Goal: Transaction & Acquisition: Purchase product/service

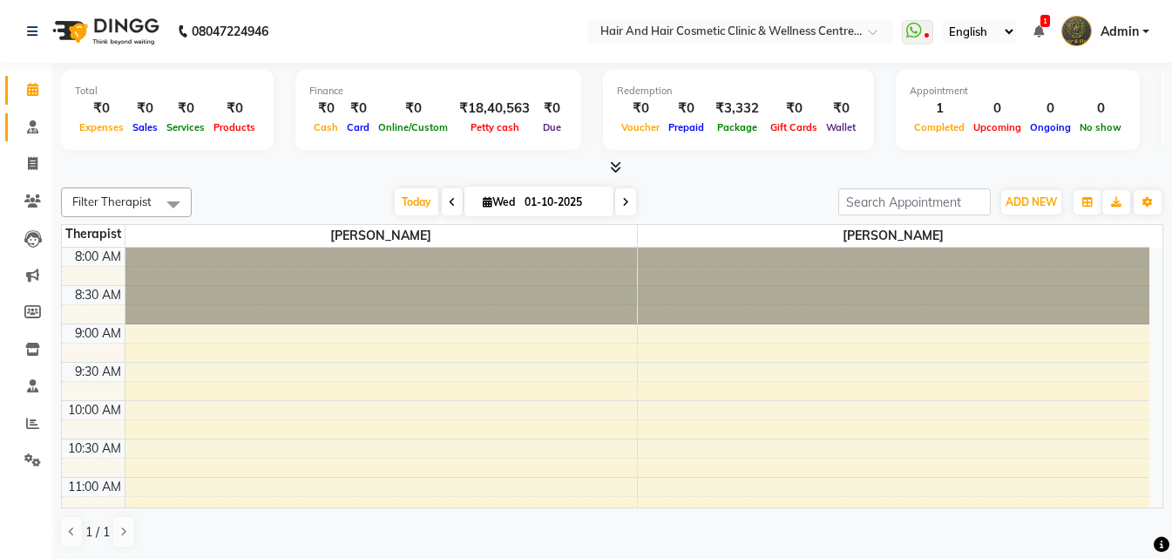
click at [30, 136] on link "Consultation" at bounding box center [26, 127] width 42 height 29
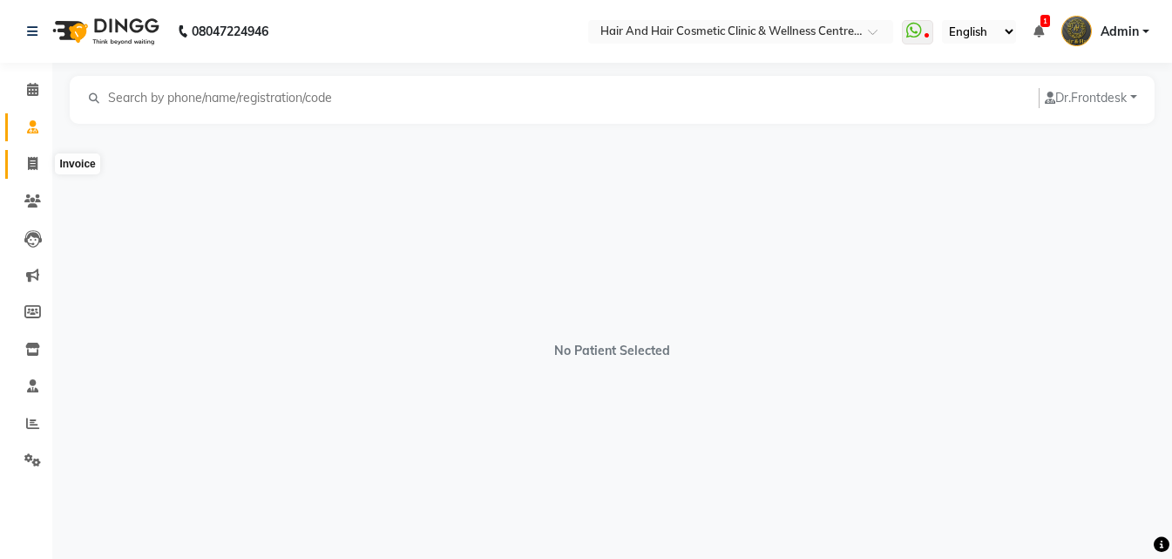
click at [33, 158] on icon at bounding box center [33, 163] width 10 height 13
select select "service"
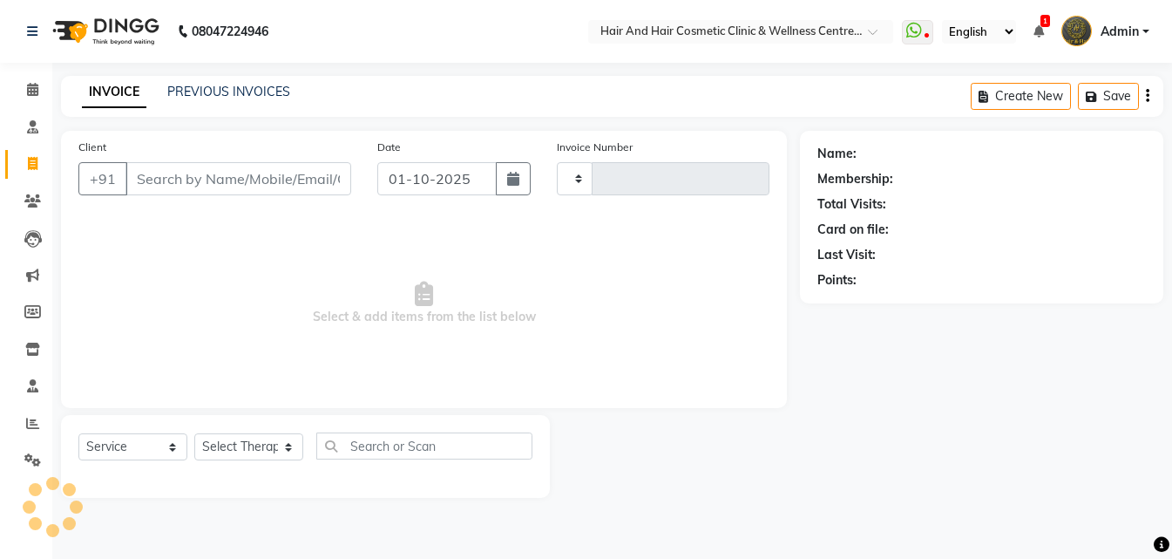
type input "0784"
select select "5272"
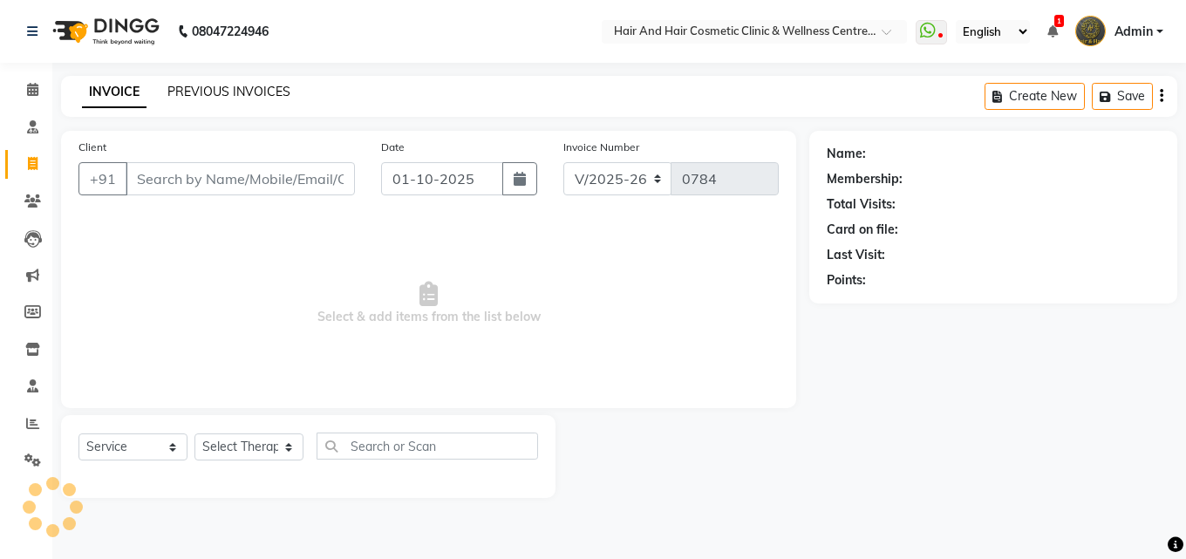
click at [203, 87] on link "PREVIOUS INVOICES" at bounding box center [228, 92] width 123 height 16
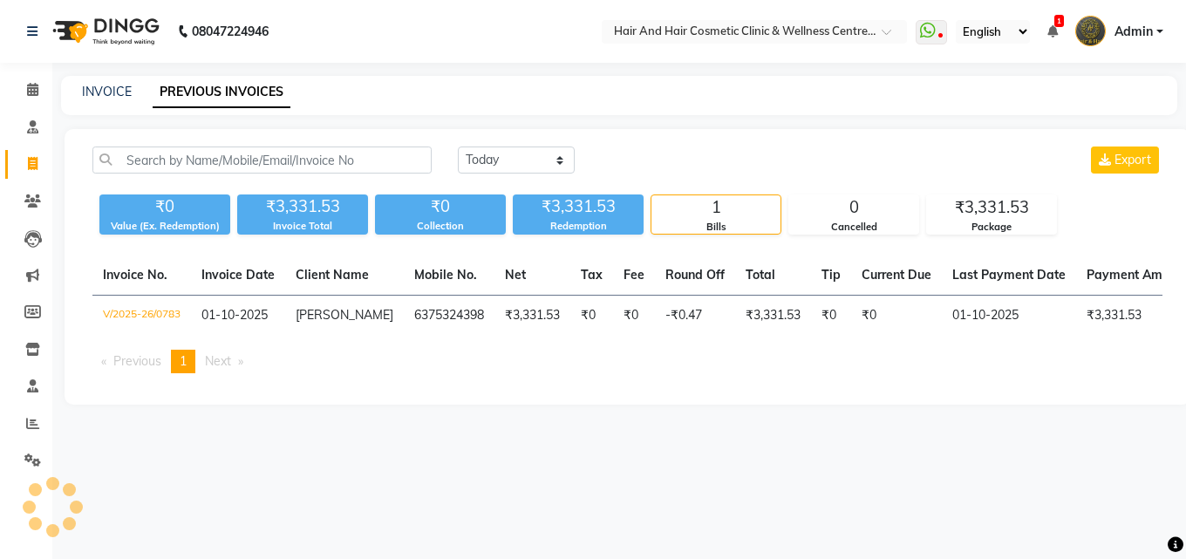
click at [228, 173] on div "Today Yesterday Custom Range Export" at bounding box center [627, 166] width 1096 height 41
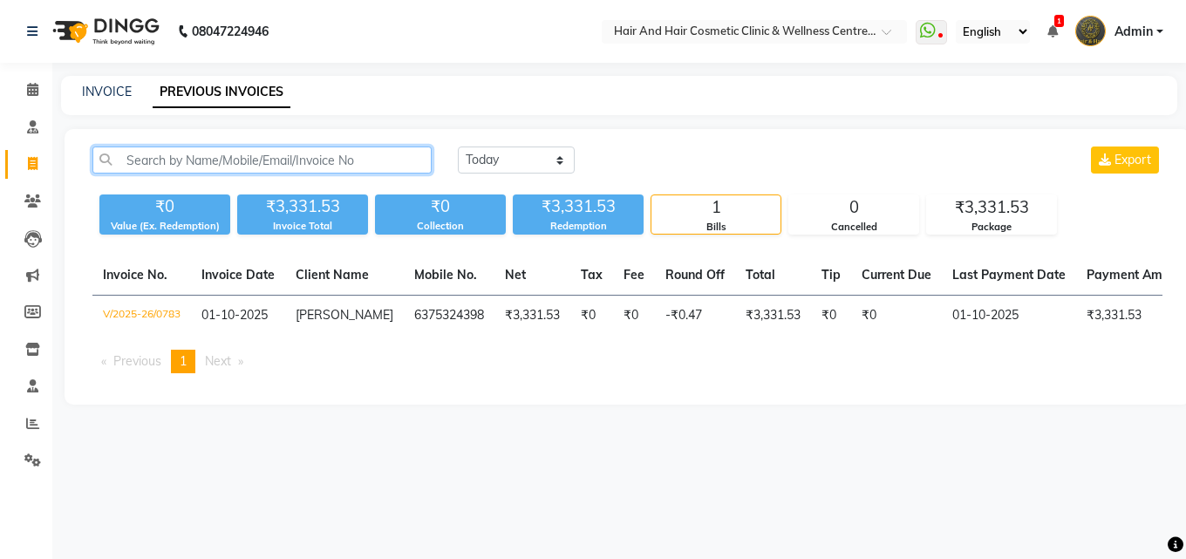
click at [225, 161] on input "text" at bounding box center [261, 159] width 339 height 27
paste input "6375324398"
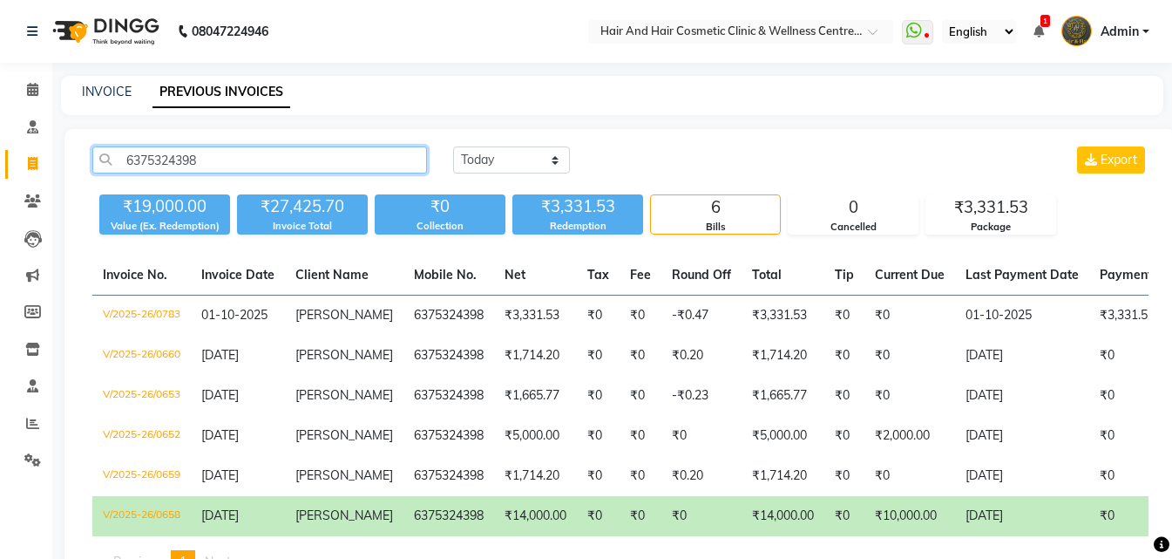
type input "6375324398"
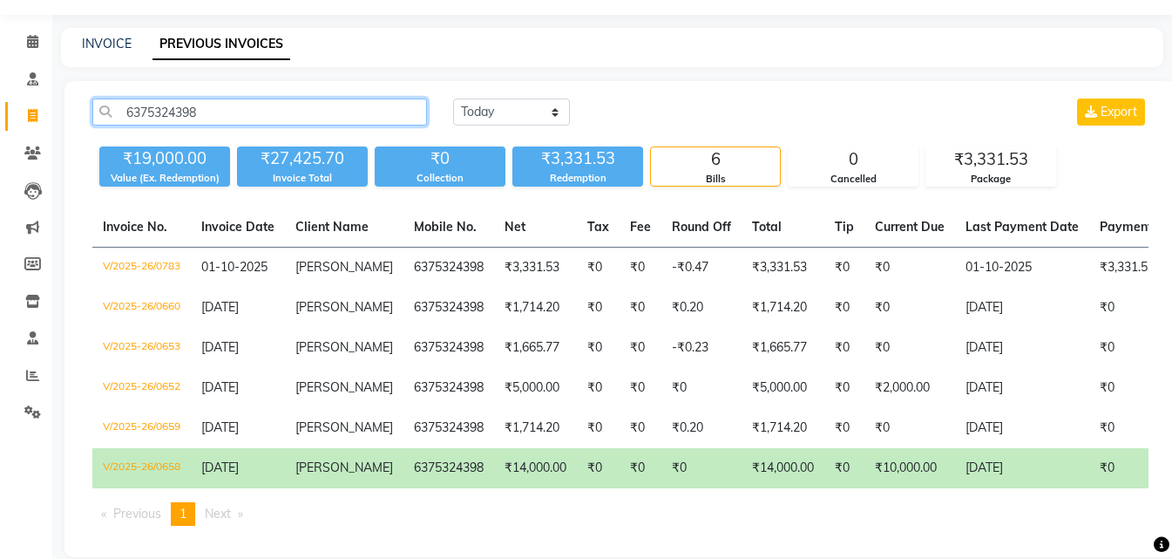
scroll to position [85, 0]
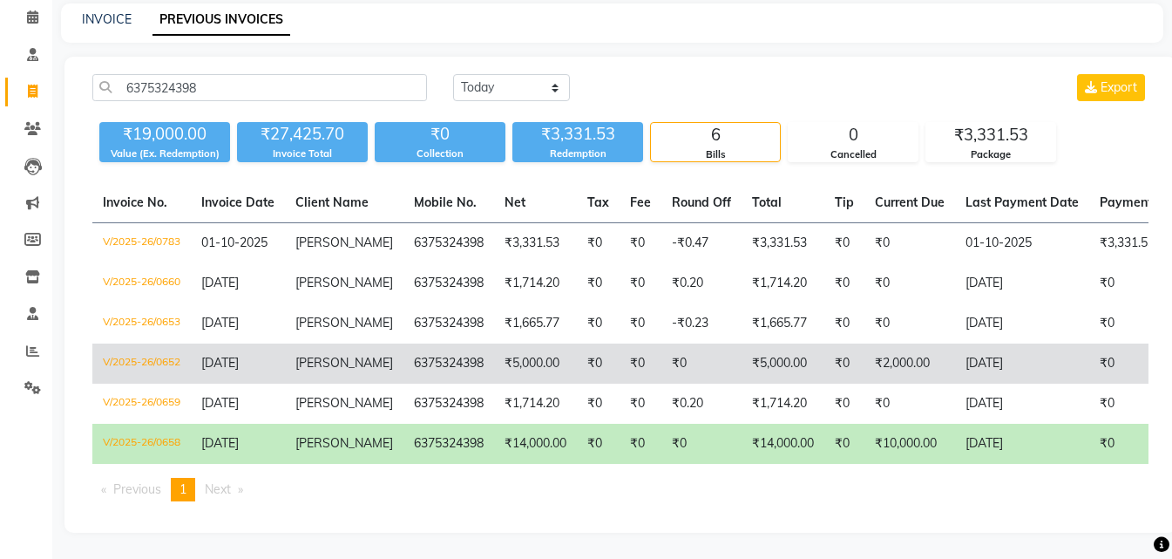
click at [832, 360] on td "₹0" at bounding box center [845, 363] width 40 height 40
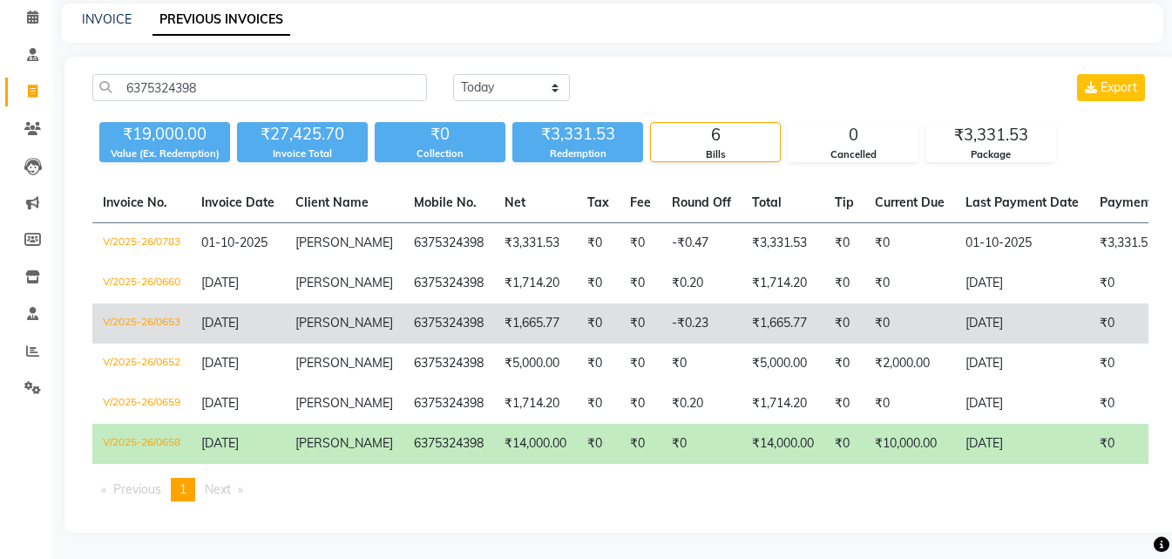
click at [679, 309] on td "-₹0.23" at bounding box center [702, 323] width 80 height 40
click at [762, 306] on td "₹1,665.77" at bounding box center [783, 323] width 83 height 40
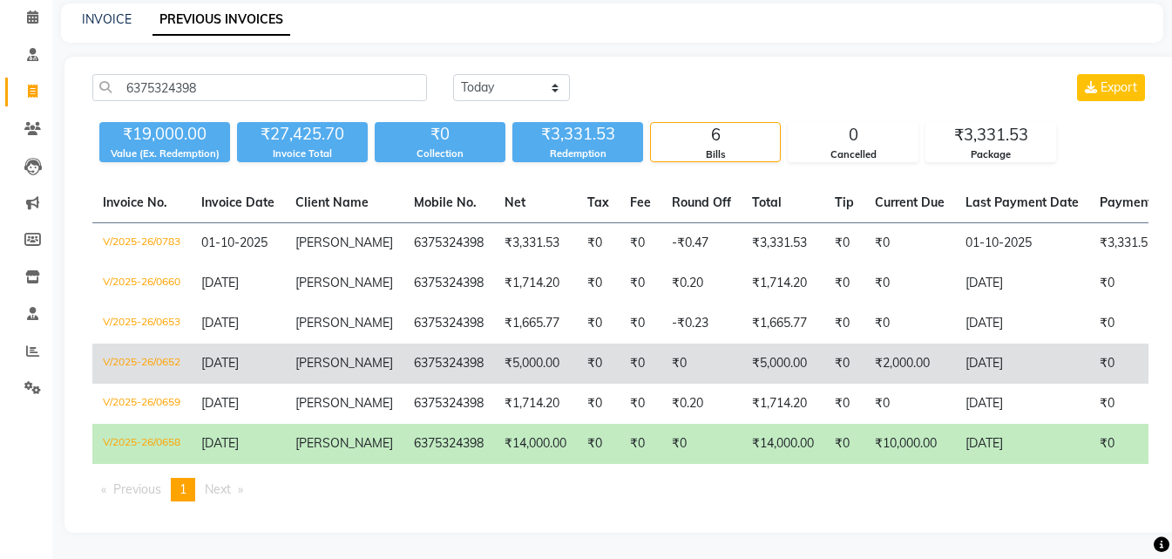
click at [756, 348] on td "₹5,000.00" at bounding box center [783, 363] width 83 height 40
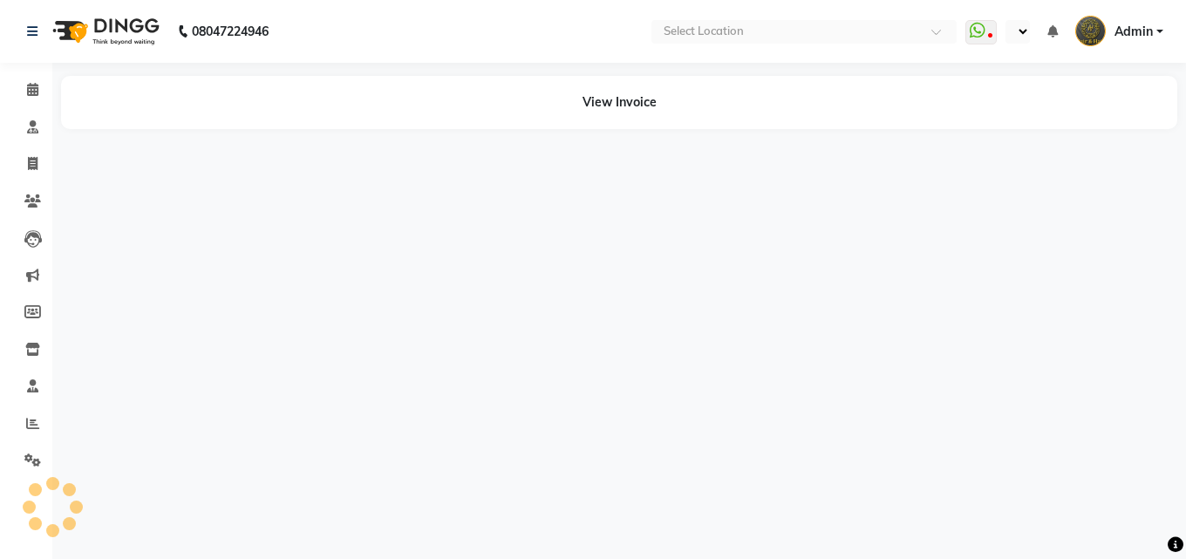
select select "en"
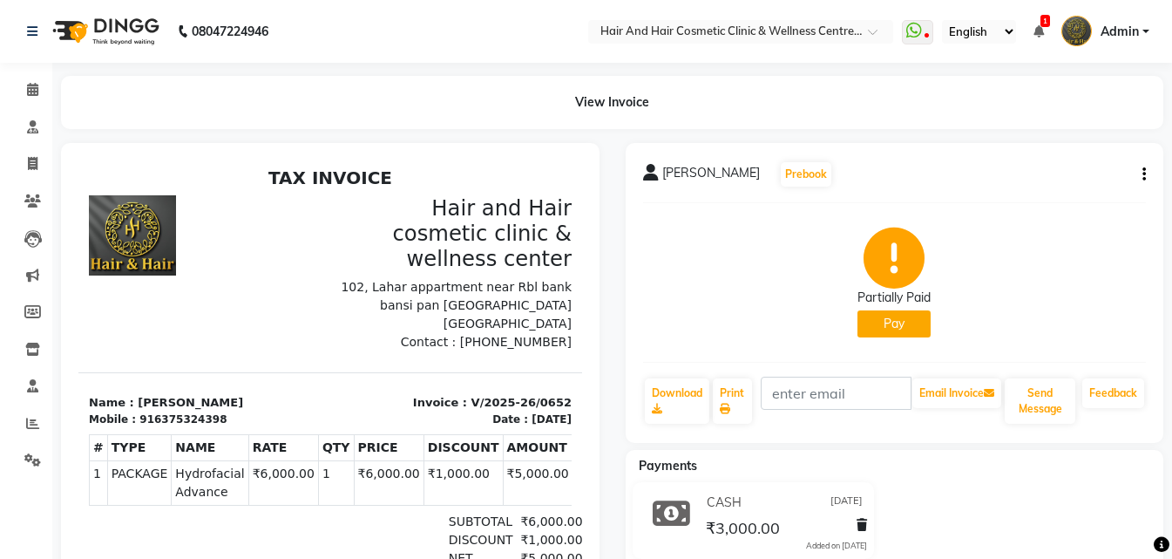
click at [1141, 175] on button "button" at bounding box center [1141, 175] width 10 height 18
click at [1048, 187] on div "Edit Invoice" at bounding box center [1073, 185] width 87 height 22
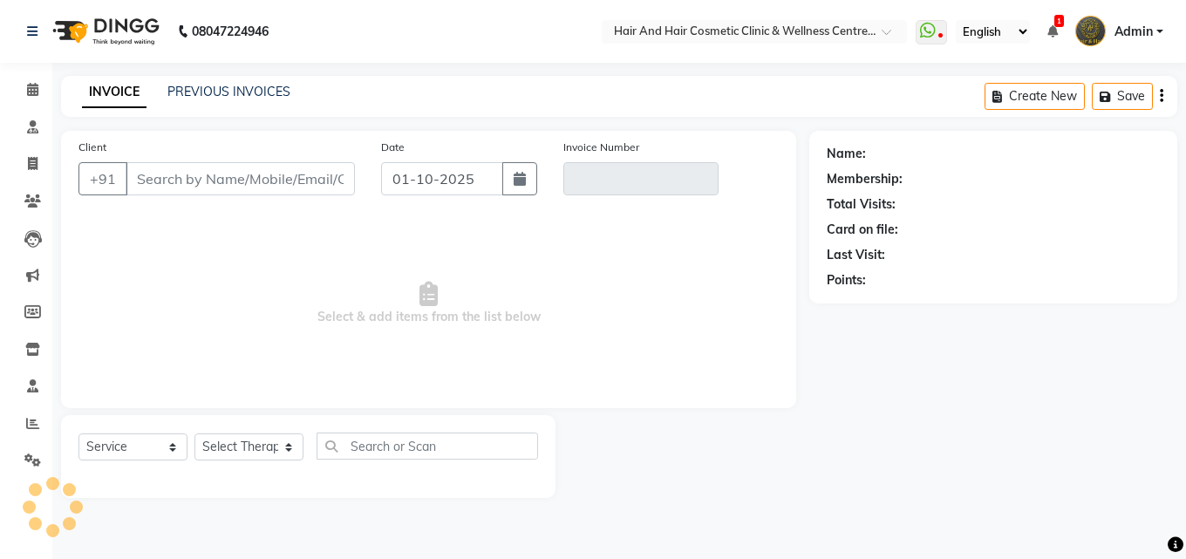
select select "package"
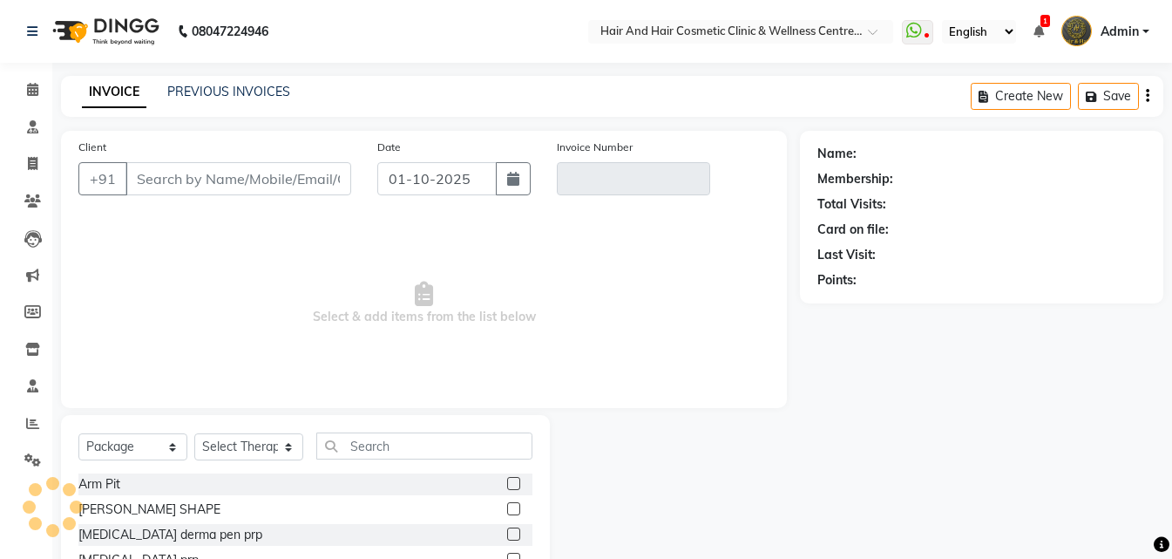
type input "6375324398"
type input "V/2025-26/0652"
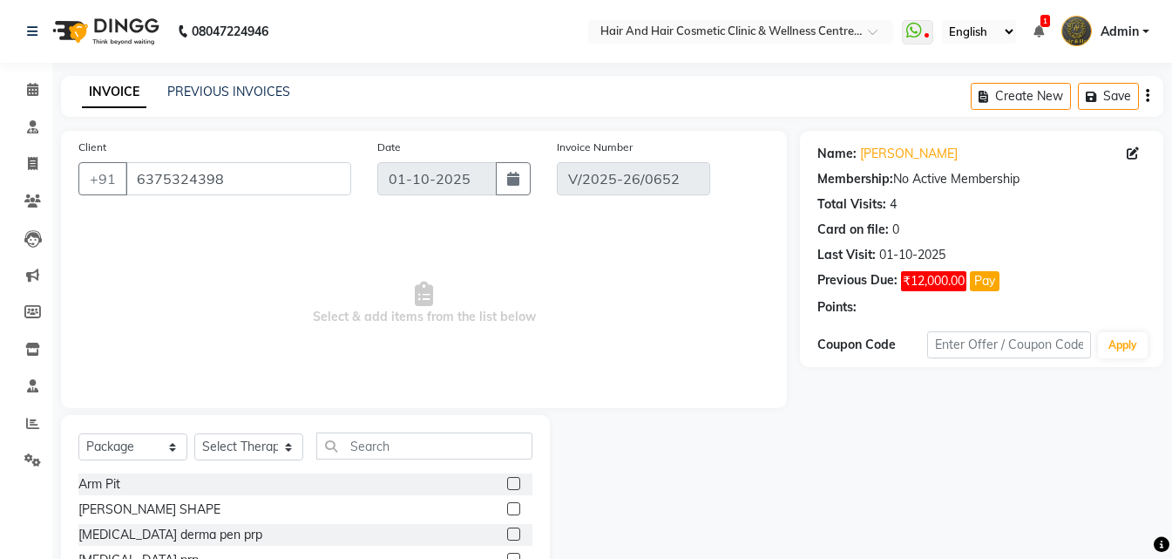
type input "[DATE]"
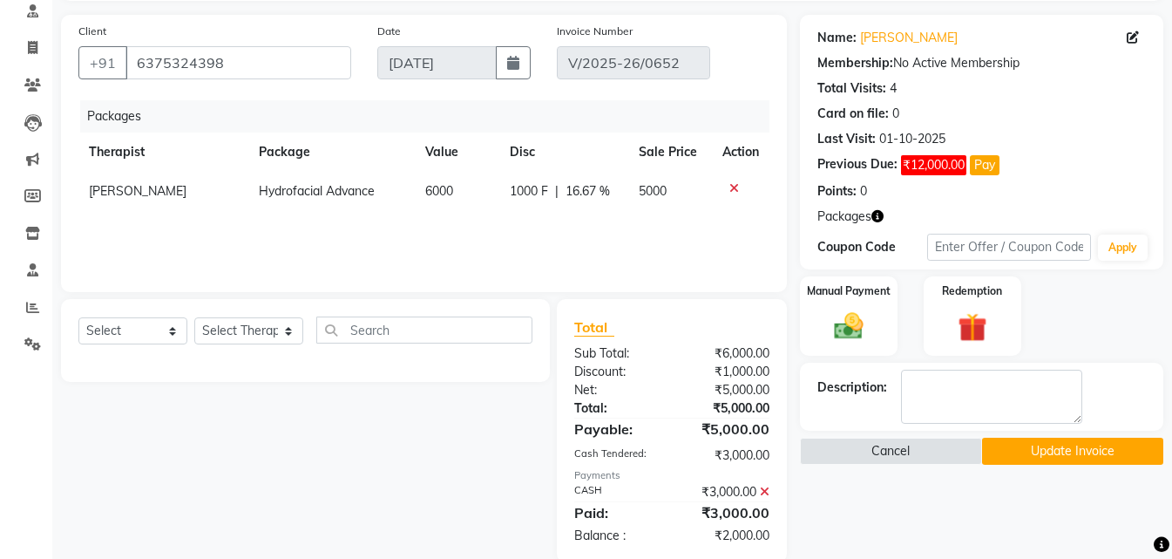
scroll to position [146, 0]
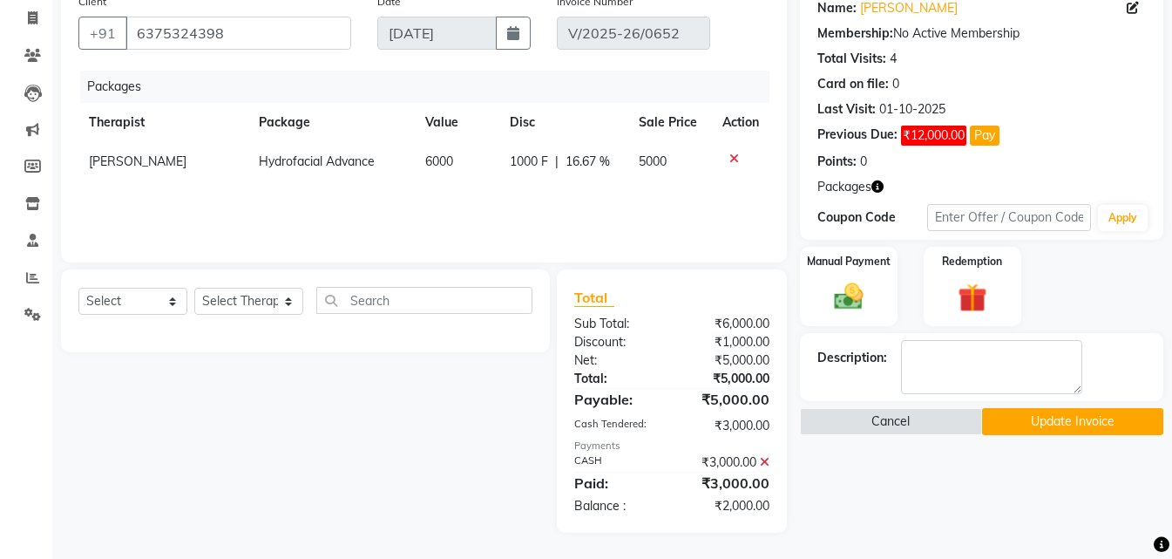
click at [730, 160] on icon at bounding box center [735, 159] width 10 height 12
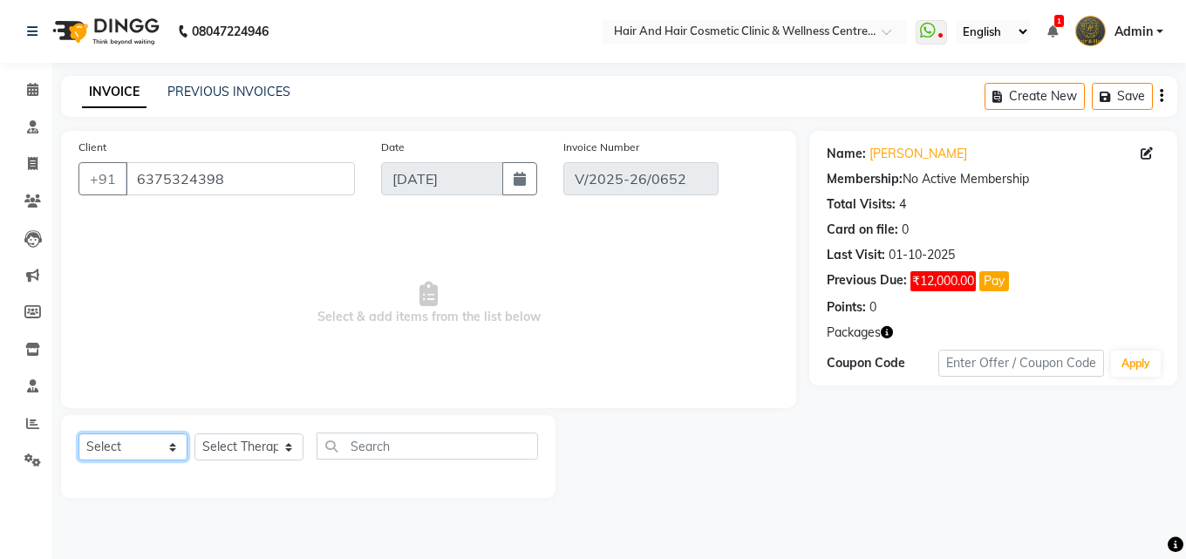
click at [90, 452] on select "Select Service Product Membership Package Voucher Prepaid Gift Card" at bounding box center [132, 446] width 109 height 27
select select "service"
click at [78, 433] on select "Select Service Product Membership Package Voucher Prepaid Gift Card" at bounding box center [132, 446] width 109 height 27
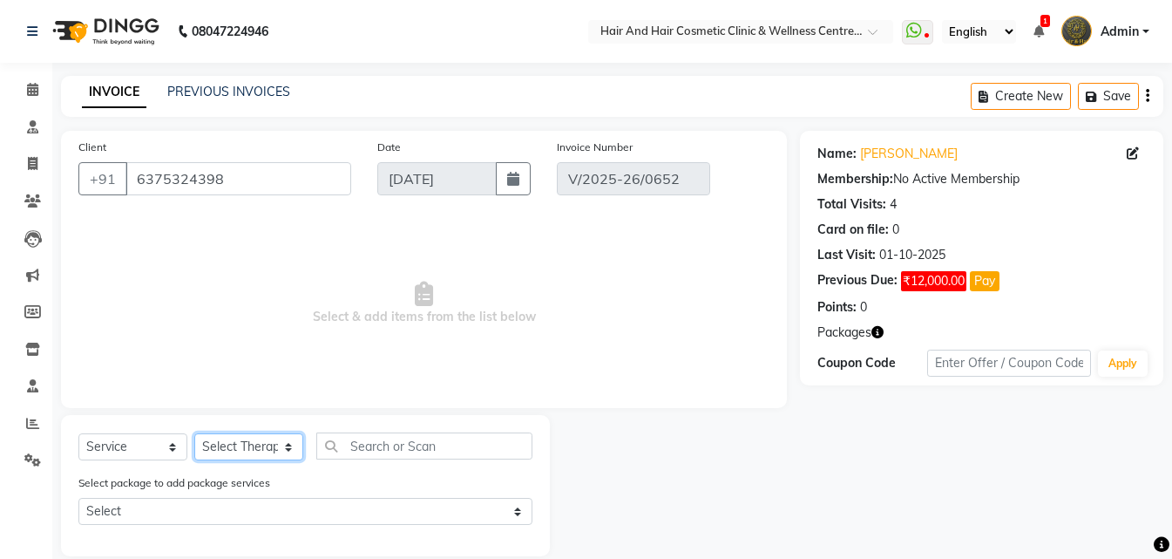
click at [235, 451] on select "Select Therapist ABHI BHORA DR MOHIT SAXSENA DR SHRUTI SAXSENA Frontdesk RAJ ME…" at bounding box center [248, 446] width 109 height 27
select select "34516"
click at [194, 433] on select "Select Therapist [PERSON_NAME] [PERSON_NAME] DR [PERSON_NAME] Frontdesk [PERSON…" at bounding box center [248, 446] width 109 height 27
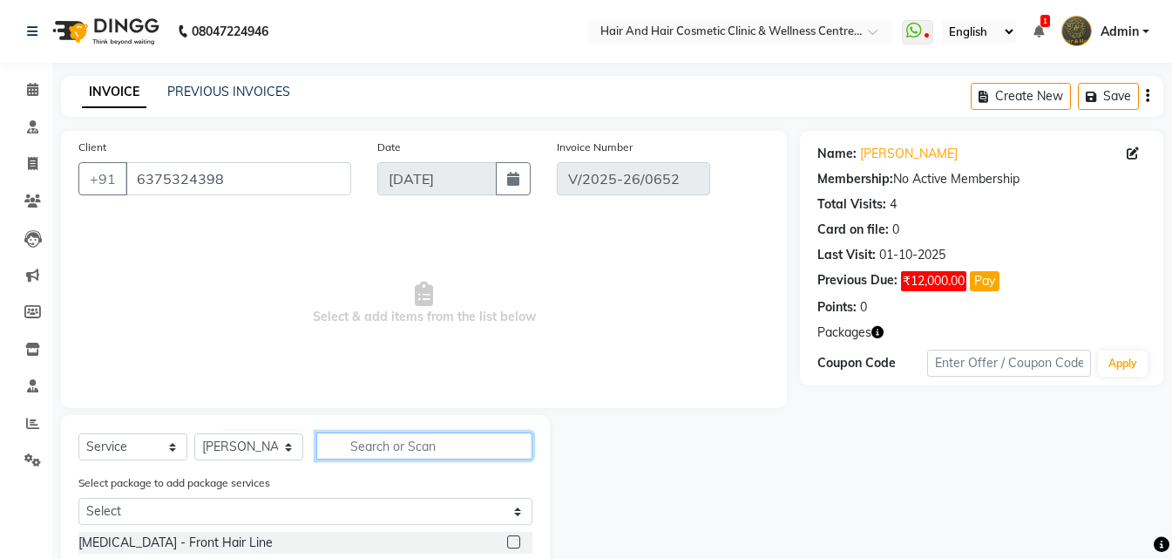
click at [375, 445] on input "text" at bounding box center [424, 445] width 216 height 27
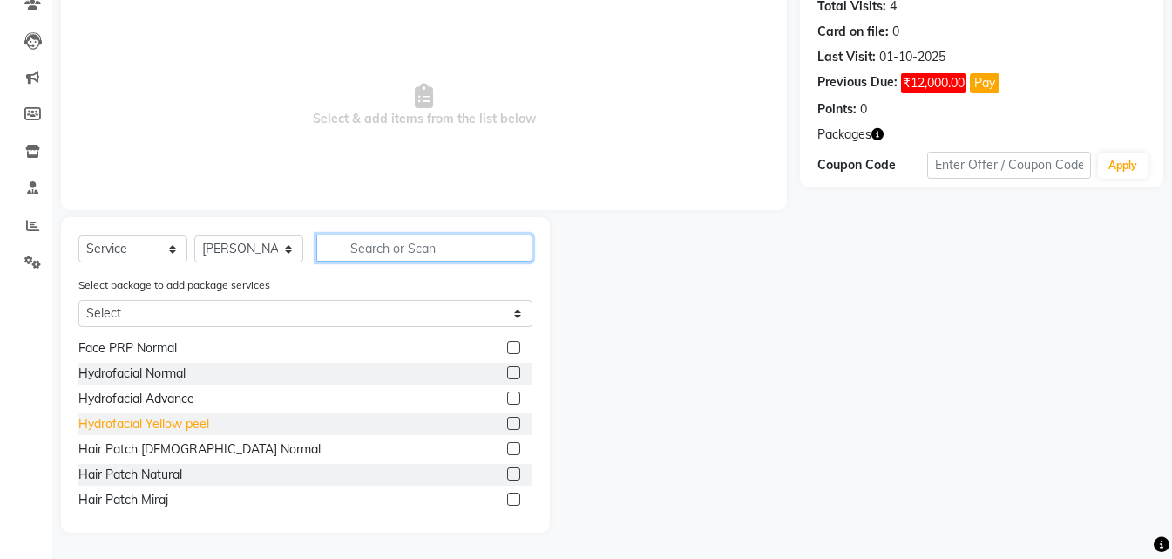
scroll to position [174, 0]
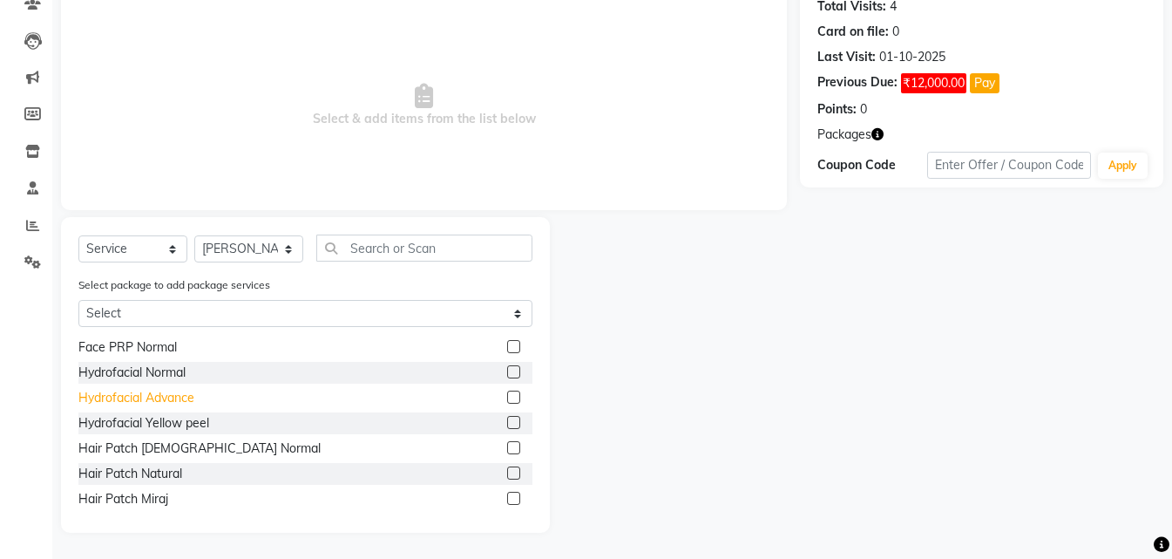
click at [169, 402] on div "Hydrofacial Advance" at bounding box center [136, 398] width 116 height 18
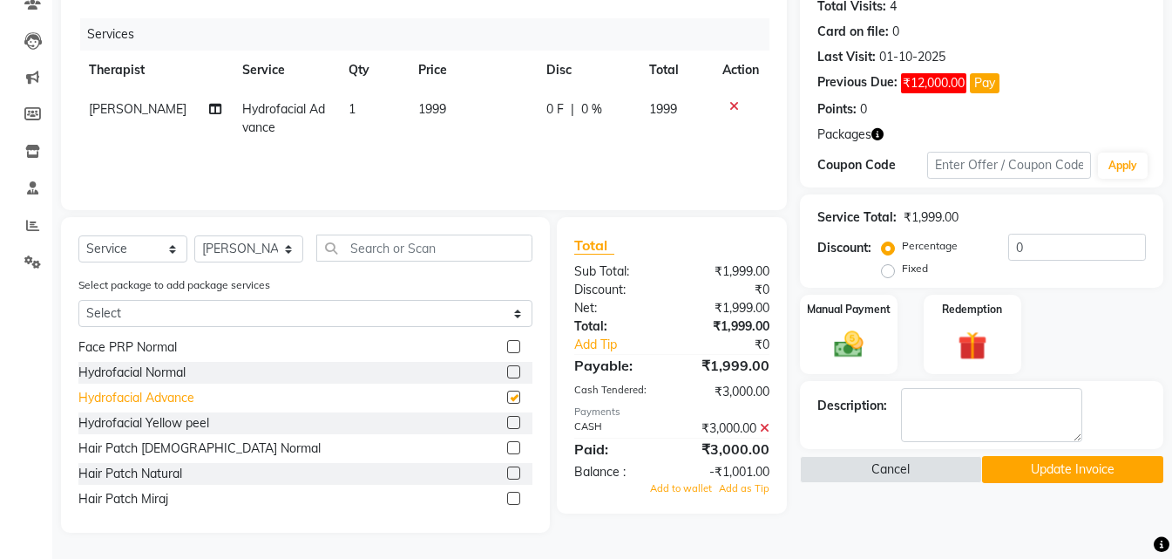
checkbox input "false"
click at [765, 426] on icon at bounding box center [765, 428] width 10 height 12
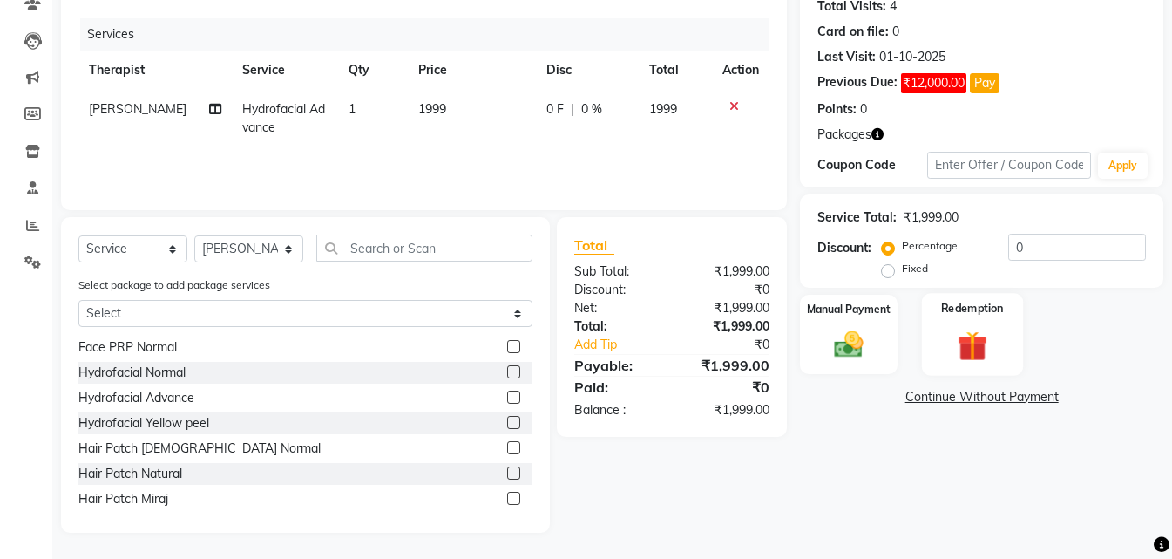
click at [951, 316] on label "Redemption" at bounding box center [972, 308] width 63 height 17
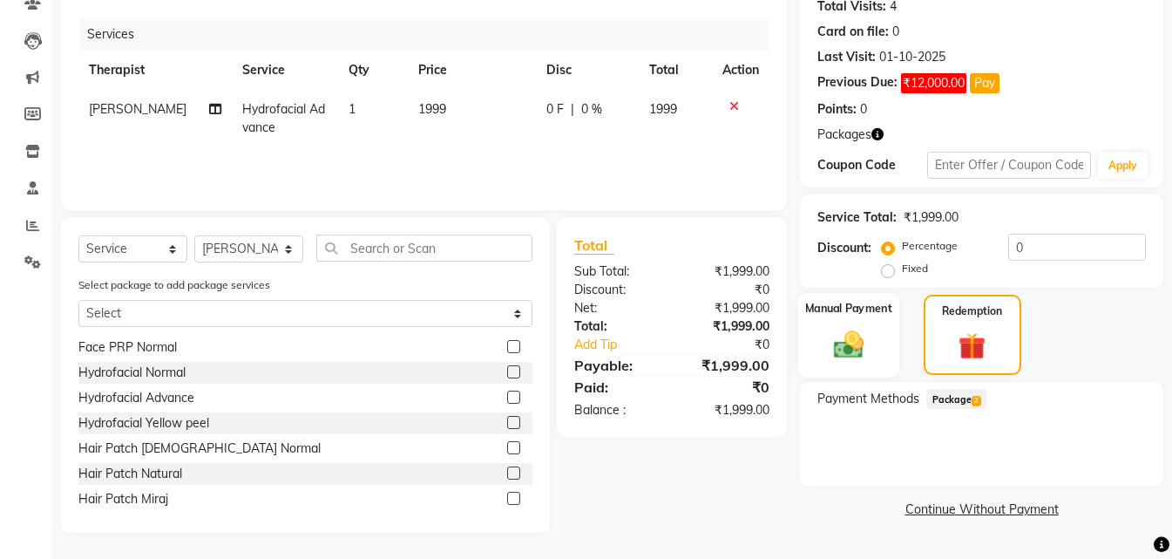
click at [884, 319] on div "Manual Payment" at bounding box center [849, 335] width 101 height 85
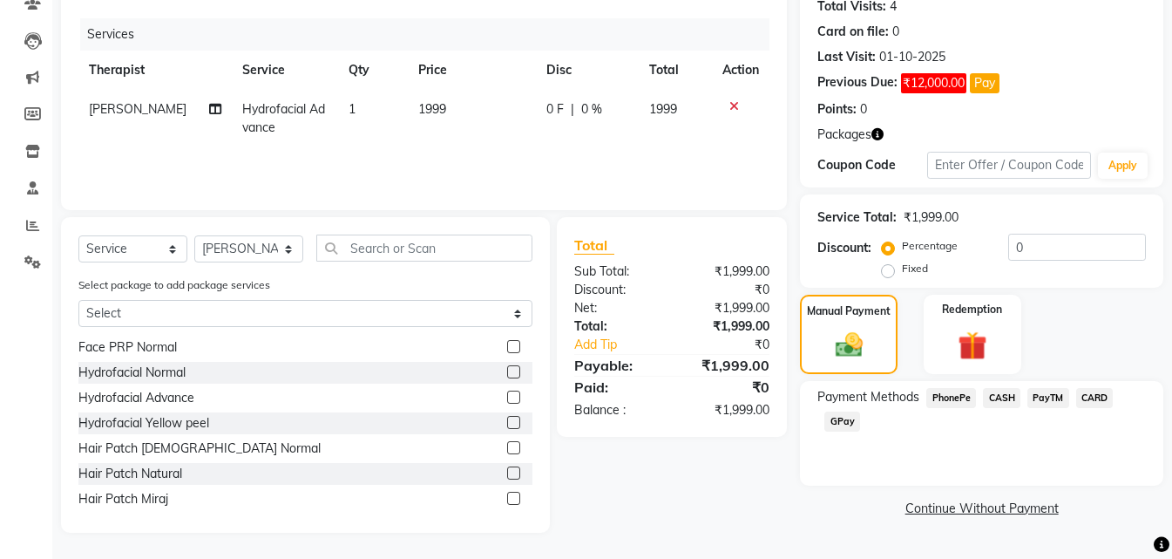
click at [1001, 399] on span "CASH" at bounding box center [1001, 398] width 37 height 20
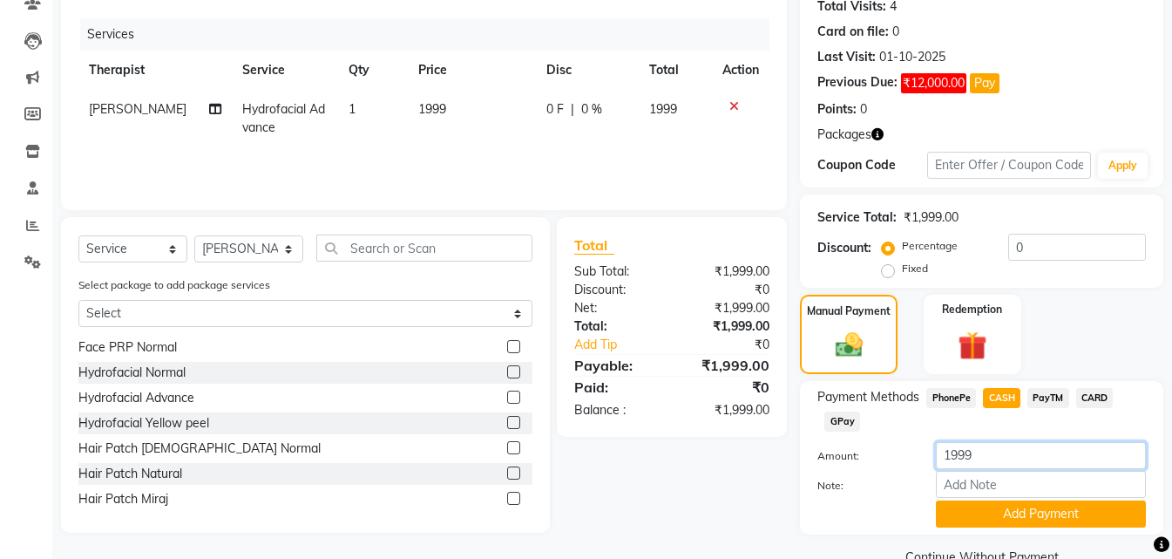
drag, startPoint x: 977, startPoint y: 457, endPoint x: 915, endPoint y: 448, distance: 62.5
click at [915, 448] on div "Amount: 1999" at bounding box center [982, 457] width 355 height 30
click at [1025, 449] on input "1999" at bounding box center [1041, 455] width 210 height 27
click at [431, 112] on span "1999" at bounding box center [432, 109] width 28 height 16
select select "34516"
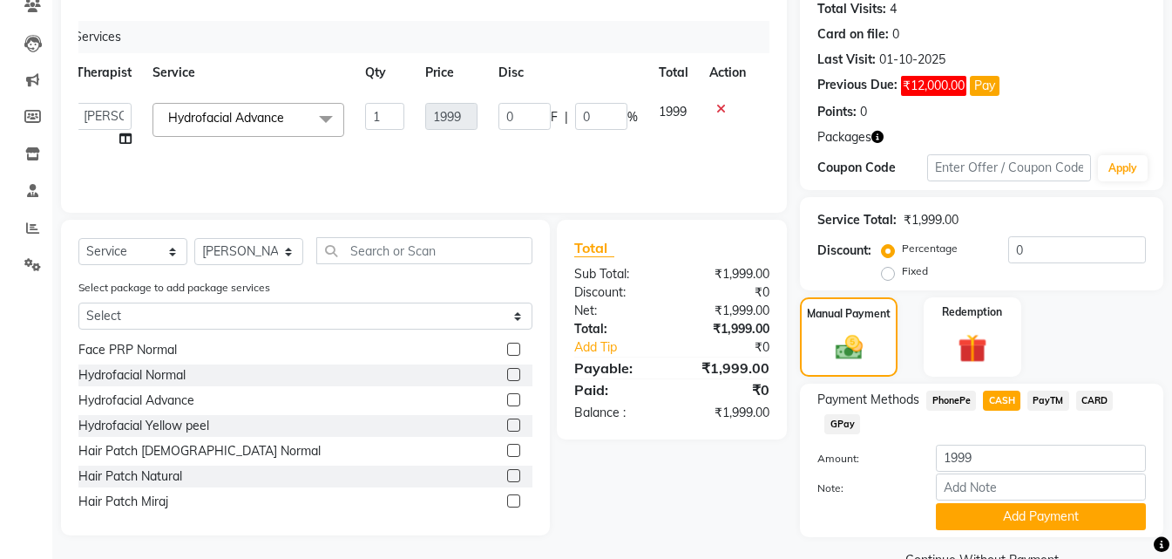
scroll to position [235, 0]
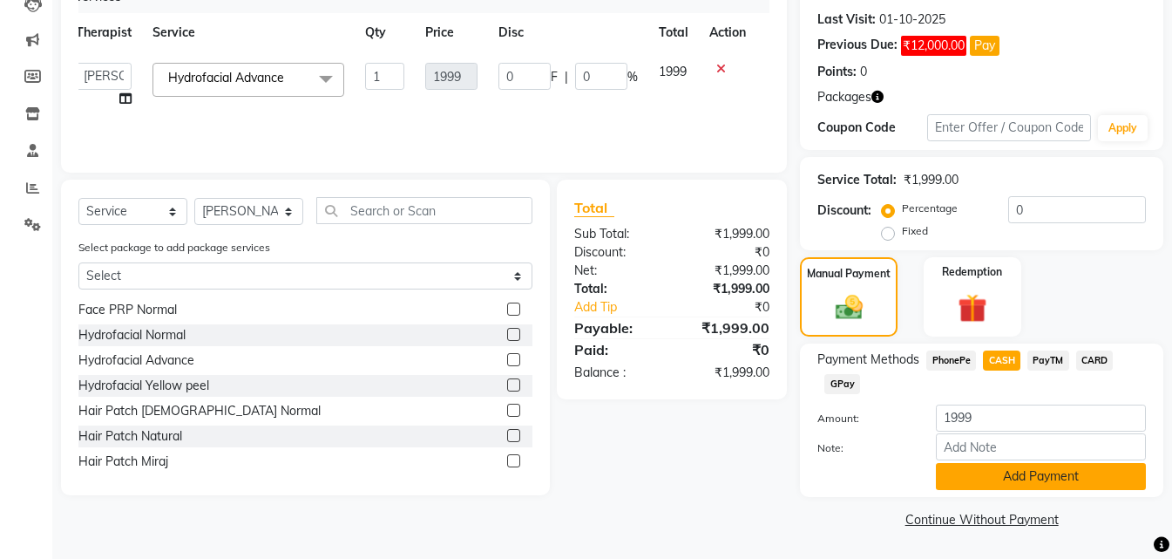
click at [1006, 477] on button "Add Payment" at bounding box center [1041, 476] width 210 height 27
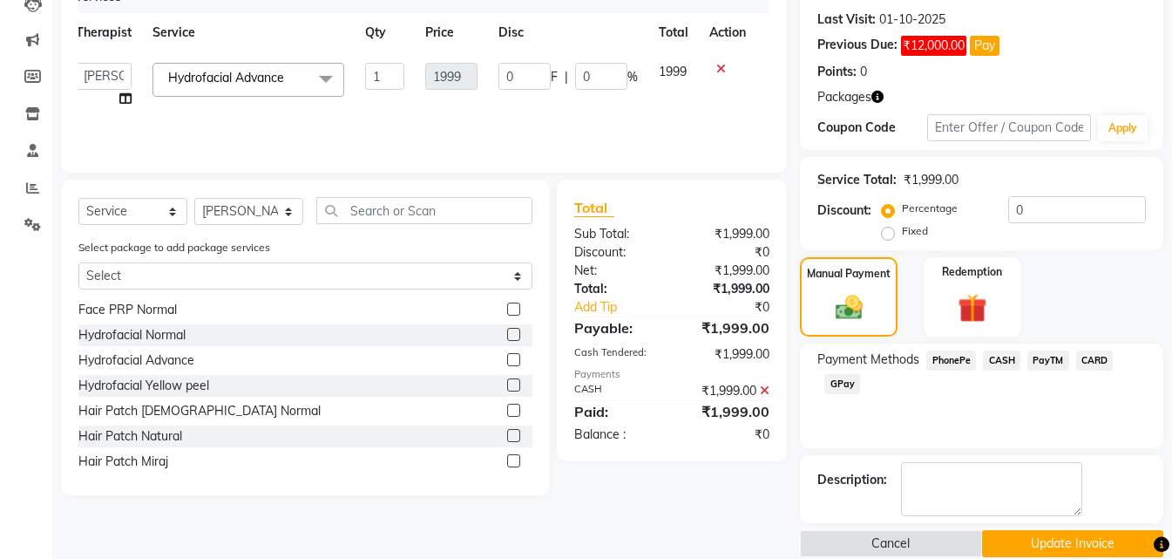
scroll to position [260, 0]
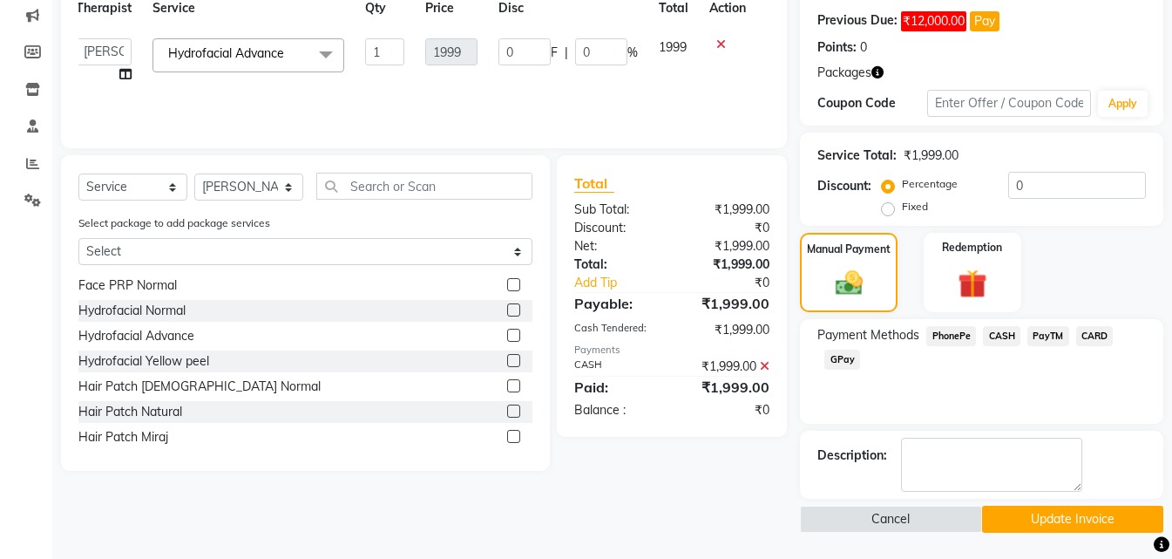
click at [1062, 527] on button "Update Invoice" at bounding box center [1072, 519] width 181 height 27
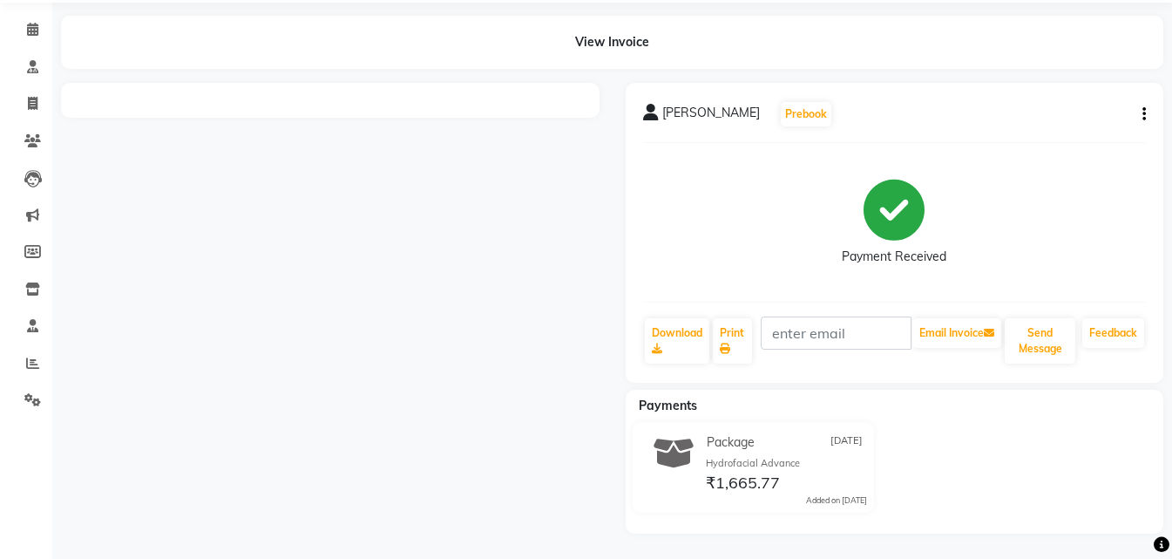
scroll to position [61, 0]
click at [1148, 113] on div "nilofar Prebook Payment Received Download Print Email Invoice Send Message Feed…" at bounding box center [895, 232] width 539 height 300
click at [1145, 114] on icon "button" at bounding box center [1144, 113] width 3 height 1
click at [308, 275] on div at bounding box center [330, 307] width 565 height 451
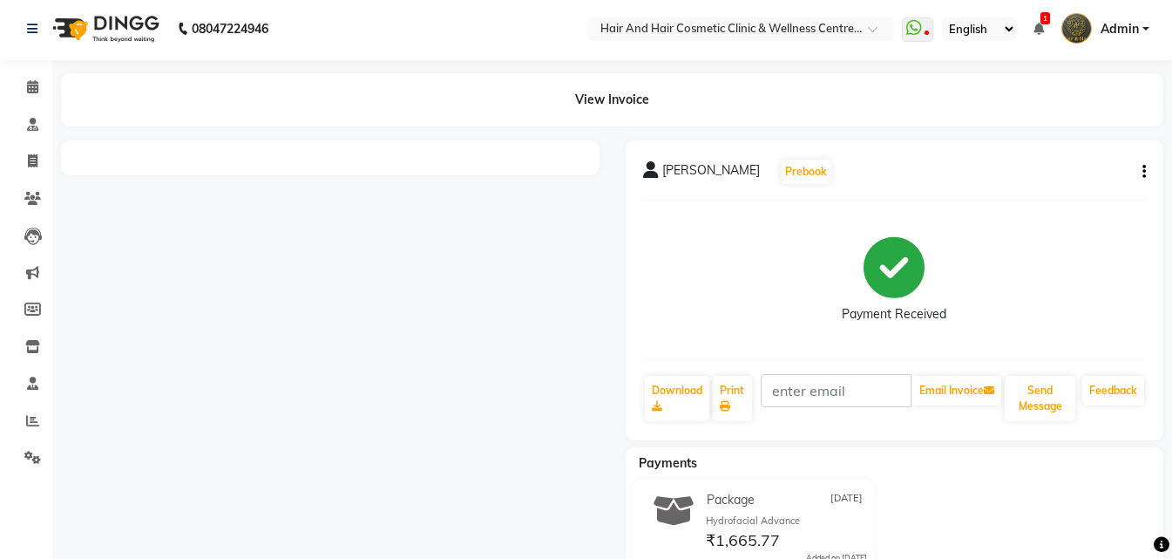
scroll to position [0, 0]
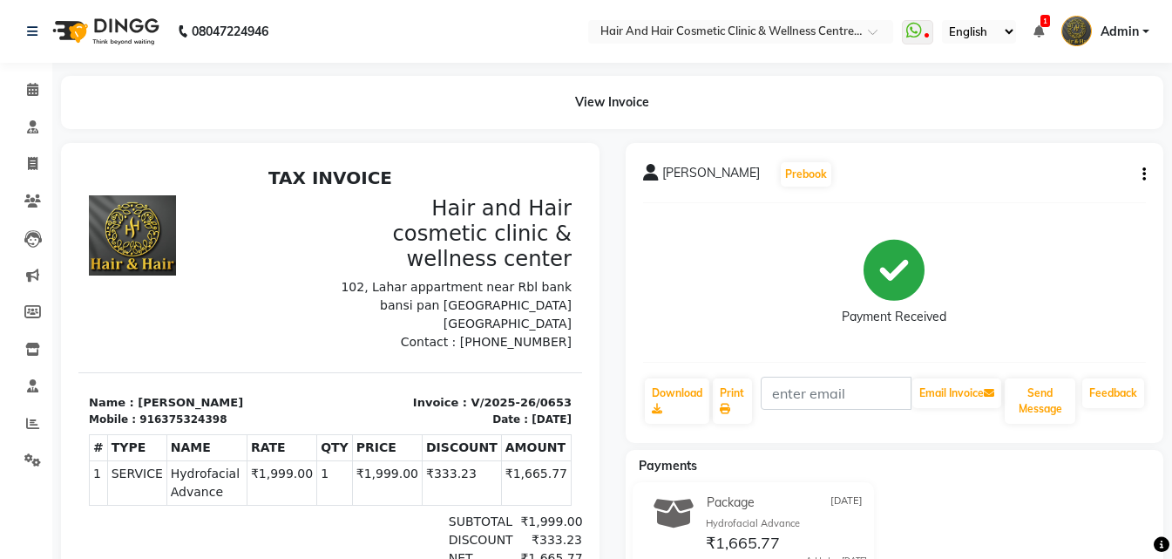
click at [1144, 175] on icon "button" at bounding box center [1144, 174] width 3 height 1
click at [1070, 141] on div "Cancel Invoice" at bounding box center [1057, 142] width 119 height 22
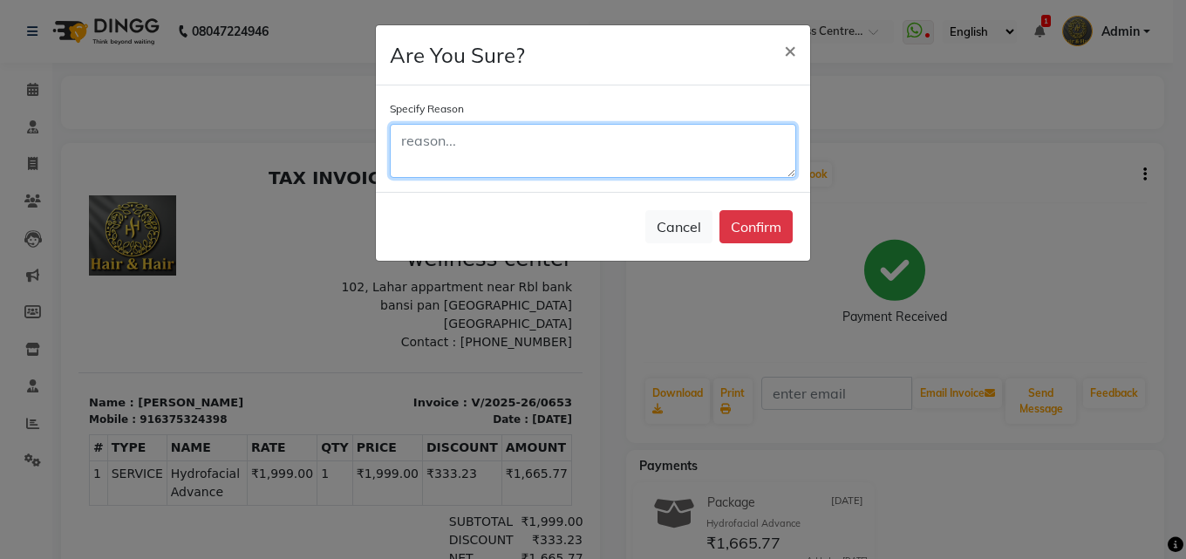
click at [677, 140] on textarea at bounding box center [593, 151] width 406 height 54
type textarea "vv"
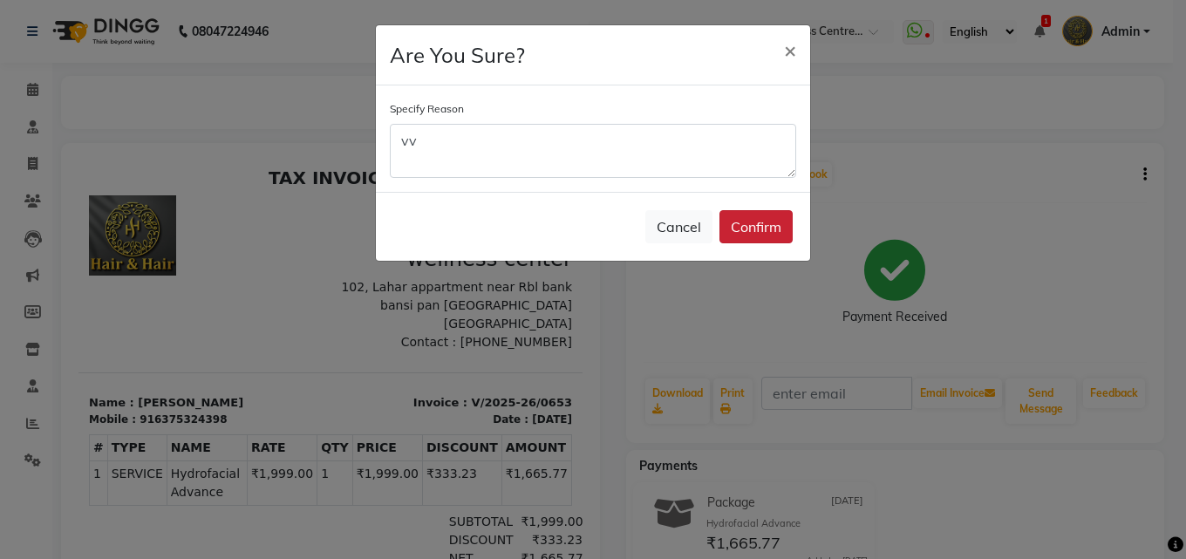
click at [774, 226] on button "Confirm" at bounding box center [755, 226] width 73 height 33
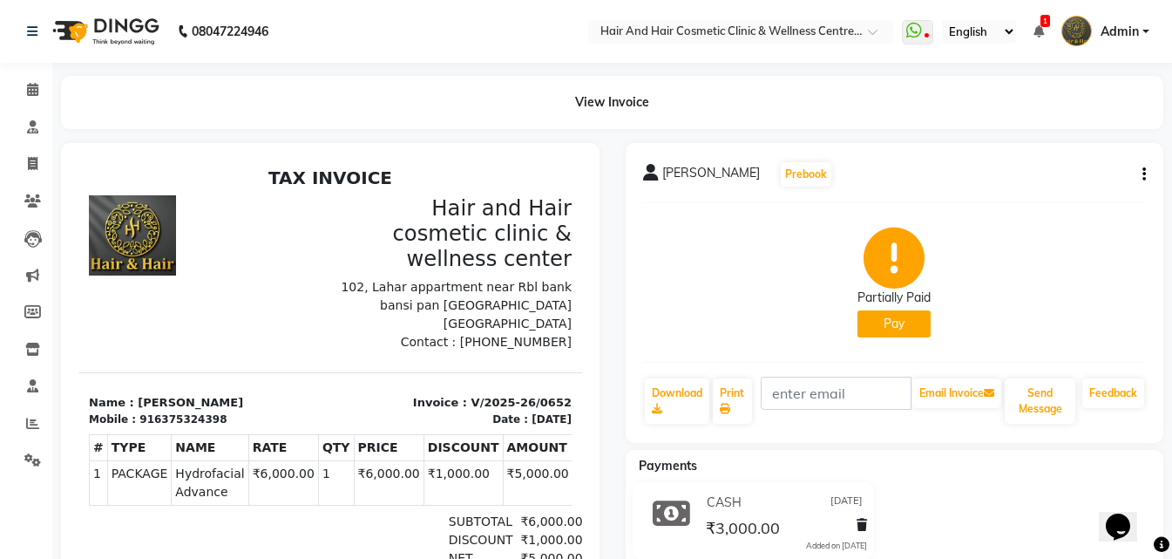
click at [1140, 171] on button "button" at bounding box center [1141, 175] width 10 height 18
click at [1093, 187] on div "Edit Invoice" at bounding box center [1073, 185] width 87 height 22
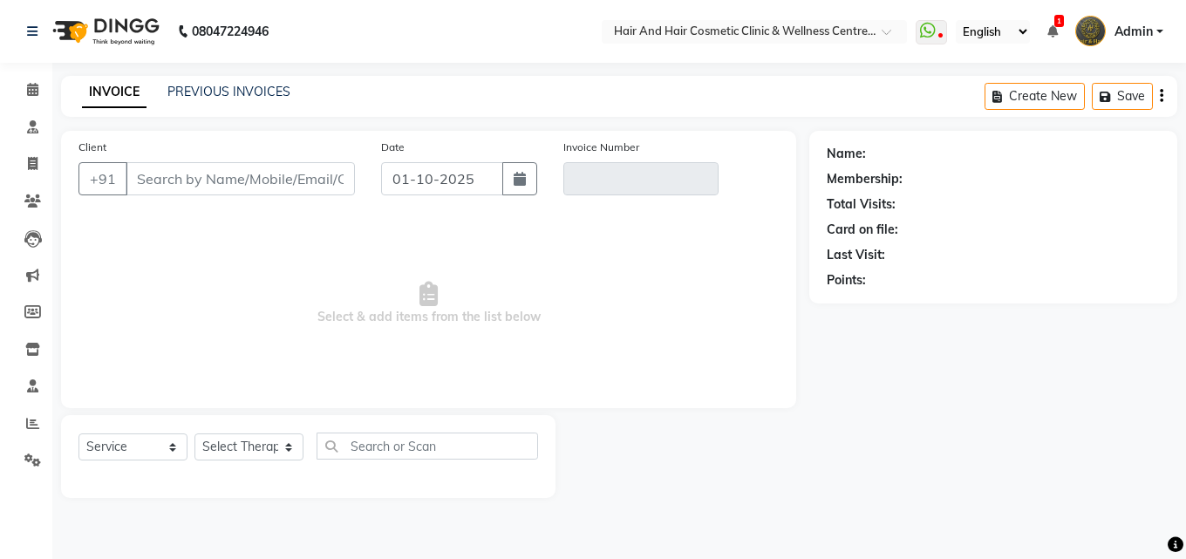
select select "package"
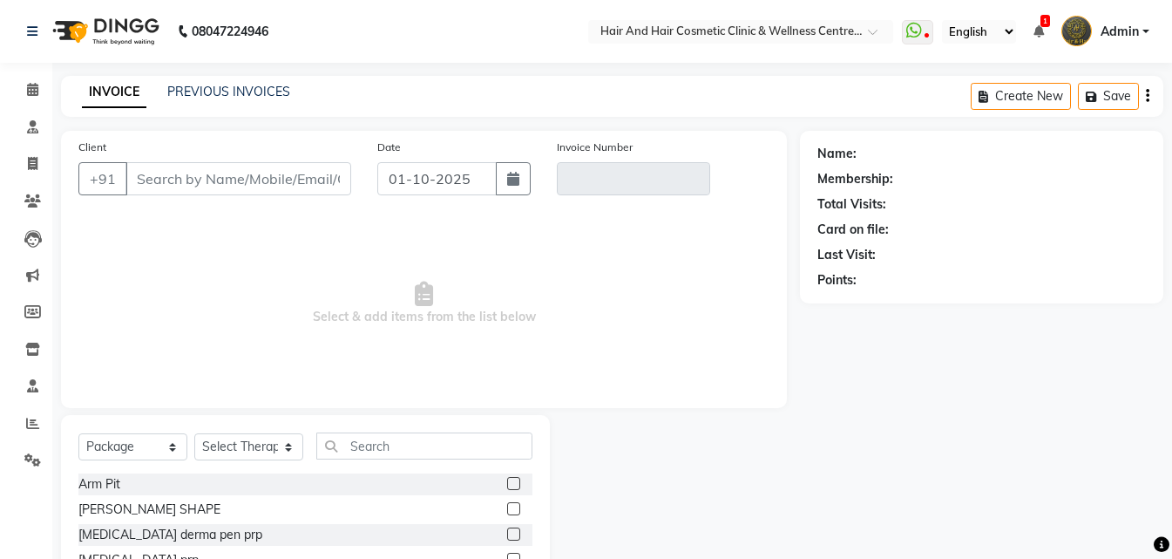
type input "6375324398"
type input "V/2025-26/0652"
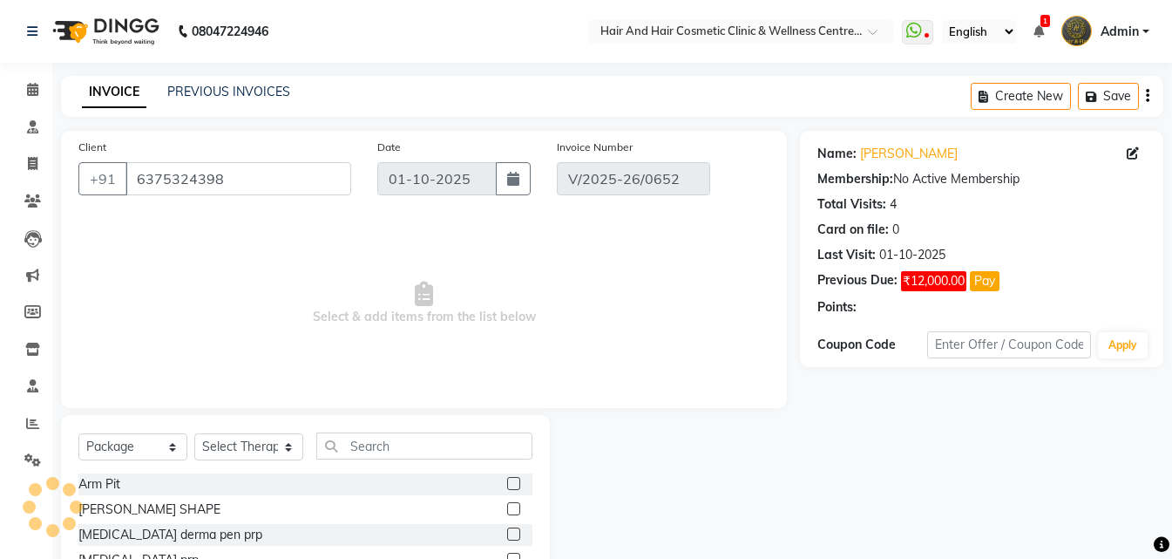
type input "[DATE]"
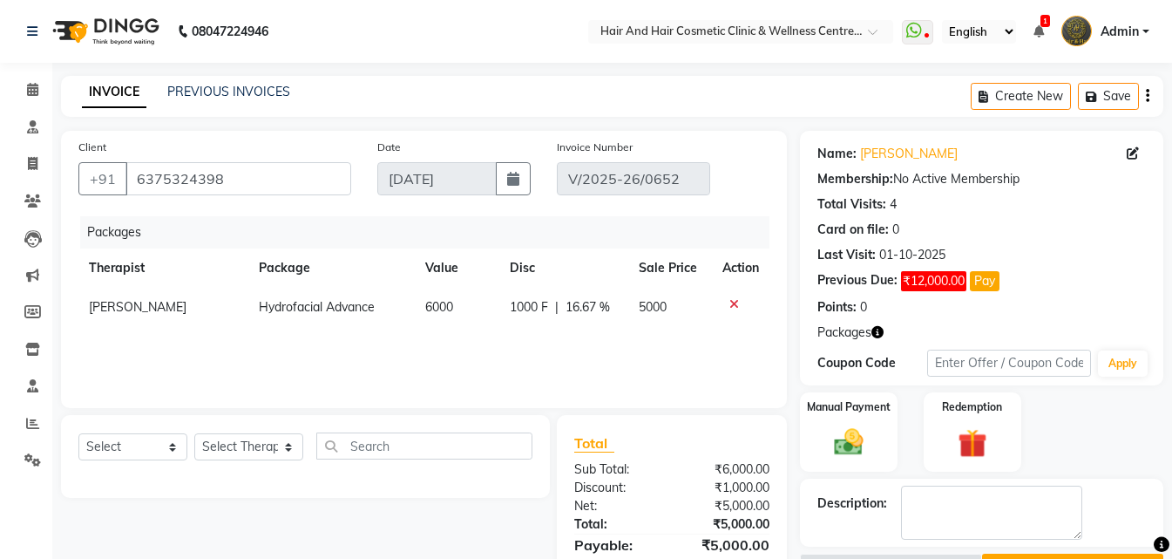
click at [731, 302] on icon at bounding box center [735, 304] width 10 height 12
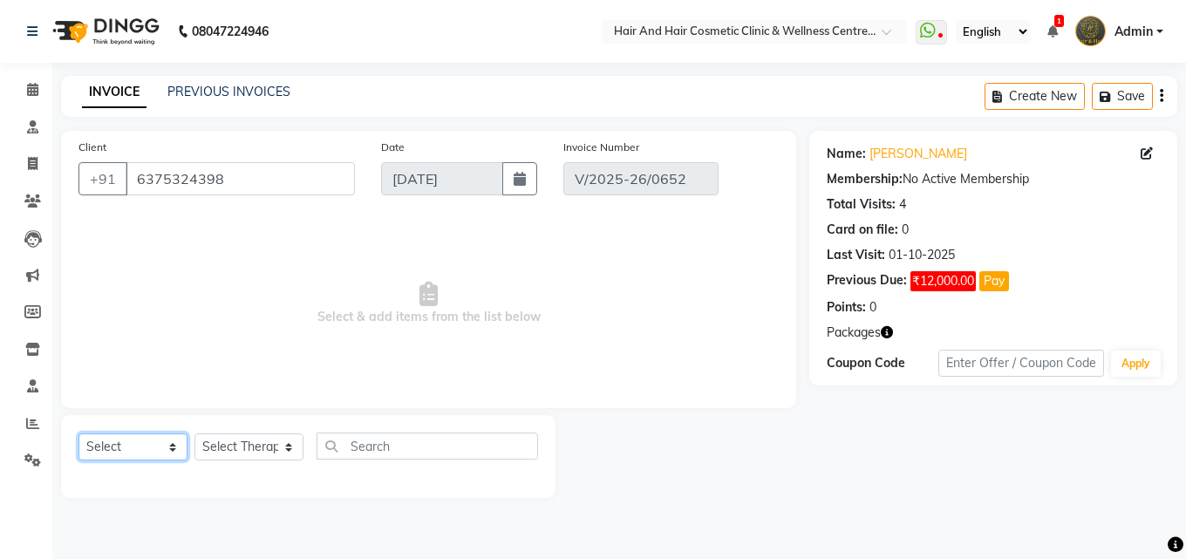
click at [95, 438] on select "Select Service Product Membership Package Voucher Prepaid Gift Card" at bounding box center [132, 446] width 109 height 27
select select "service"
click at [78, 433] on select "Select Service Product Membership Package Voucher Prepaid Gift Card" at bounding box center [132, 446] width 109 height 27
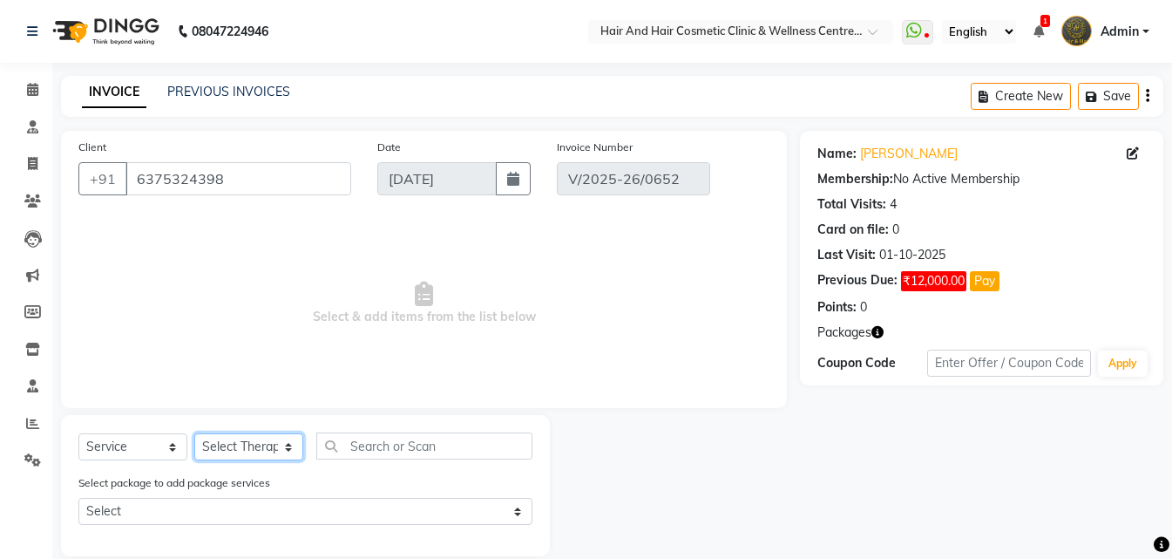
click at [259, 450] on select "Select Therapist ABHI BHORA DR MOHIT SAXSENA DR SHRUTI SAXSENA Frontdesk RAJ ME…" at bounding box center [248, 446] width 109 height 27
select select "34516"
click at [194, 433] on select "Select Therapist ABHI BHORA DR MOHIT SAXSENA DR SHRUTI SAXSENA Frontdesk RAJ ME…" at bounding box center [248, 446] width 109 height 27
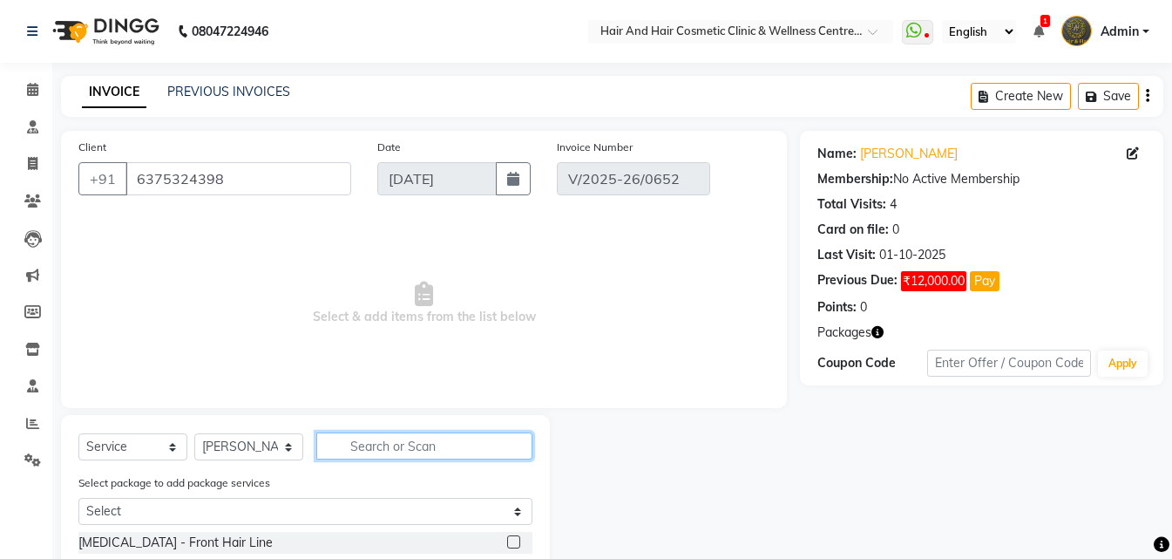
click at [373, 451] on input "text" at bounding box center [424, 445] width 216 height 27
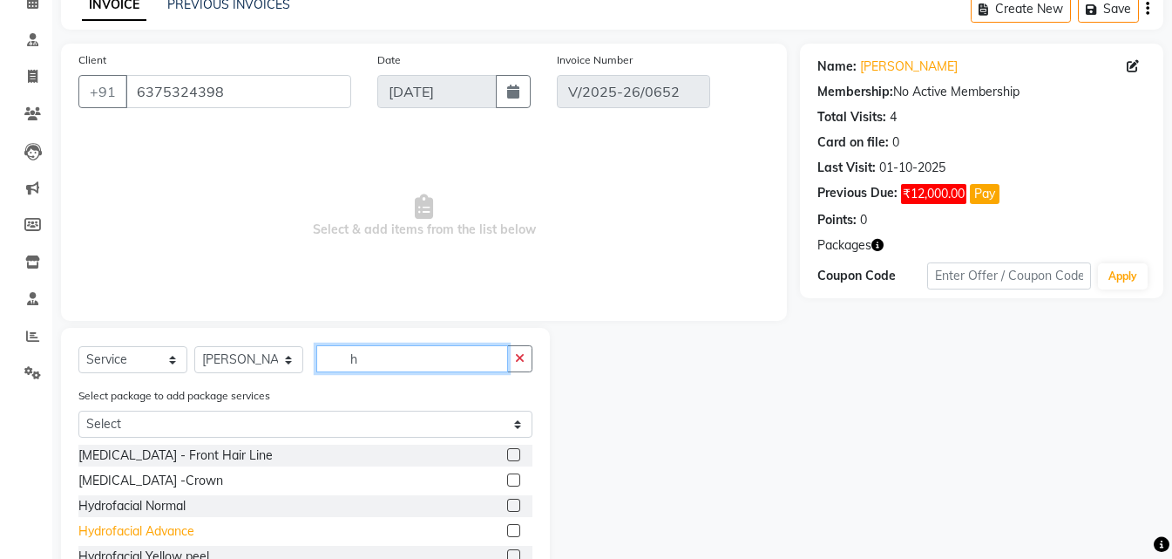
type input "h"
click at [166, 533] on div "Hydrofacial Advance" at bounding box center [136, 531] width 116 height 18
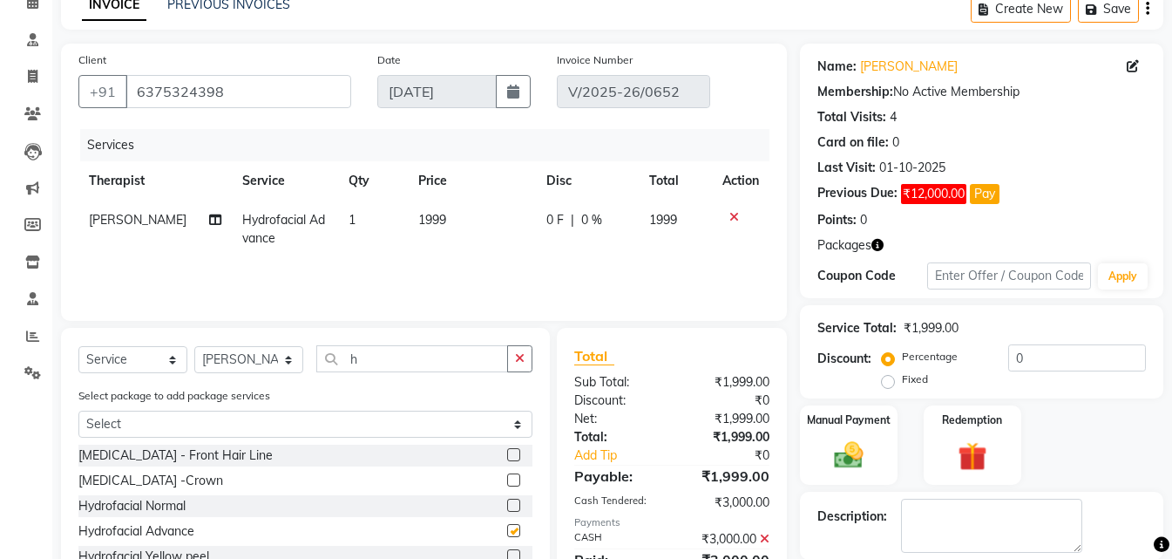
checkbox input "false"
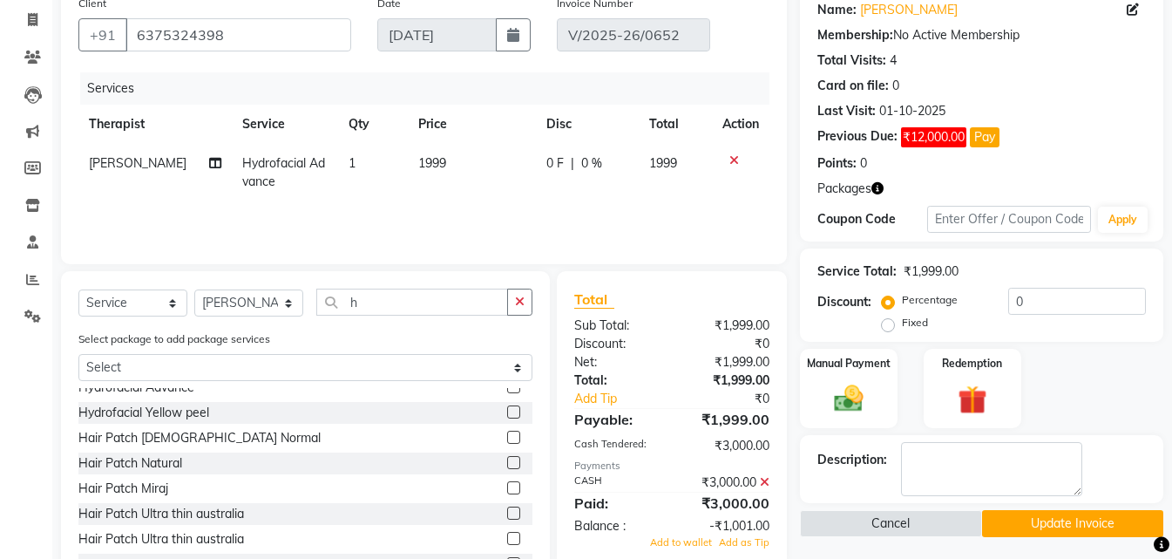
scroll to position [174, 0]
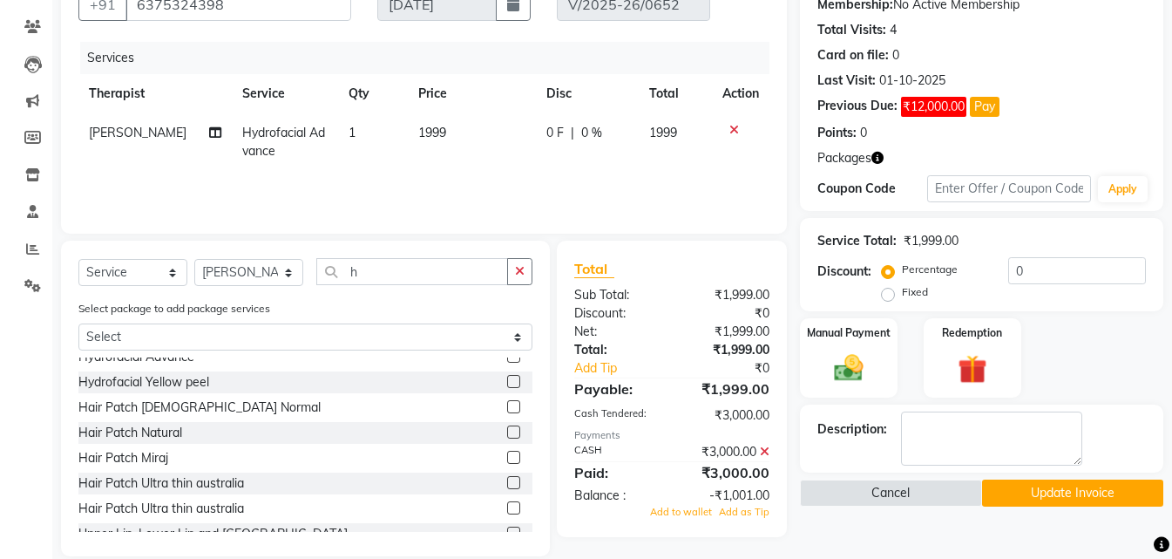
click at [765, 452] on icon at bounding box center [765, 451] width 10 height 12
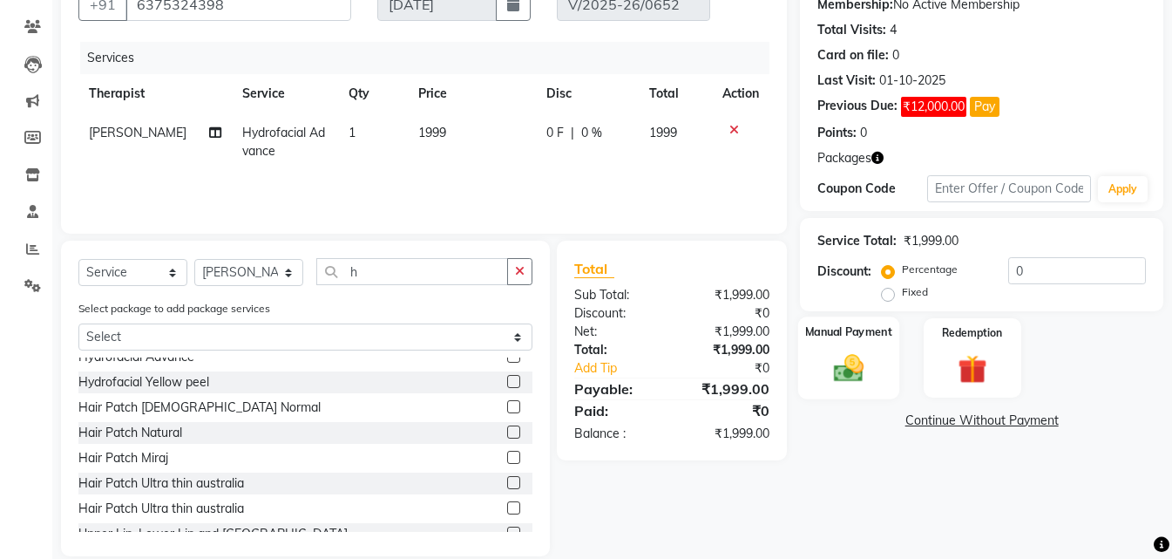
drag, startPoint x: 839, startPoint y: 355, endPoint x: 864, endPoint y: 385, distance: 39.1
click at [840, 355] on img at bounding box center [849, 367] width 49 height 35
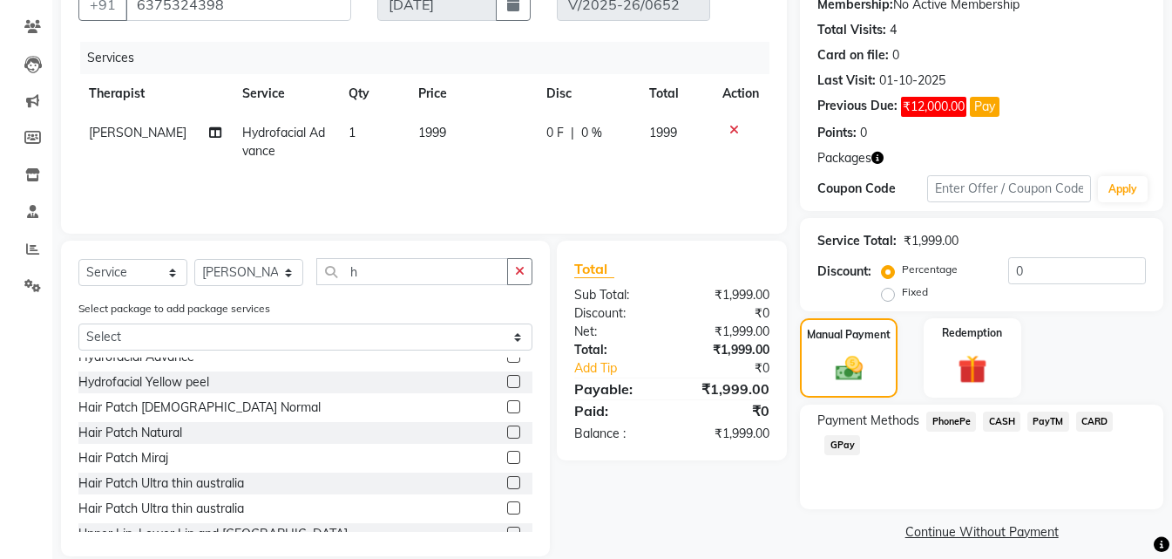
click at [1001, 416] on span "CASH" at bounding box center [1001, 421] width 37 height 20
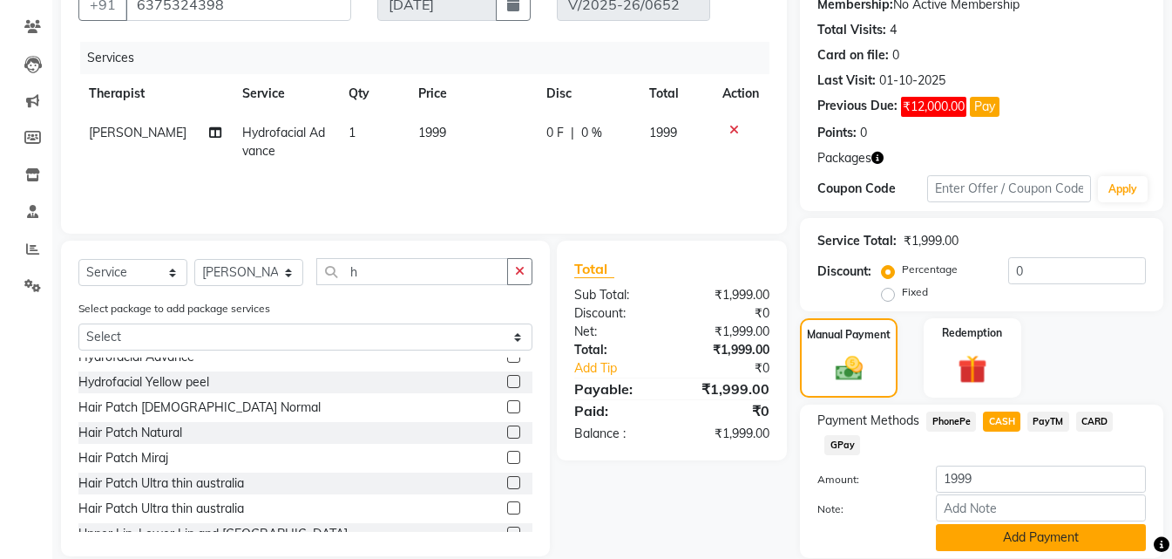
click at [994, 545] on button "Add Payment" at bounding box center [1041, 537] width 210 height 27
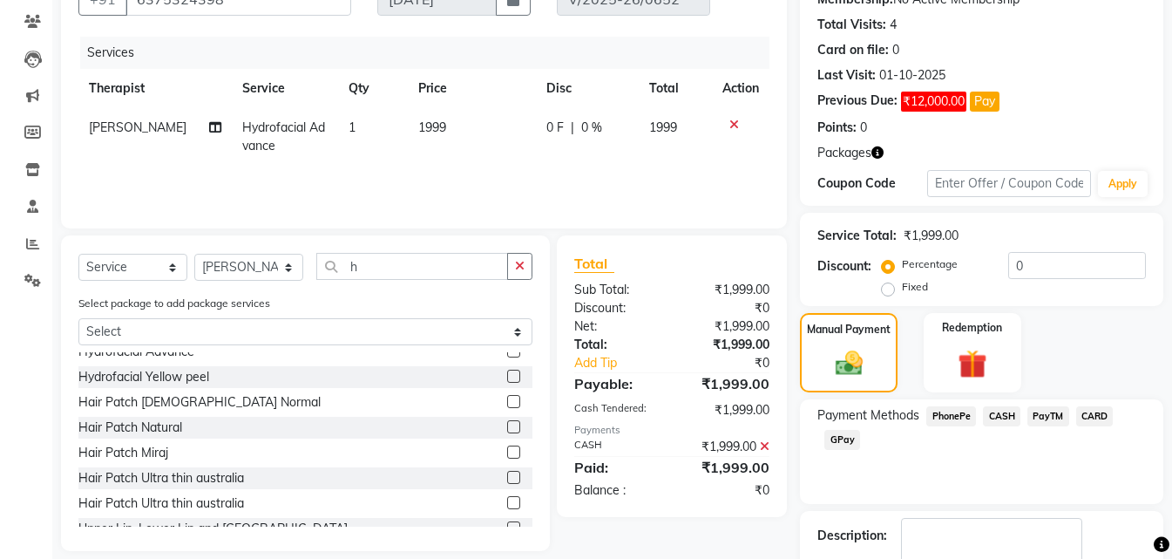
scroll to position [260, 0]
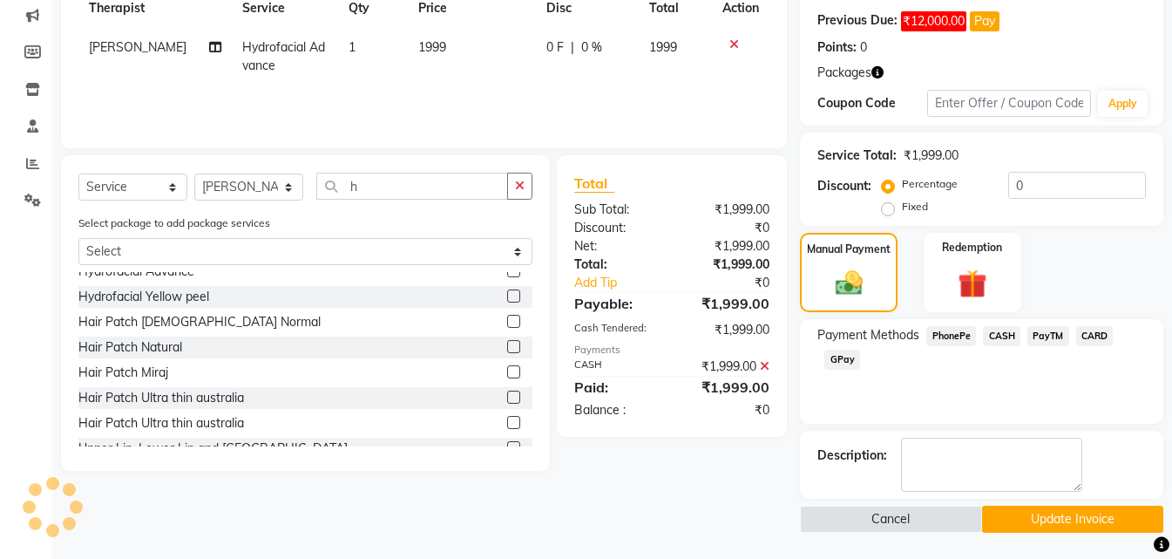
click at [1055, 515] on button "Update Invoice" at bounding box center [1072, 519] width 181 height 27
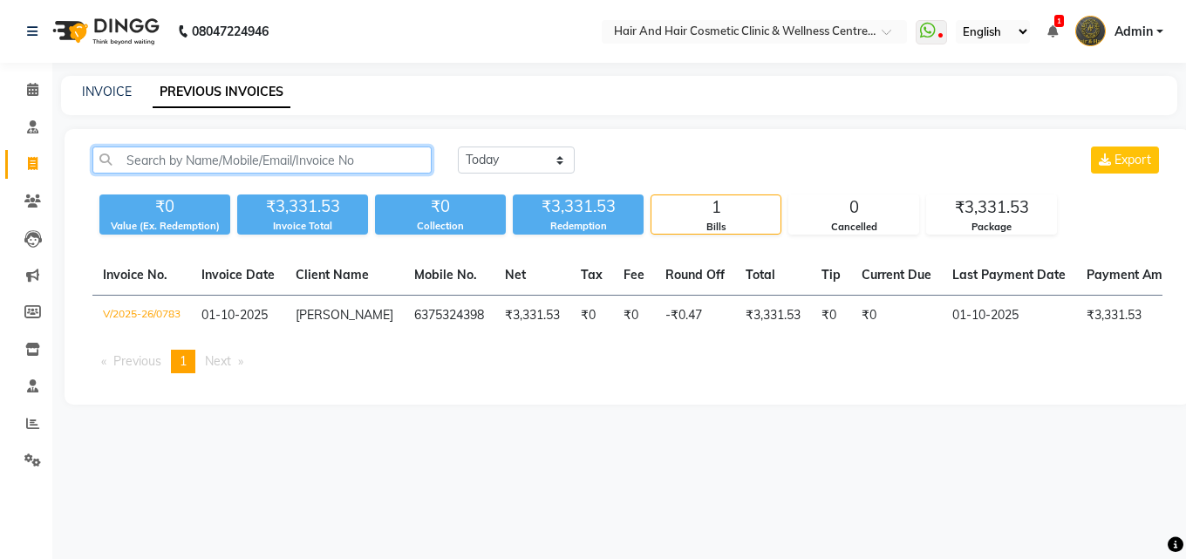
click at [284, 160] on input "text" at bounding box center [261, 159] width 339 height 27
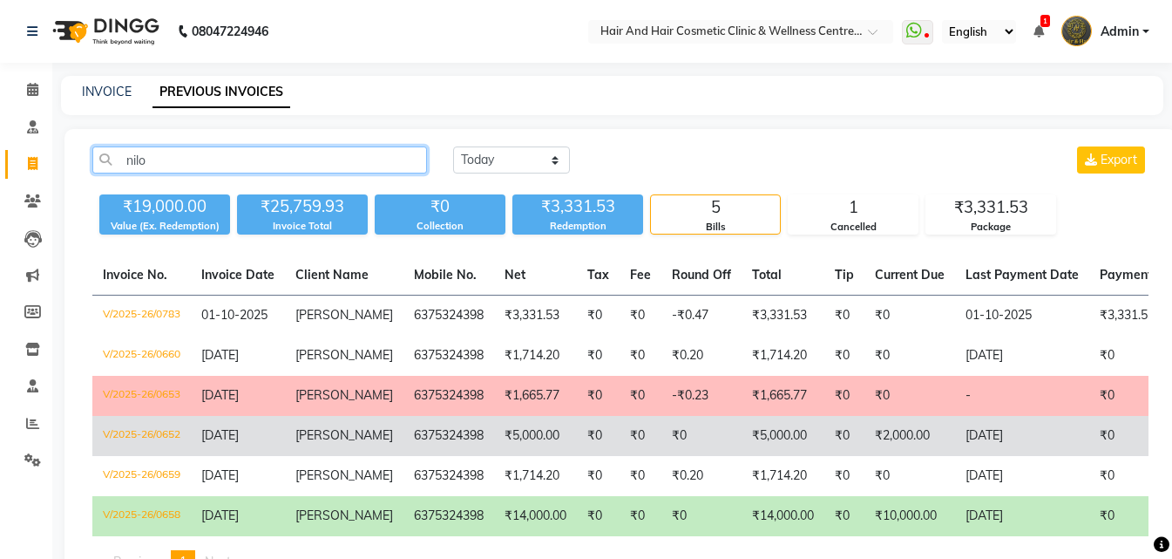
type input "nilo"
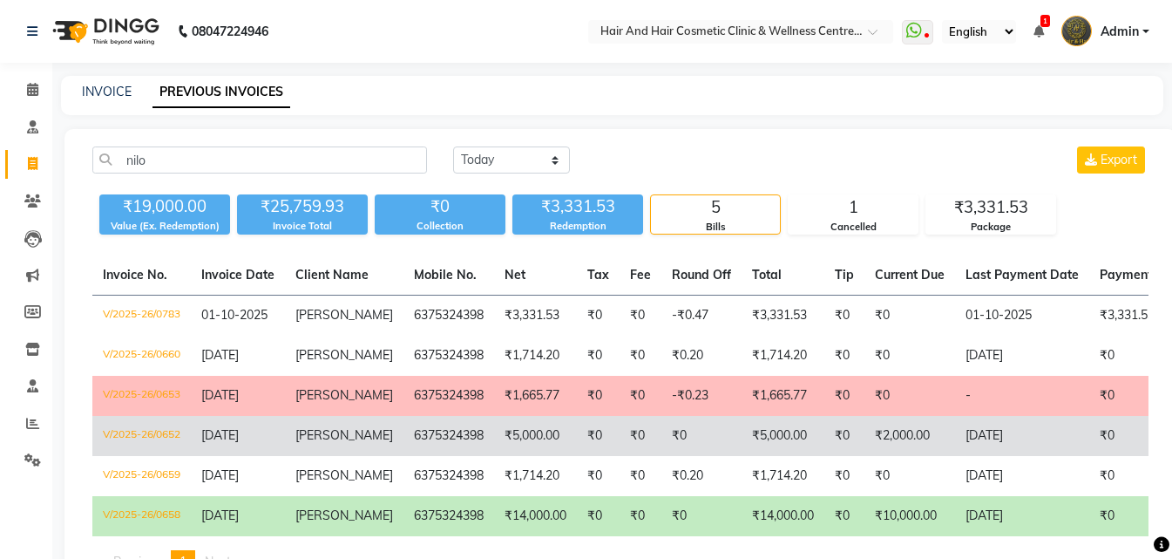
click at [781, 439] on td "₹5,000.00" at bounding box center [783, 436] width 83 height 40
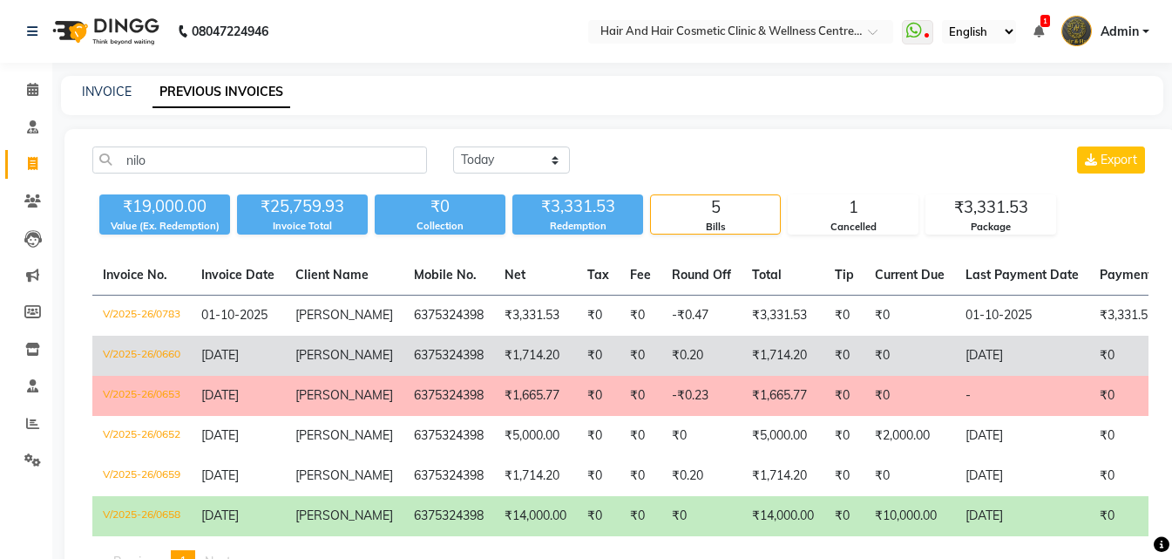
click at [776, 363] on td "₹1,714.20" at bounding box center [783, 356] width 83 height 40
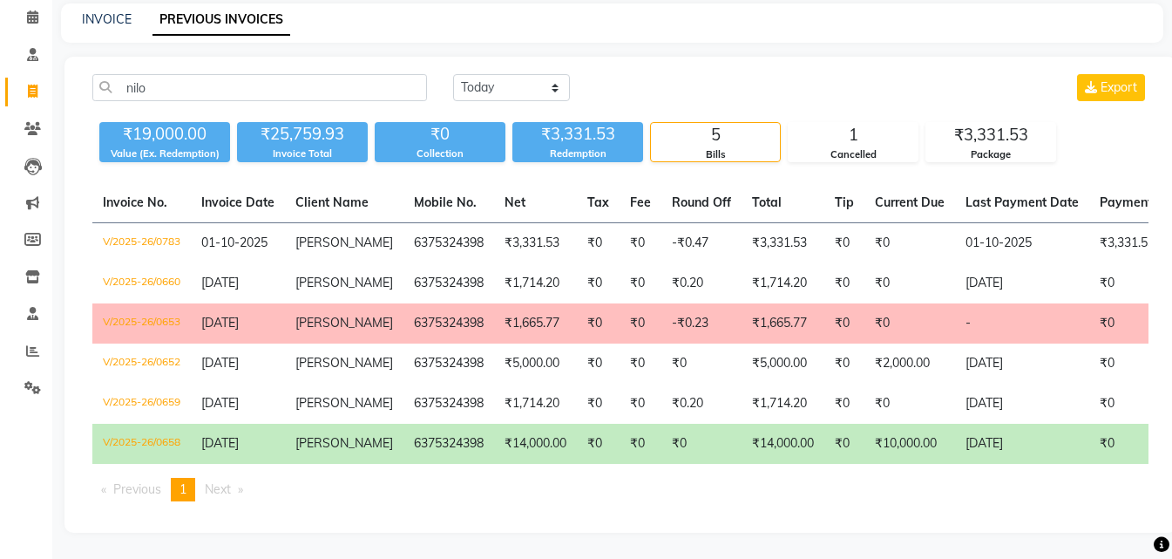
scroll to position [85, 0]
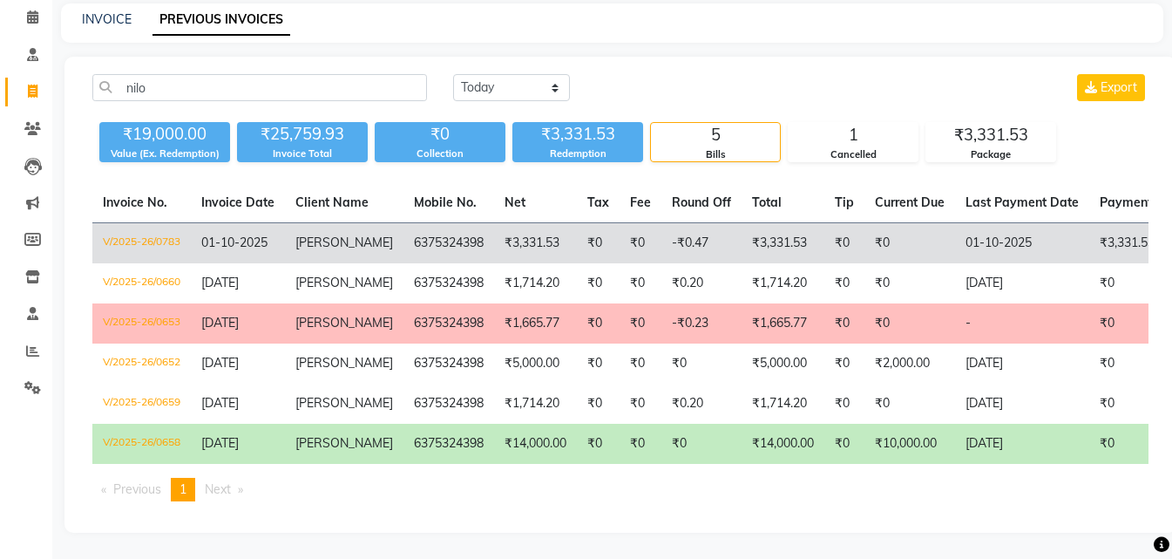
click at [577, 231] on td "₹0" at bounding box center [598, 243] width 43 height 41
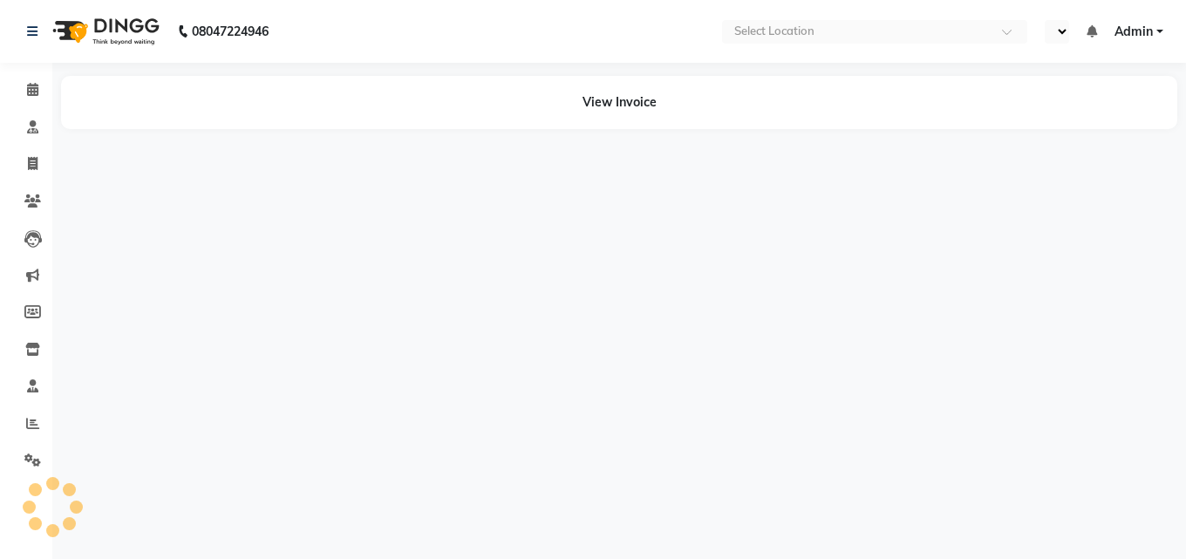
select select "en"
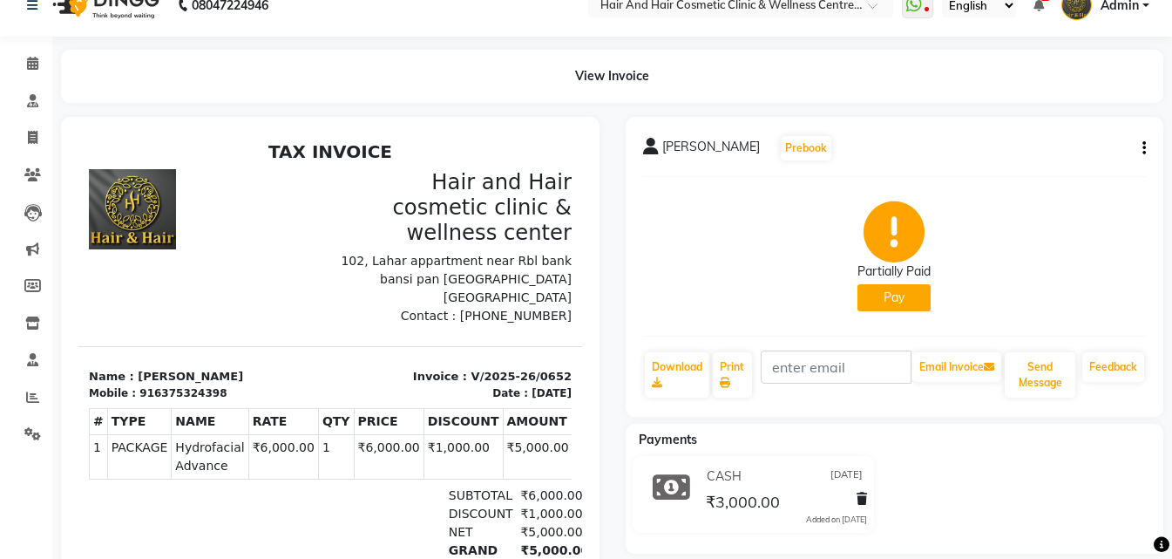
scroll to position [29, 0]
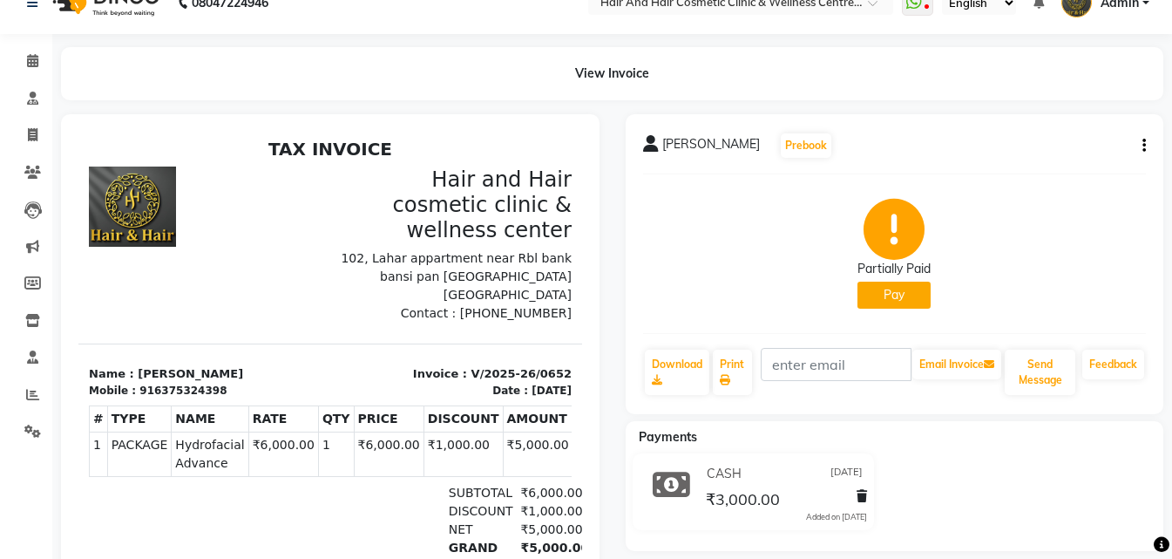
click at [1144, 146] on icon "button" at bounding box center [1144, 146] width 3 height 1
click at [1045, 156] on div "Edit Invoice" at bounding box center [1073, 157] width 87 height 22
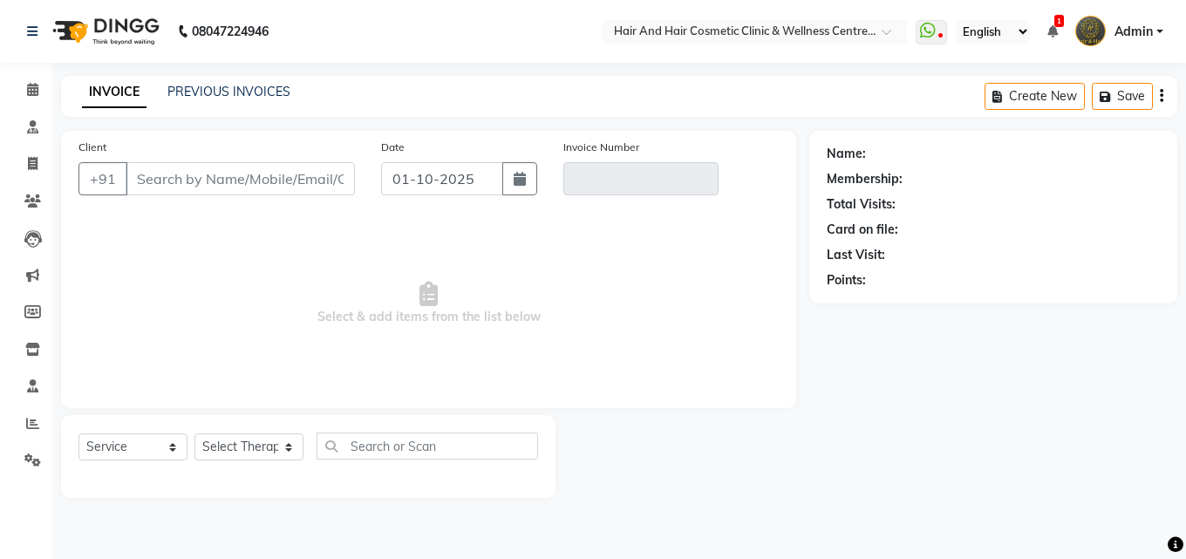
select select "package"
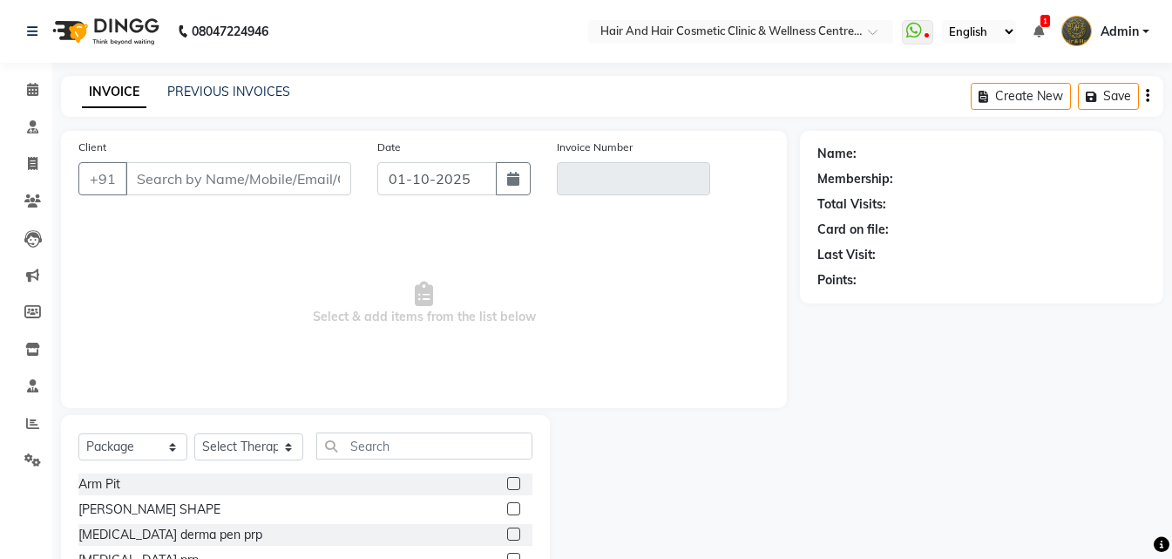
type input "6375324398"
type input "V/2025-26/0652"
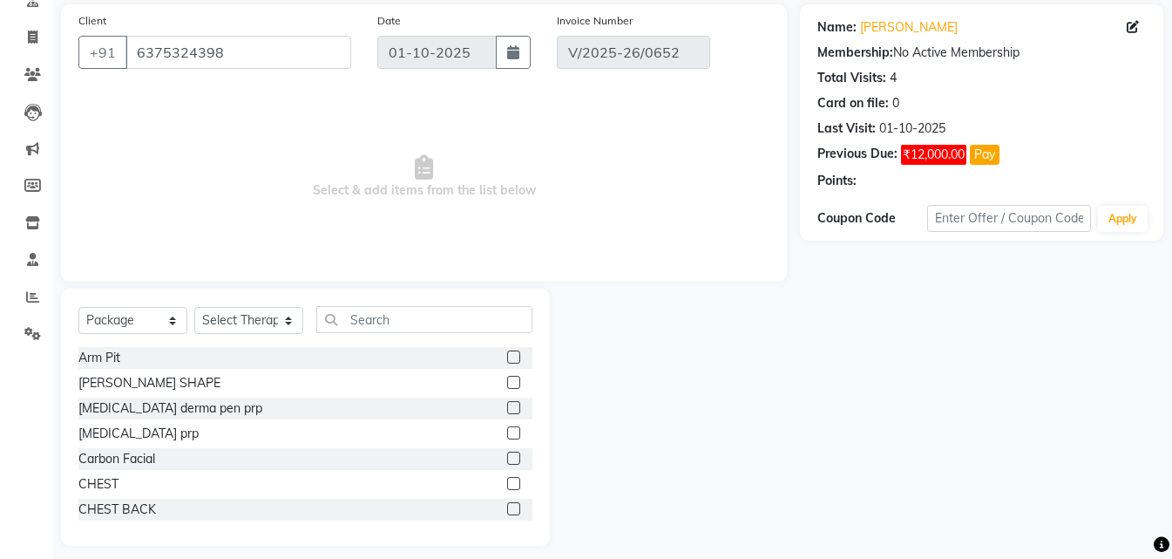
type input "[DATE]"
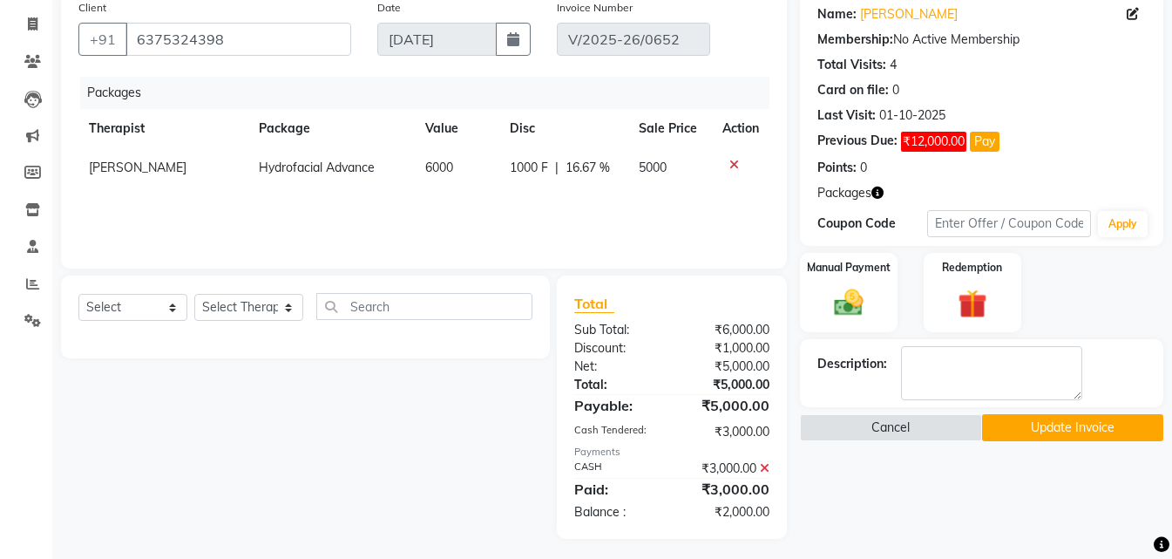
click at [731, 161] on icon at bounding box center [735, 165] width 10 height 12
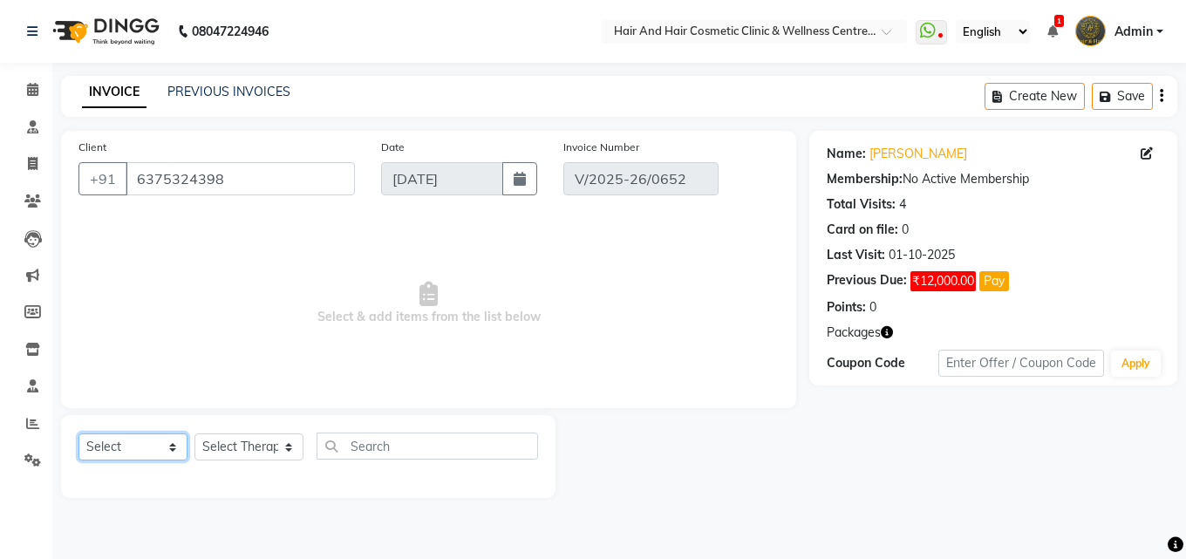
click at [113, 434] on select "Select Service Product Membership Package Voucher Prepaid Gift Card" at bounding box center [132, 446] width 109 height 27
click at [78, 433] on select "Select Service Product Membership Package Voucher Prepaid Gift Card" at bounding box center [132, 446] width 109 height 27
click at [132, 446] on select "Select Service Product Membership Package Voucher Prepaid Gift Card" at bounding box center [132, 446] width 109 height 27
select select "service"
click at [78, 433] on select "Select Service Product Membership Package Voucher Prepaid Gift Card" at bounding box center [132, 446] width 109 height 27
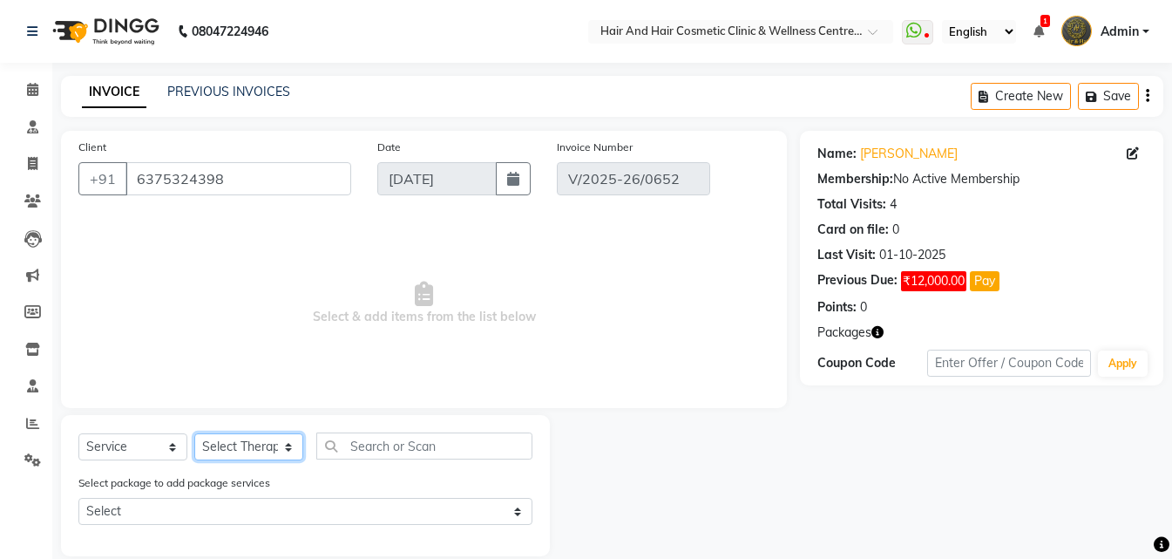
click at [255, 445] on select "Select Therapist [PERSON_NAME] [PERSON_NAME] DR [PERSON_NAME] Frontdesk [PERSON…" at bounding box center [248, 446] width 109 height 27
select select "34516"
click at [194, 433] on select "Select Therapist [PERSON_NAME] [PERSON_NAME] DR [PERSON_NAME] Frontdesk [PERSON…" at bounding box center [248, 446] width 109 height 27
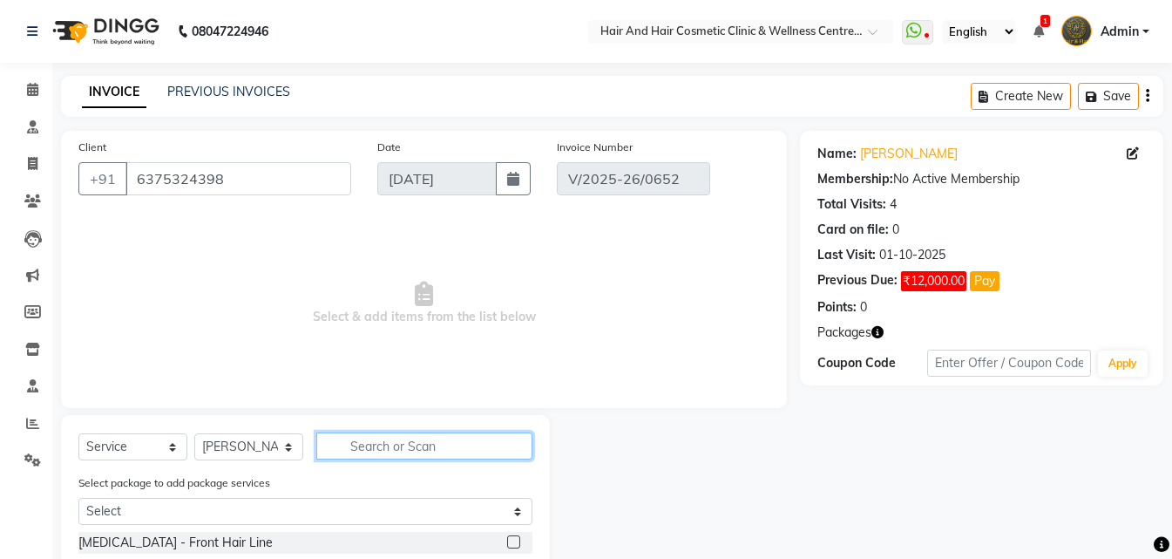
click at [357, 446] on input "text" at bounding box center [424, 445] width 216 height 27
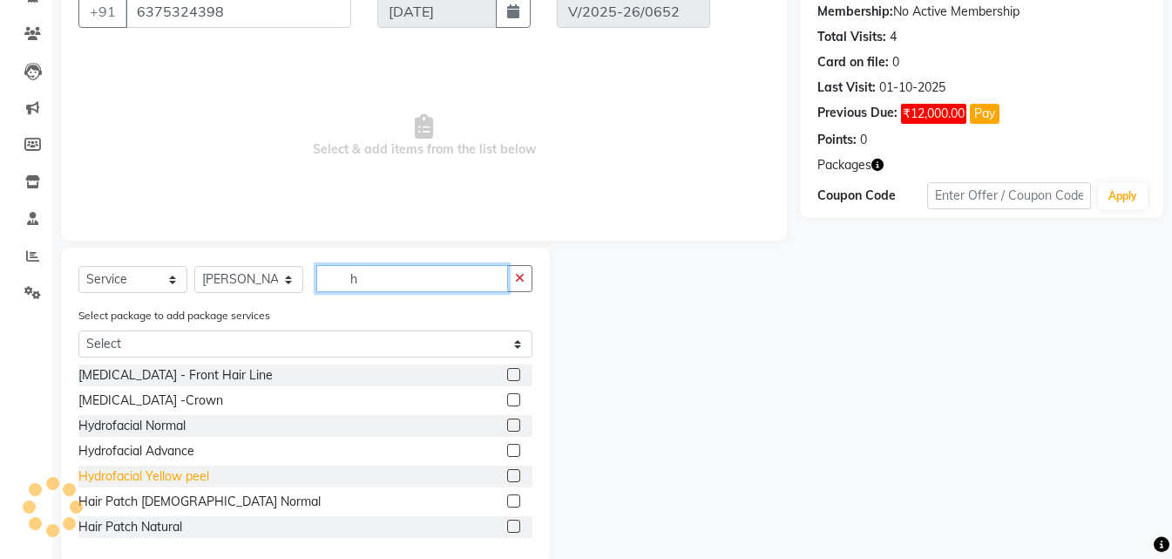
scroll to position [174, 0]
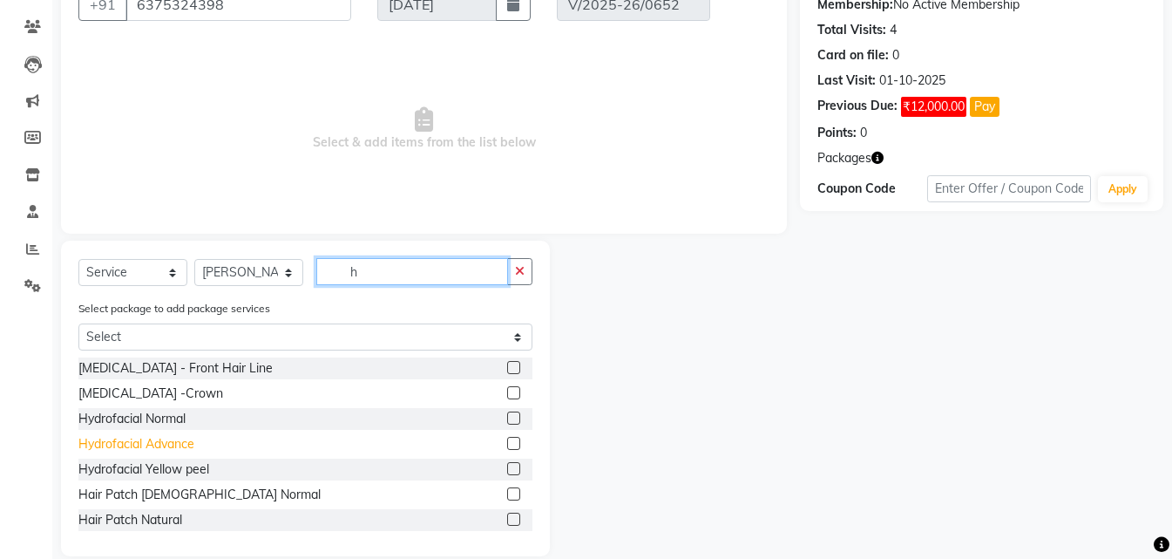
type input "h"
click at [160, 439] on div "Hydrofacial Advance" at bounding box center [136, 444] width 116 height 18
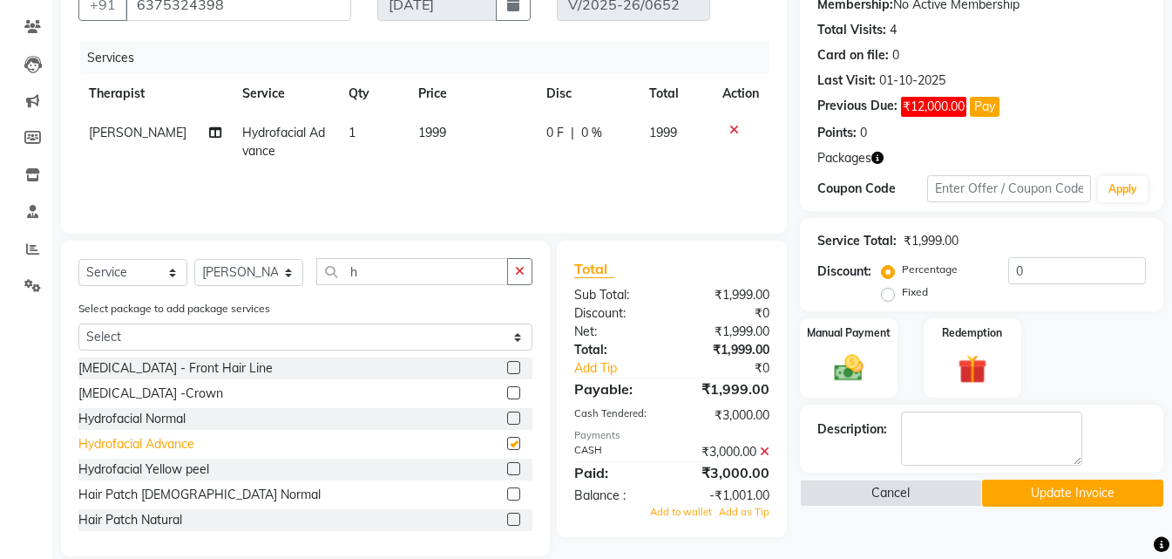
checkbox input "false"
click at [759, 451] on div "₹3,000.00" at bounding box center [727, 452] width 111 height 18
click at [768, 445] on icon at bounding box center [765, 451] width 10 height 12
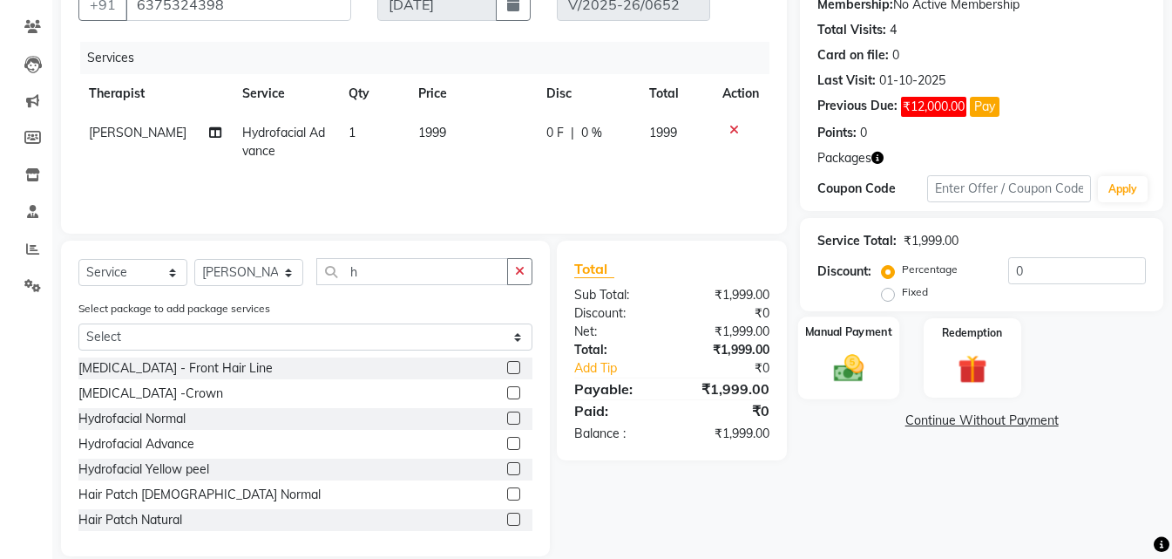
click at [855, 371] on img at bounding box center [849, 367] width 49 height 35
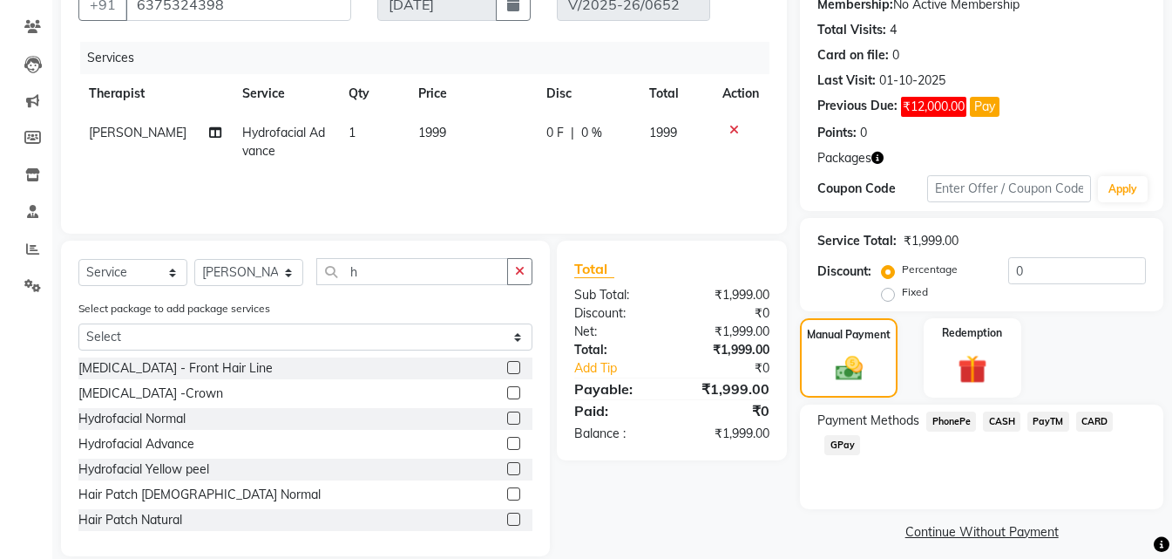
click at [998, 416] on span "CASH" at bounding box center [1001, 421] width 37 height 20
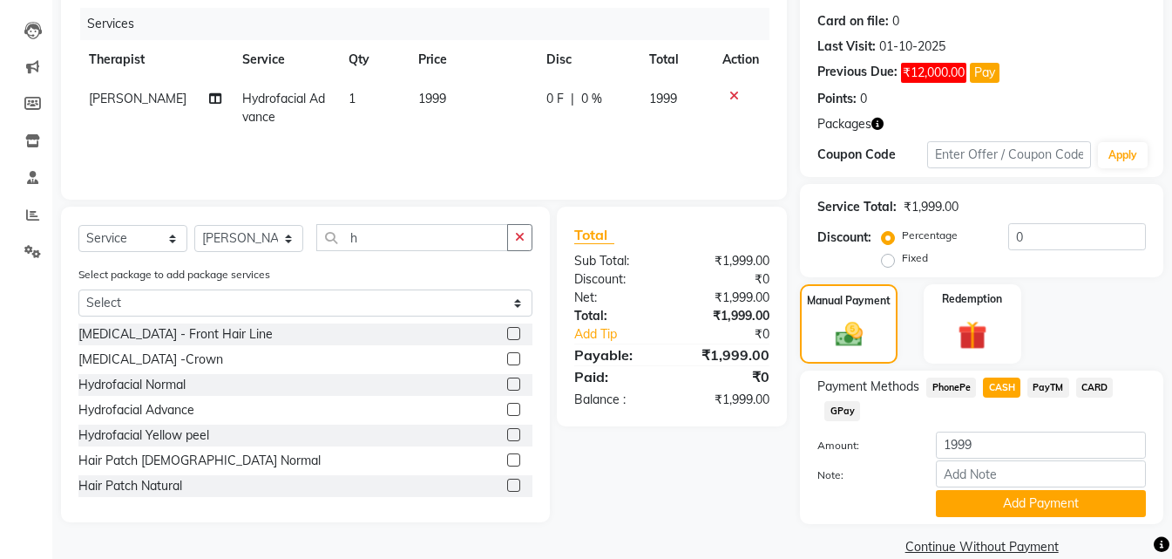
scroll to position [235, 0]
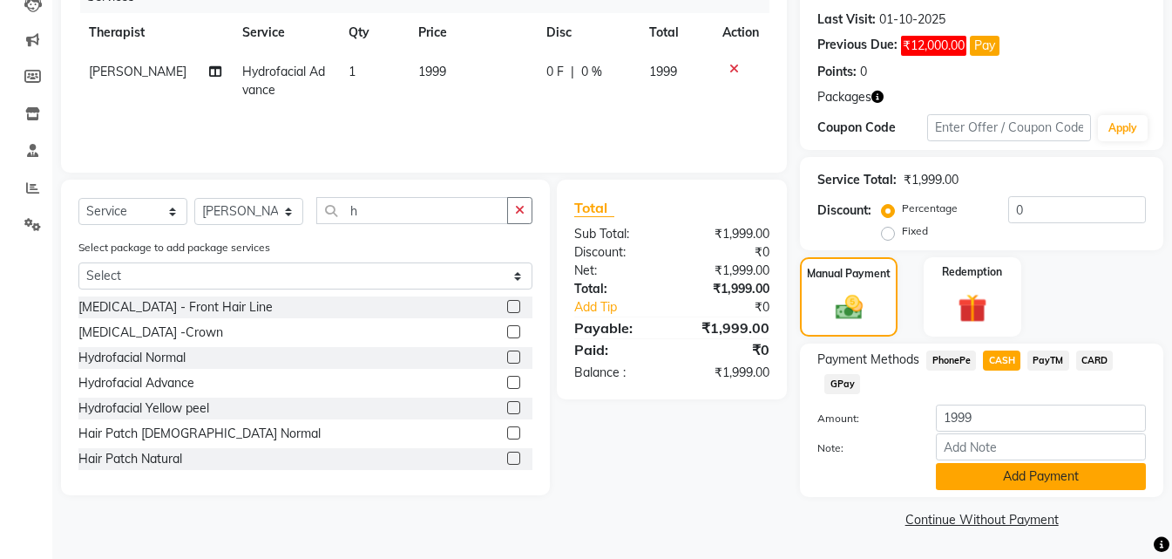
click at [997, 478] on button "Add Payment" at bounding box center [1041, 476] width 210 height 27
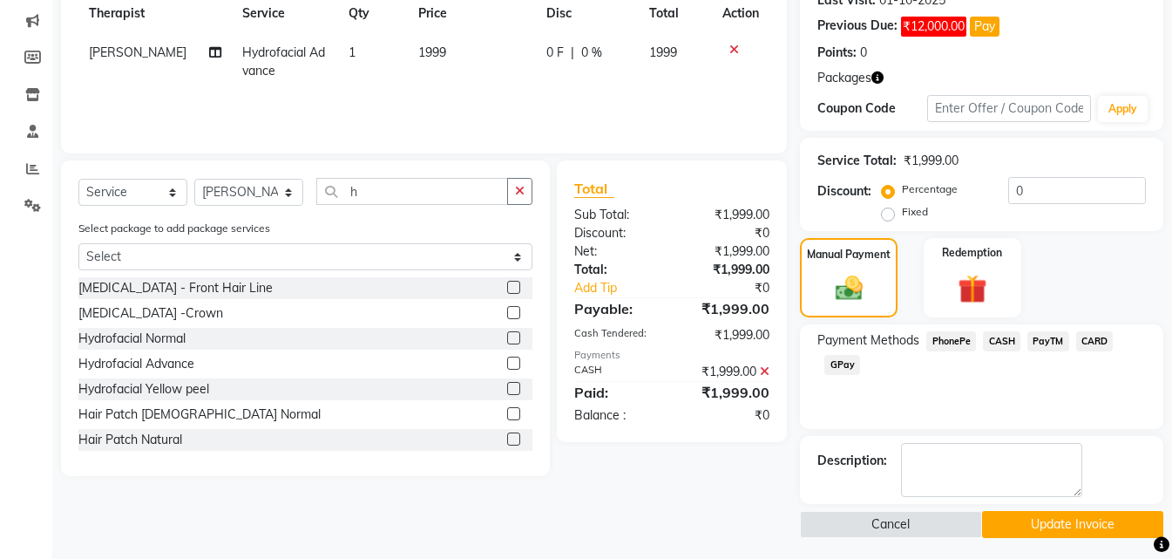
scroll to position [260, 0]
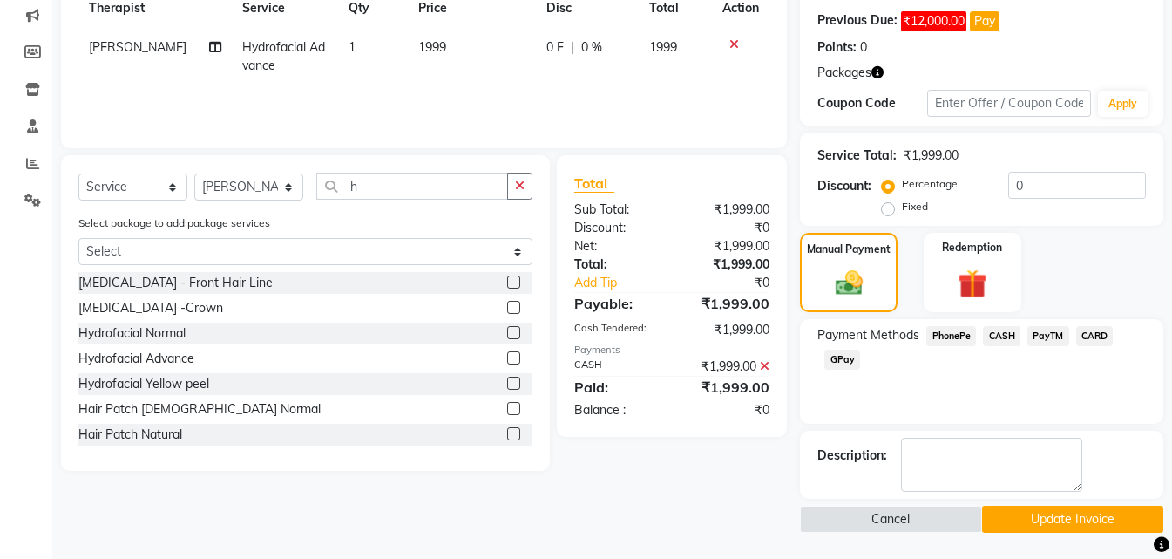
click at [1070, 520] on button "Update Invoice" at bounding box center [1072, 519] width 181 height 27
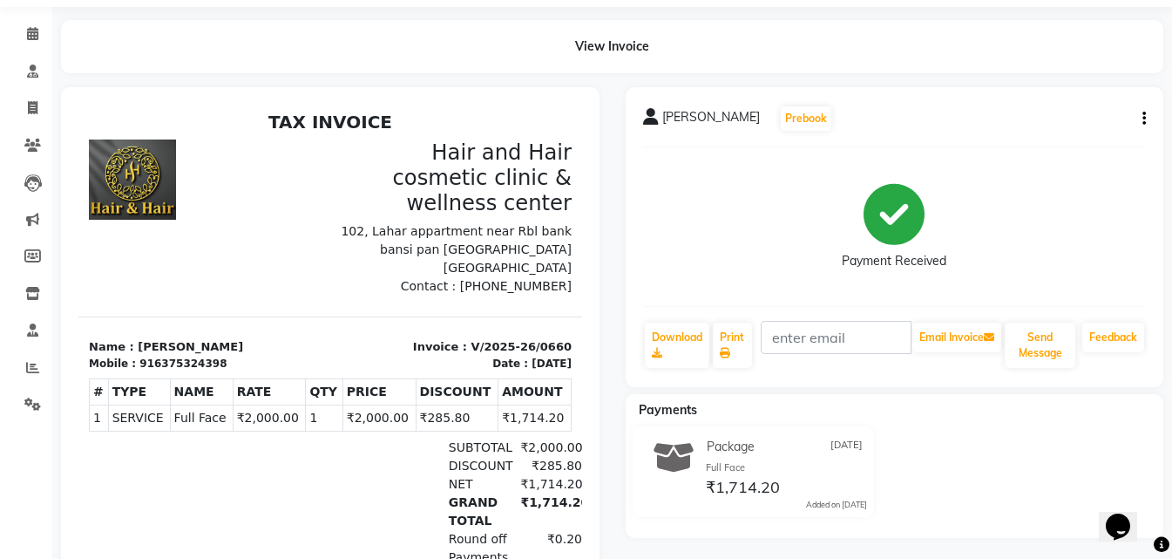
scroll to position [87, 0]
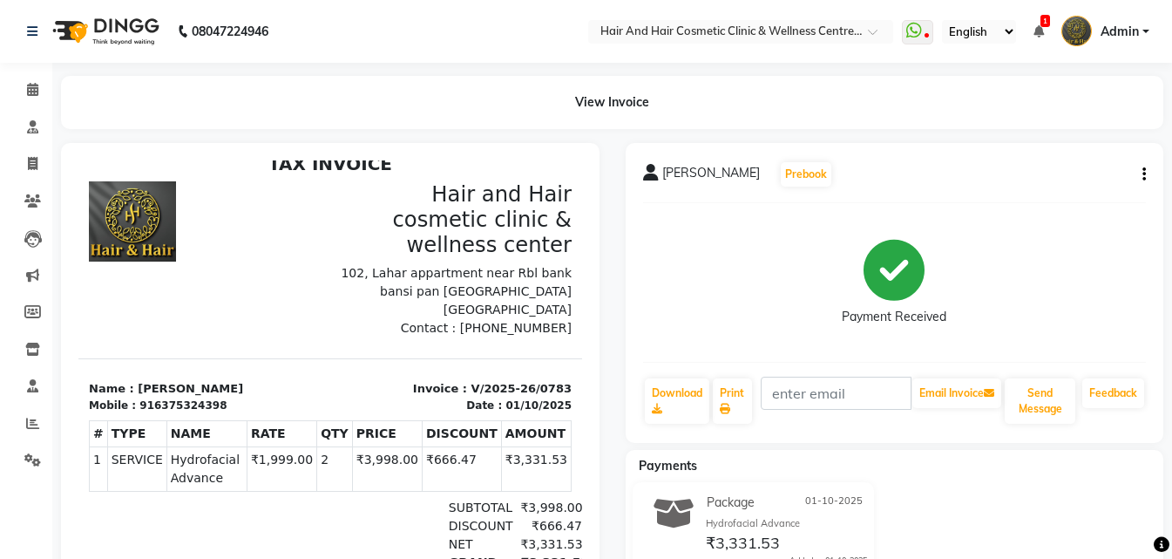
click at [1147, 170] on div "nilofar Prebook Payment Received Download Print Email Invoice Send Message Feed…" at bounding box center [895, 293] width 539 height 300
click at [1145, 174] on icon "button" at bounding box center [1144, 174] width 3 height 1
click at [1076, 142] on div "Cancel Invoice" at bounding box center [1057, 142] width 119 height 22
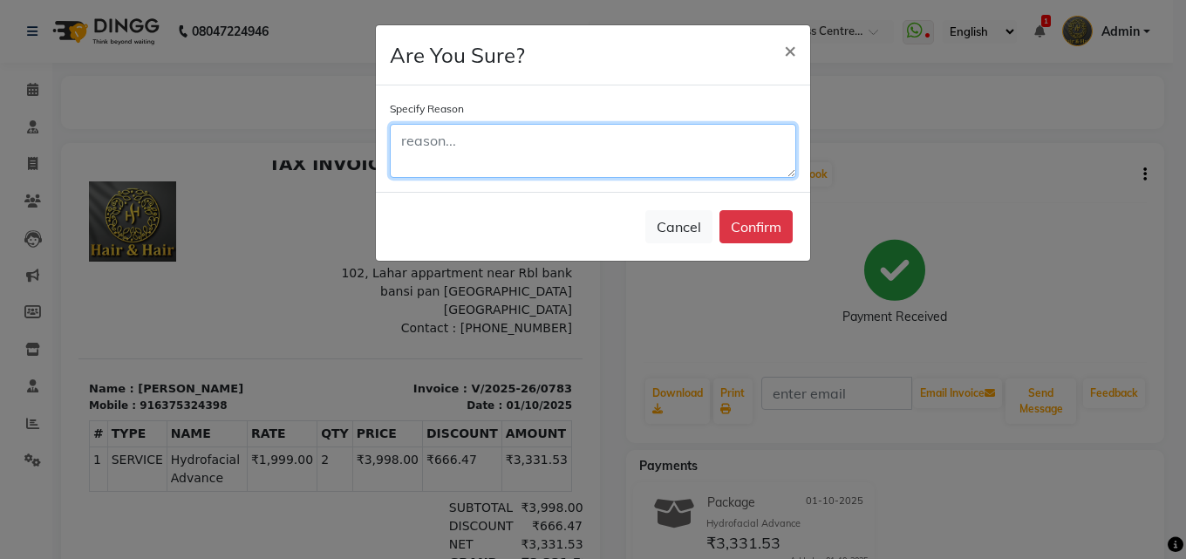
click at [682, 142] on textarea at bounding box center [593, 151] width 406 height 54
type textarea "h"
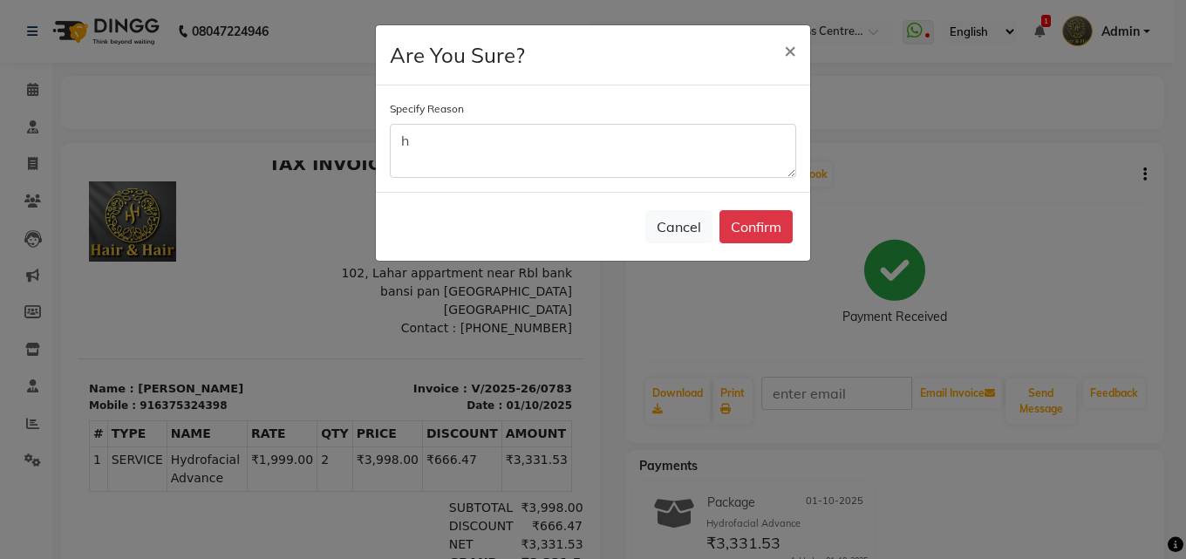
drag, startPoint x: 747, startPoint y: 219, endPoint x: 751, endPoint y: 228, distance: 9.7
click at [751, 225] on button "Confirm" at bounding box center [755, 226] width 73 height 33
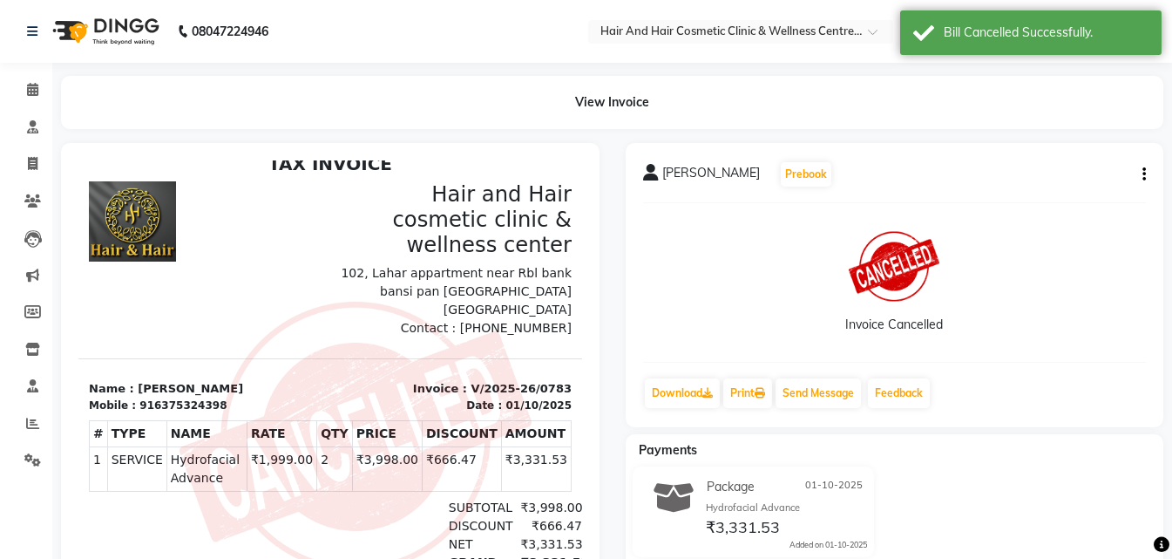
scroll to position [14, 0]
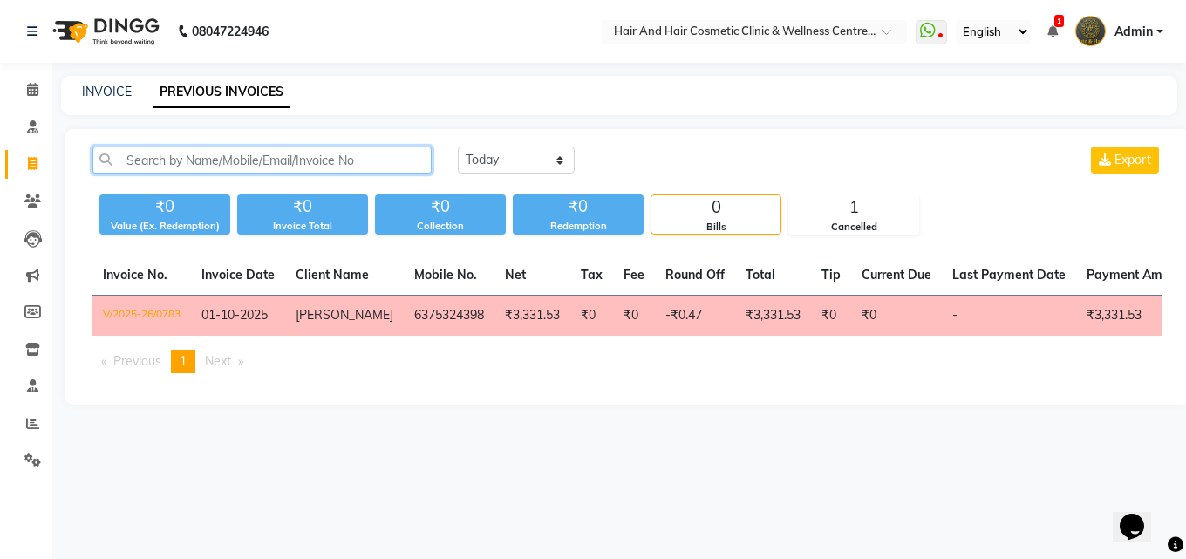
click at [167, 154] on input "text" at bounding box center [261, 159] width 339 height 27
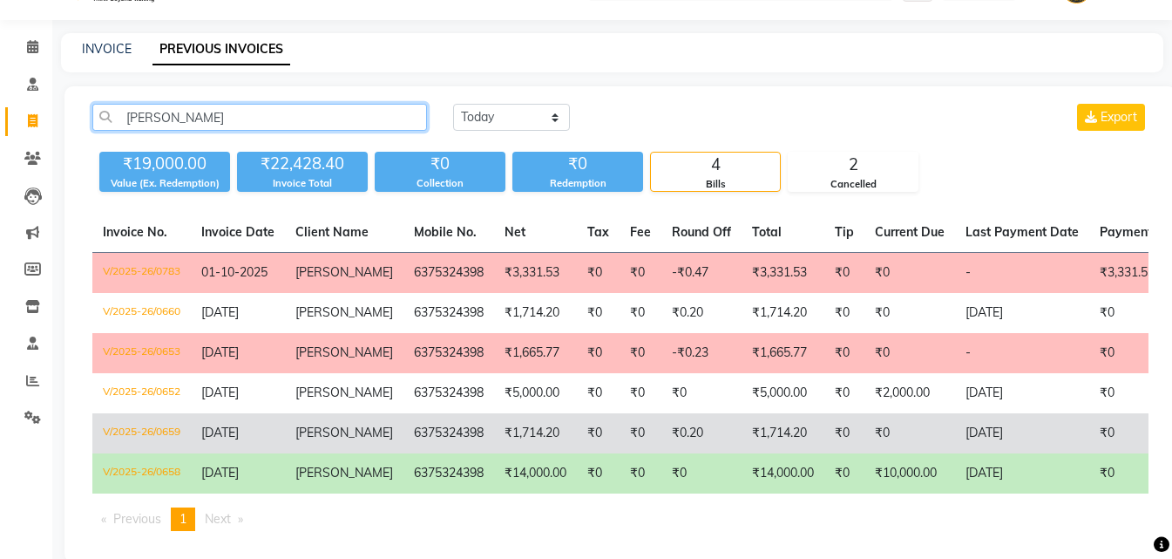
scroll to position [85, 0]
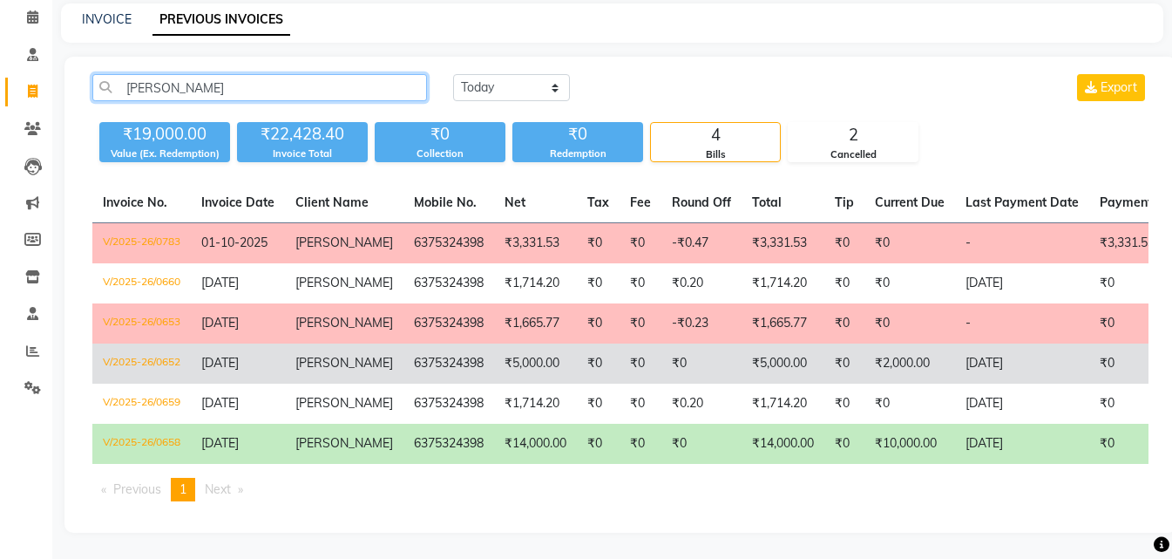
type input "[PERSON_NAME]"
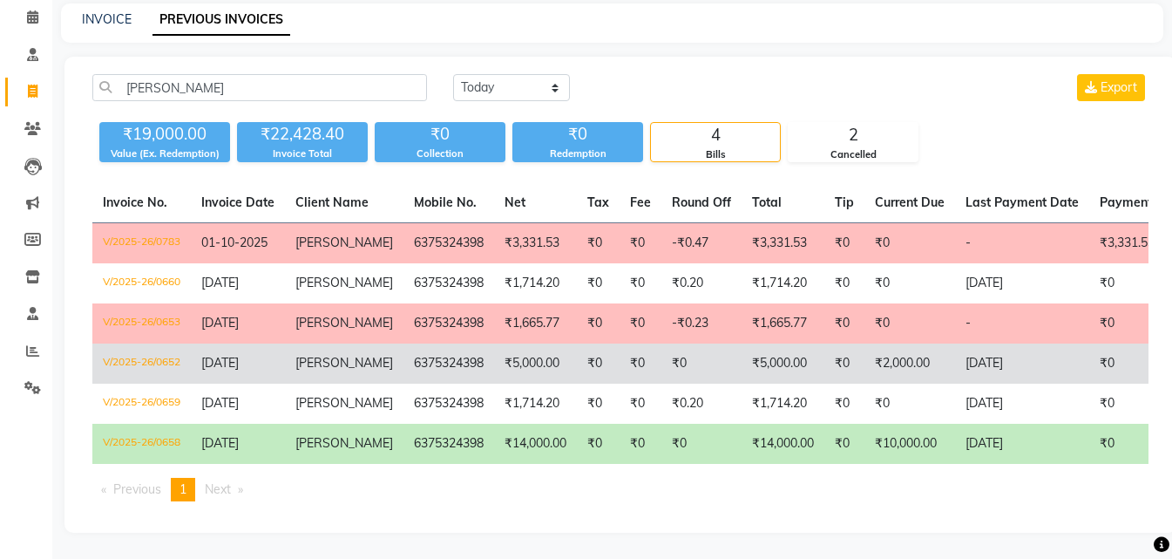
click at [742, 348] on td "₹5,000.00" at bounding box center [783, 363] width 83 height 40
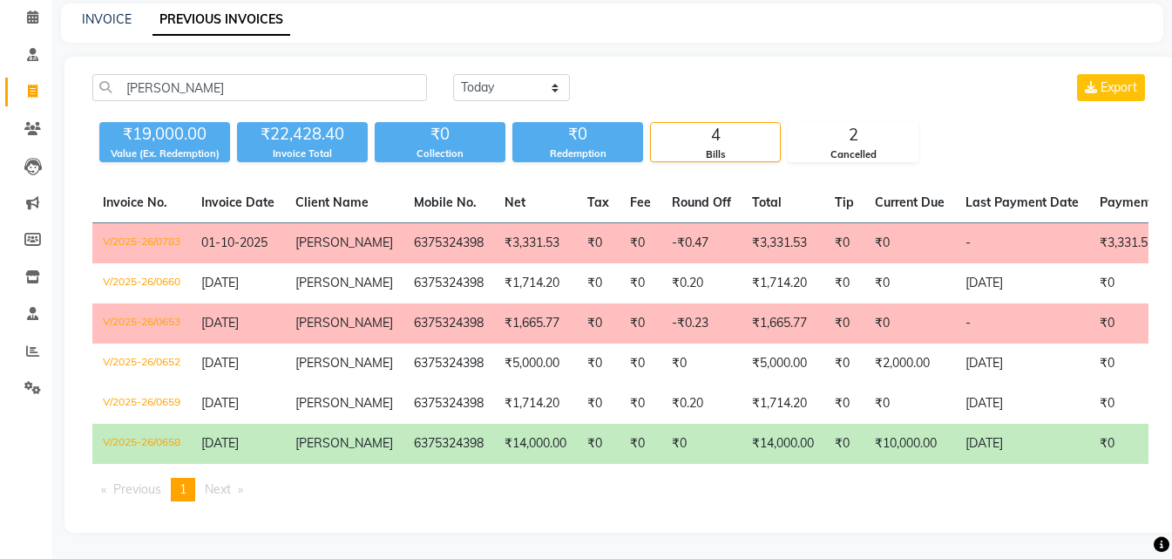
click at [687, 424] on td "₹0" at bounding box center [702, 444] width 80 height 40
click at [27, 122] on icon at bounding box center [32, 128] width 17 height 13
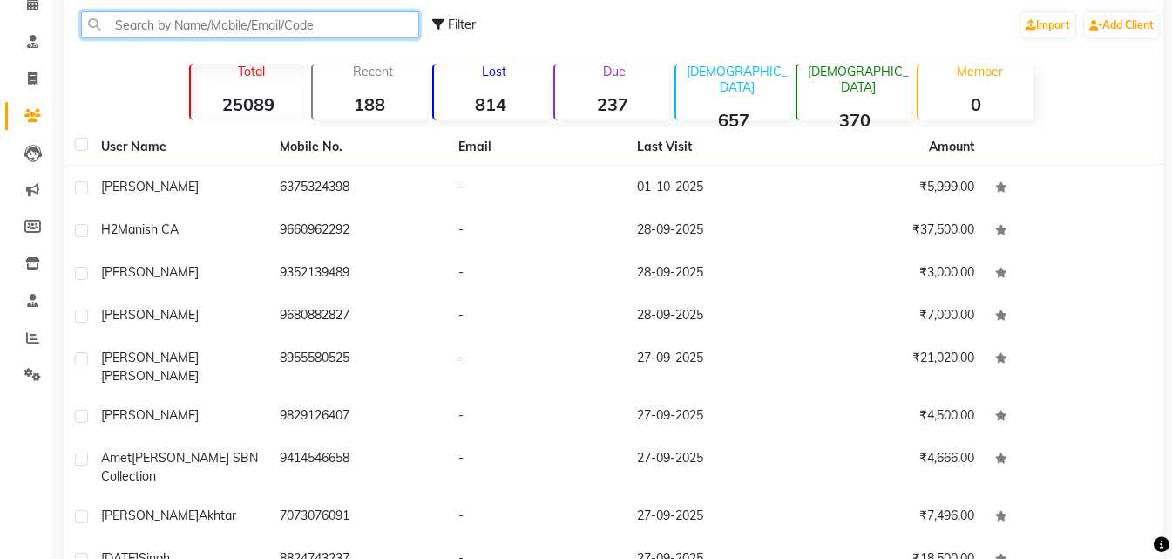
click at [172, 27] on input "text" at bounding box center [250, 24] width 338 height 27
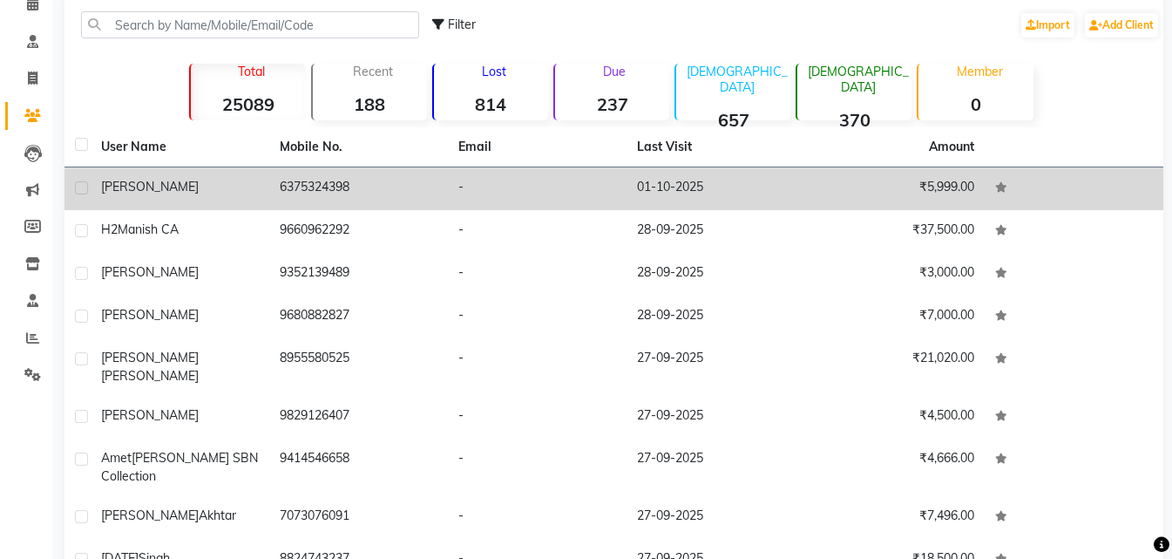
click at [243, 182] on div "[PERSON_NAME]" at bounding box center [180, 187] width 158 height 18
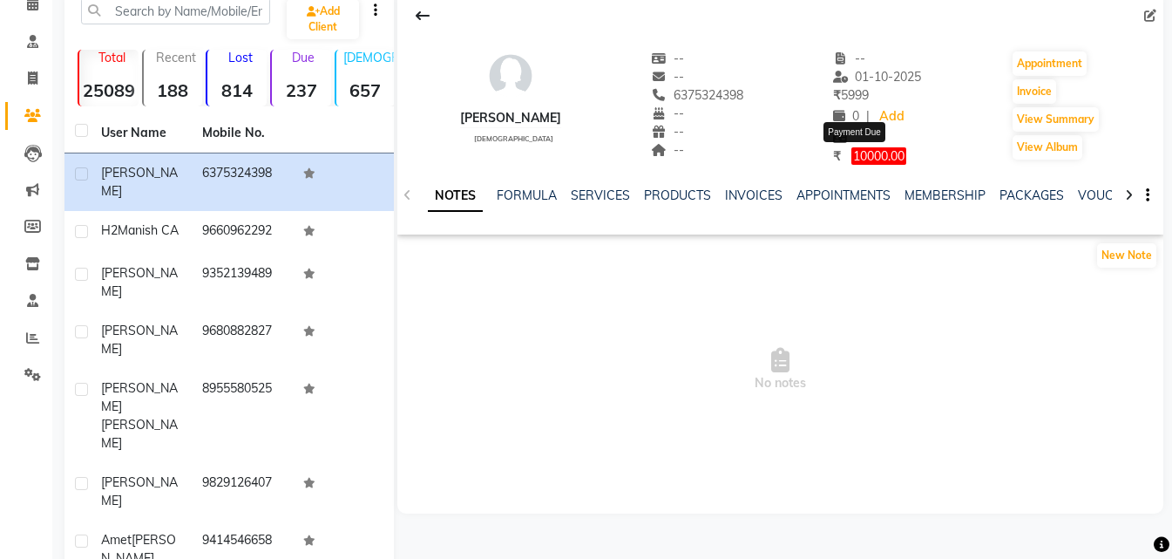
click at [858, 159] on span "10000.00" at bounding box center [879, 155] width 55 height 17
select select "1"
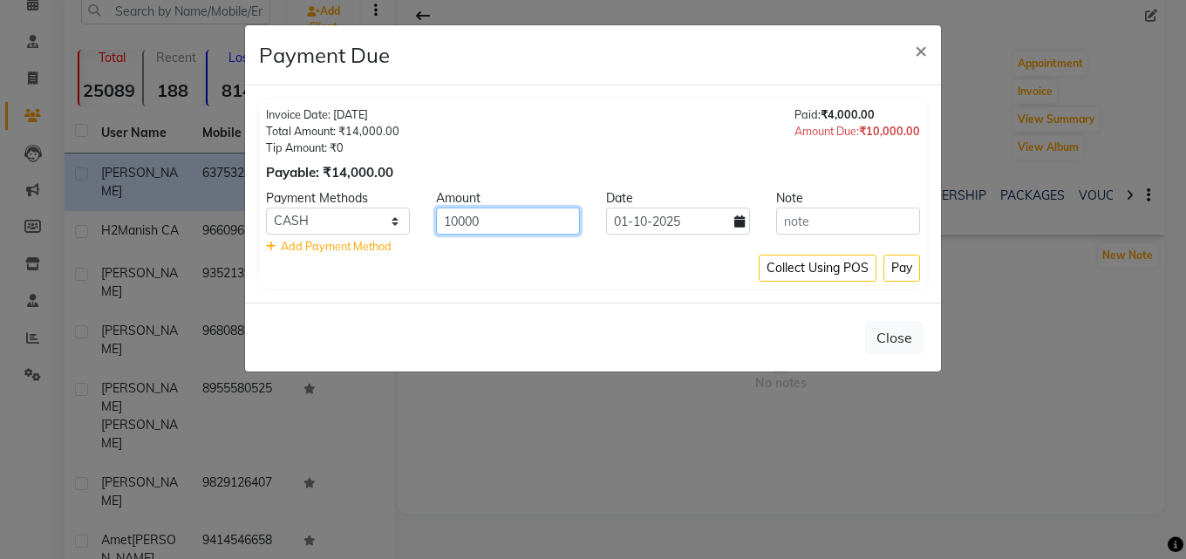
click at [480, 222] on input "10000" at bounding box center [508, 220] width 144 height 27
type input "1000"
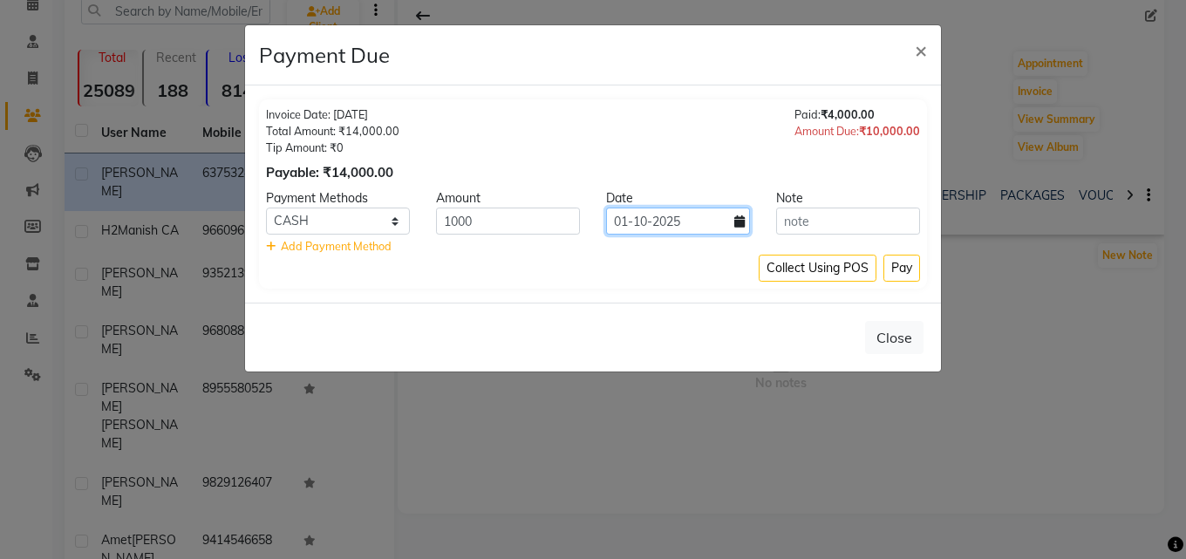
click at [717, 217] on input "01-10-2025" at bounding box center [678, 220] width 144 height 27
select select "10"
select select "2025"
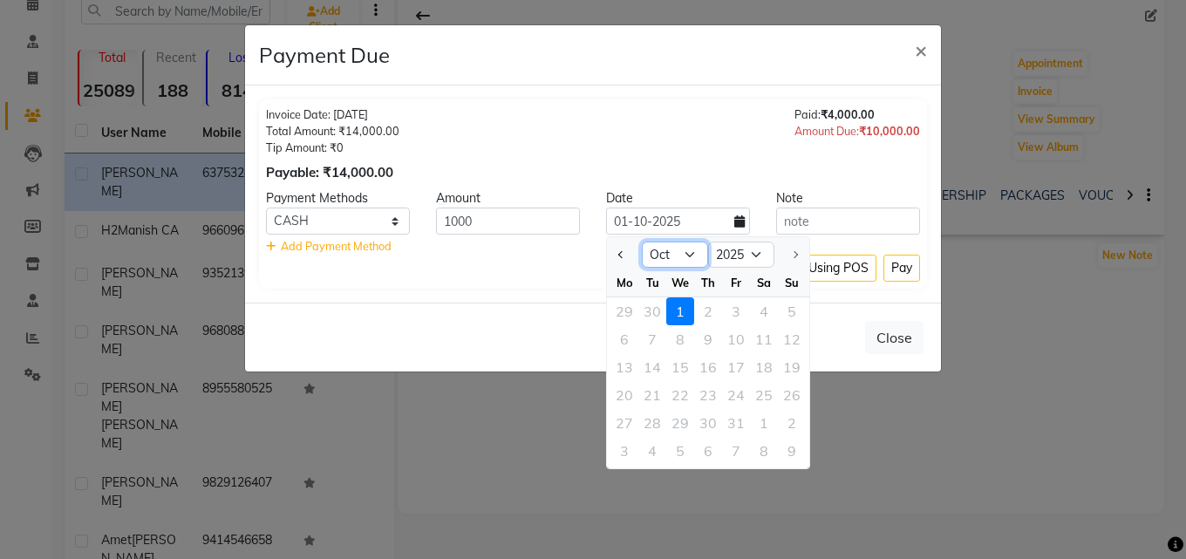
click at [676, 255] on select "Jan Feb Mar Apr May Jun [DATE] Aug Sep Oct" at bounding box center [675, 254] width 66 height 26
select select "9"
click at [642, 241] on select "Jan Feb Mar Apr May Jun [DATE] Aug Sep Oct" at bounding box center [675, 254] width 66 height 26
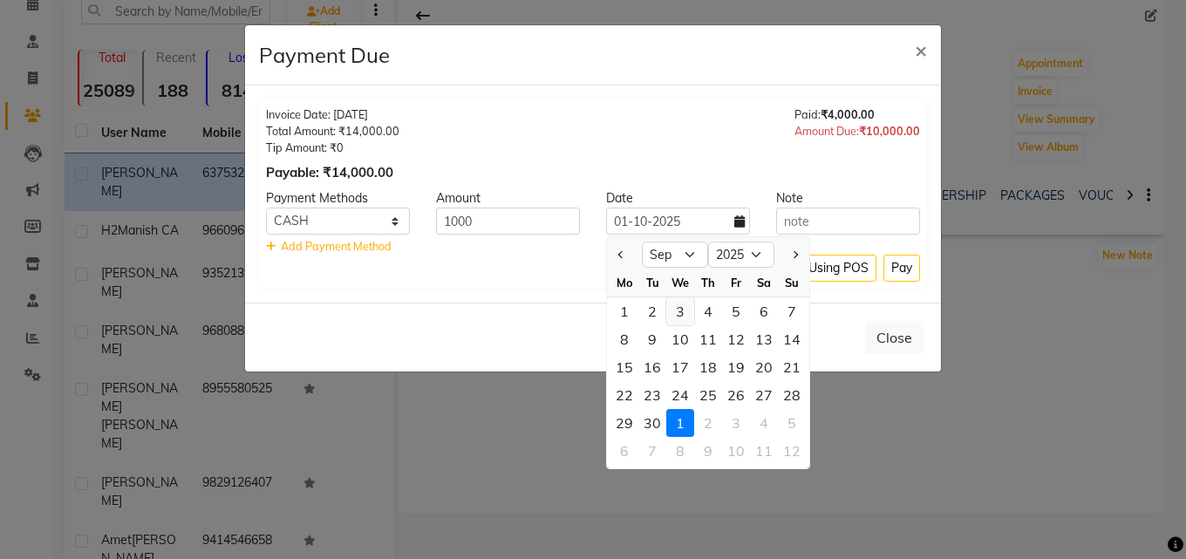
click at [678, 308] on div "3" at bounding box center [680, 311] width 28 height 28
type input "[DATE]"
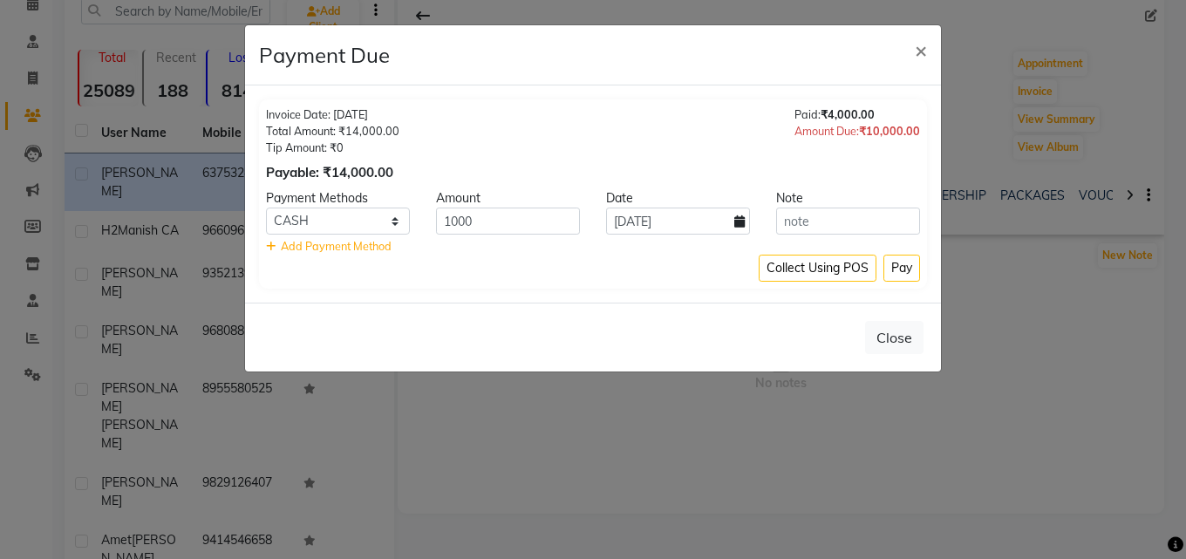
click at [343, 120] on div "Invoice Date: [DATE]" at bounding box center [332, 114] width 133 height 17
click at [365, 124] on div "Total Amount: ₹14,000.00" at bounding box center [332, 131] width 133 height 17
click at [386, 138] on div "Invoice Date: [DATE] Total Amount: ₹14,000.00 Tip Amount: ₹0 Payable: ₹14,000.00" at bounding box center [332, 144] width 133 height 76
click at [581, 139] on div "Invoice Date: [DATE] Total Amount: ₹14,000.00 Tip Amount: ₹0 Payable: ₹14,000.0…" at bounding box center [593, 144] width 654 height 76
click at [896, 273] on button "Pay" at bounding box center [901, 268] width 37 height 27
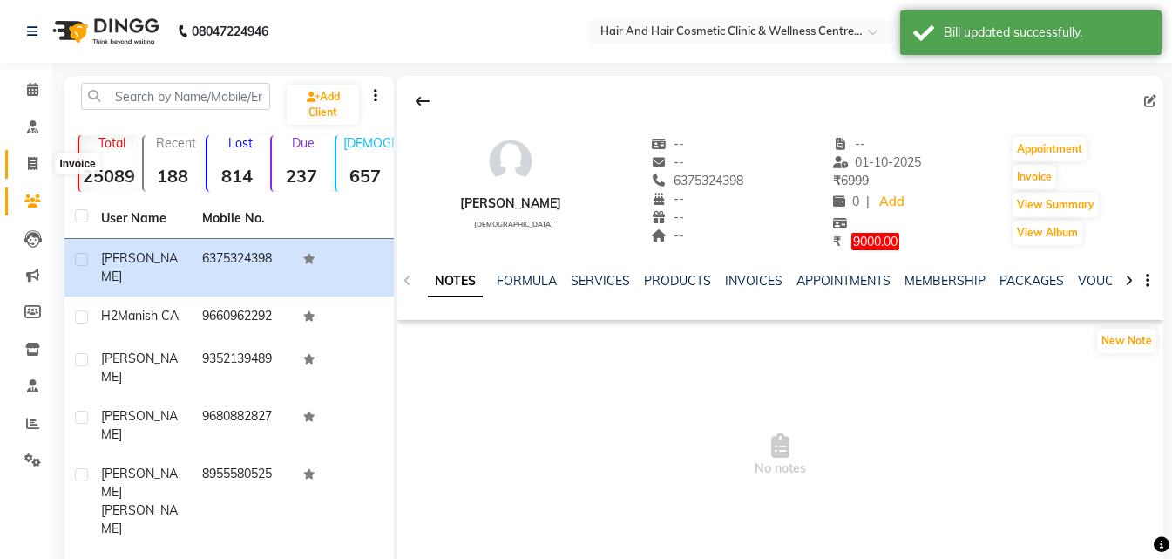
click at [28, 157] on icon at bounding box center [33, 163] width 10 height 13
select select "service"
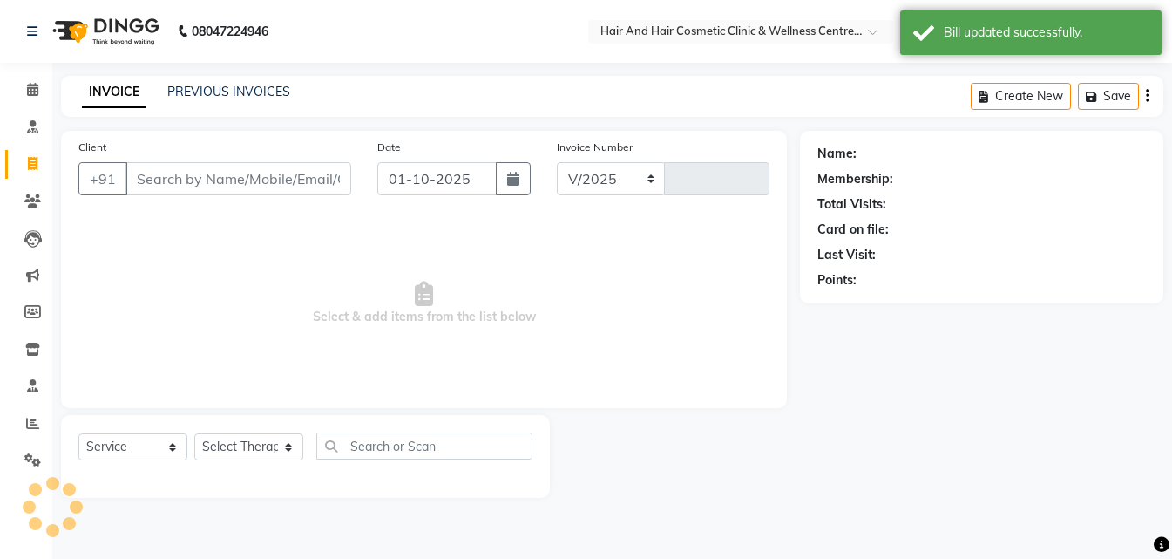
select select "5272"
type input "0784"
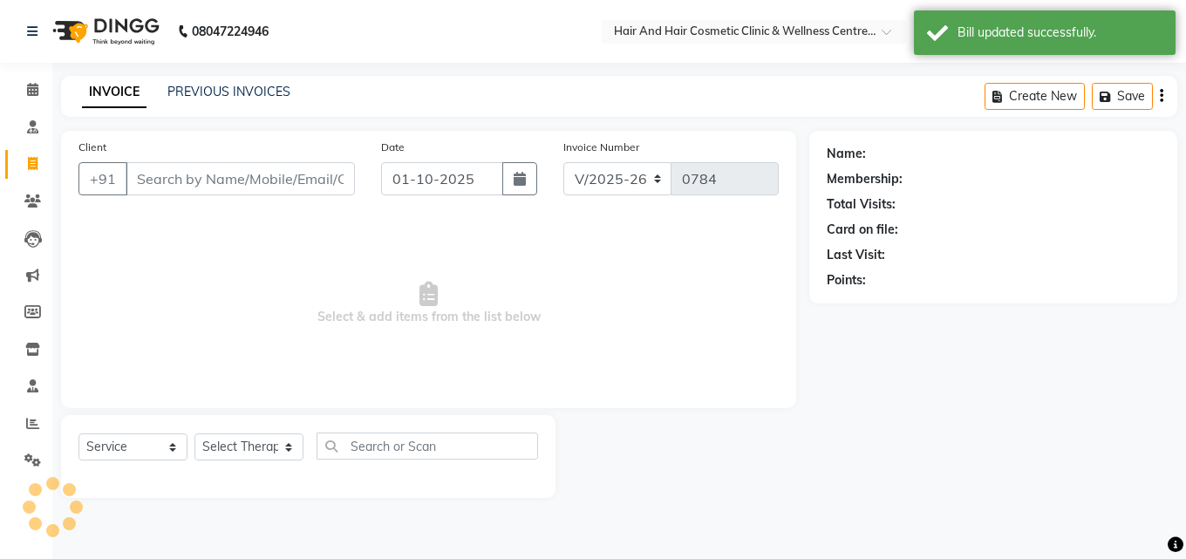
click at [161, 165] on input "Client" at bounding box center [240, 178] width 229 height 33
select select "package"
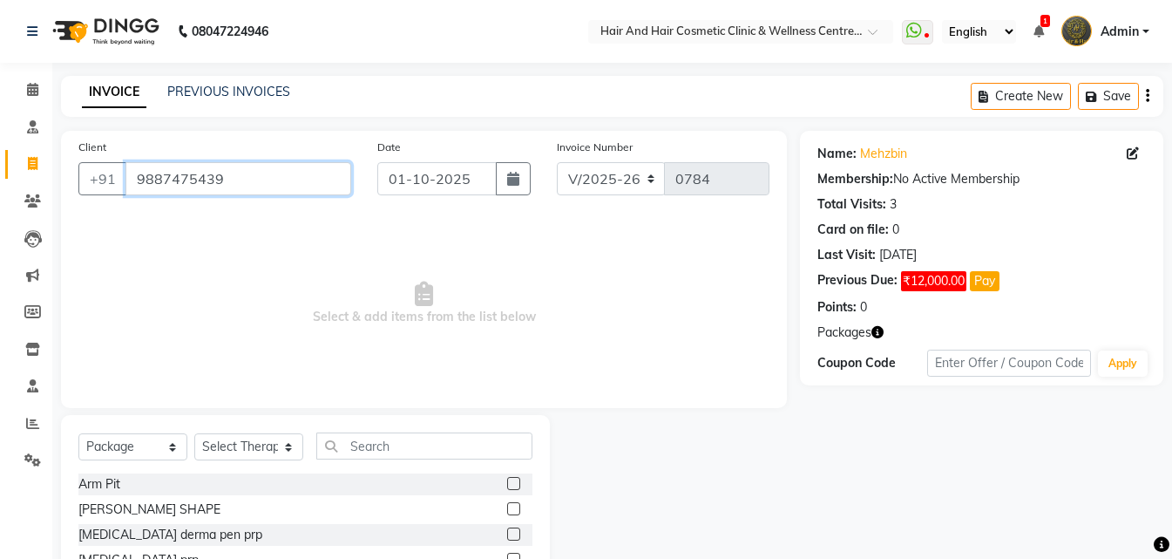
drag, startPoint x: 275, startPoint y: 174, endPoint x: 0, endPoint y: 227, distance: 280.4
click at [0, 227] on app-home "08047224946 Select Location × Hair And Hair Cosmetic Clinic & Wellness Centre, …" at bounding box center [586, 349] width 1172 height 698
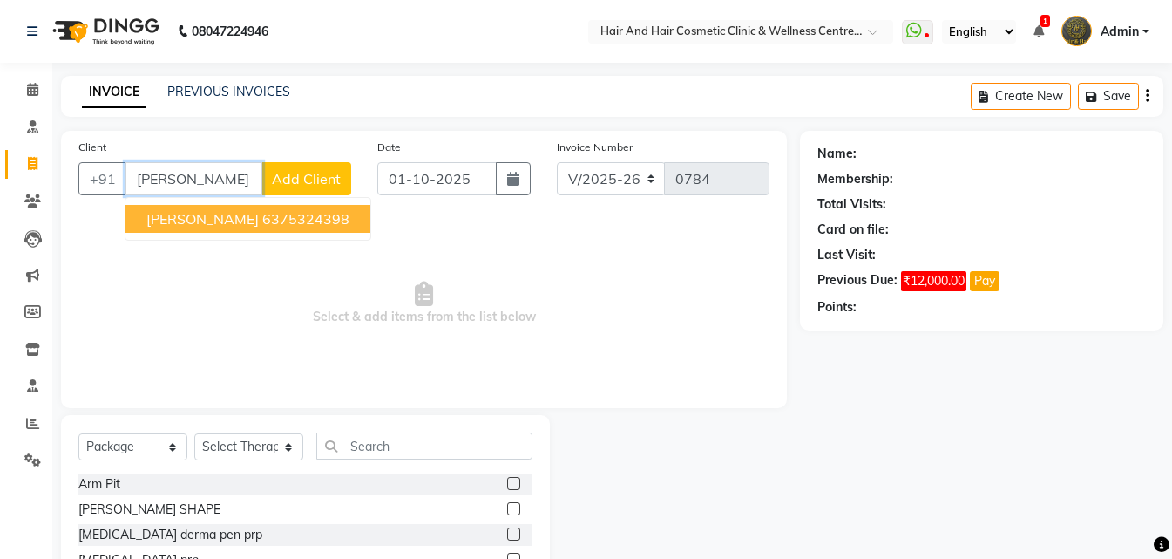
click at [194, 231] on button "nilofar 6375324398" at bounding box center [248, 219] width 245 height 28
type input "6375324398"
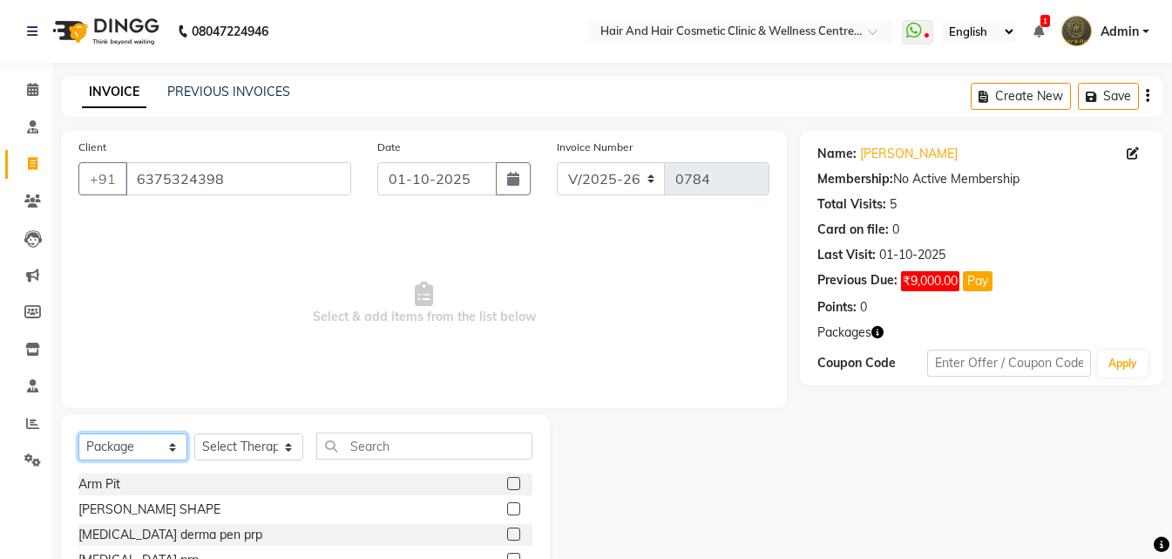
click at [162, 443] on select "Select Service Product Membership Package Voucher Prepaid Gift Card" at bounding box center [132, 446] width 109 height 27
select select "service"
click at [78, 433] on select "Select Service Product Membership Package Voucher Prepaid Gift Card" at bounding box center [132, 446] width 109 height 27
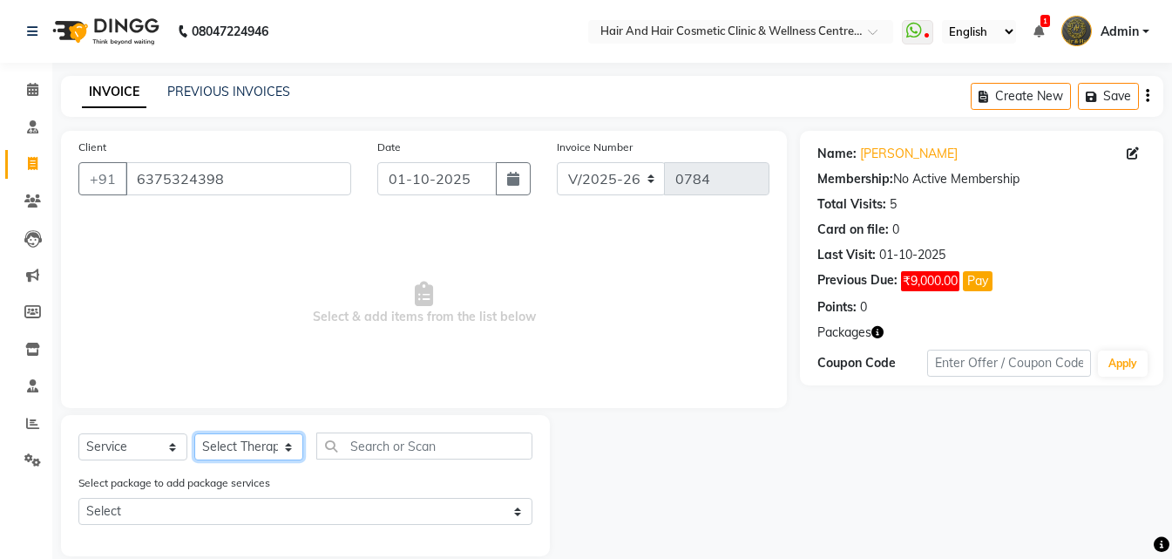
click at [224, 434] on select "Select Therapist ABHI BHORA DR MOHIT SAXSENA DR SHRUTI SAXSENA Frontdesk RAJ ME…" at bounding box center [248, 446] width 109 height 27
select select "34516"
click at [194, 433] on select "Select Therapist ABHI BHORA DR MOHIT SAXSENA DR SHRUTI SAXSENA Frontdesk RAJ ME…" at bounding box center [248, 446] width 109 height 27
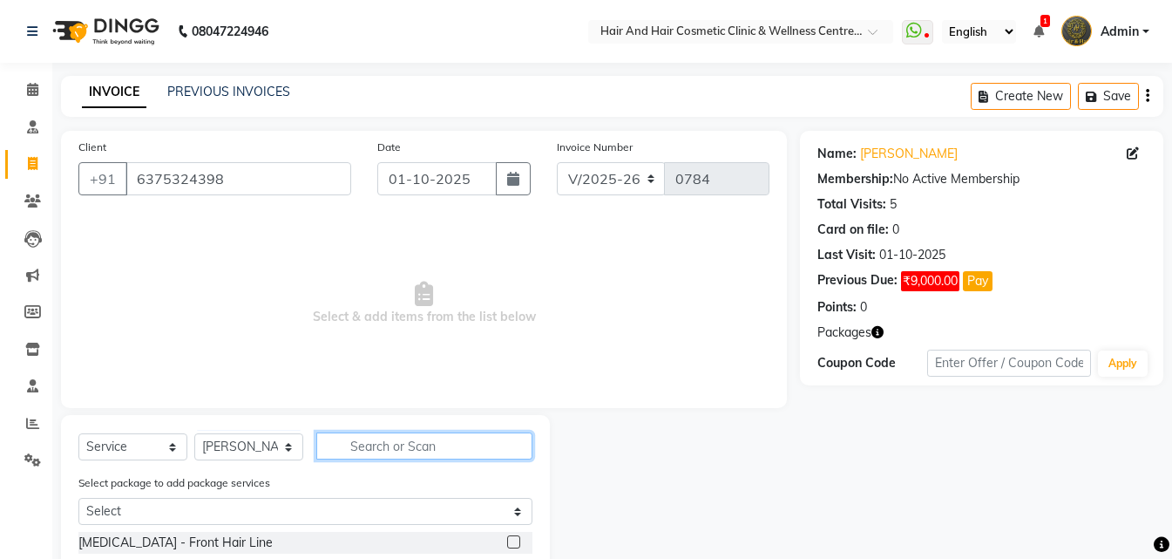
click at [421, 438] on input "text" at bounding box center [424, 445] width 216 height 27
click at [877, 334] on icon "button" at bounding box center [878, 332] width 12 height 12
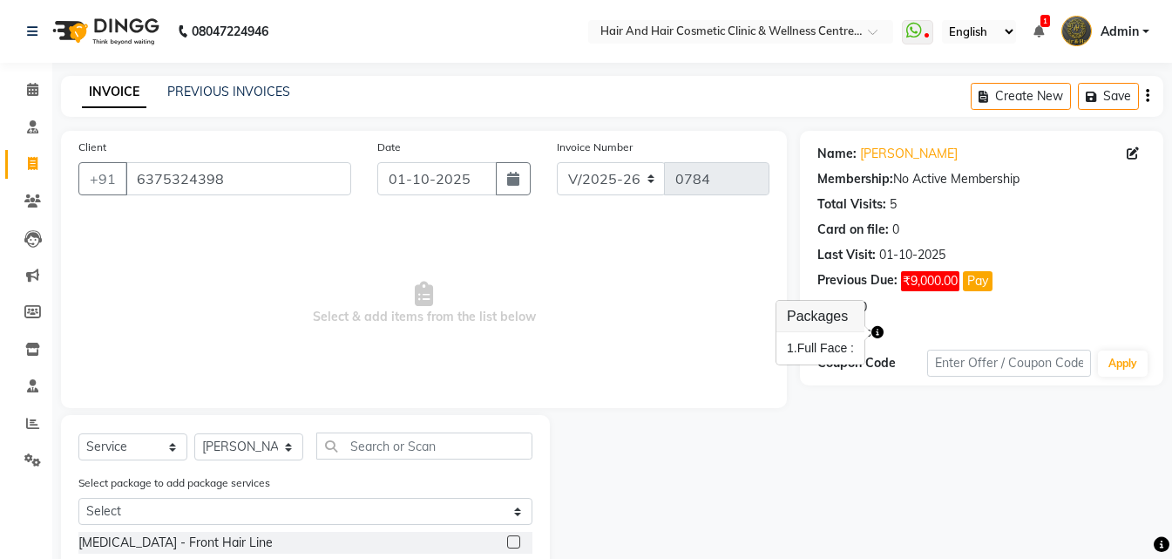
click at [878, 335] on icon "button" at bounding box center [878, 332] width 12 height 12
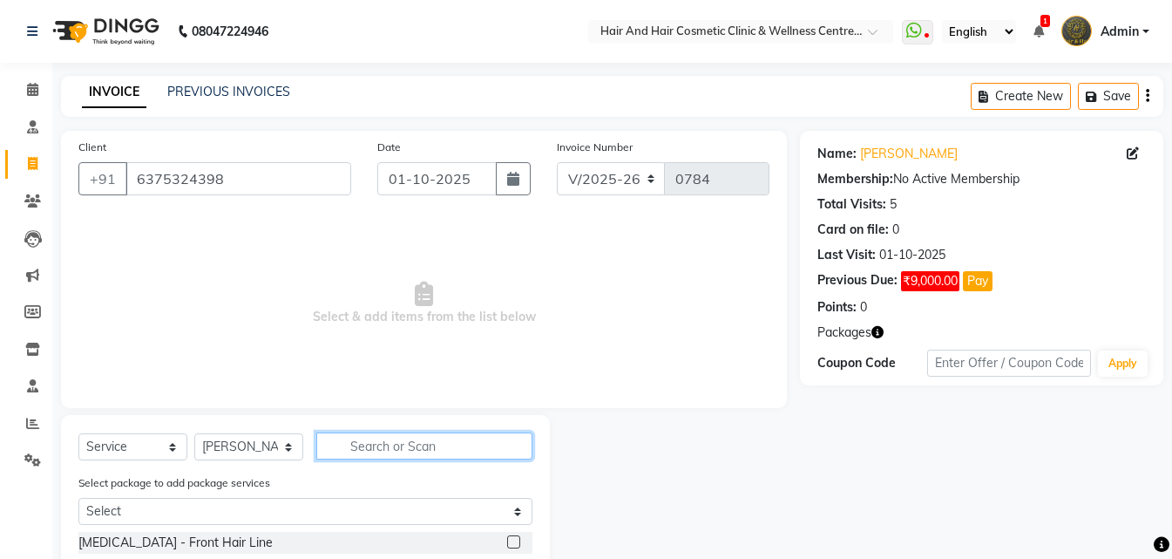
click at [404, 451] on input "text" at bounding box center [424, 445] width 216 height 27
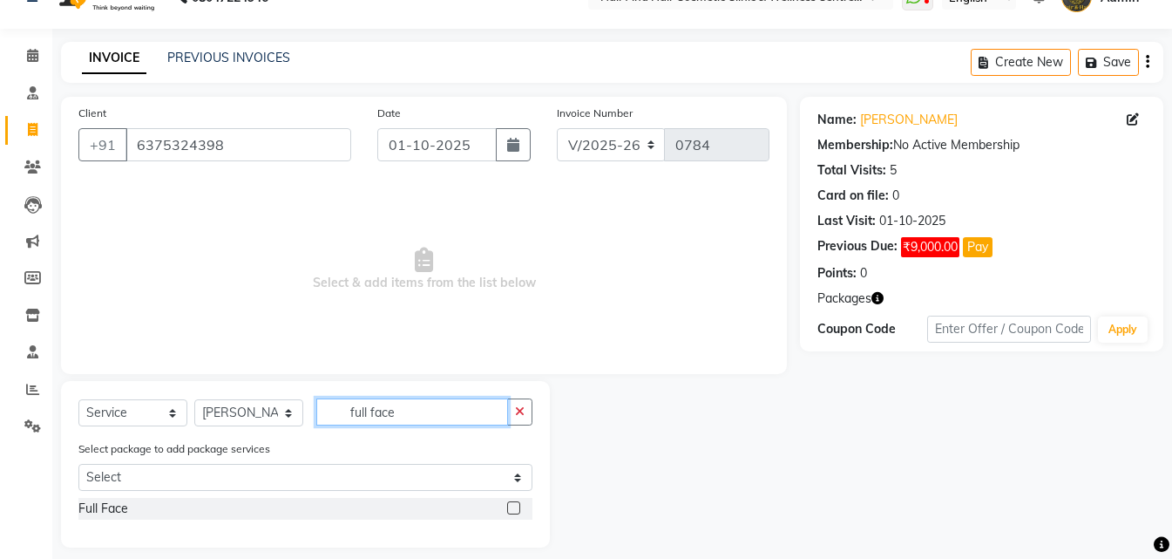
scroll to position [49, 0]
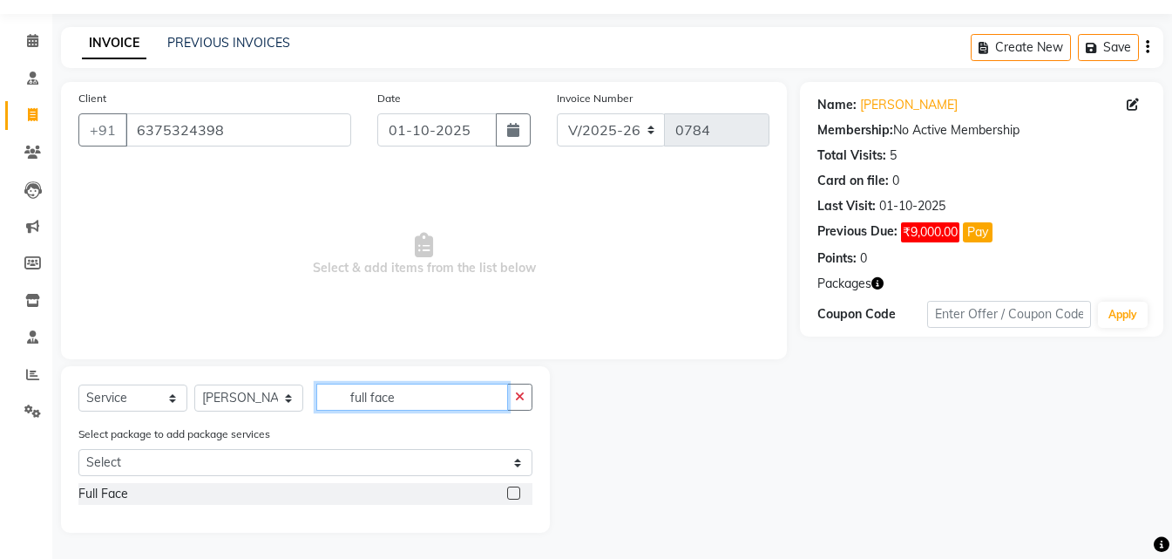
type input "full face"
click at [211, 488] on div "Full Face" at bounding box center [305, 494] width 454 height 22
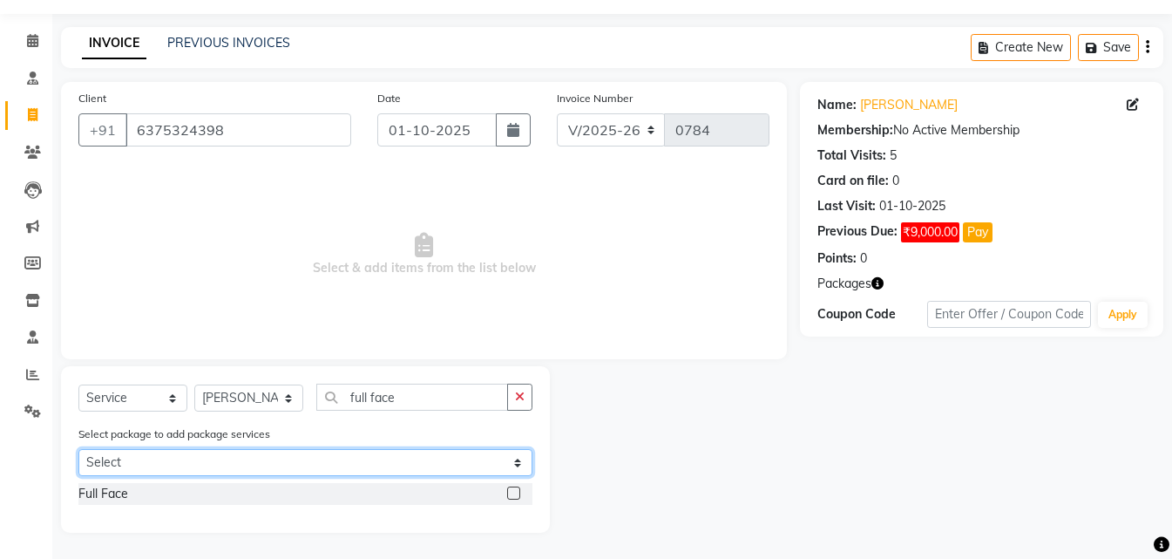
click at [104, 477] on div "Select package to add package services Select Full Face" at bounding box center [305, 454] width 480 height 58
select select "1: Object"
click at [78, 449] on select "Select Full Face" at bounding box center [305, 462] width 454 height 27
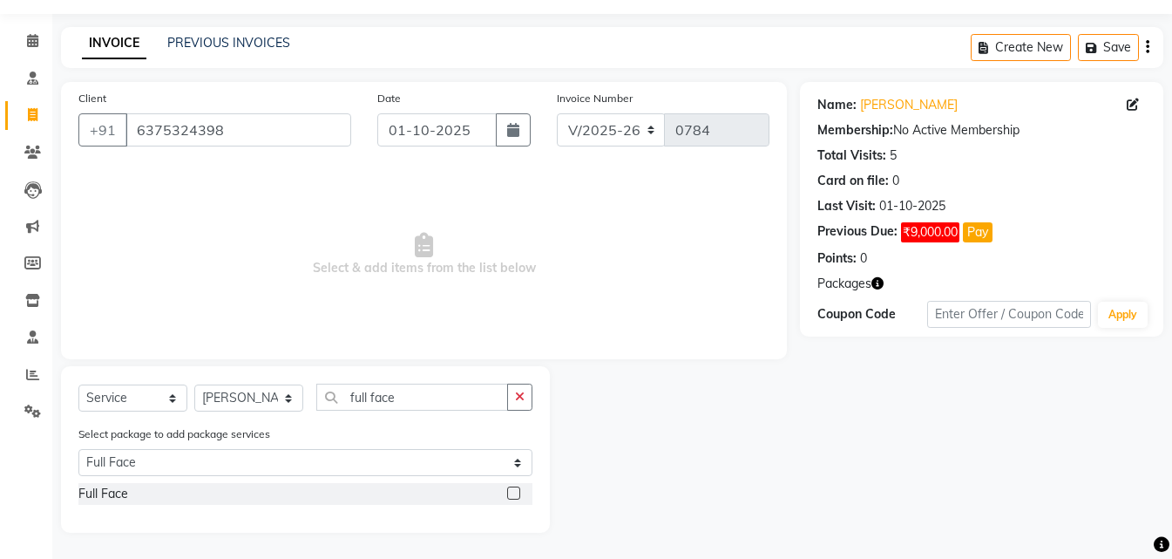
click at [513, 499] on label at bounding box center [513, 492] width 13 height 13
click at [513, 499] on input "checkbox" at bounding box center [512, 493] width 11 height 11
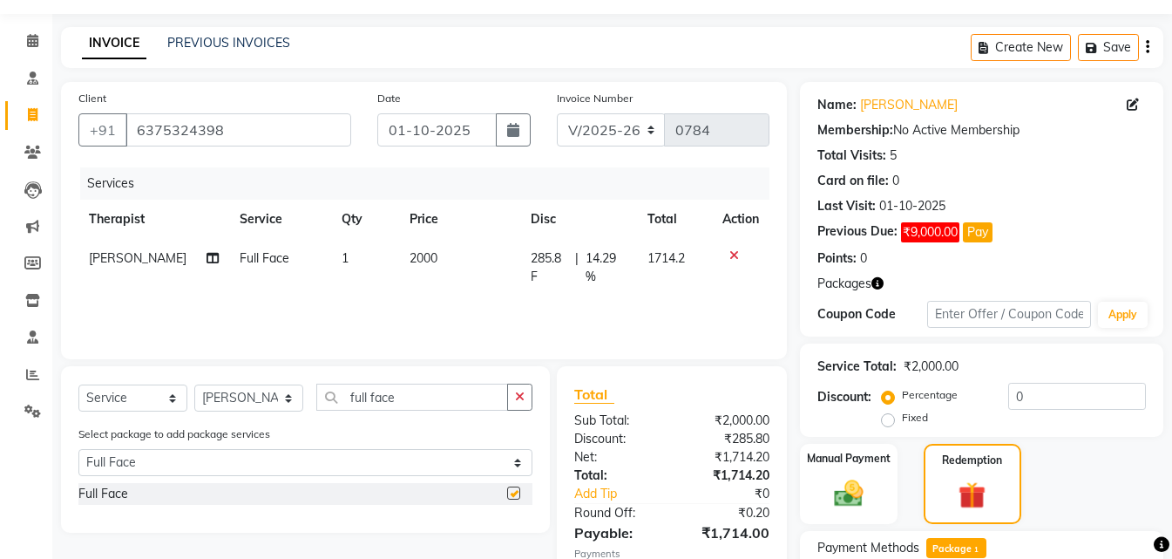
checkbox input "false"
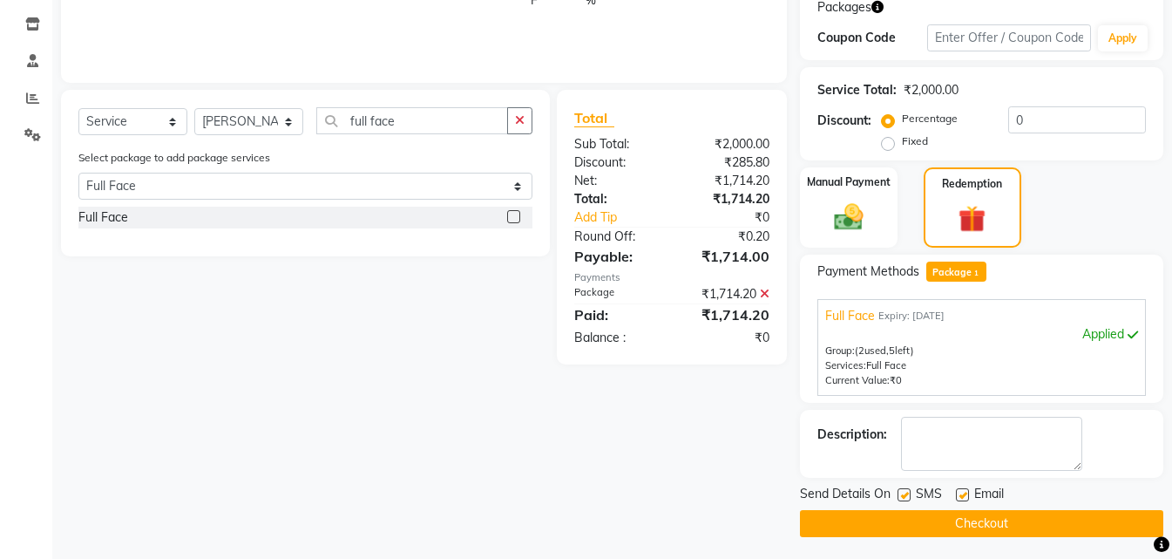
scroll to position [330, 0]
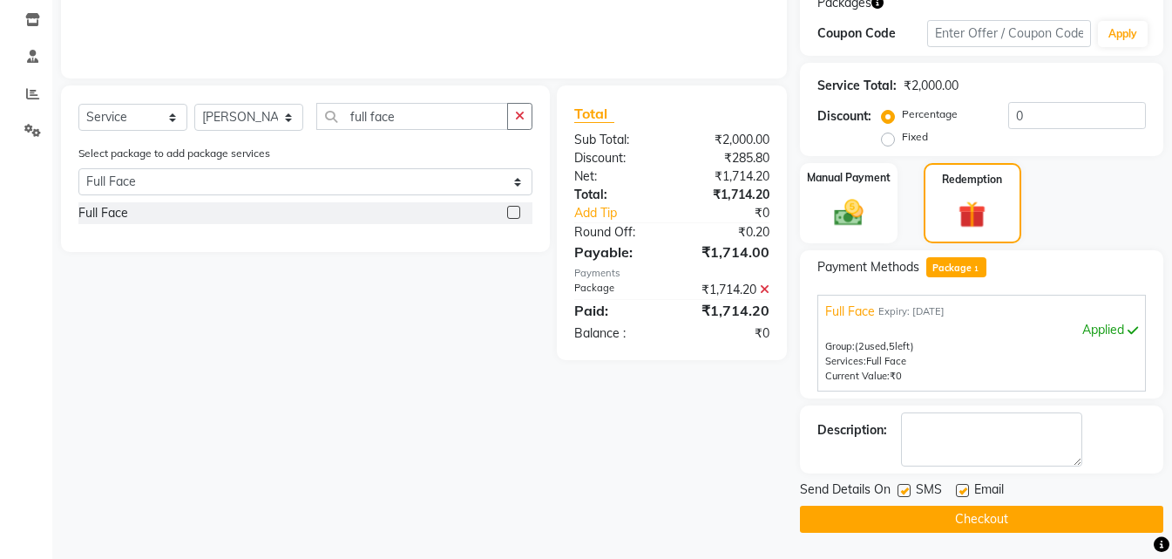
click at [1078, 336] on div "Applied" at bounding box center [982, 330] width 313 height 18
click at [1105, 327] on div "Applied" at bounding box center [982, 330] width 313 height 18
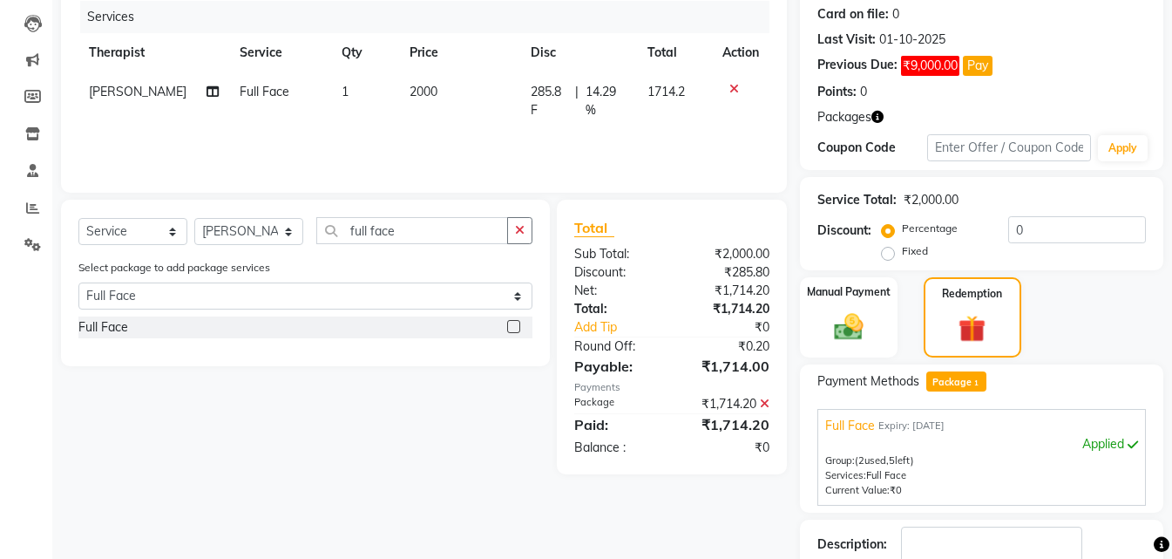
scroll to position [0, 0]
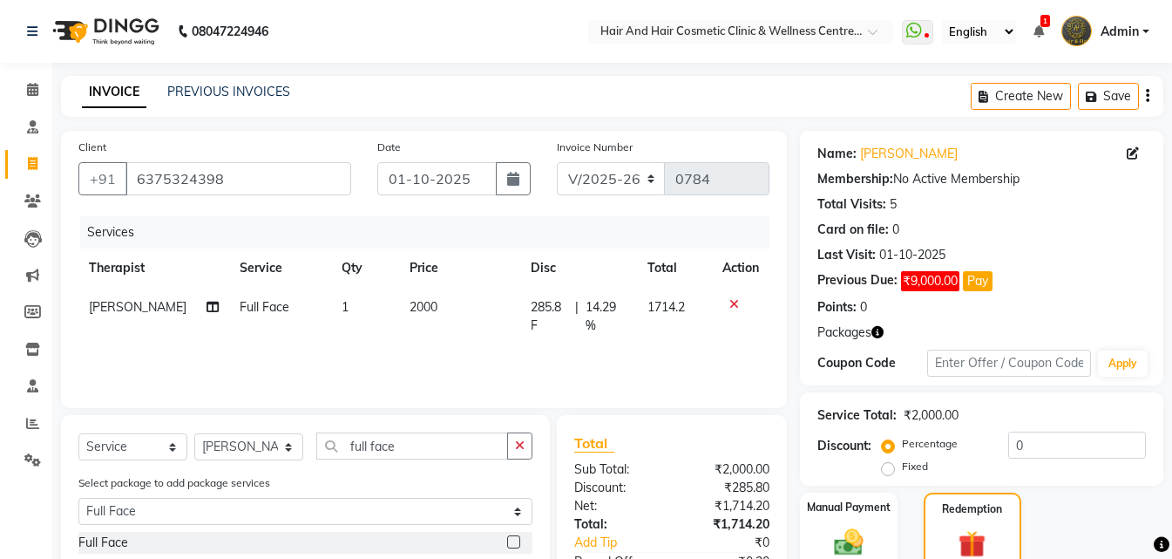
drag, startPoint x: 962, startPoint y: 267, endPoint x: 970, endPoint y: 287, distance: 21.5
click at [968, 278] on div "Name: Nilofar Membership: No Active Membership Total Visits: 5 Card on file: 0 …" at bounding box center [982, 227] width 329 height 179
click at [973, 283] on button "Pay" at bounding box center [978, 281] width 30 height 20
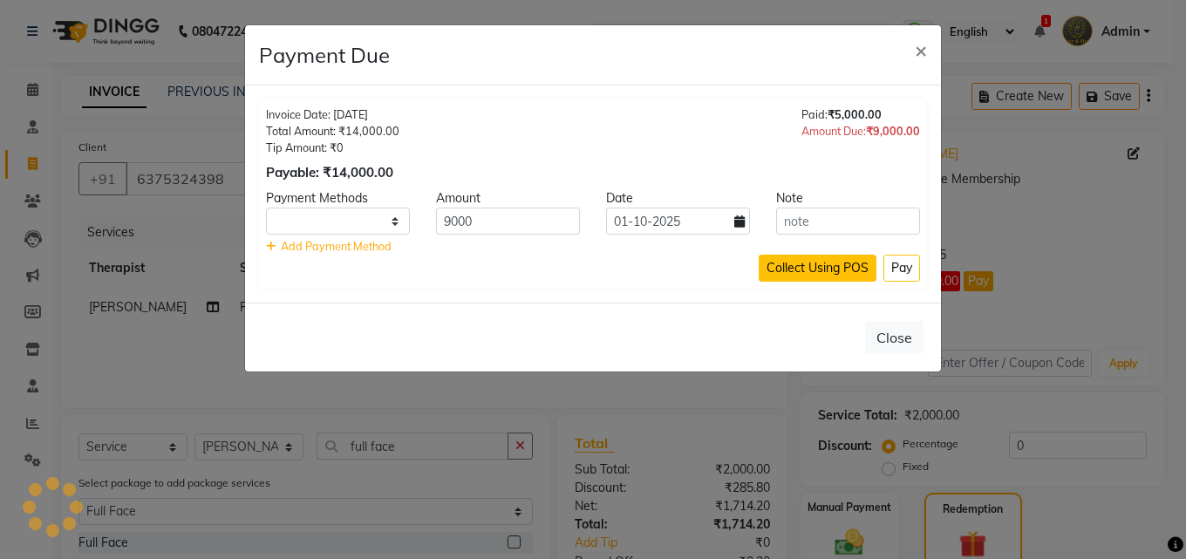
select select "1"
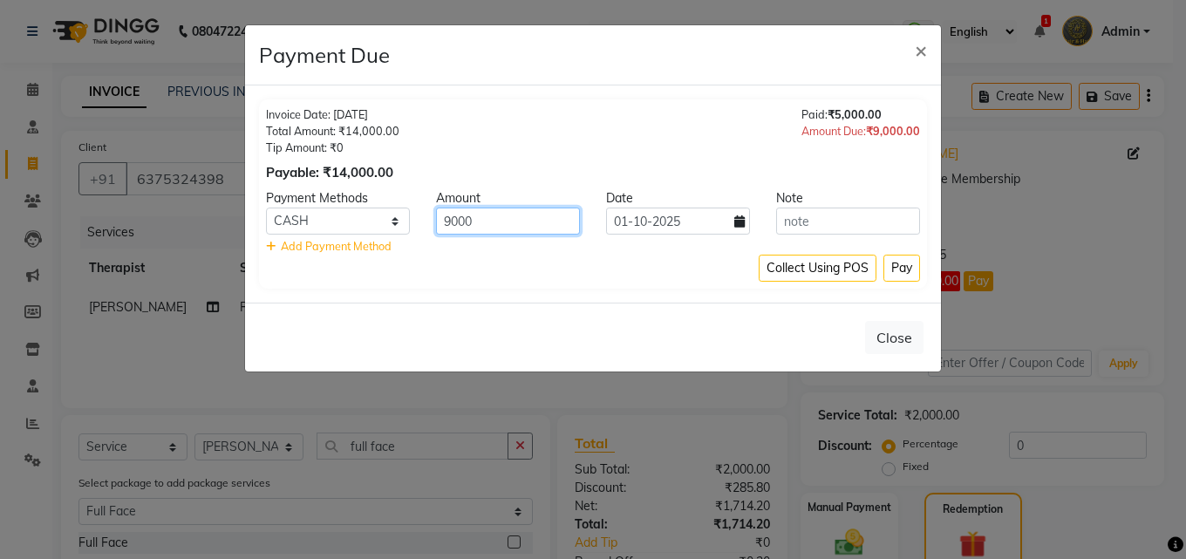
drag, startPoint x: 479, startPoint y: 215, endPoint x: 377, endPoint y: 216, distance: 102.0
click at [377, 216] on div "PhonePe CASH PayTM CARD GPay 9000 01-10-2025" at bounding box center [593, 220] width 680 height 27
type input "1000"
click at [902, 269] on button "Pay" at bounding box center [901, 268] width 37 height 27
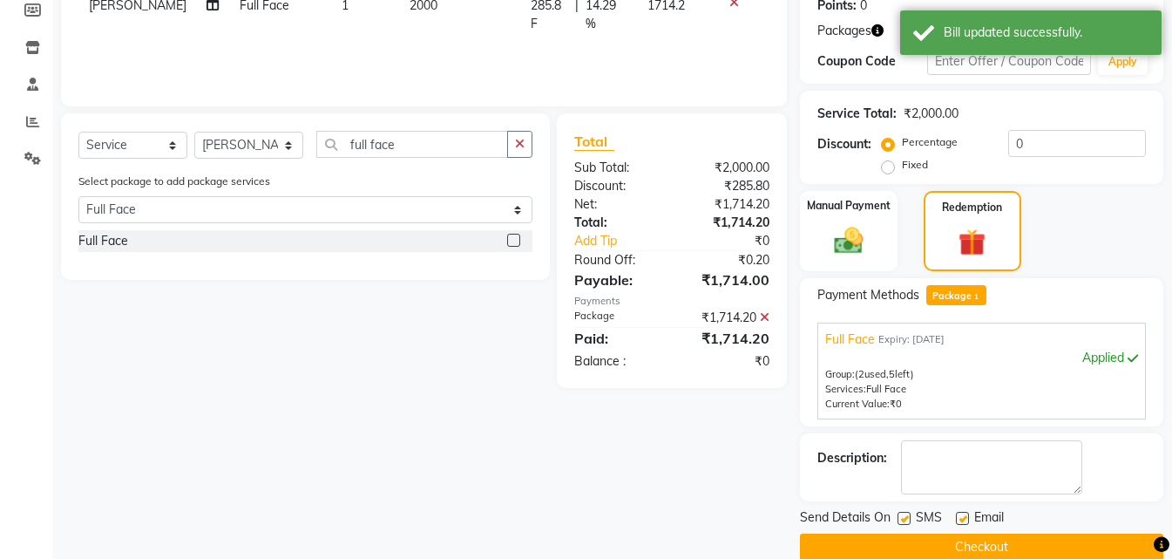
scroll to position [330, 0]
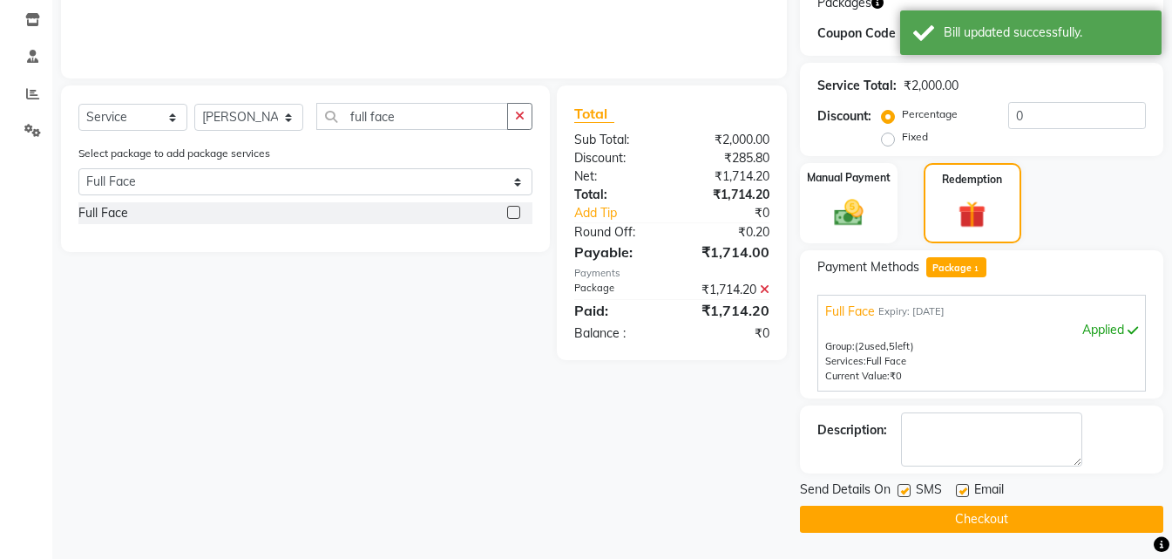
click at [953, 507] on button "Checkout" at bounding box center [982, 519] width 364 height 27
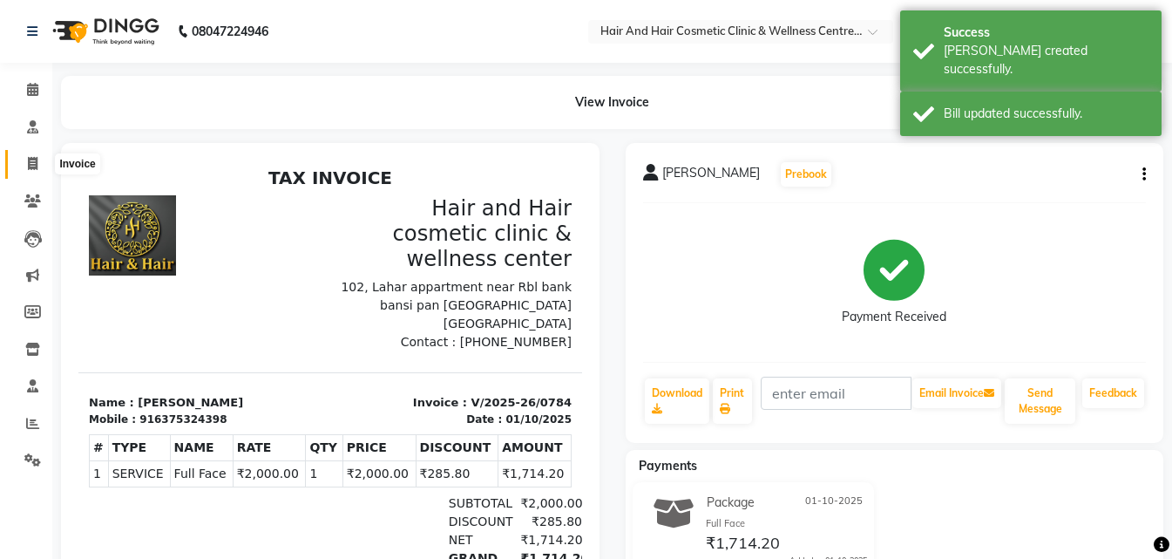
click at [26, 164] on span at bounding box center [32, 164] width 31 height 20
select select "service"
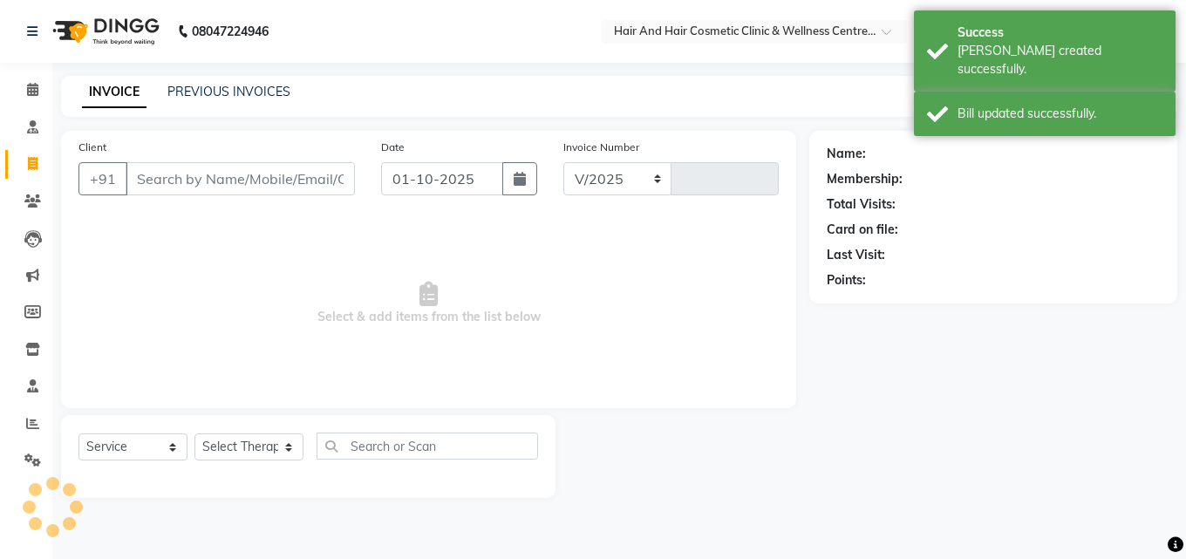
select select "5272"
type input "0785"
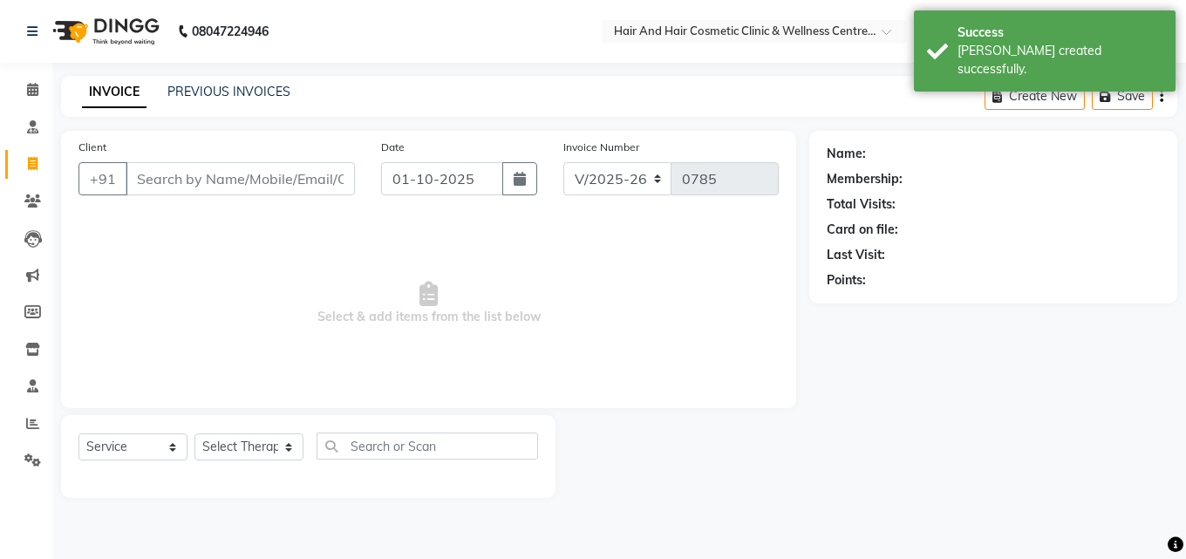
select select "package"
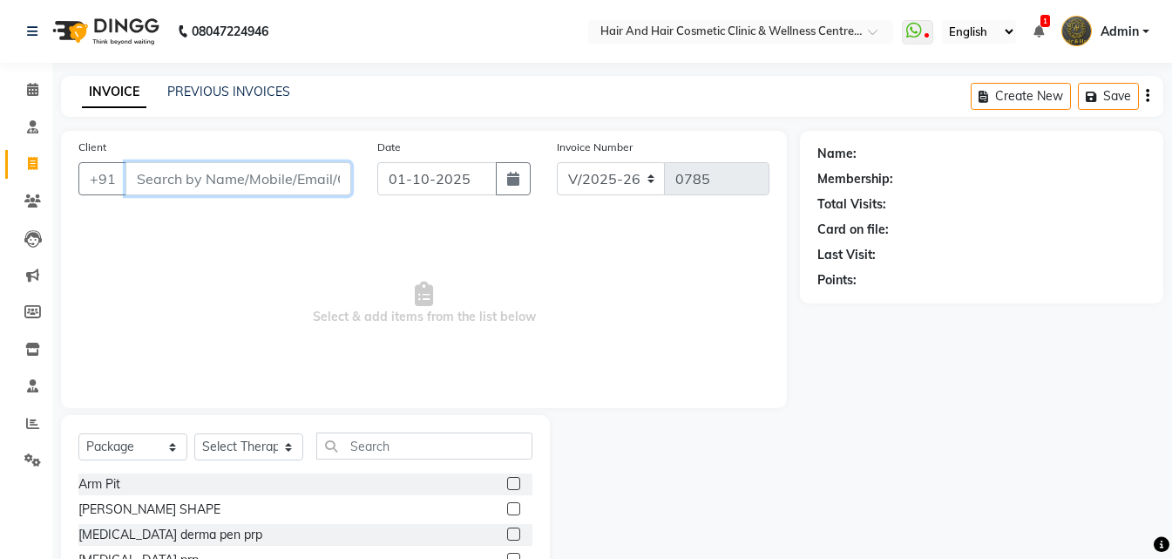
drag, startPoint x: 195, startPoint y: 170, endPoint x: 191, endPoint y: 178, distance: 9.0
click at [195, 172] on input "Client" at bounding box center [239, 178] width 226 height 33
click at [191, 178] on input "Client" at bounding box center [239, 178] width 226 height 33
paste input "9887475439"
type input "9887475439"
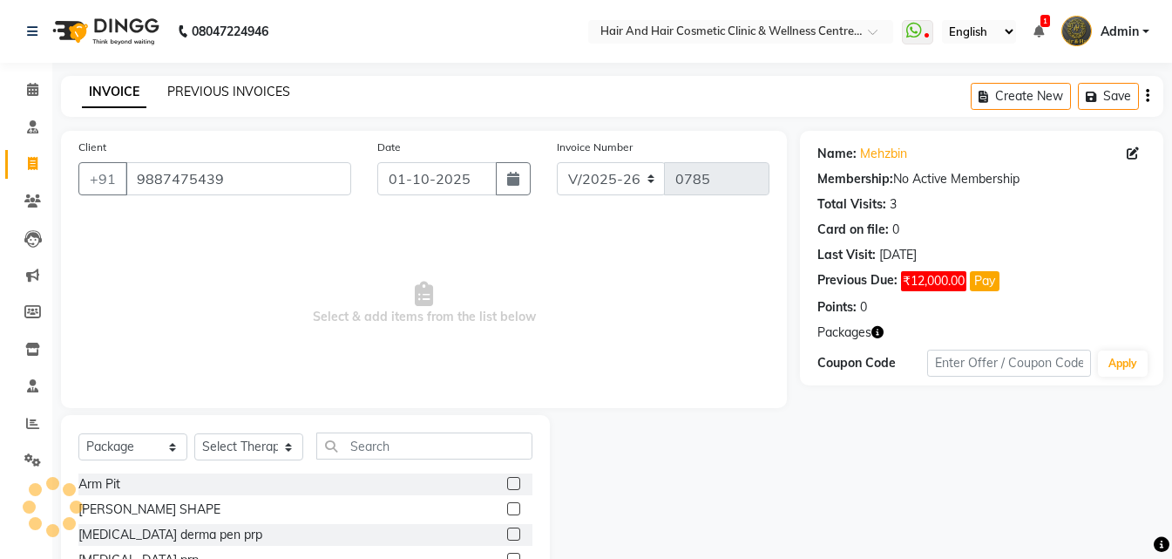
click at [248, 84] on link "PREVIOUS INVOICES" at bounding box center [228, 92] width 123 height 16
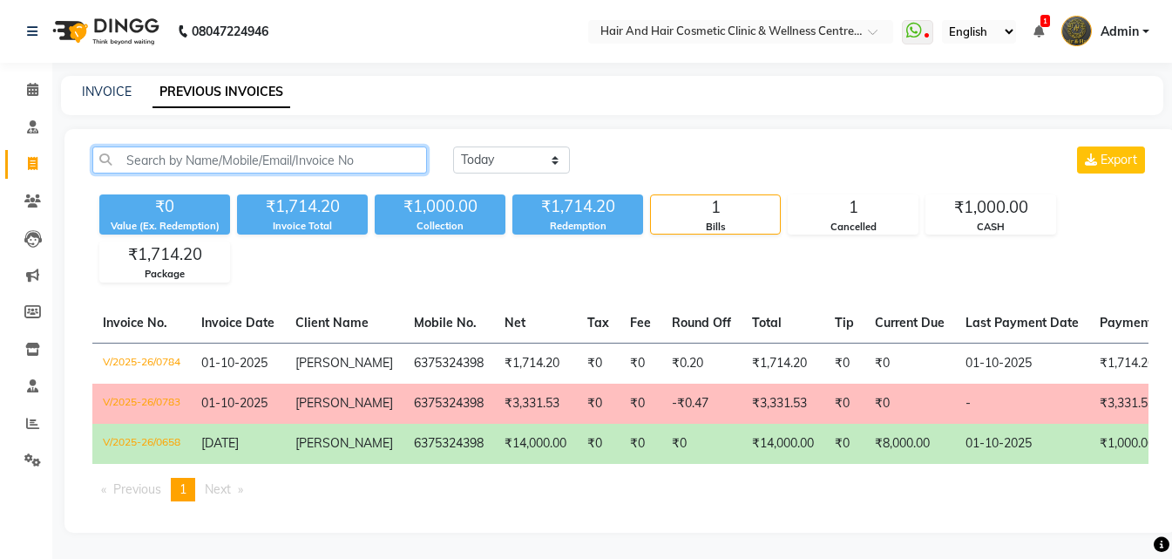
click at [239, 153] on input "text" at bounding box center [259, 159] width 335 height 27
paste input "9887475439"
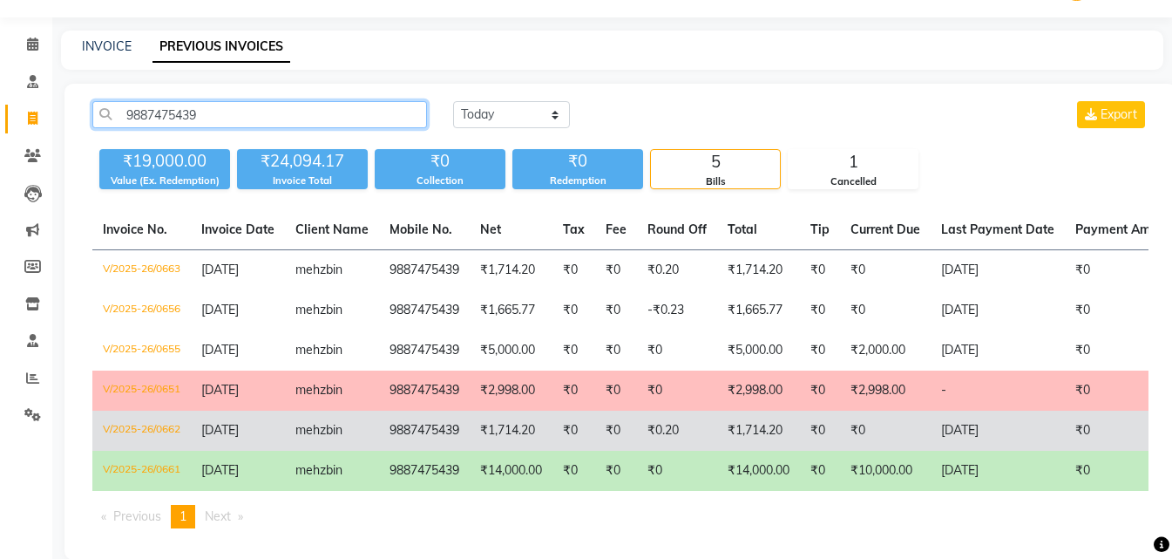
scroll to position [85, 0]
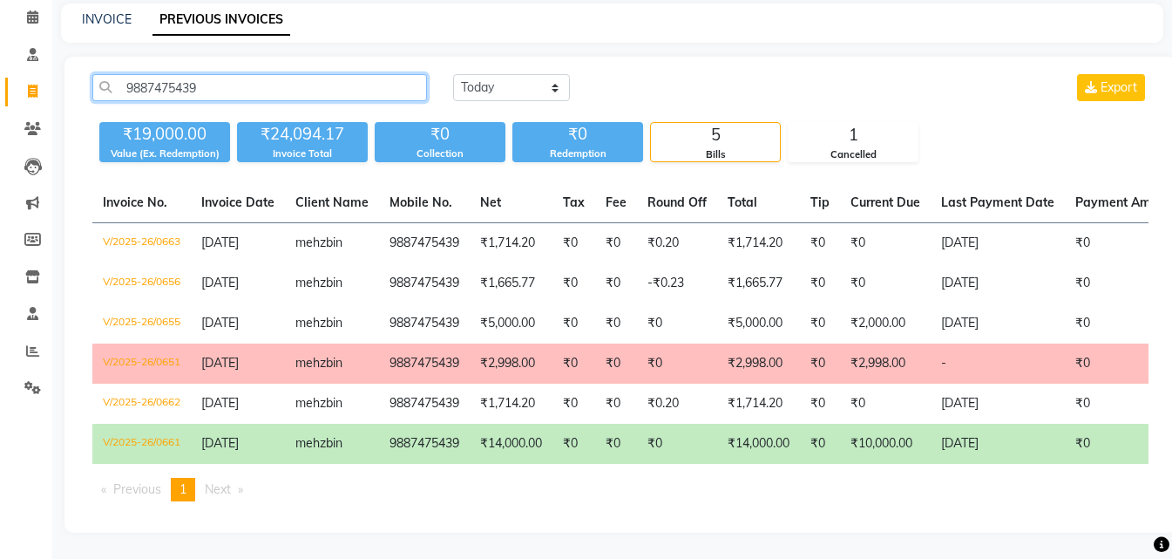
type input "9887475439"
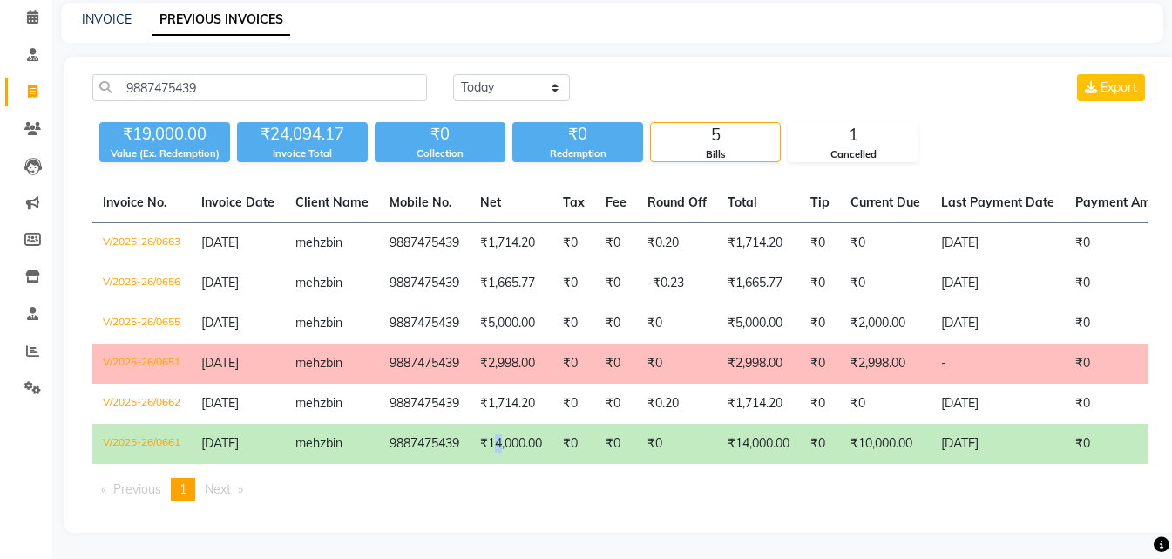
click at [502, 431] on td "₹14,000.00" at bounding box center [511, 444] width 83 height 40
click at [486, 449] on td "₹14,000.00" at bounding box center [511, 444] width 83 height 40
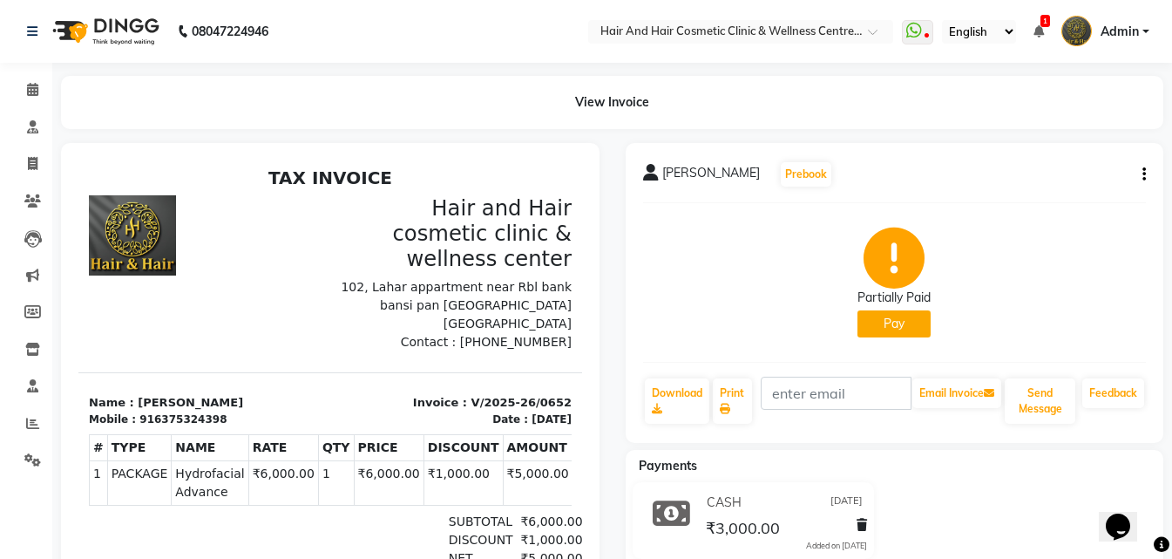
click at [1146, 170] on div "[PERSON_NAME] Prebook Partially Paid Pay Download Print Email Invoice Send Mess…" at bounding box center [895, 293] width 539 height 300
click at [1138, 178] on button "button" at bounding box center [1141, 175] width 10 height 18
click at [1088, 182] on div "Edit Invoice" at bounding box center [1073, 185] width 87 height 22
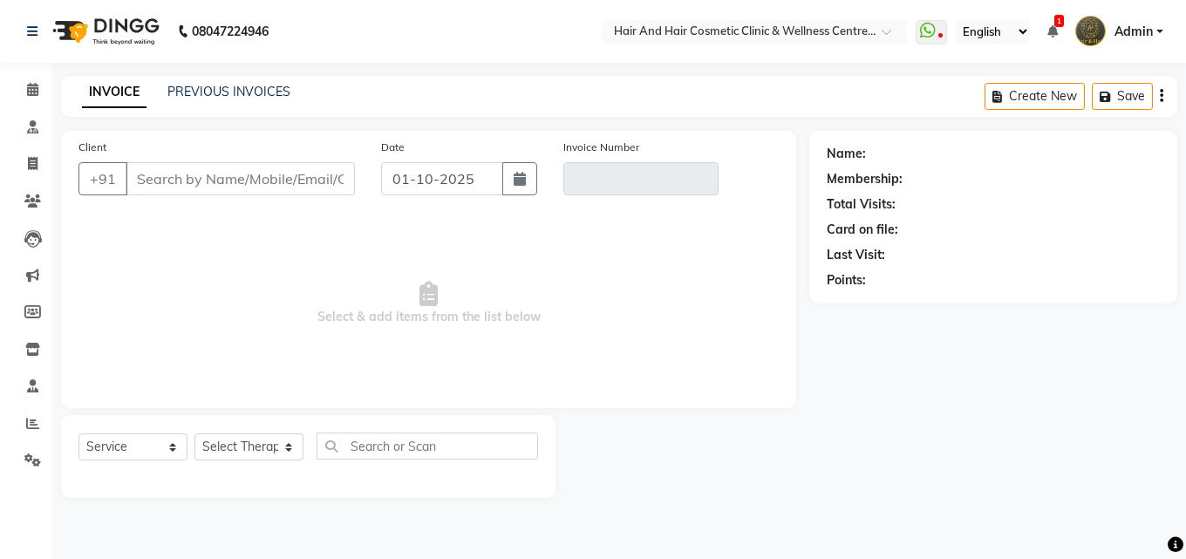
select select "package"
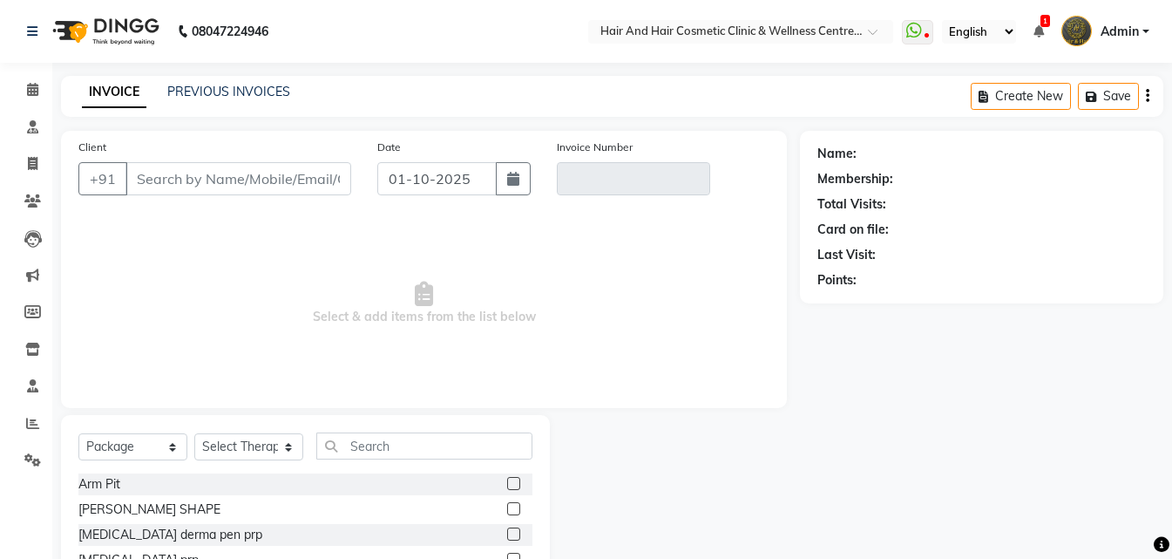
type input "6375324398"
type input "V/2025-26/0652"
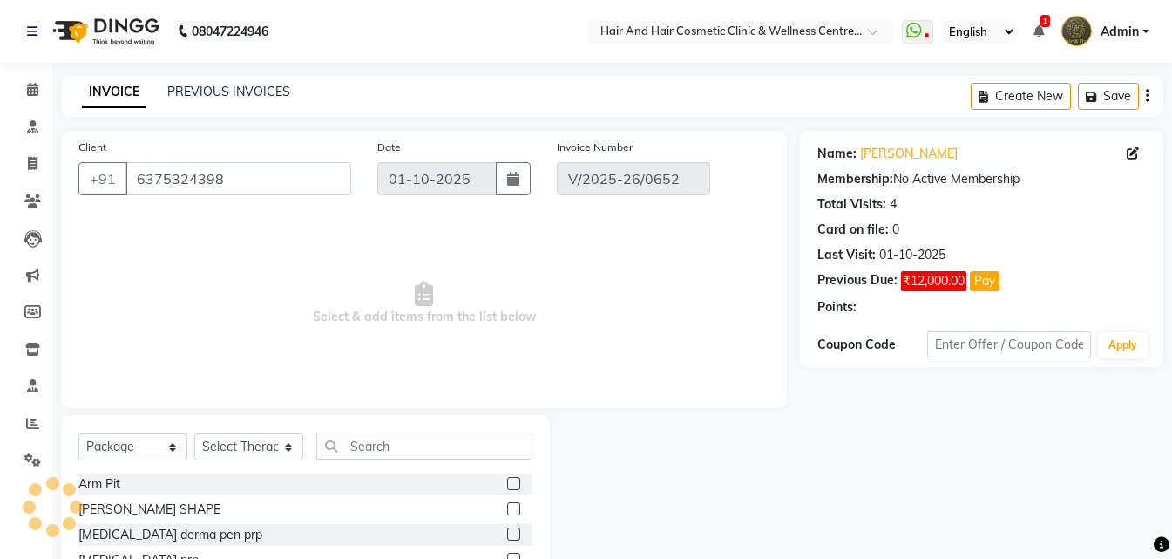
type input "[DATE]"
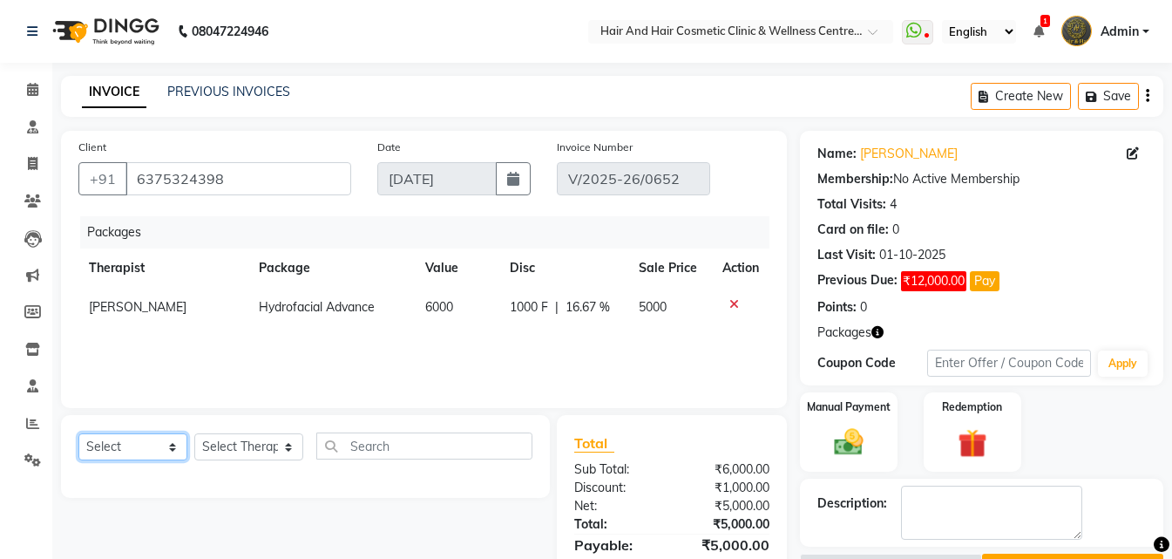
click at [154, 443] on select "Select Service Product Membership Package Voucher Prepaid Gift Card" at bounding box center [132, 446] width 109 height 27
click at [733, 303] on icon at bounding box center [735, 304] width 10 height 12
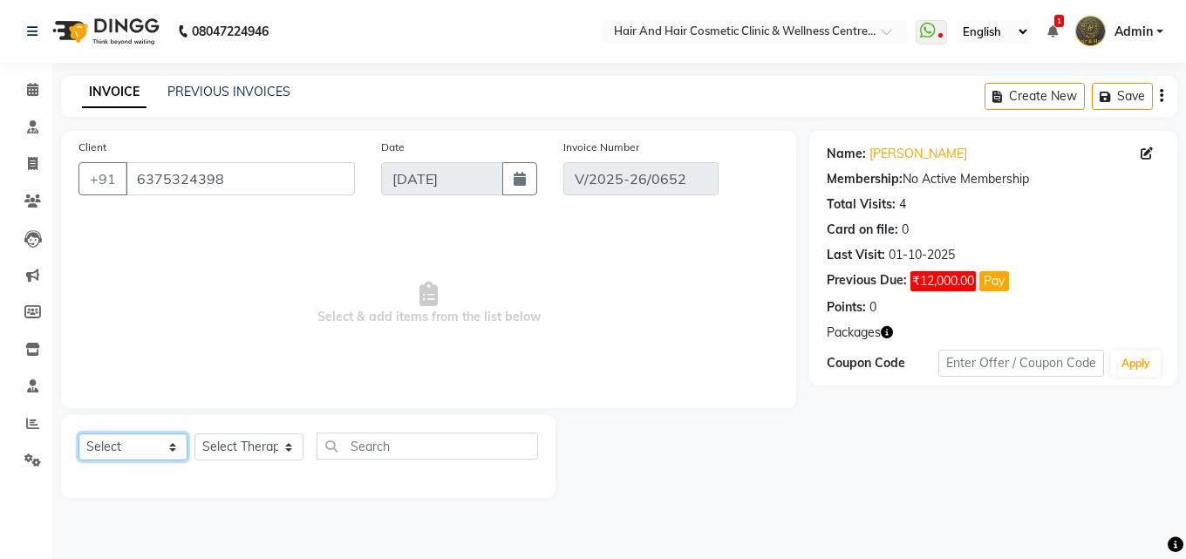
click at [121, 442] on select "Select Service Product Membership Package Voucher Prepaid Gift Card" at bounding box center [132, 446] width 109 height 27
select select "service"
click at [78, 433] on select "Select Service Product Membership Package Voucher Prepaid Gift Card" at bounding box center [132, 446] width 109 height 27
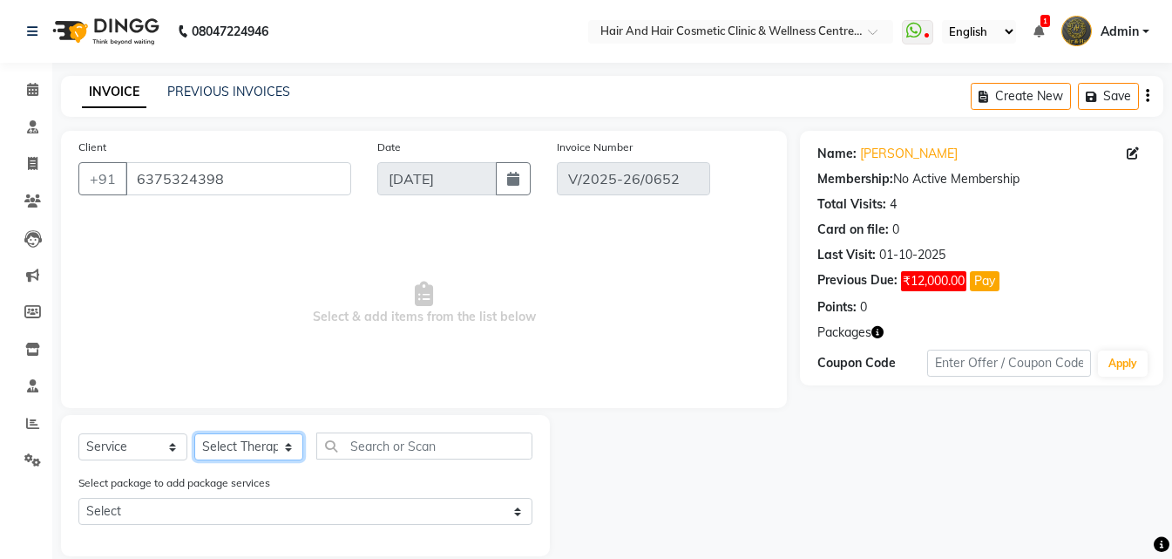
click at [229, 436] on select "Select Therapist ABHI BHORA DR MOHIT SAXSENA DR SHRUTI SAXSENA Frontdesk RAJ ME…" at bounding box center [248, 446] width 109 height 27
select select "34516"
click at [194, 433] on select "Select Therapist ABHI BHORA DR MOHIT SAXSENA DR SHRUTI SAXSENA Frontdesk RAJ ME…" at bounding box center [248, 446] width 109 height 27
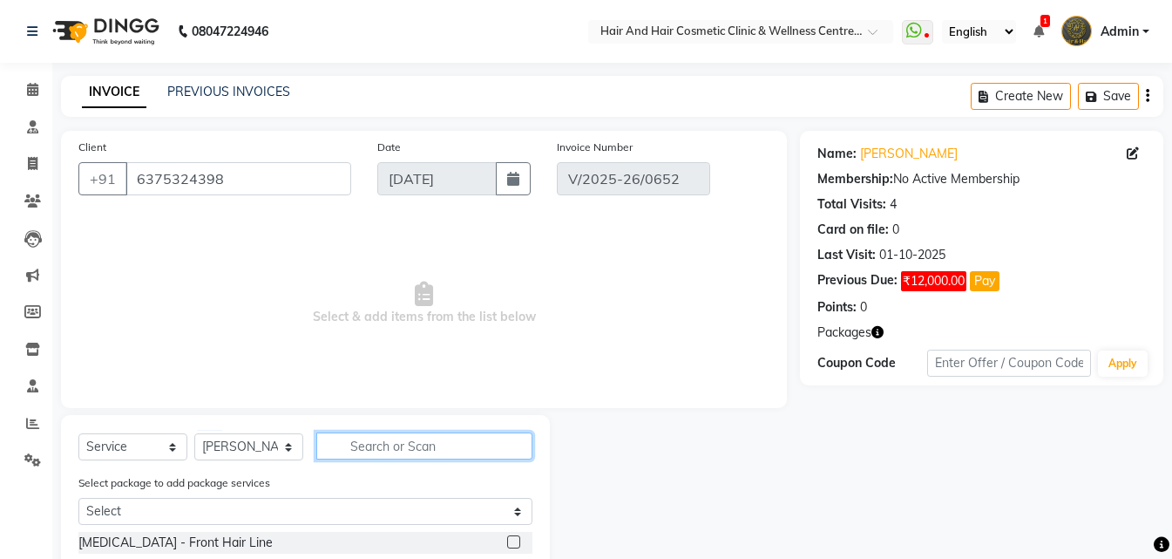
click at [364, 436] on input "text" at bounding box center [424, 445] width 216 height 27
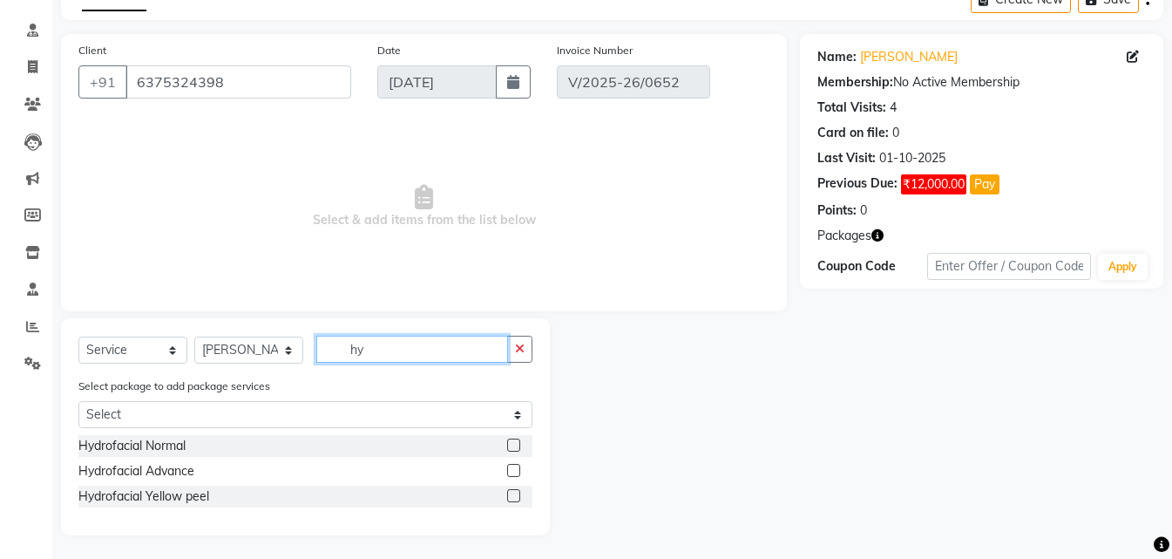
scroll to position [99, 0]
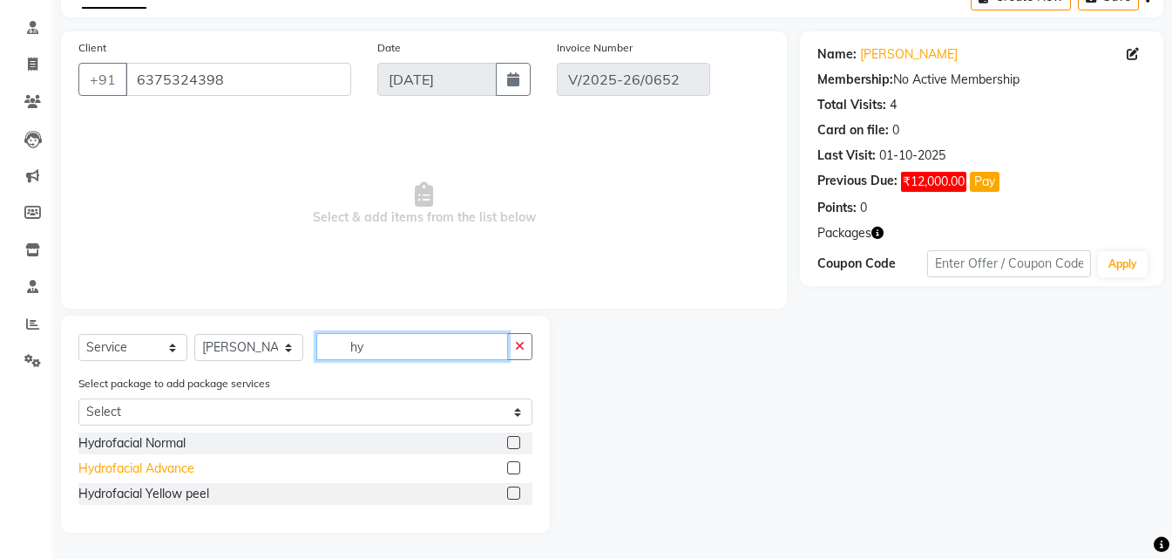
type input "hy"
click at [159, 470] on div "Hydrofacial Advance" at bounding box center [136, 468] width 116 height 18
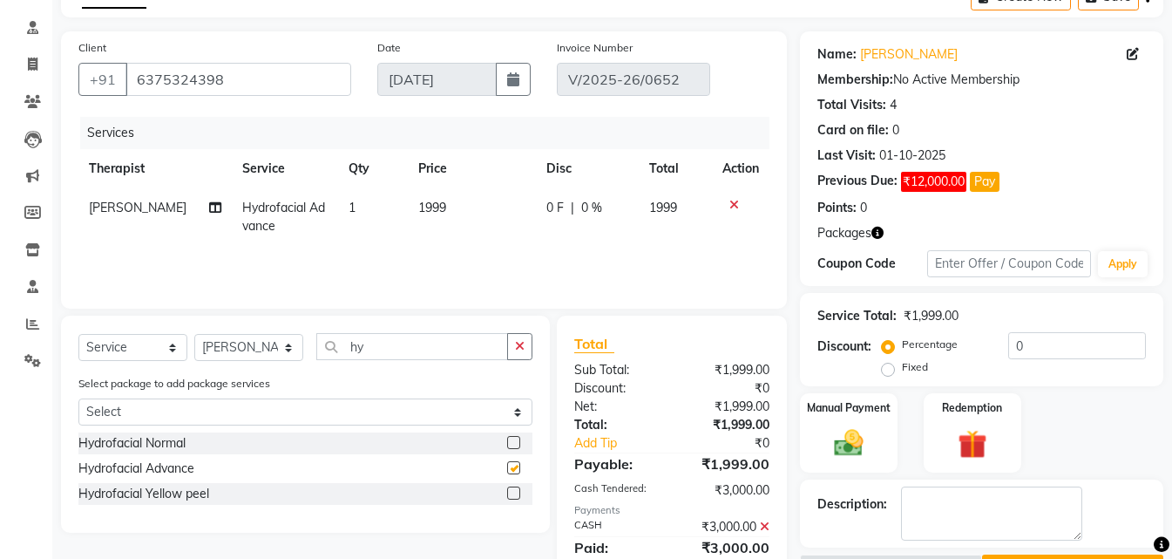
checkbox input "false"
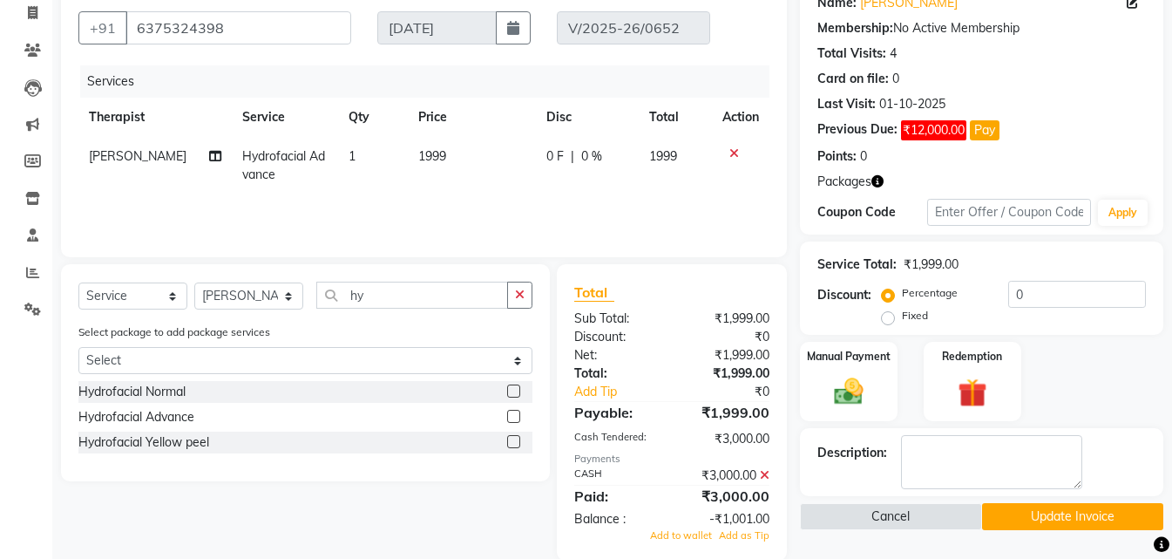
scroll to position [179, 0]
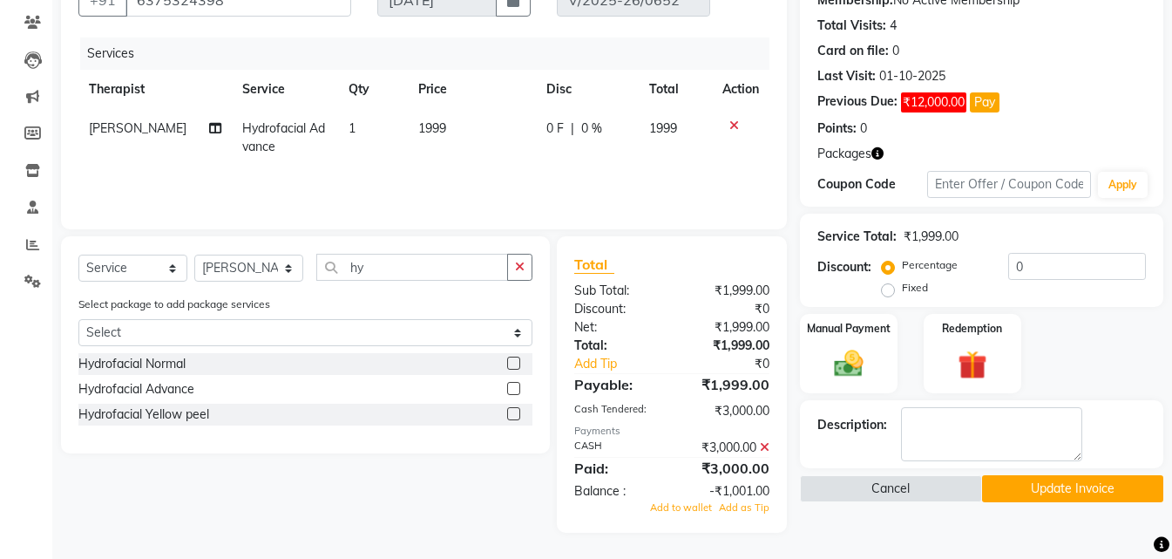
click at [766, 451] on icon at bounding box center [765, 447] width 10 height 12
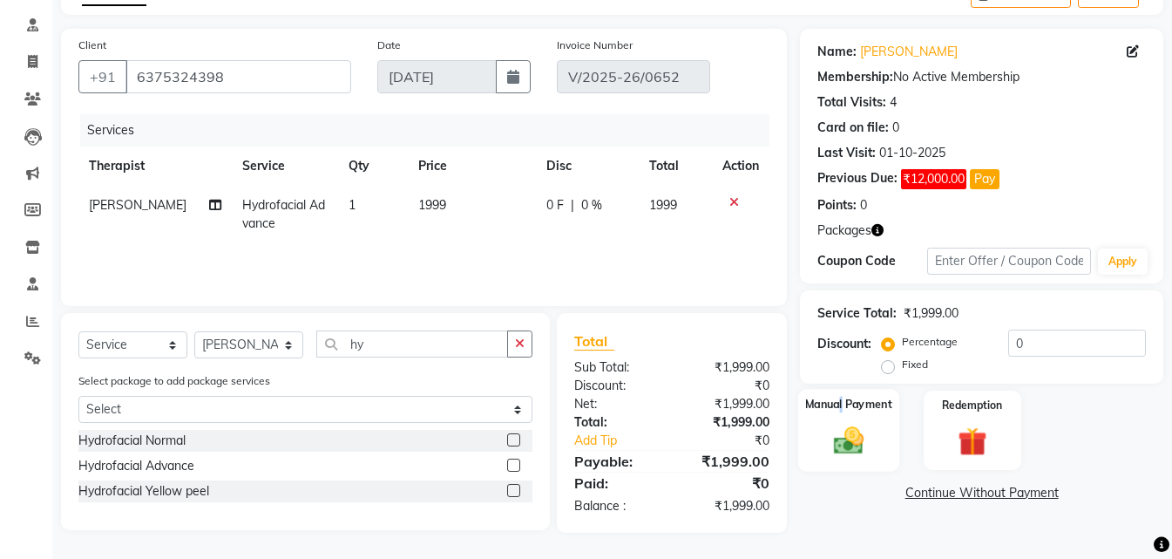
click at [843, 414] on div "Manual Payment" at bounding box center [849, 430] width 101 height 83
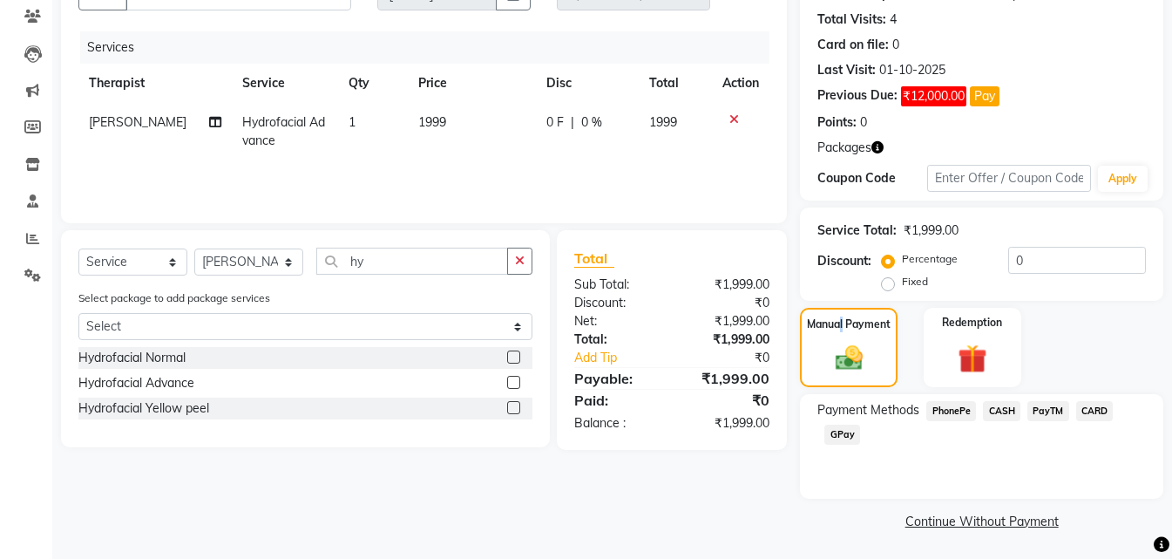
scroll to position [187, 0]
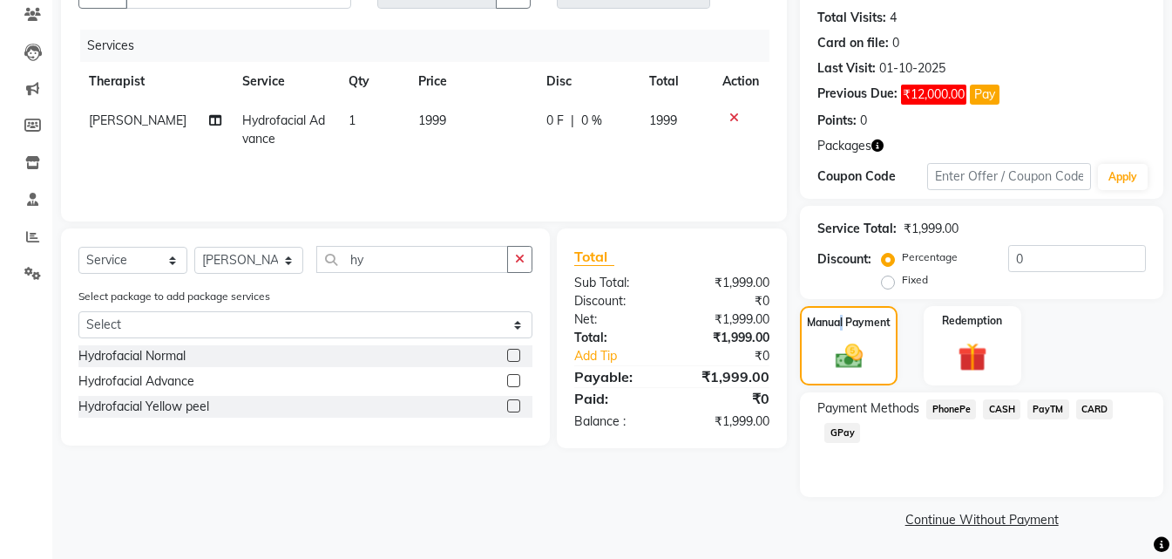
click at [1005, 404] on span "CASH" at bounding box center [1001, 409] width 37 height 20
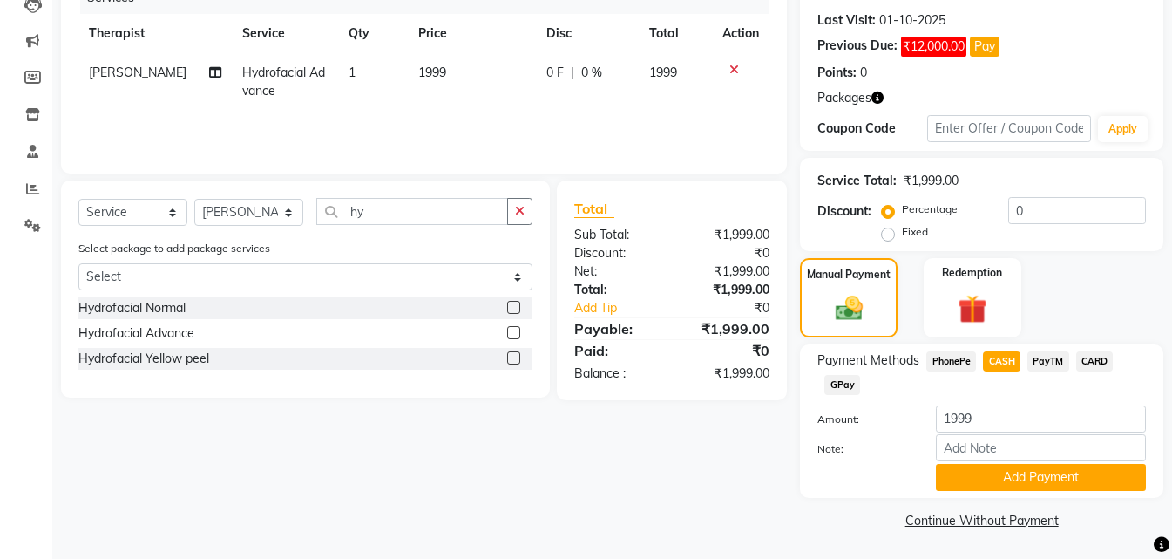
scroll to position [235, 0]
click at [998, 483] on button "Add Payment" at bounding box center [1041, 476] width 210 height 27
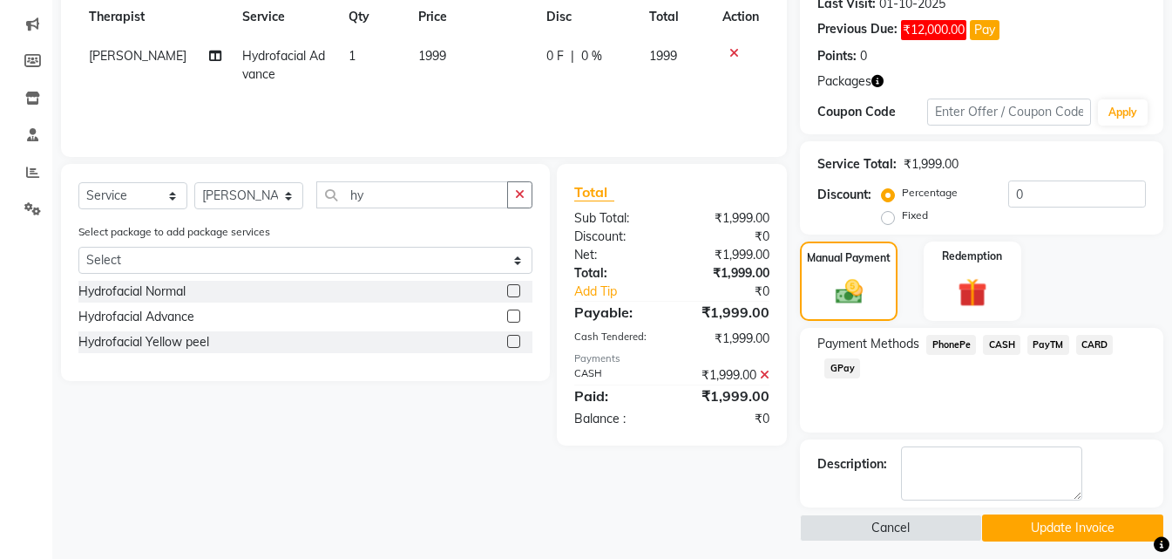
scroll to position [260, 0]
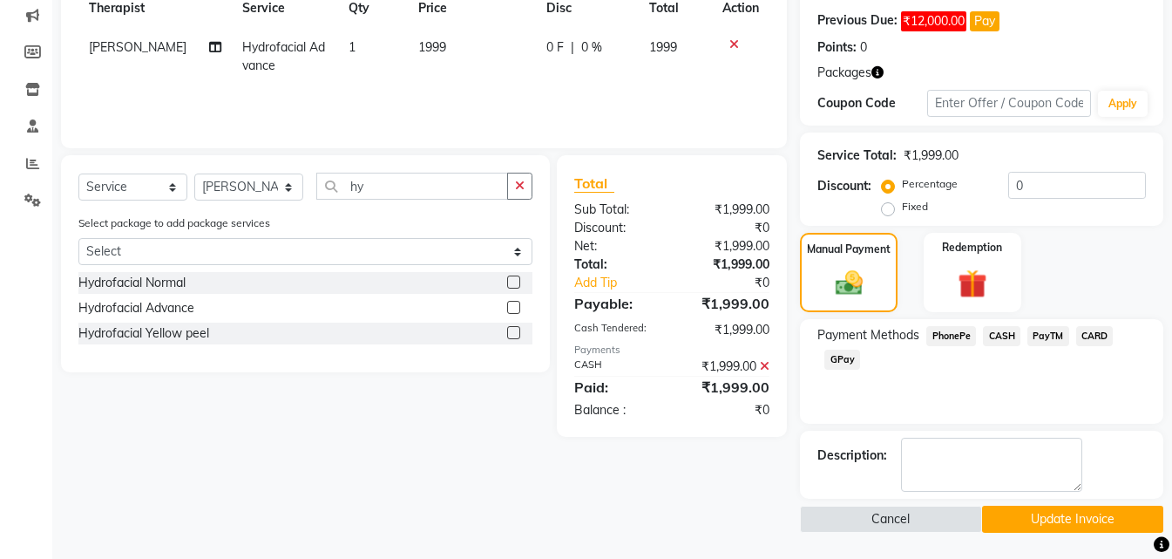
click at [1029, 524] on button "Update Invoice" at bounding box center [1072, 519] width 181 height 27
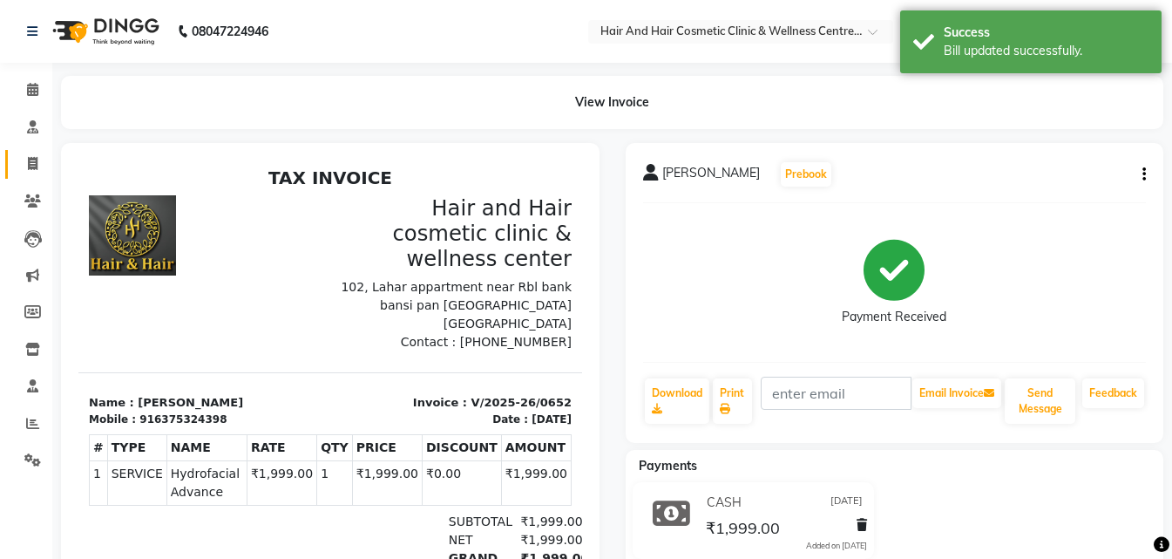
click at [34, 176] on link "Invoice" at bounding box center [26, 164] width 42 height 29
select select "service"
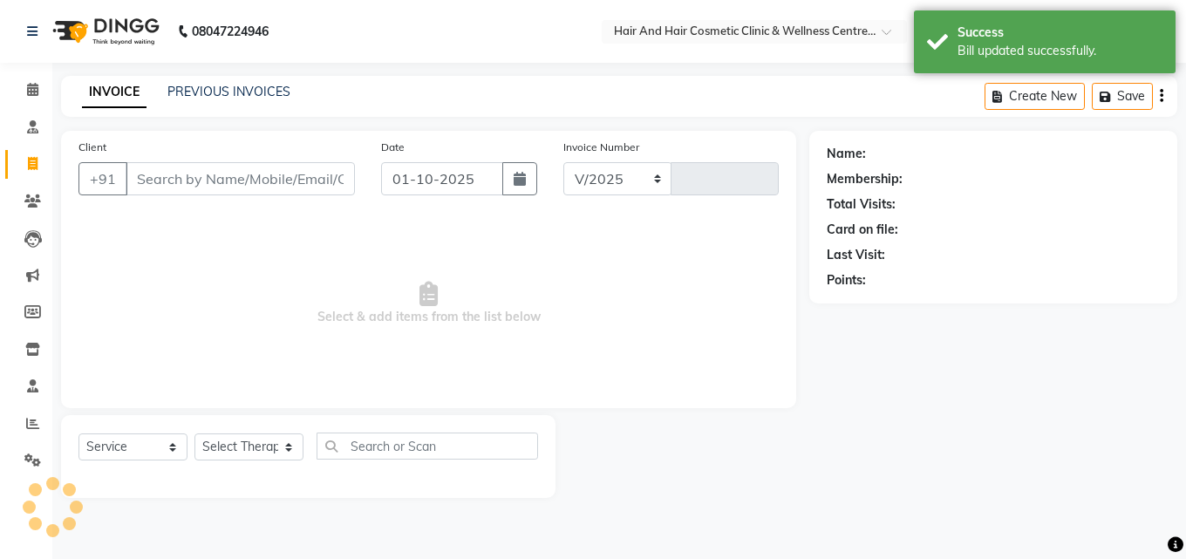
select select "5272"
type input "0784"
select select "package"
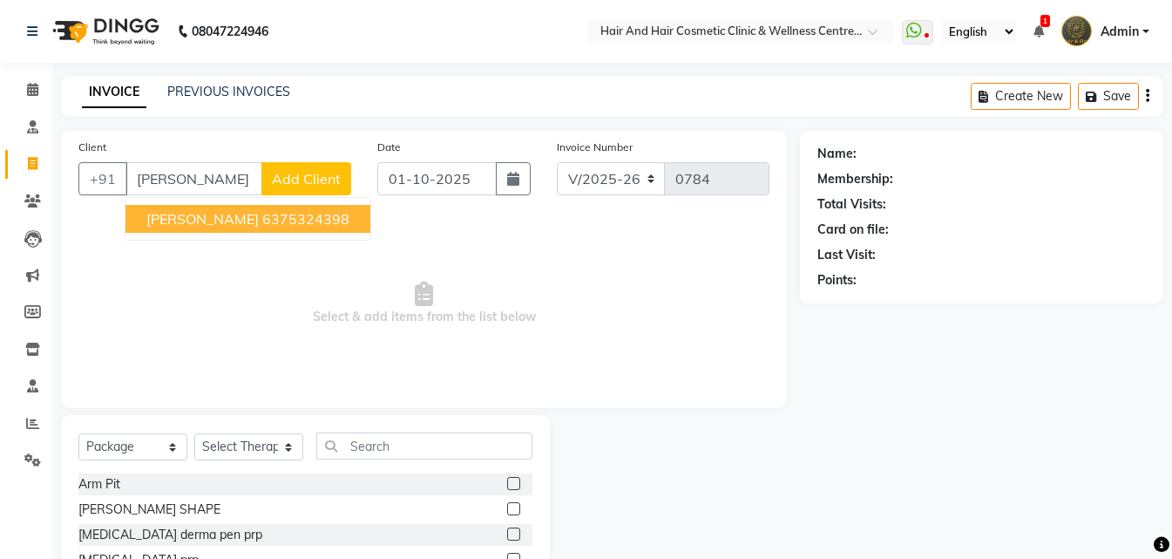
click at [262, 224] on ngb-highlight "6375324398" at bounding box center [305, 218] width 87 height 17
type input "6375324398"
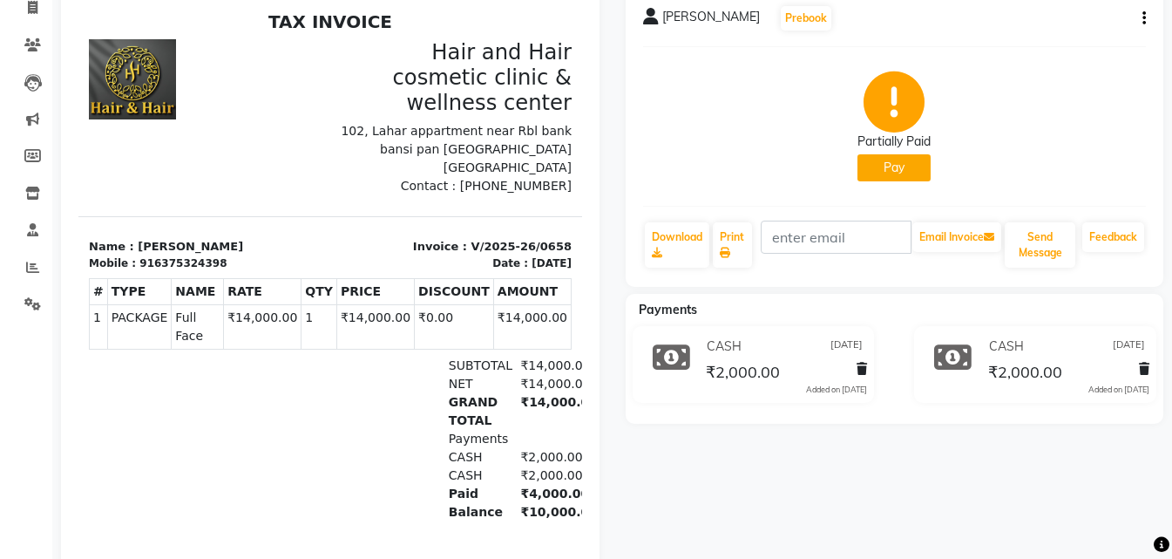
scroll to position [155, 0]
click at [1143, 19] on icon "button" at bounding box center [1144, 19] width 3 height 1
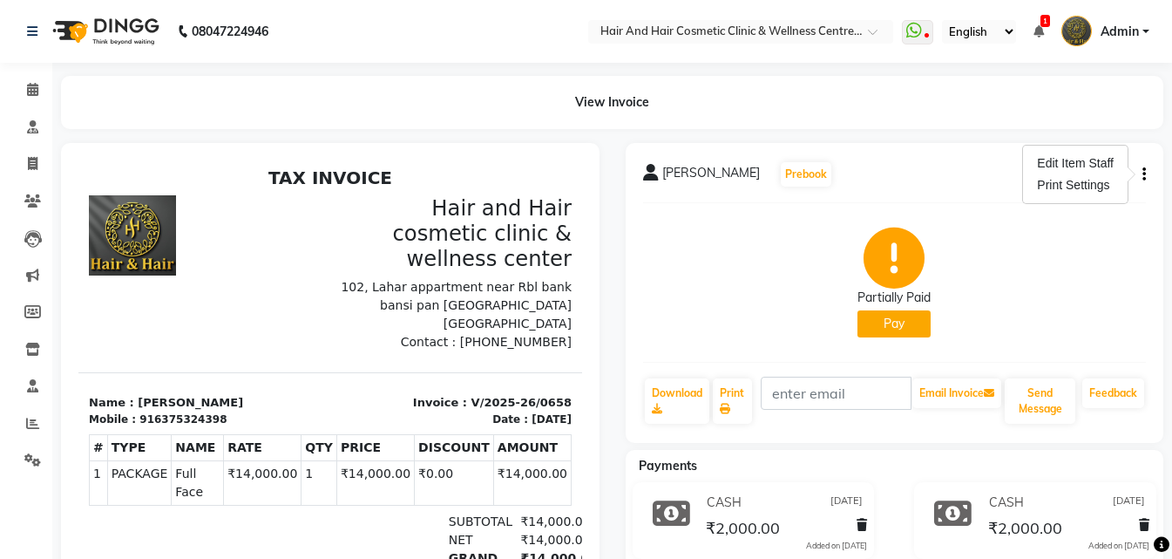
click at [1019, 226] on div "Partially Paid Pay" at bounding box center [895, 282] width 504 height 131
click at [1143, 174] on icon "button" at bounding box center [1144, 174] width 3 height 1
click at [985, 257] on div "Partially Paid Pay" at bounding box center [895, 282] width 504 height 131
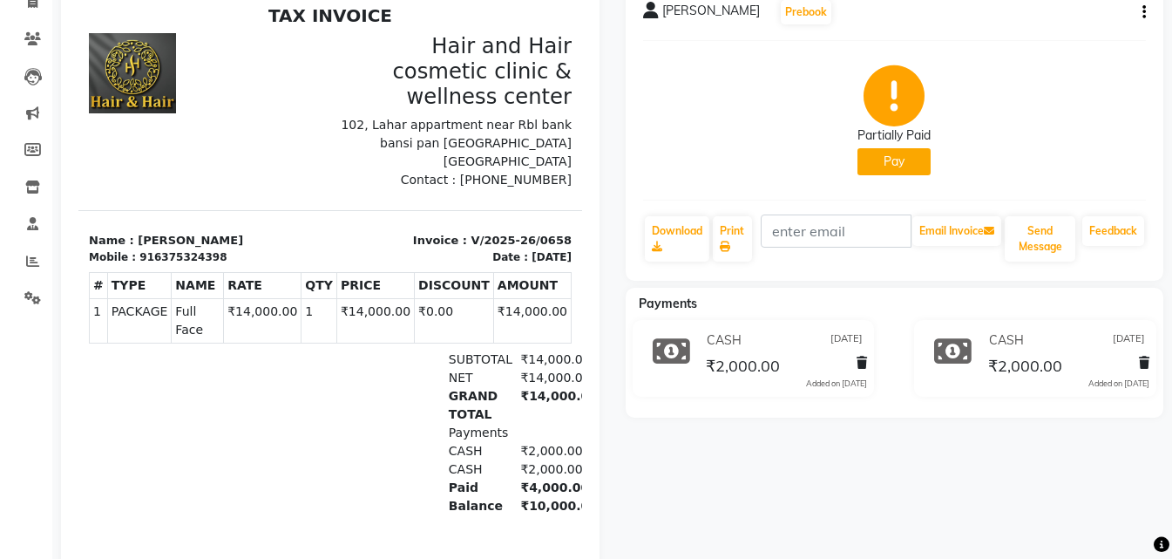
scroll to position [160, 0]
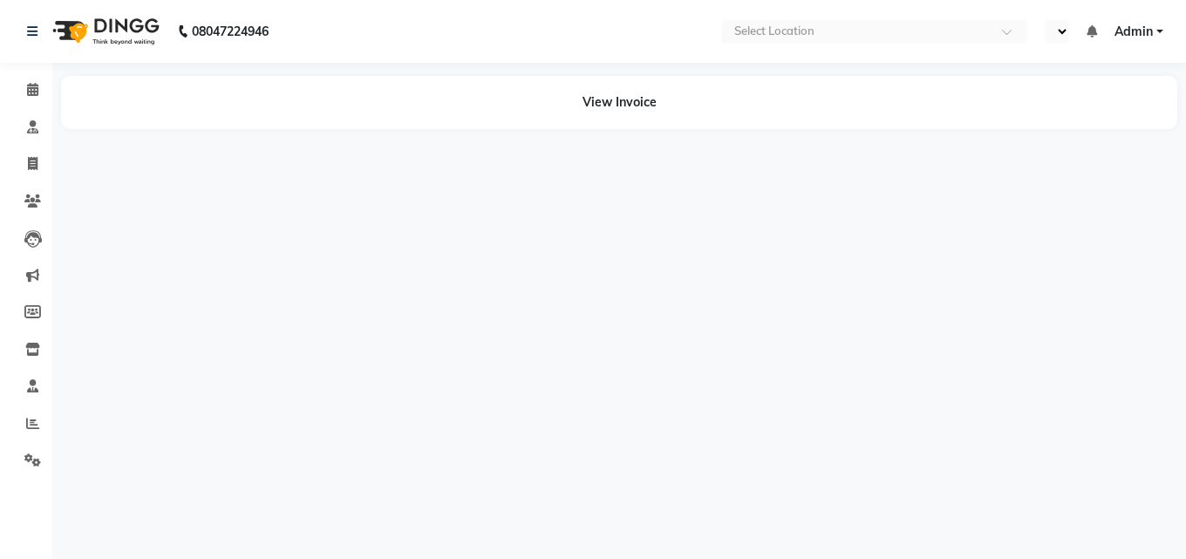
select select "en"
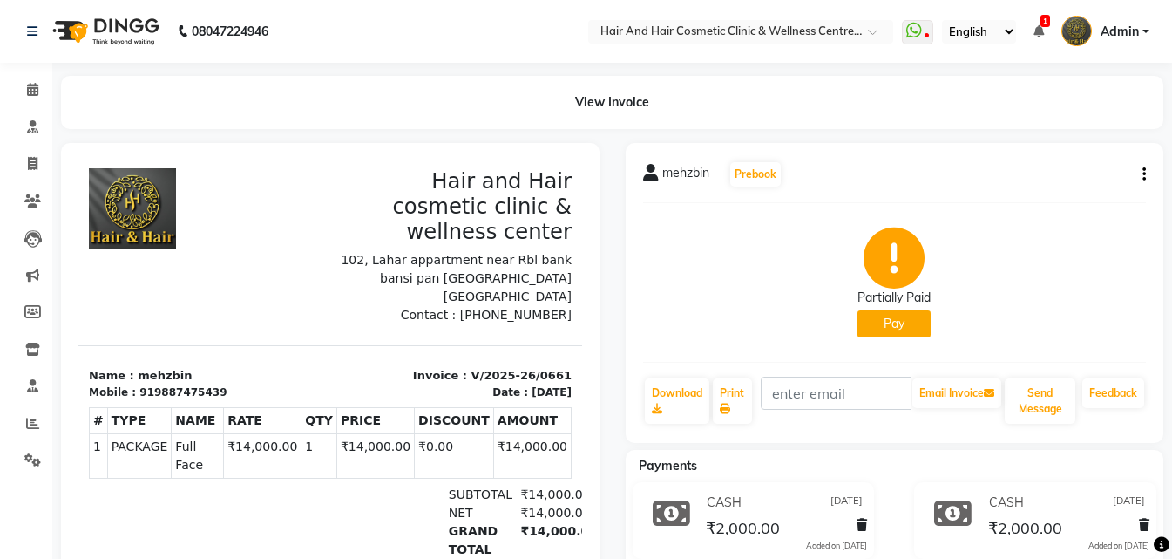
drag, startPoint x: 1150, startPoint y: 174, endPoint x: 1144, endPoint y: 183, distance: 10.6
click at [1150, 176] on div "mehzbin Prebook Partially Paid Pay Download Print Email Invoice Send Message Fe…" at bounding box center [895, 293] width 539 height 300
click at [1141, 182] on button "button" at bounding box center [1141, 175] width 10 height 18
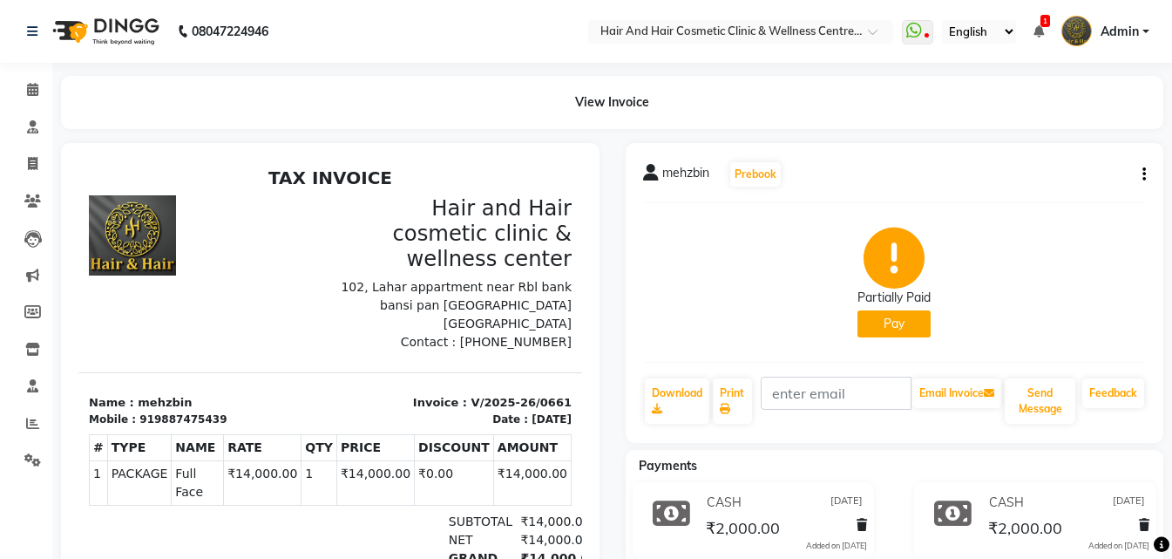
click at [1146, 176] on div "mehzbin Prebook Partially Paid Pay Download Print Email Invoice Send Message Fe…" at bounding box center [895, 293] width 539 height 300
click at [1143, 174] on icon "button" at bounding box center [1144, 174] width 3 height 1
click at [26, 163] on span at bounding box center [32, 164] width 31 height 20
select select "service"
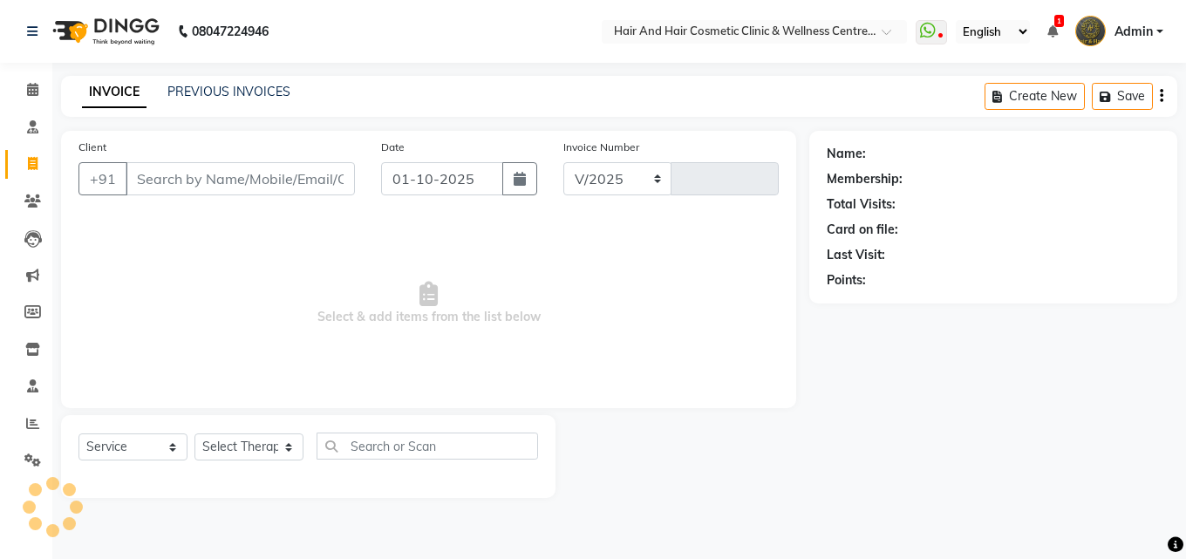
select select "5272"
type input "0785"
select select "package"
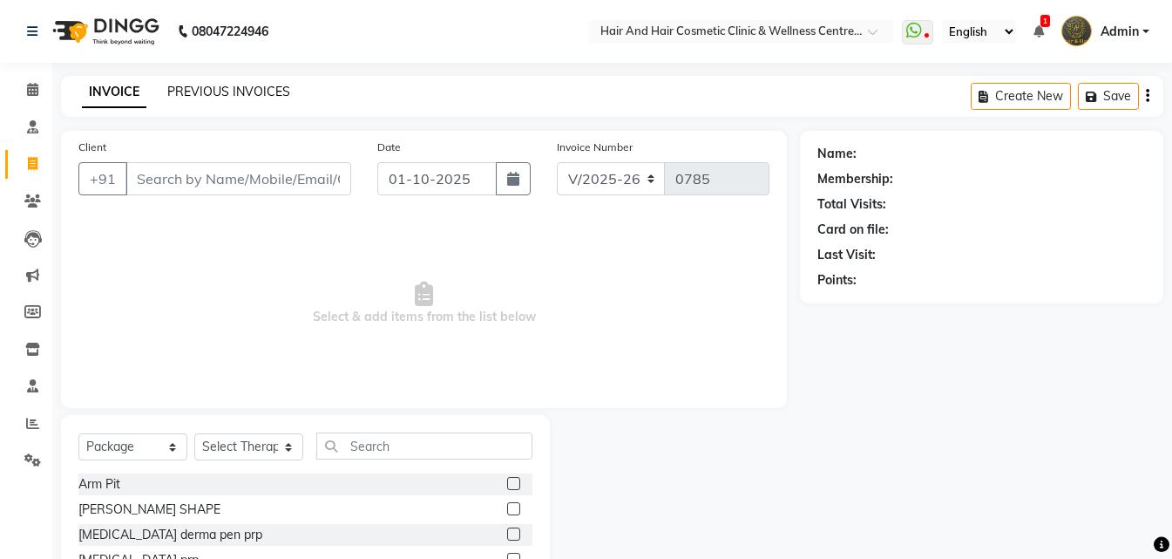
click at [231, 87] on link "PREVIOUS INVOICES" at bounding box center [228, 92] width 123 height 16
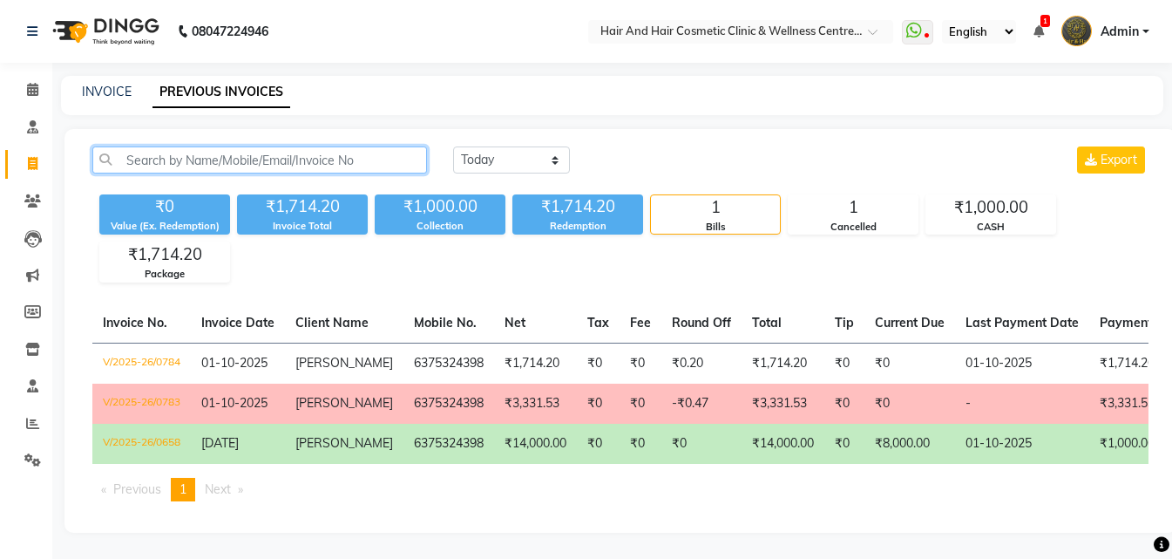
click at [198, 157] on input "text" at bounding box center [259, 159] width 335 height 27
paste input "newlibertysalon"
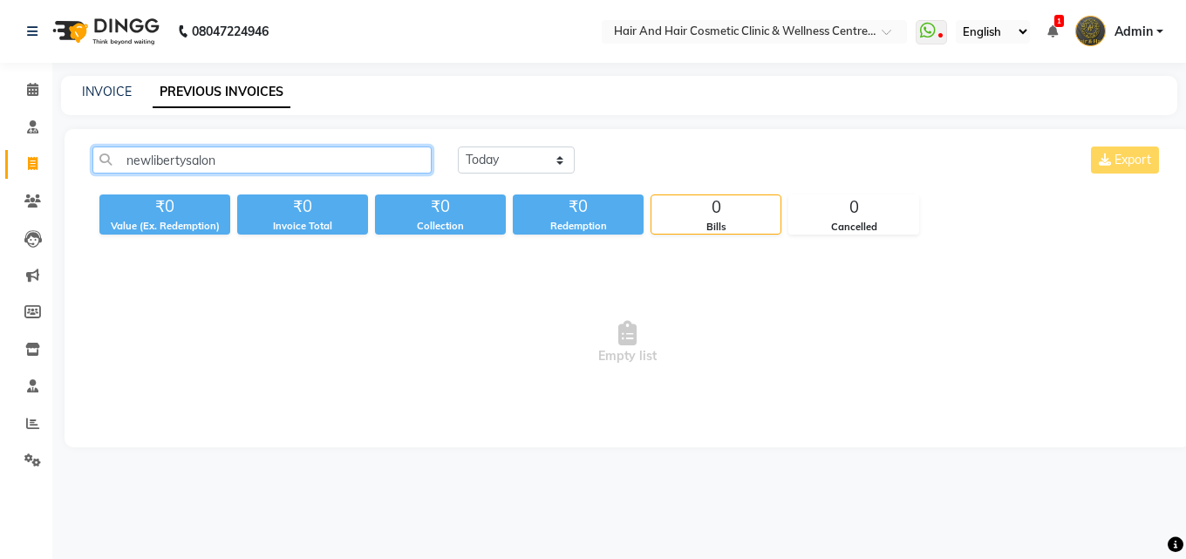
drag, startPoint x: 257, startPoint y: 157, endPoint x: 0, endPoint y: 180, distance: 258.2
click at [0, 180] on app-home "08047224946 Select Location × Hair And Hair Cosmetic Clinic & Wellness Centre, …" at bounding box center [593, 236] width 1186 height 473
paste input "text"
type input "n"
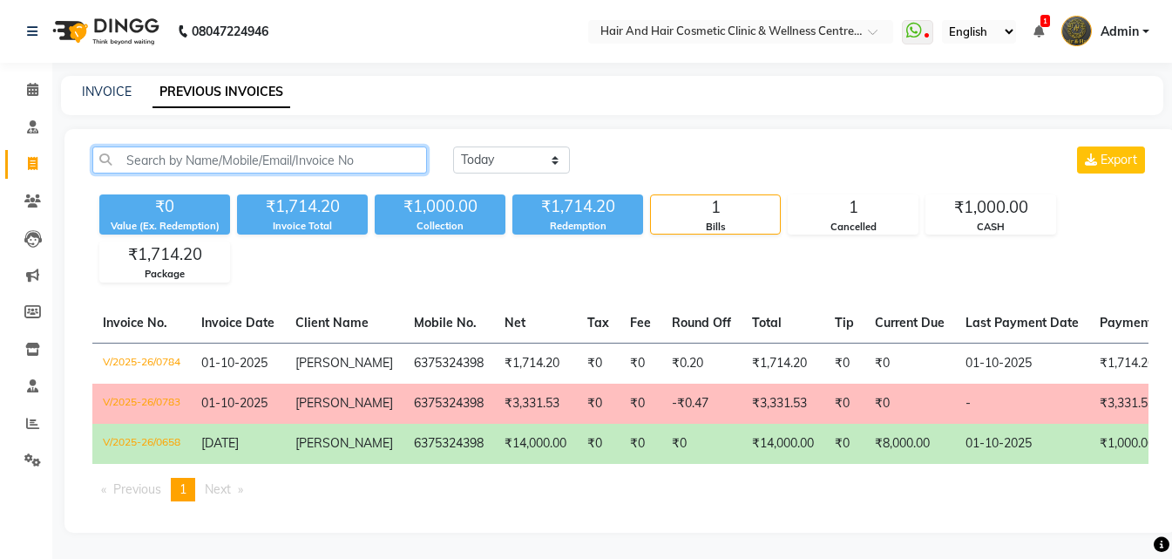
click at [176, 160] on input "text" at bounding box center [259, 159] width 335 height 27
paste input "9887475439"
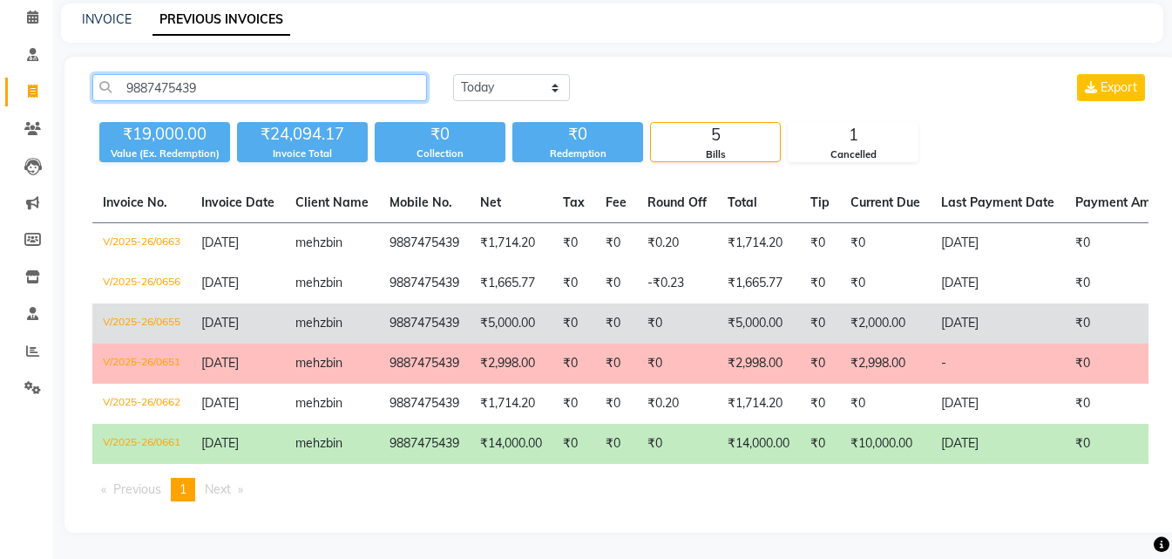
type input "9887475439"
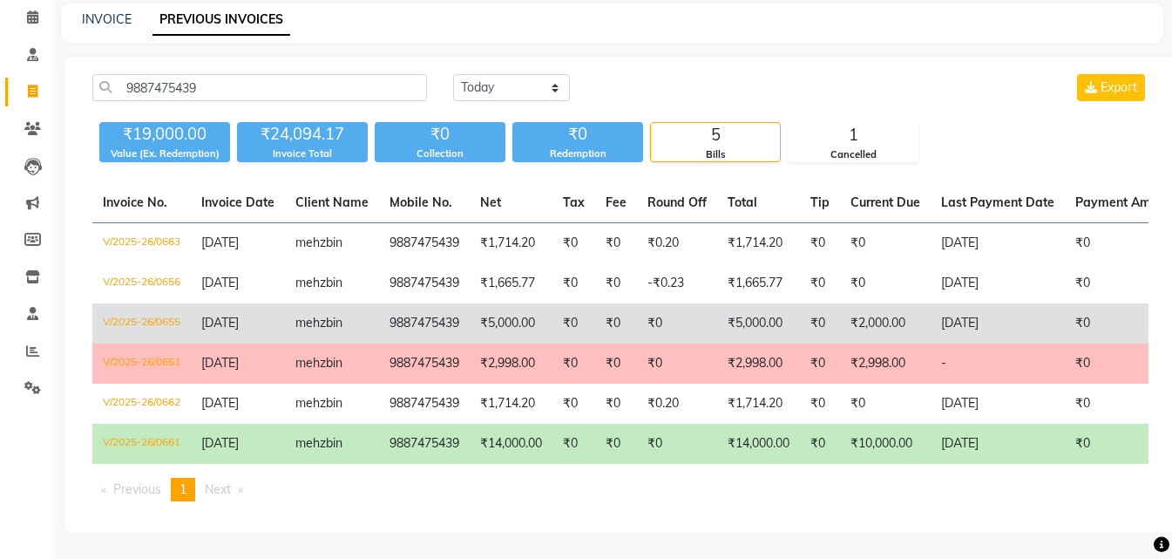
click at [762, 313] on td "₹5,000.00" at bounding box center [758, 323] width 83 height 40
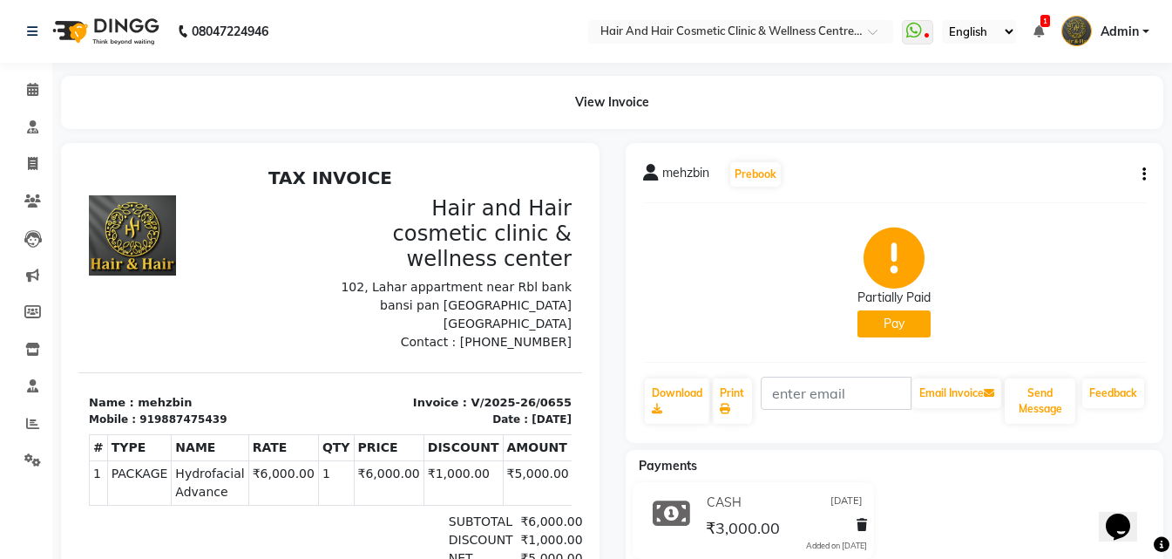
click at [1142, 175] on button "button" at bounding box center [1141, 175] width 10 height 18
click at [1070, 183] on div "Edit Invoice" at bounding box center [1073, 185] width 87 height 22
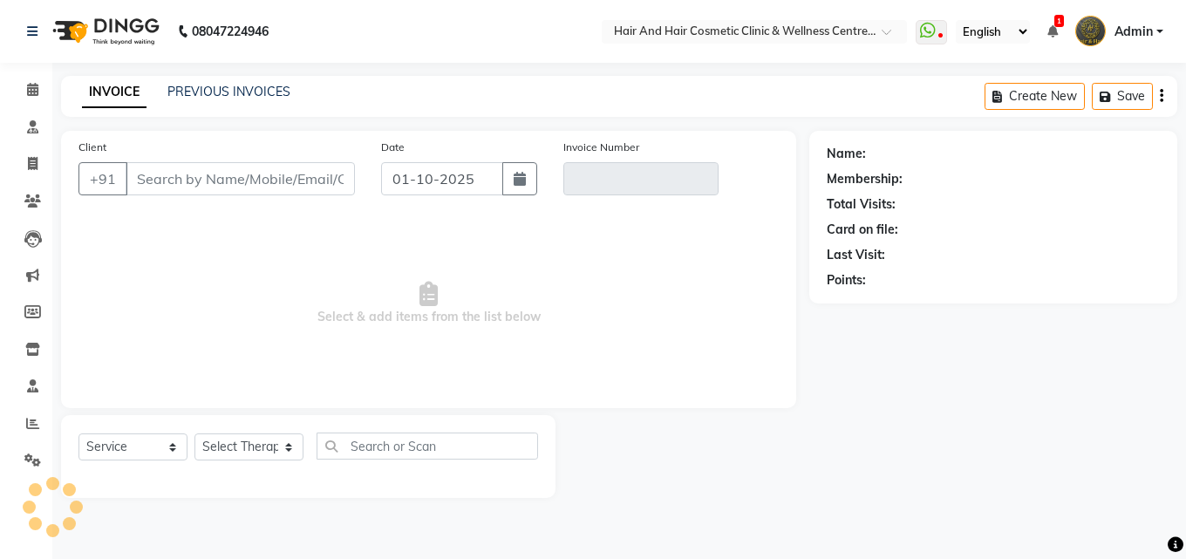
select select "package"
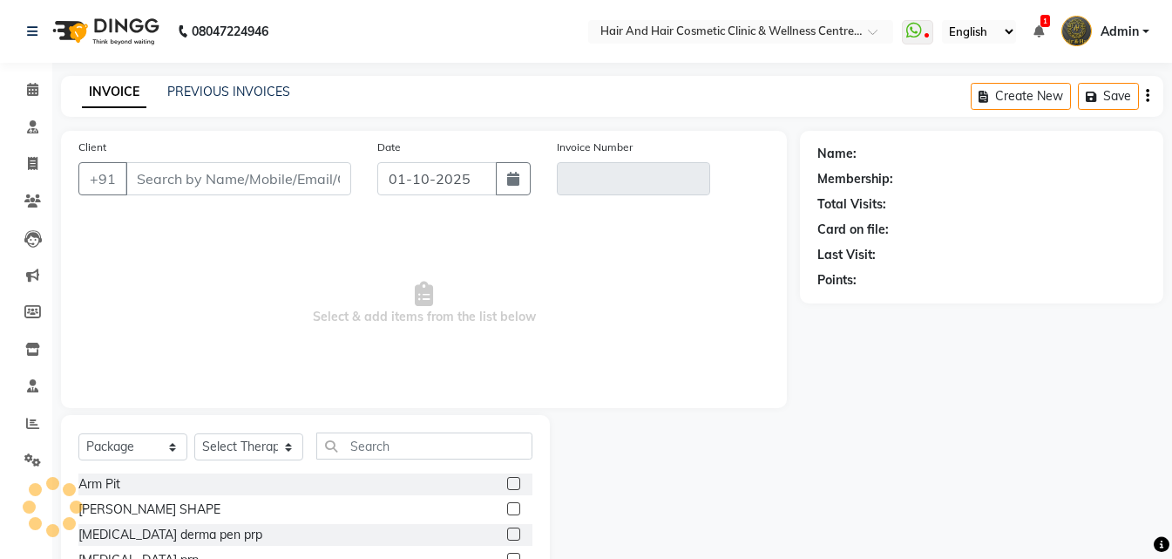
type input "9887475439"
type input "V/2025-26/0655"
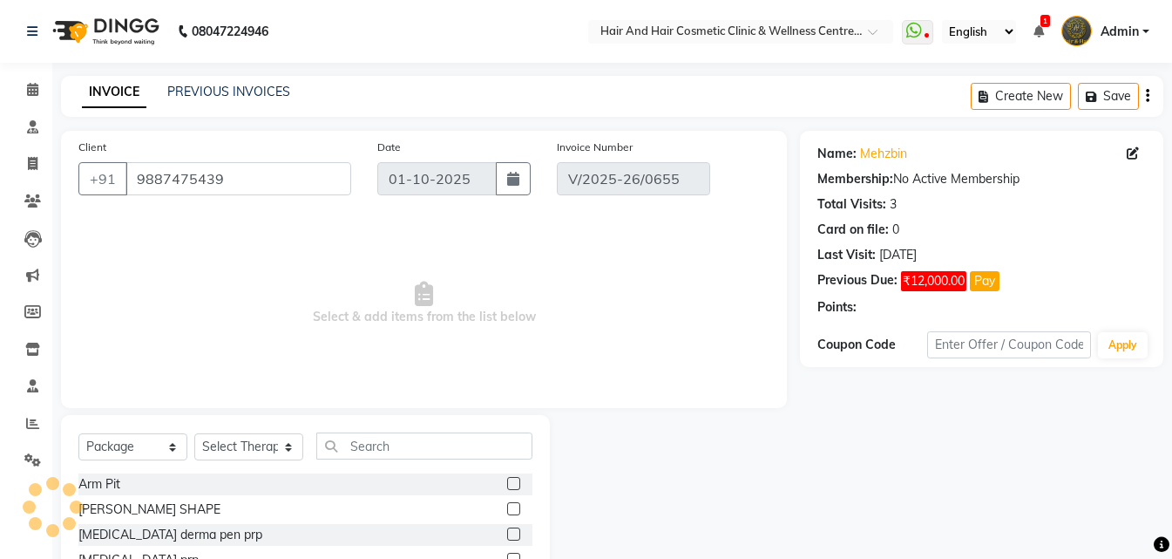
type input "[DATE]"
select select "select"
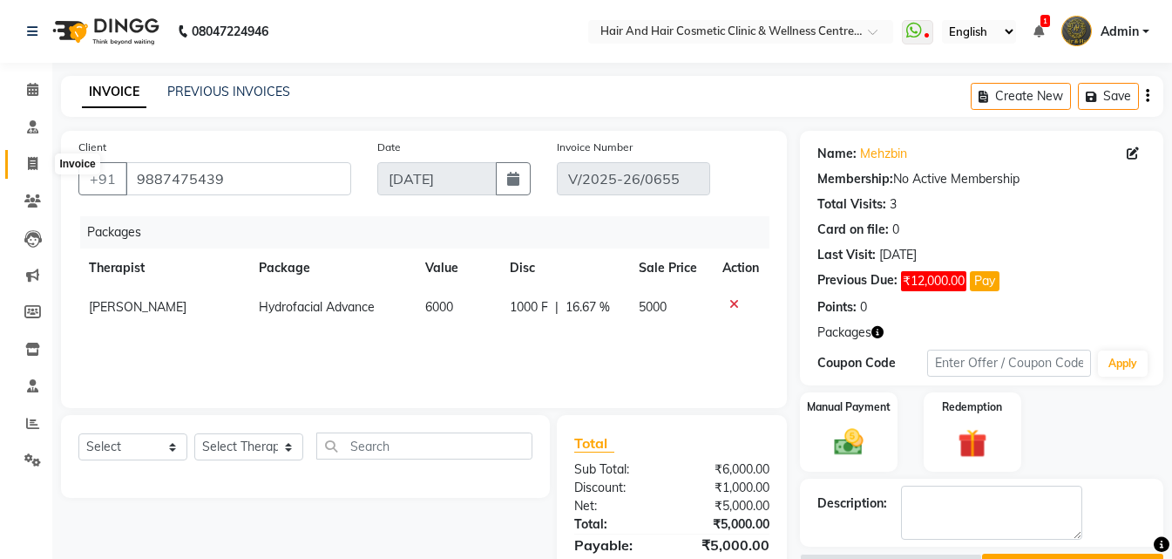
click at [28, 161] on icon at bounding box center [33, 163] width 10 height 13
select select "service"
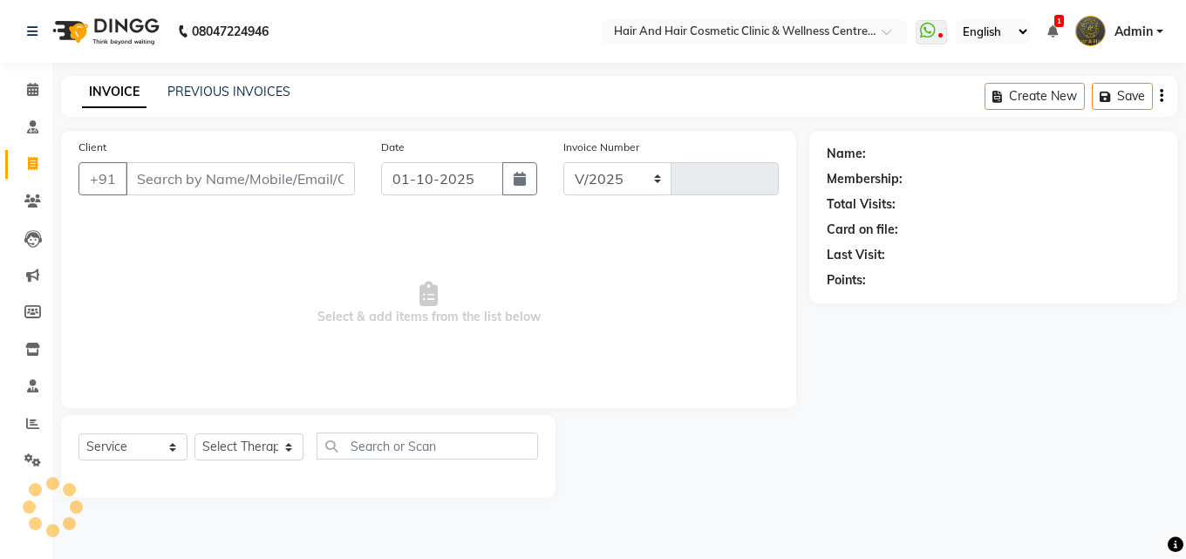
select select "5272"
type input "0785"
drag, startPoint x: 146, startPoint y: 113, endPoint x: 160, endPoint y: 99, distance: 19.7
click at [155, 108] on div "INVOICE PREVIOUS INVOICES Create New Save" at bounding box center [619, 96] width 1116 height 41
select select "package"
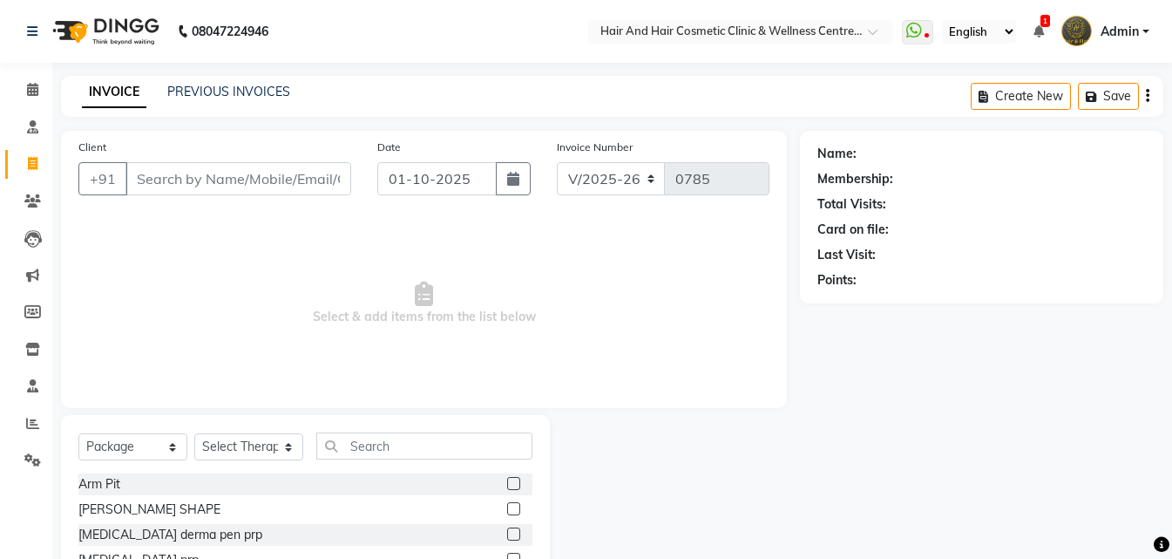
click at [211, 80] on div "INVOICE PREVIOUS INVOICES Create New Save" at bounding box center [612, 96] width 1103 height 41
click at [208, 85] on link "PREVIOUS INVOICES" at bounding box center [228, 92] width 123 height 16
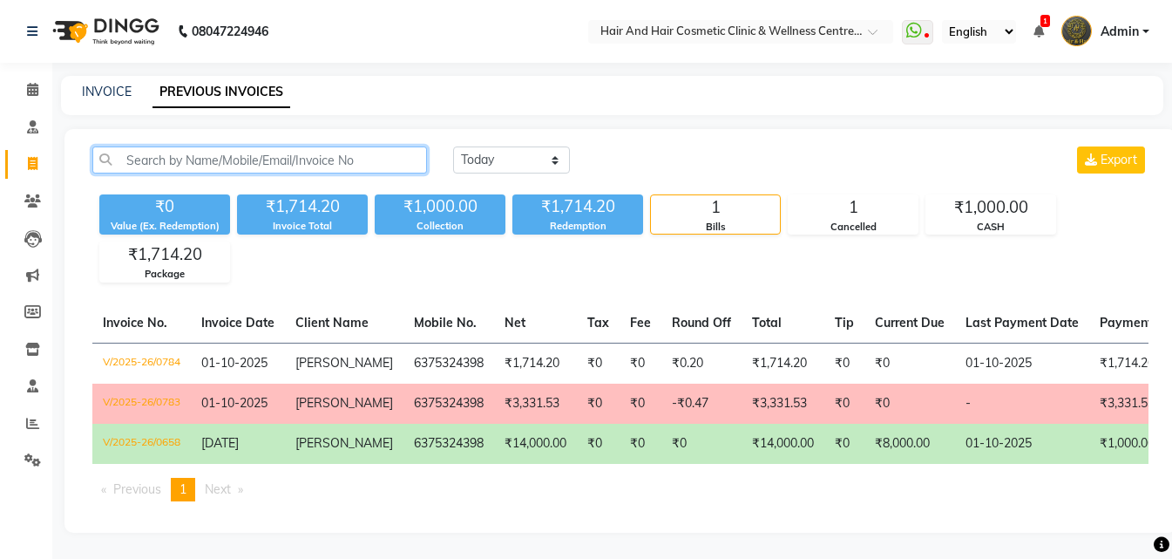
click at [202, 167] on input "text" at bounding box center [259, 159] width 335 height 27
paste input "9887475439"
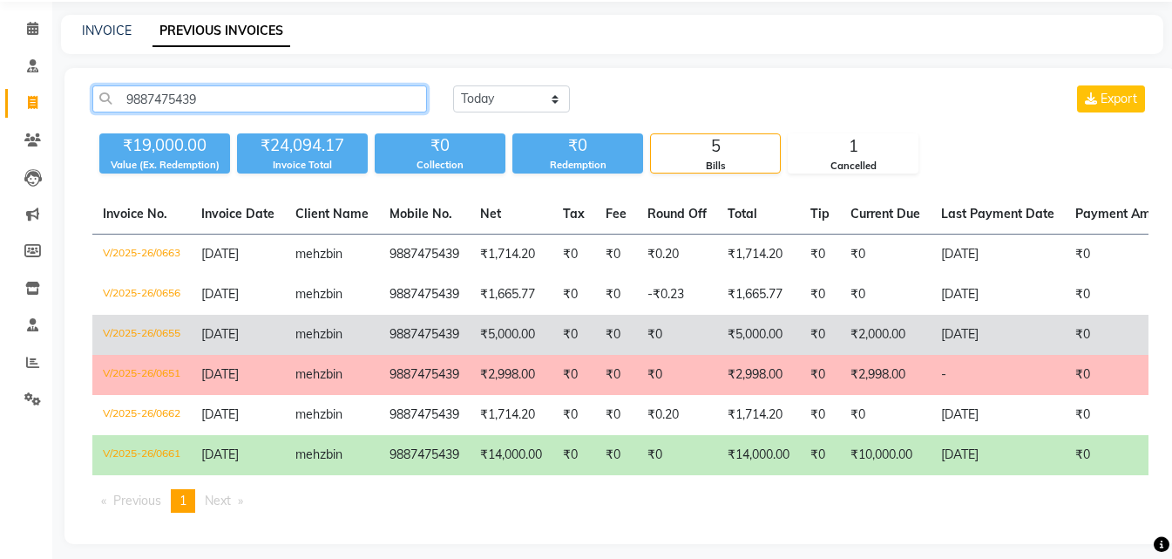
scroll to position [85, 0]
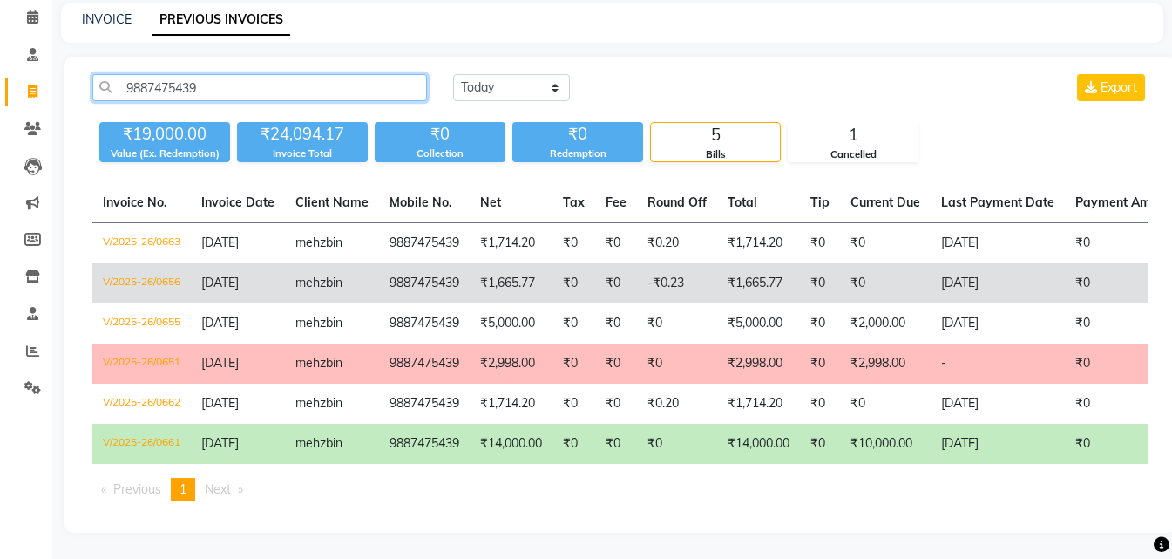
type input "9887475439"
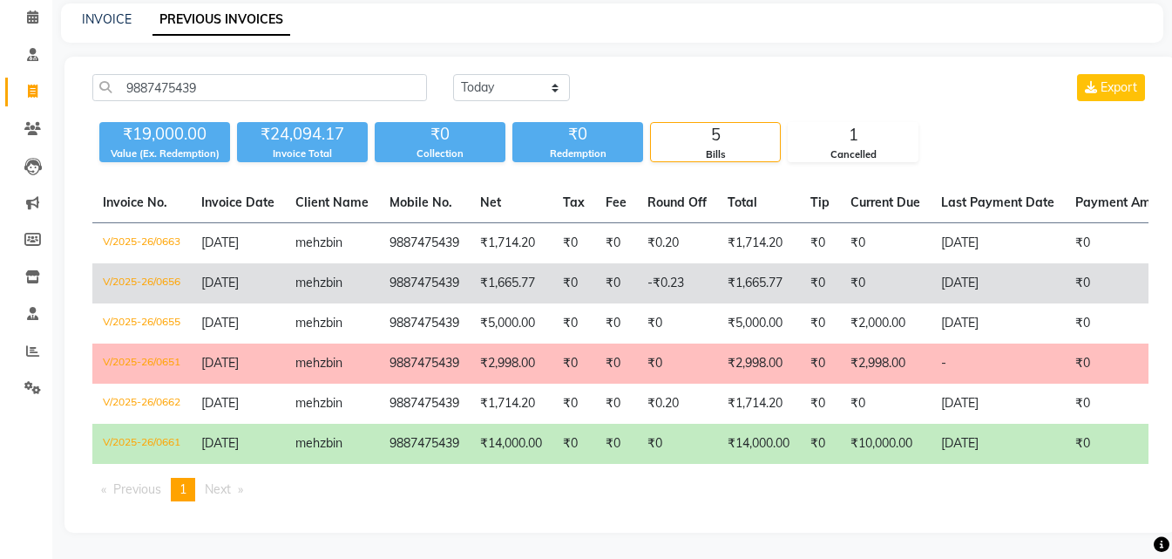
click at [669, 270] on td "-₹0.23" at bounding box center [677, 283] width 80 height 40
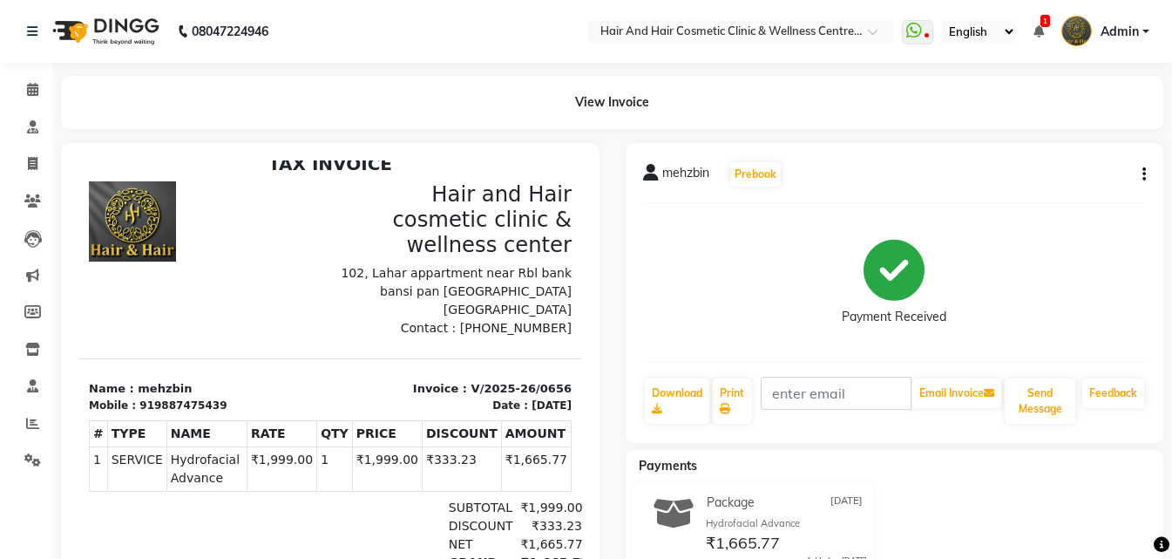
click at [1147, 169] on div "mehzbin Prebook Payment Received Download Print Email Invoice Send Message Feed…" at bounding box center [895, 293] width 539 height 300
click at [1143, 174] on icon "button" at bounding box center [1144, 174] width 3 height 1
click at [1006, 142] on div "Cancel Invoice" at bounding box center [1057, 142] width 119 height 22
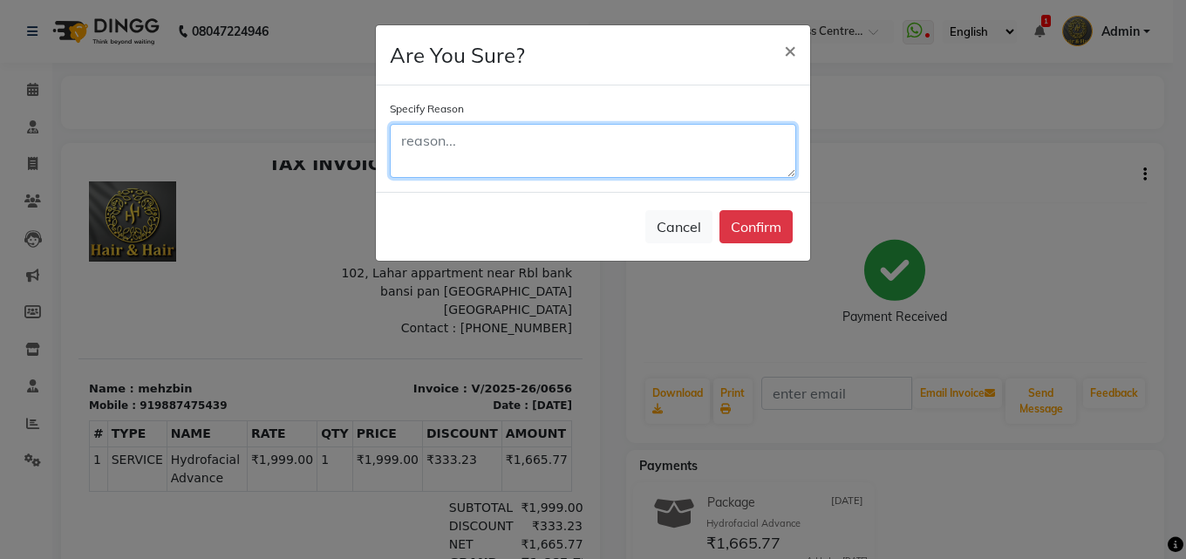
click at [593, 146] on textarea at bounding box center [593, 151] width 406 height 54
type textarea "h"
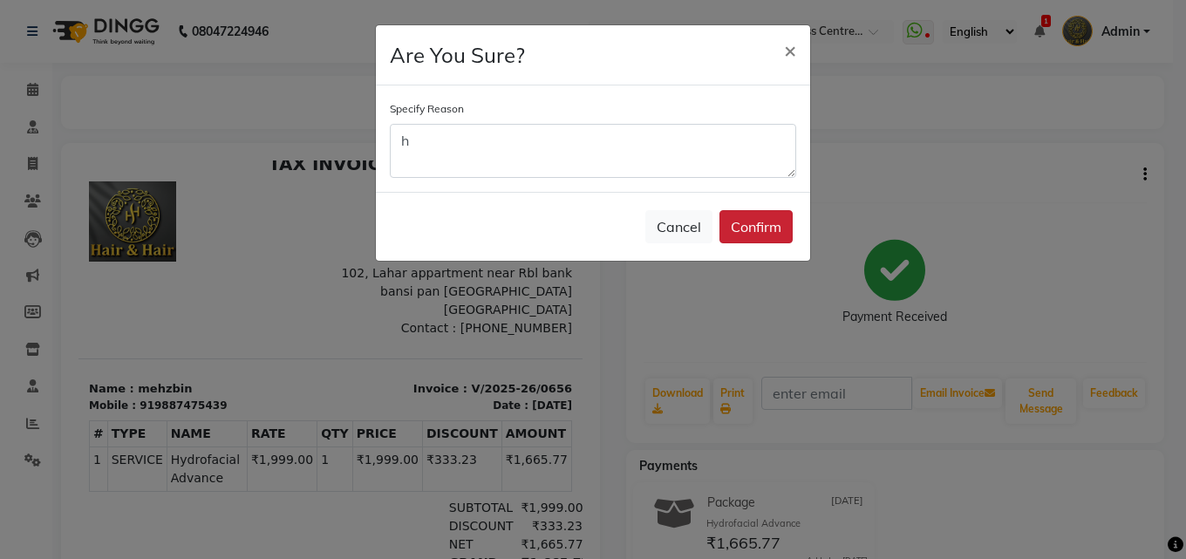
click at [745, 219] on button "Confirm" at bounding box center [755, 226] width 73 height 33
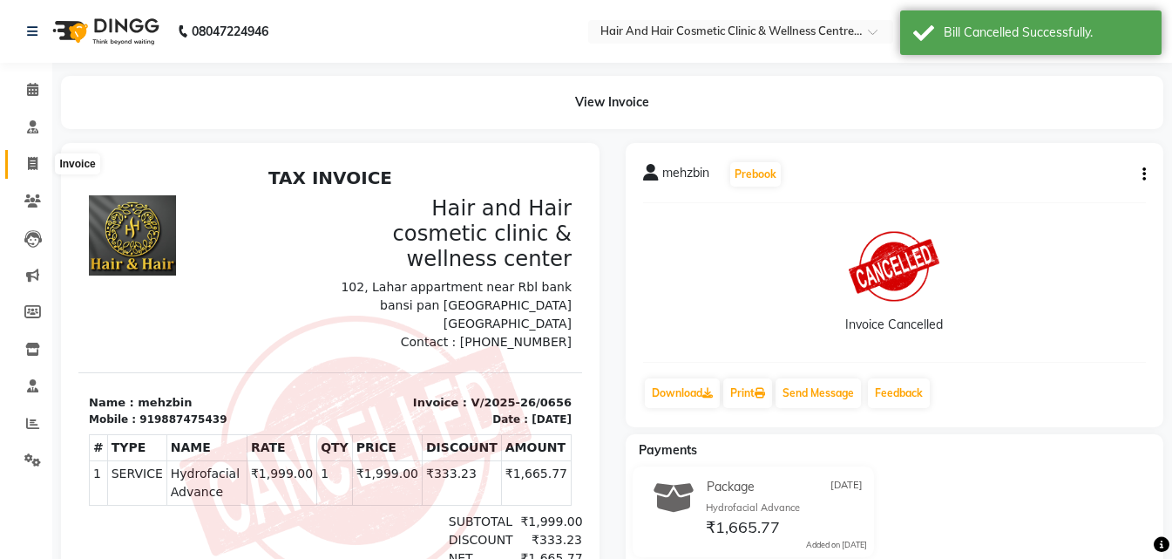
click at [23, 165] on span at bounding box center [32, 164] width 31 height 20
select select "service"
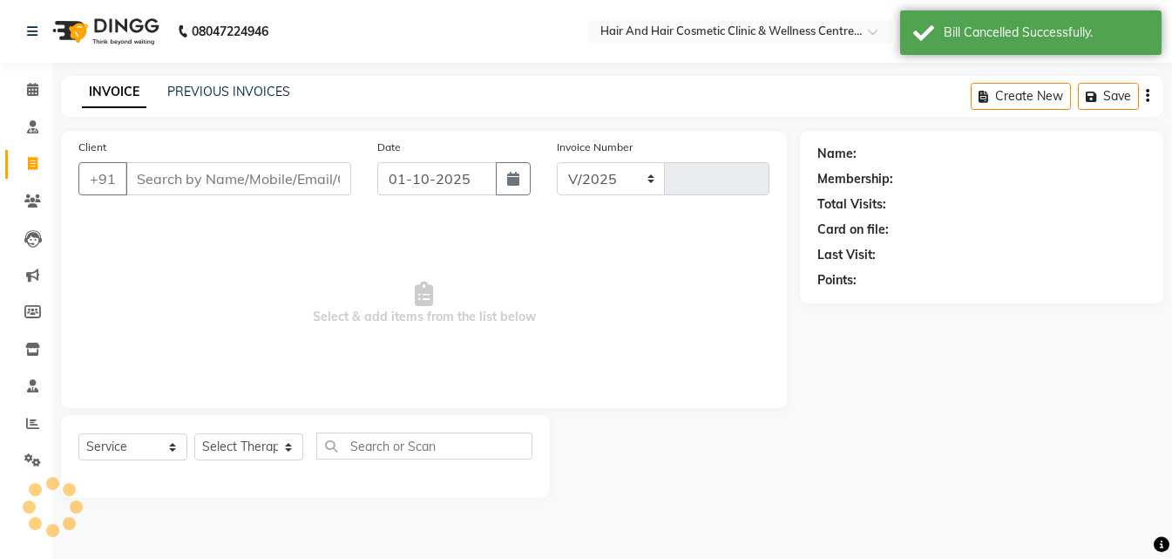
select select "5272"
type input "0785"
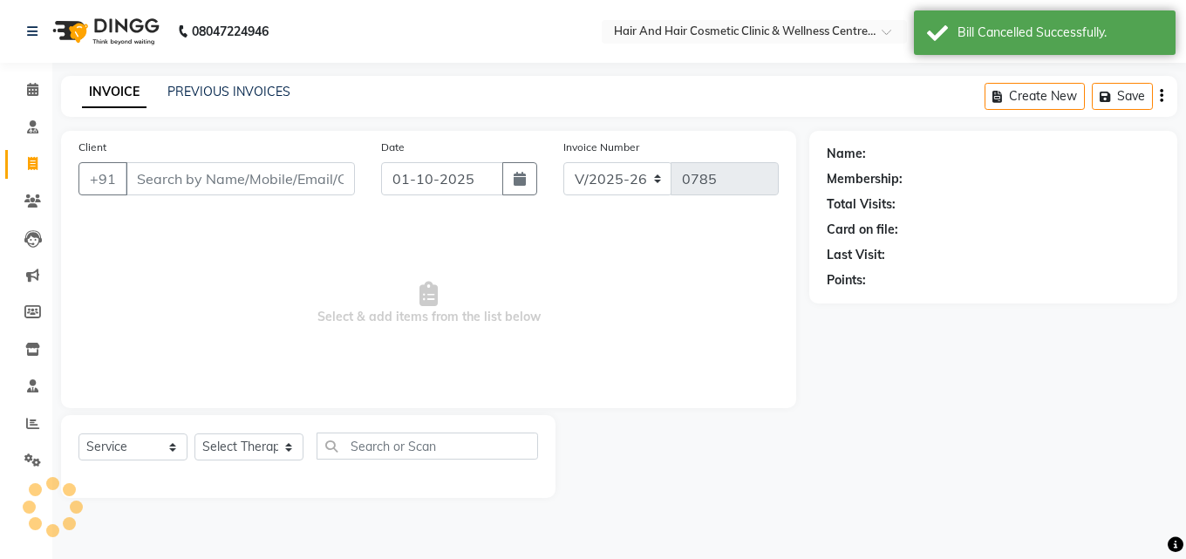
click at [209, 102] on div "INVOICE PREVIOUS INVOICES" at bounding box center [186, 93] width 250 height 20
select select "package"
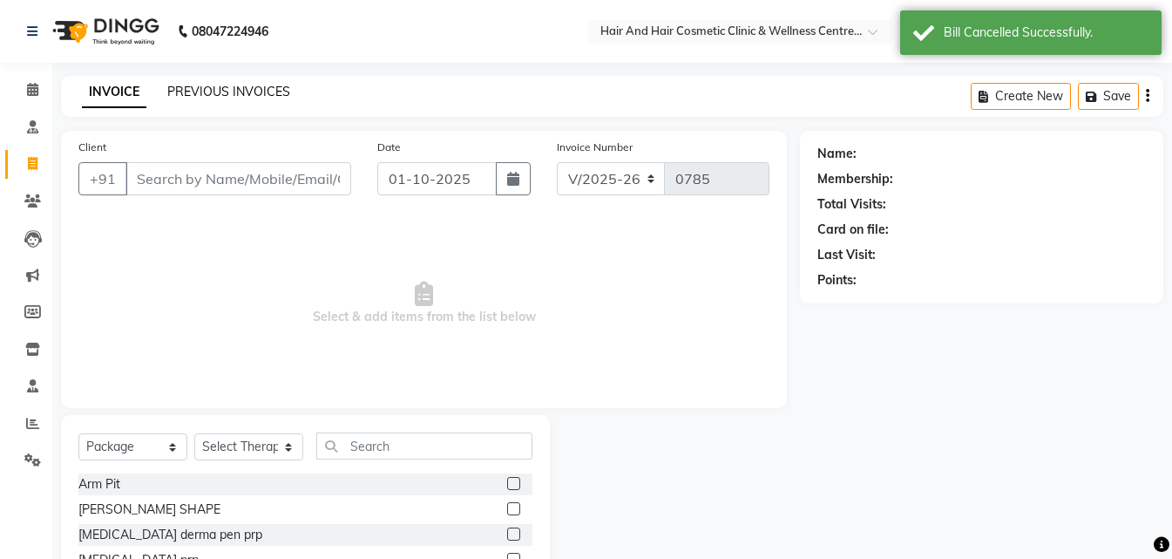
click at [205, 86] on link "PREVIOUS INVOICES" at bounding box center [228, 92] width 123 height 16
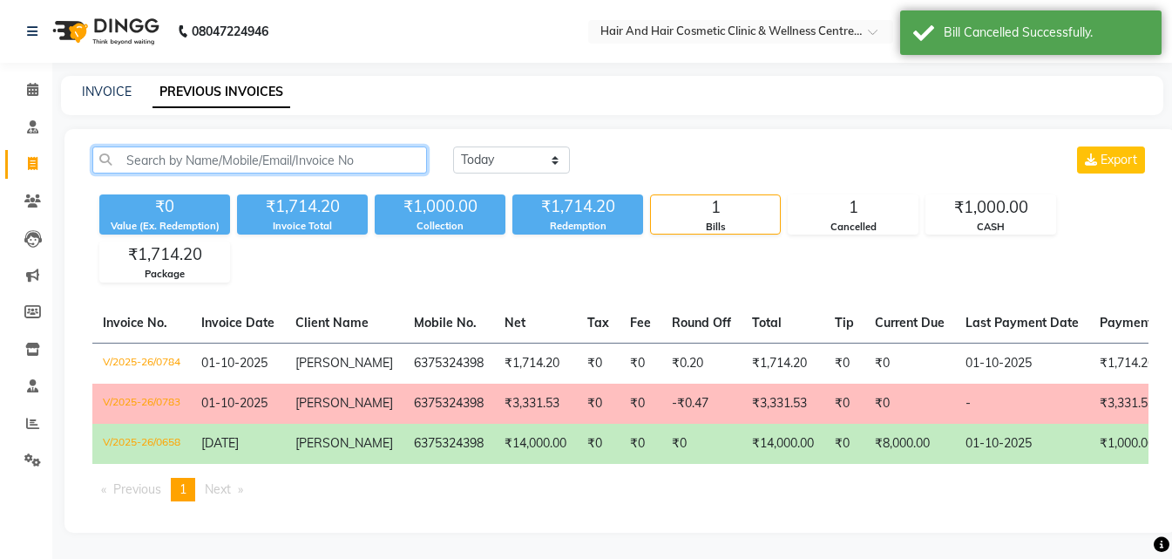
click at [206, 164] on input "text" at bounding box center [259, 159] width 335 height 27
paste input "9887475439"
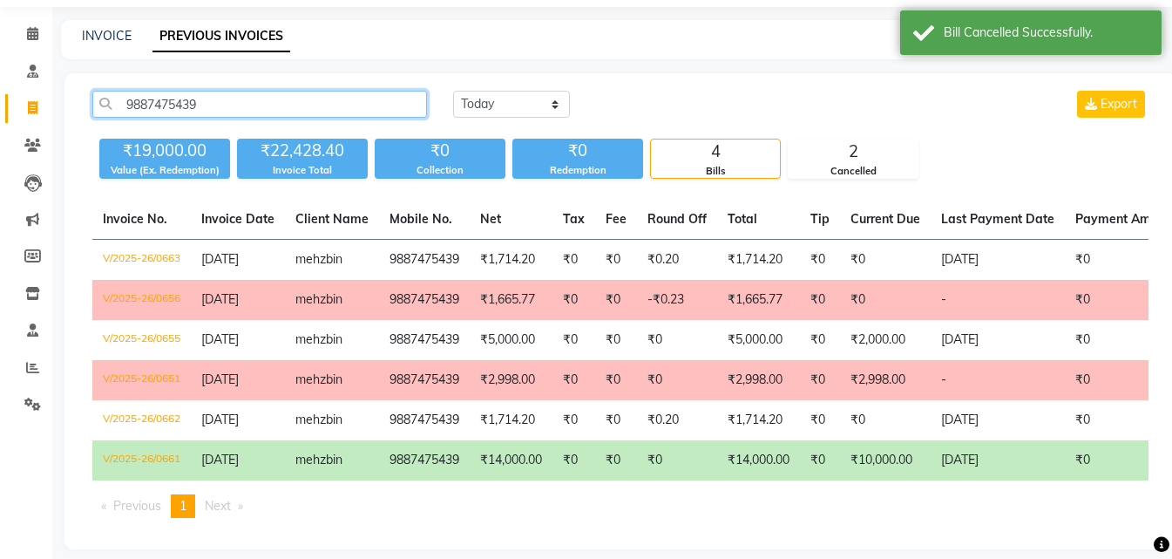
scroll to position [85, 0]
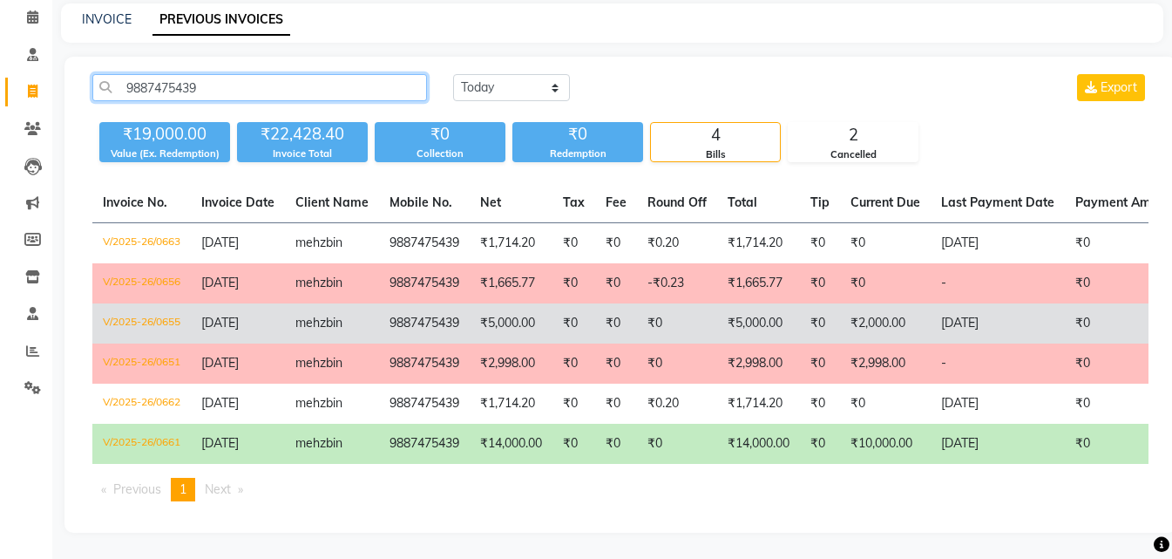
type input "9887475439"
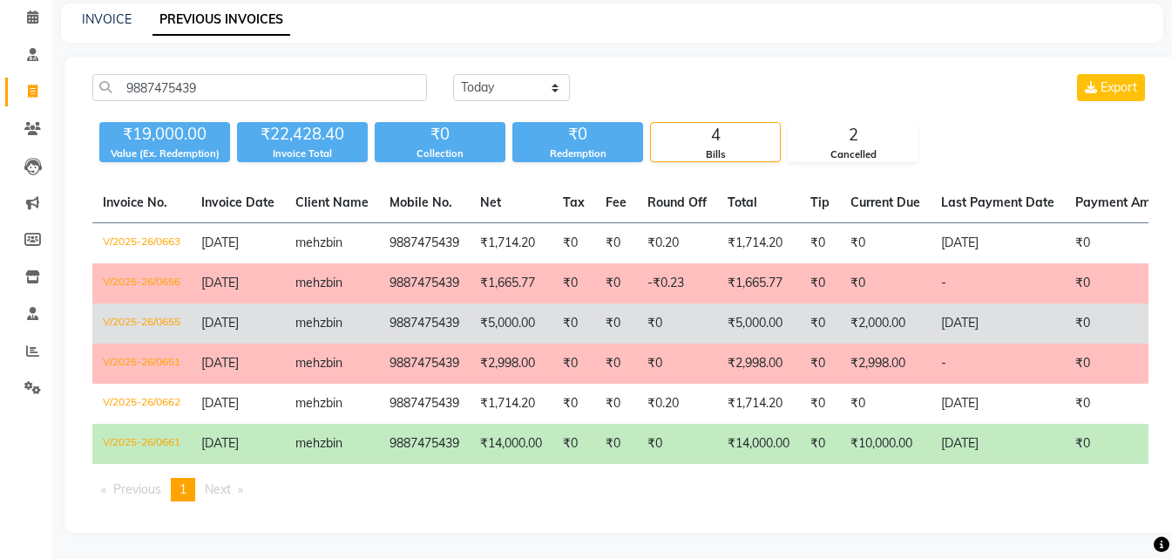
click at [773, 316] on td "₹5,000.00" at bounding box center [758, 323] width 83 height 40
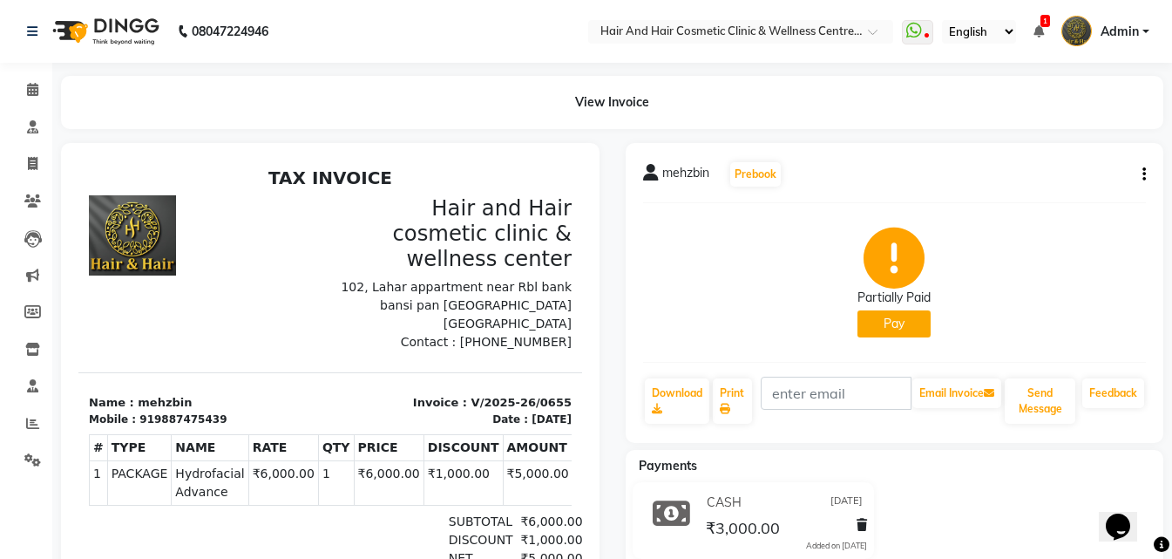
click at [1145, 174] on icon "button" at bounding box center [1144, 174] width 3 height 1
click at [1067, 180] on div "Edit Invoice" at bounding box center [1073, 185] width 87 height 22
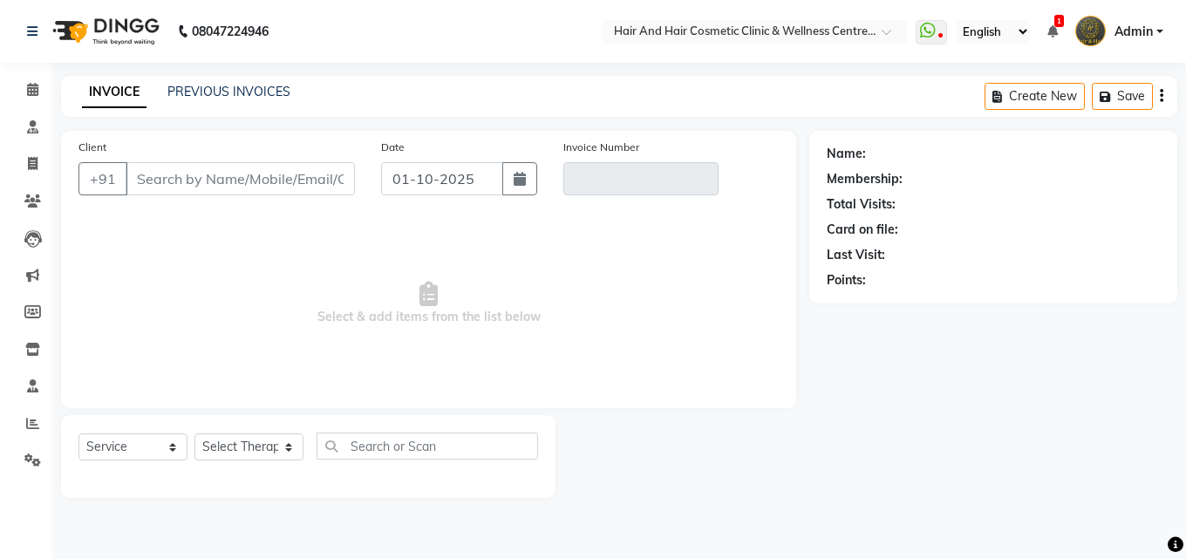
select select "package"
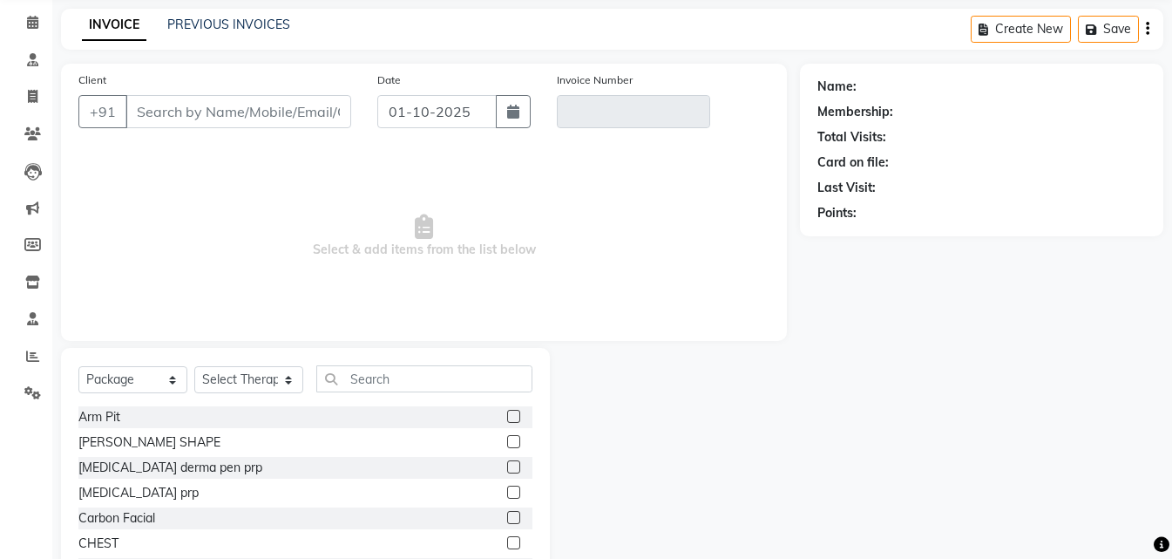
type input "9887475439"
type input "V/2025-26/0655"
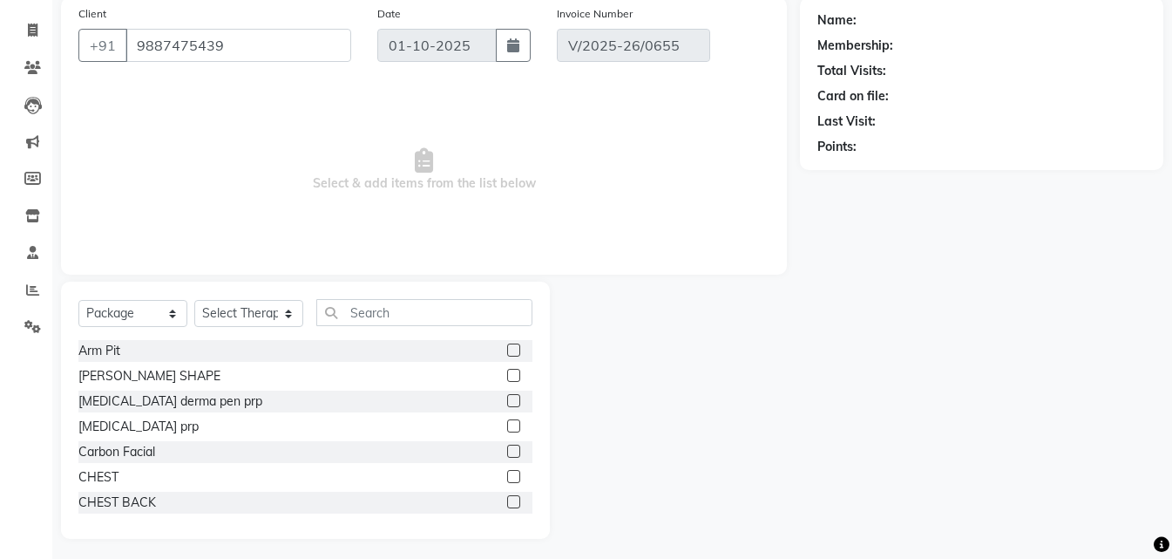
scroll to position [139, 0]
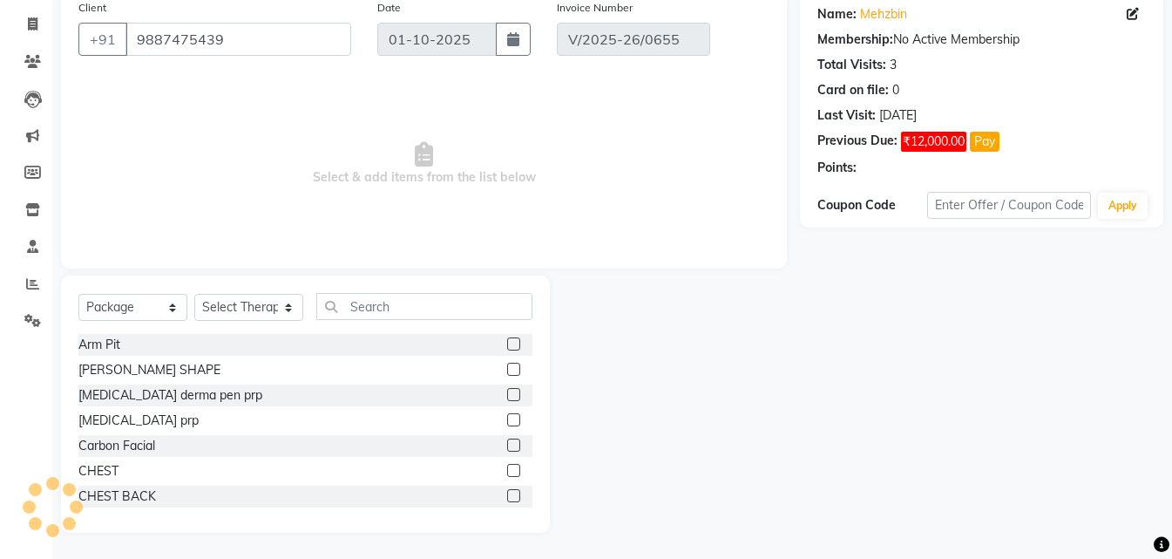
type input "[DATE]"
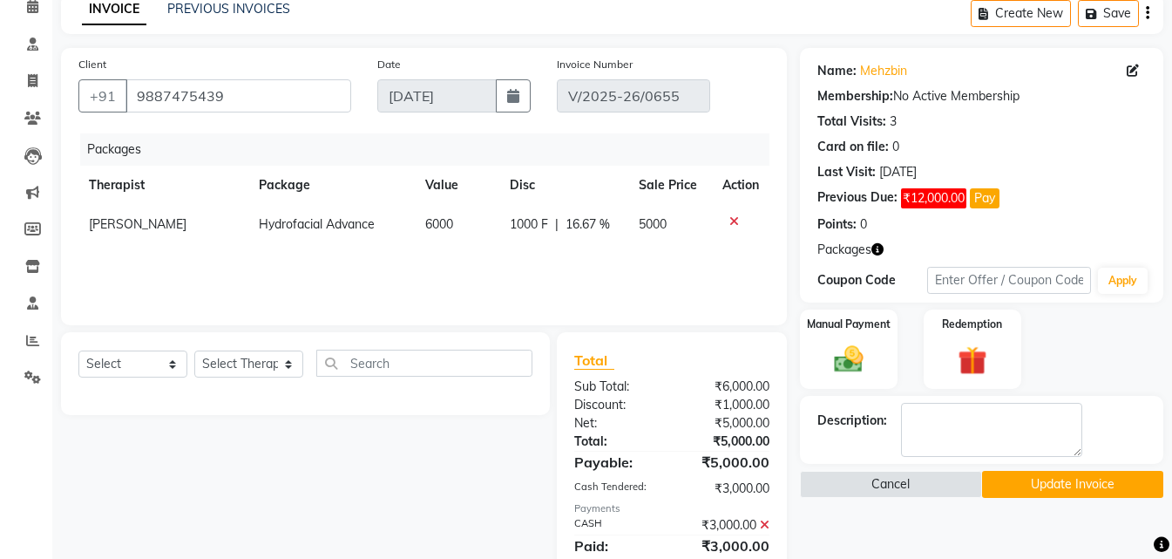
scroll to position [52, 0]
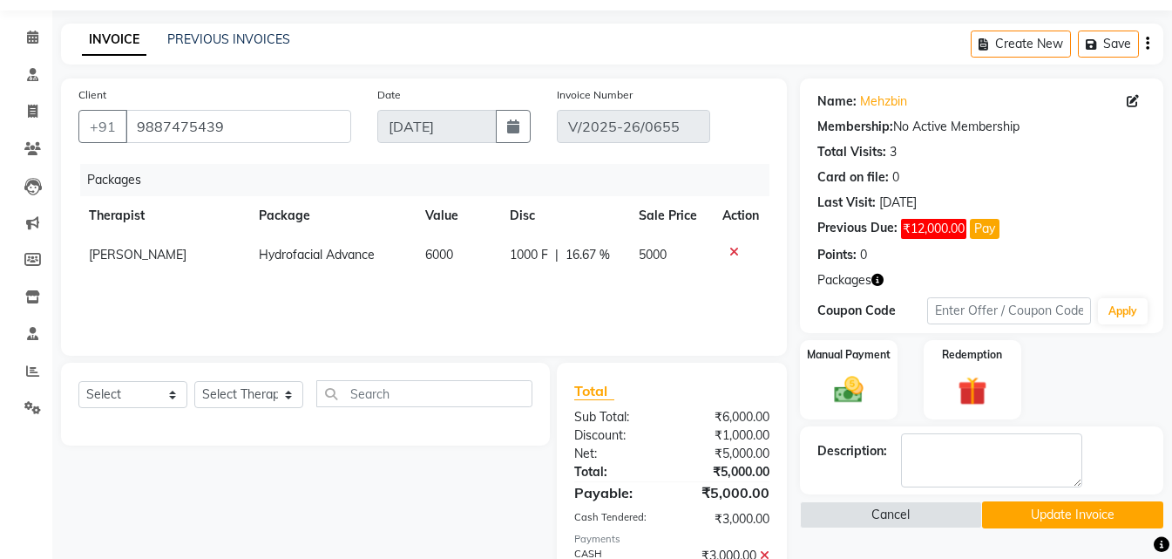
click at [726, 248] on div at bounding box center [741, 252] width 37 height 12
click at [736, 249] on icon at bounding box center [735, 252] width 10 height 12
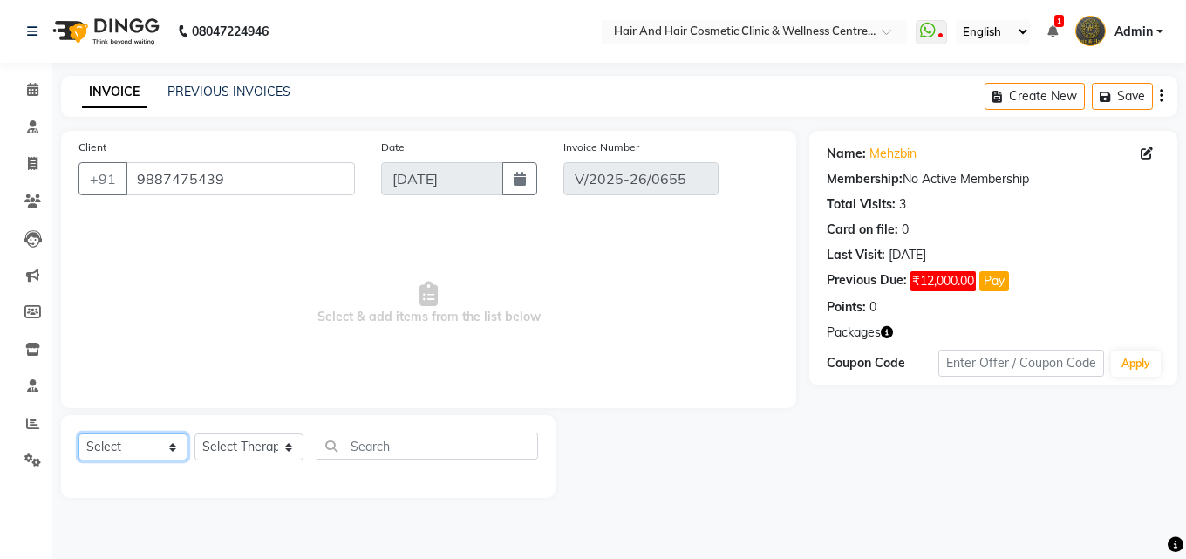
click at [96, 434] on select "Select Service Product Membership Package Voucher Prepaid Gift Card" at bounding box center [132, 446] width 109 height 27
select select "service"
click at [78, 433] on select "Select Service Product Membership Package Voucher Prepaid Gift Card" at bounding box center [132, 446] width 109 height 27
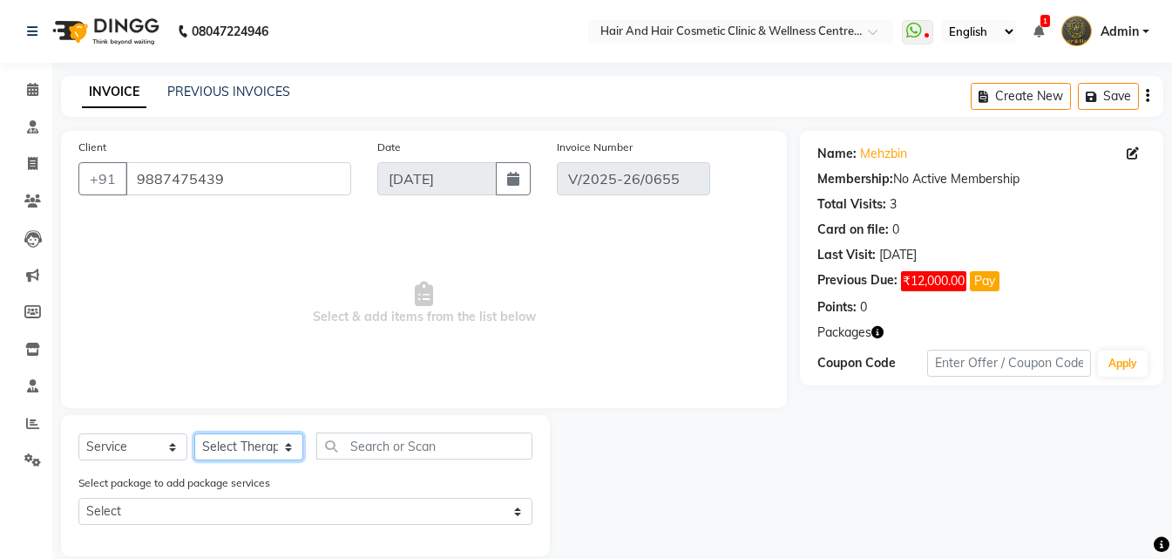
drag, startPoint x: 200, startPoint y: 448, endPoint x: 200, endPoint y: 435, distance: 13.1
click at [201, 448] on select "Select Therapist [PERSON_NAME] [PERSON_NAME] DR [PERSON_NAME] Frontdesk [PERSON…" at bounding box center [248, 446] width 109 height 27
select select "34516"
click at [194, 433] on select "Select Therapist [PERSON_NAME] [PERSON_NAME] DR [PERSON_NAME] Frontdesk [PERSON…" at bounding box center [248, 446] width 109 height 27
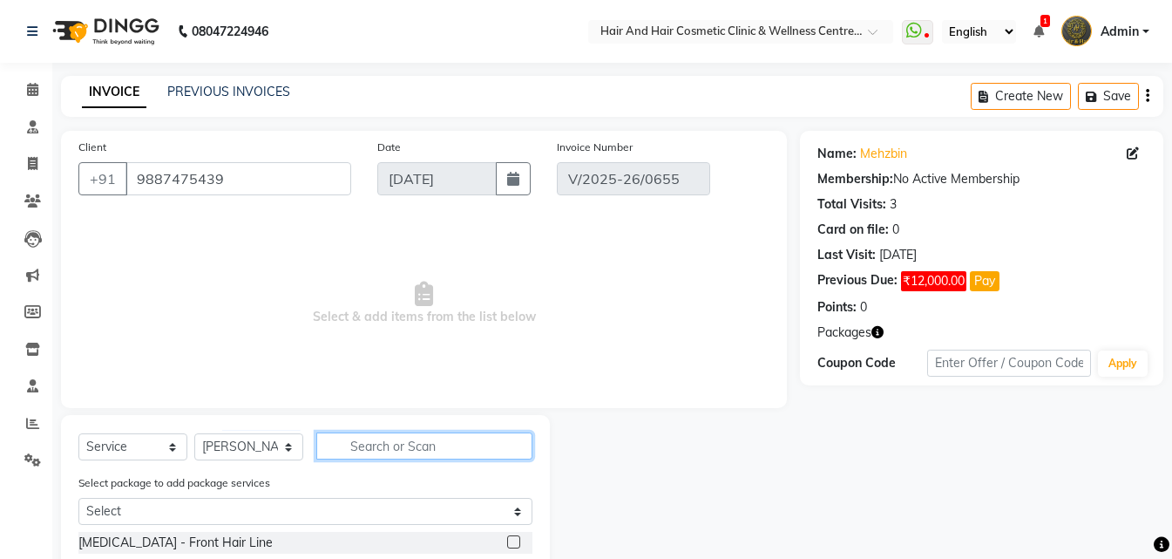
click at [382, 455] on input "text" at bounding box center [424, 445] width 216 height 27
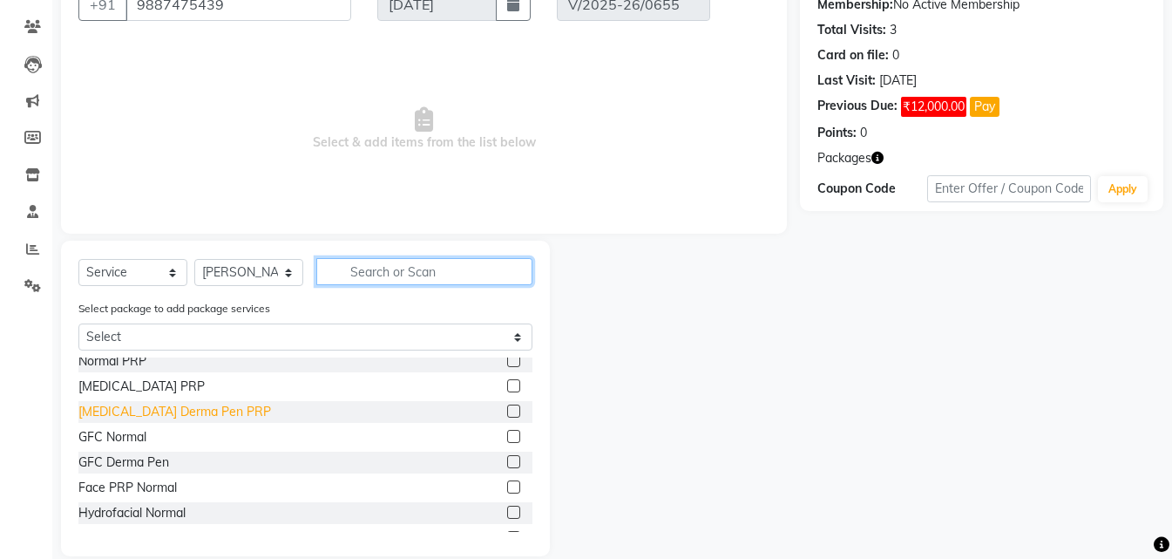
scroll to position [87, 0]
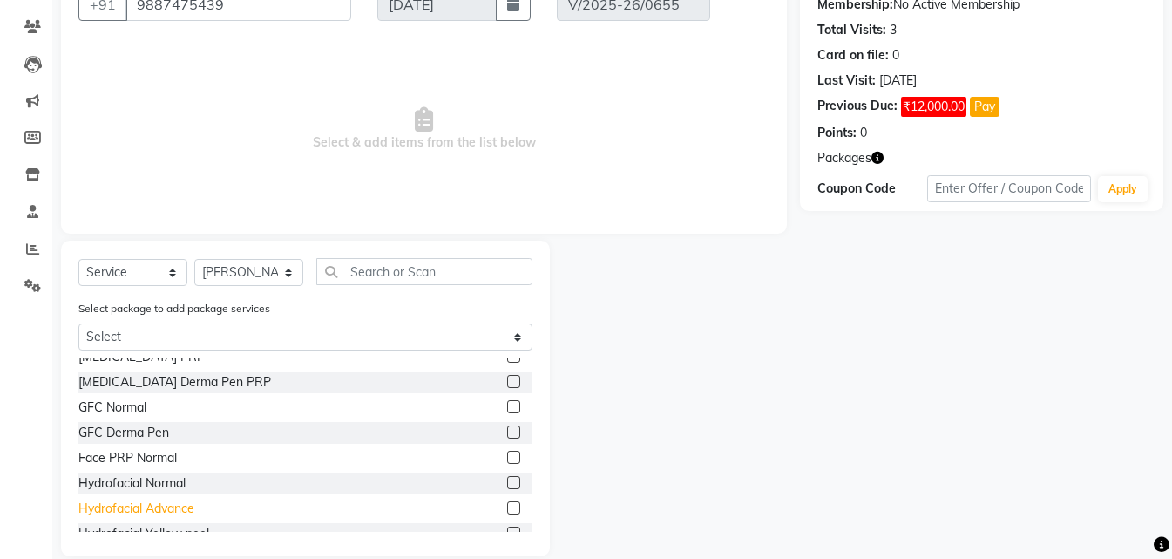
click at [177, 505] on div "Hydrofacial Advance" at bounding box center [136, 509] width 116 height 18
checkbox input "false"
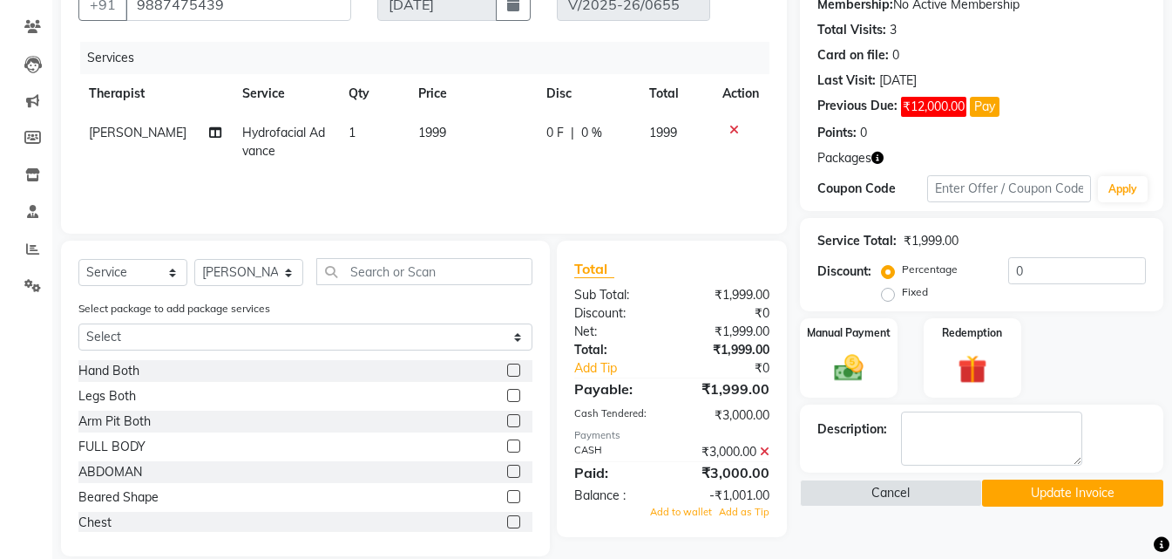
scroll to position [523, 0]
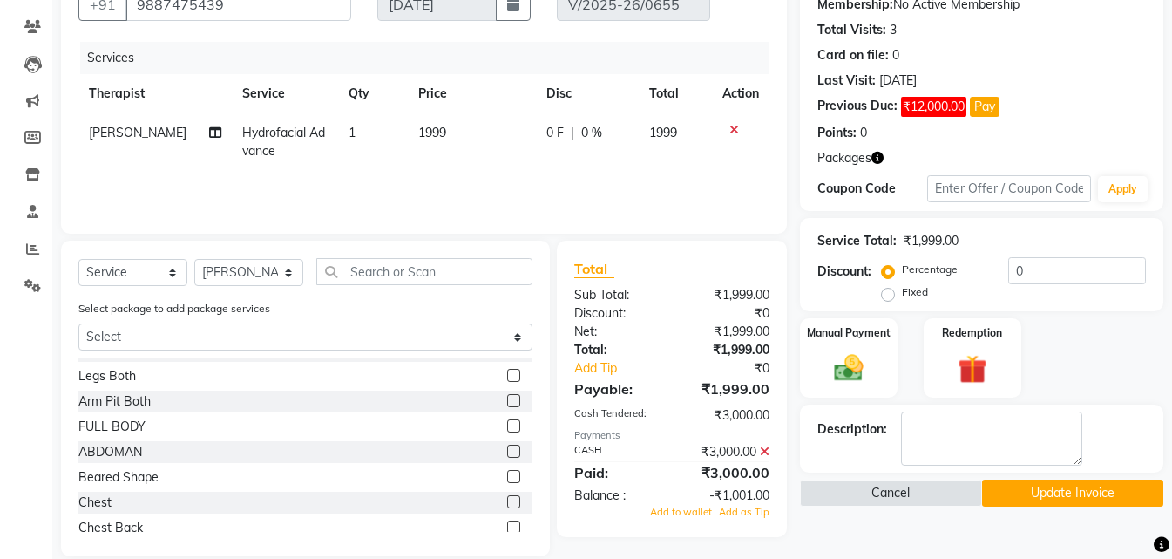
click at [766, 449] on icon at bounding box center [765, 451] width 10 height 12
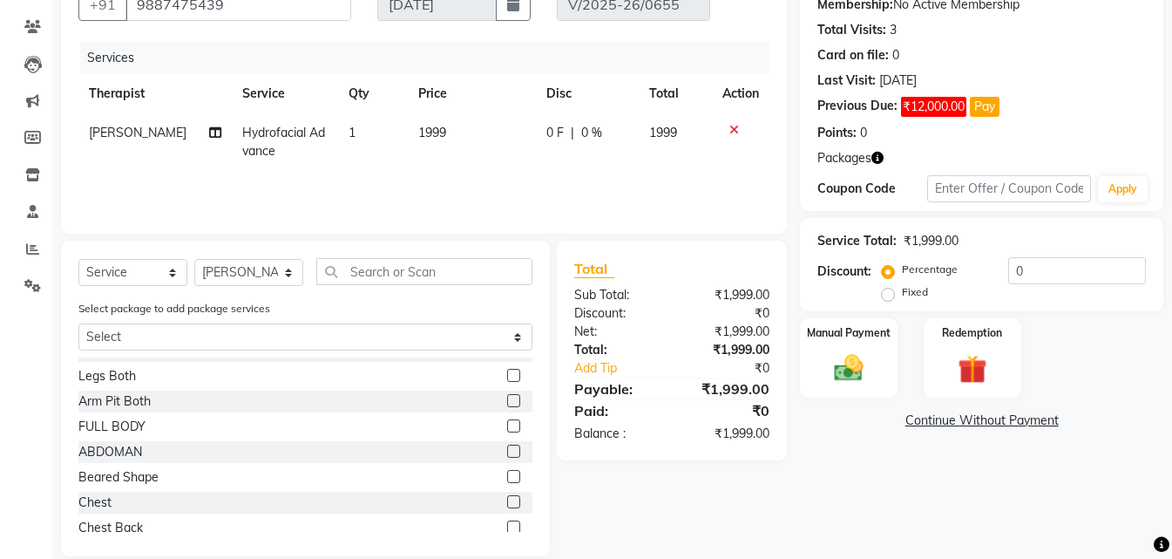
scroll to position [198, 0]
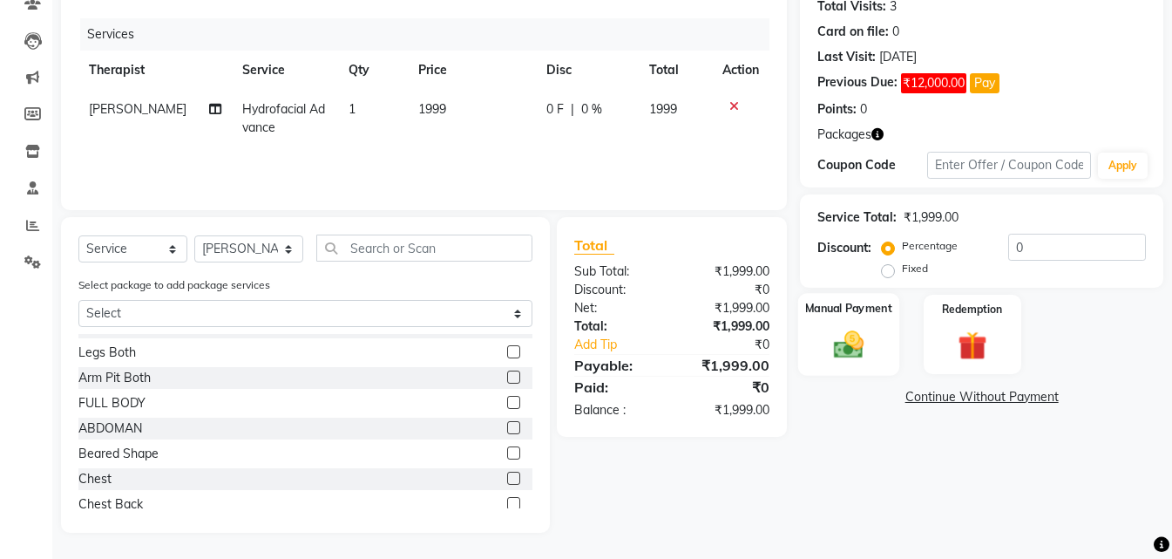
click at [853, 310] on label "Manual Payment" at bounding box center [848, 308] width 87 height 17
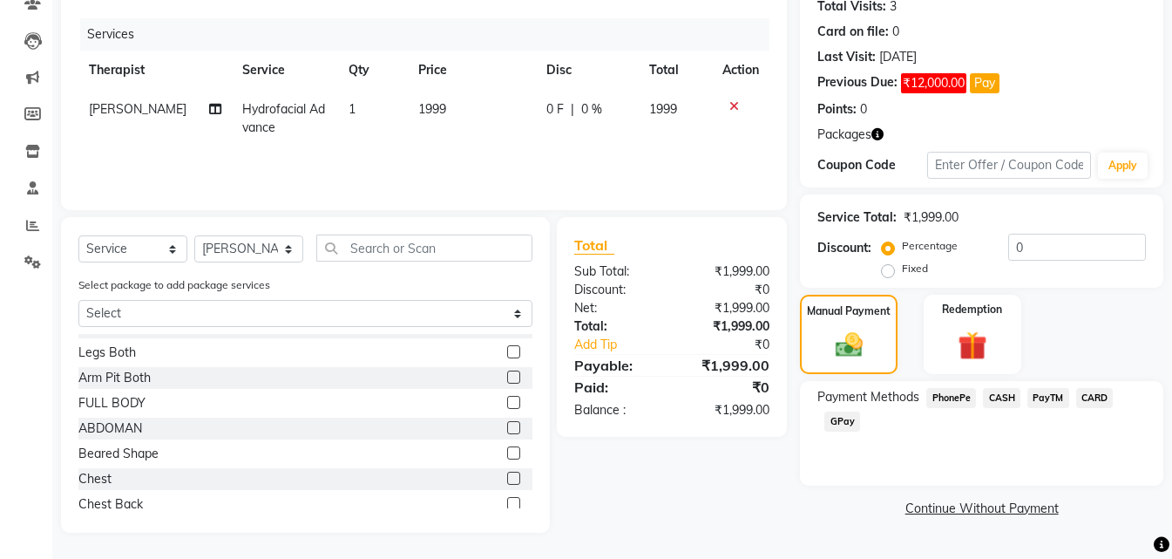
click at [987, 393] on span "CASH" at bounding box center [1001, 398] width 37 height 20
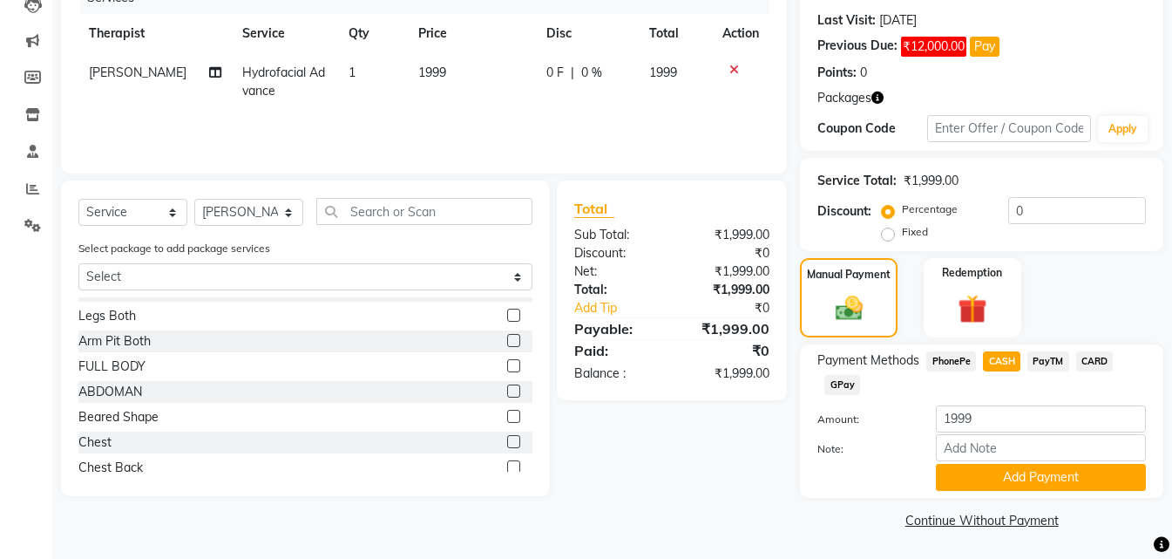
scroll to position [235, 0]
click at [965, 480] on button "Add Payment" at bounding box center [1041, 476] width 210 height 27
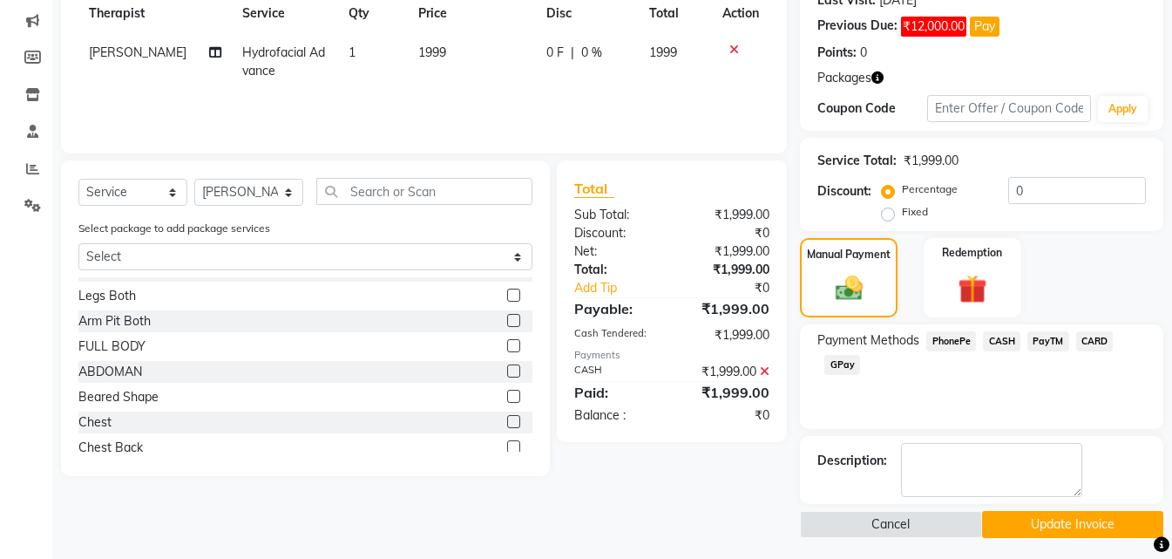
scroll to position [260, 0]
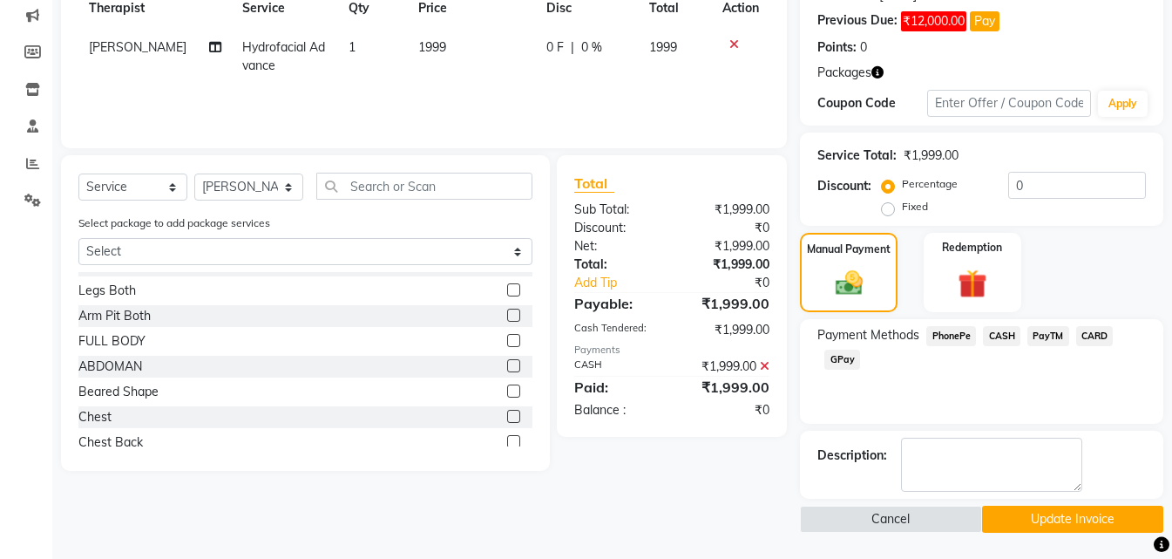
click at [1040, 513] on button "Update Invoice" at bounding box center [1072, 519] width 181 height 27
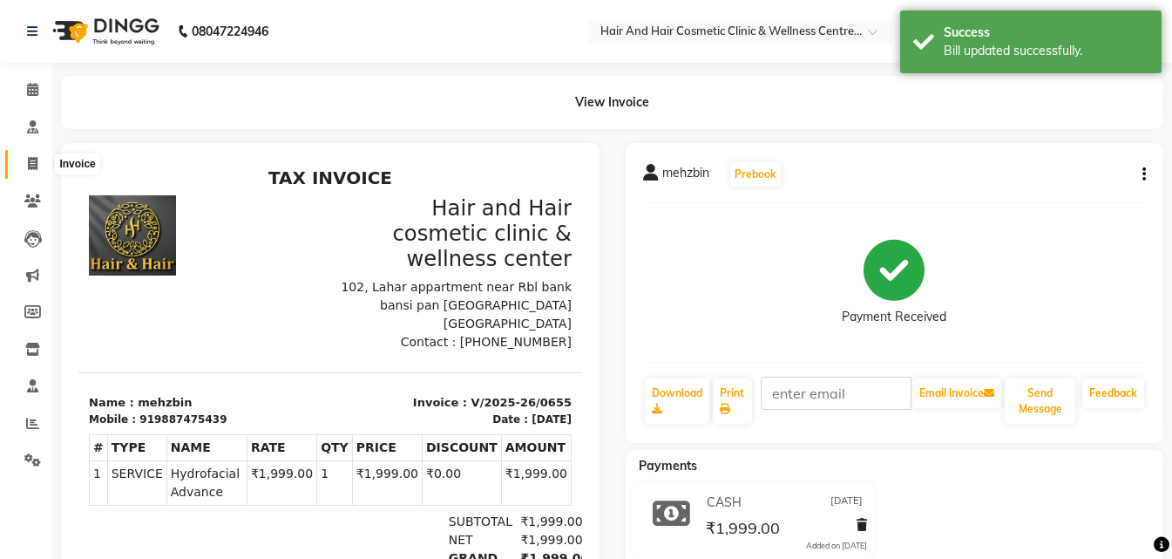
drag, startPoint x: 35, startPoint y: 173, endPoint x: 43, endPoint y: 180, distance: 10.5
click at [37, 173] on span at bounding box center [32, 164] width 31 height 20
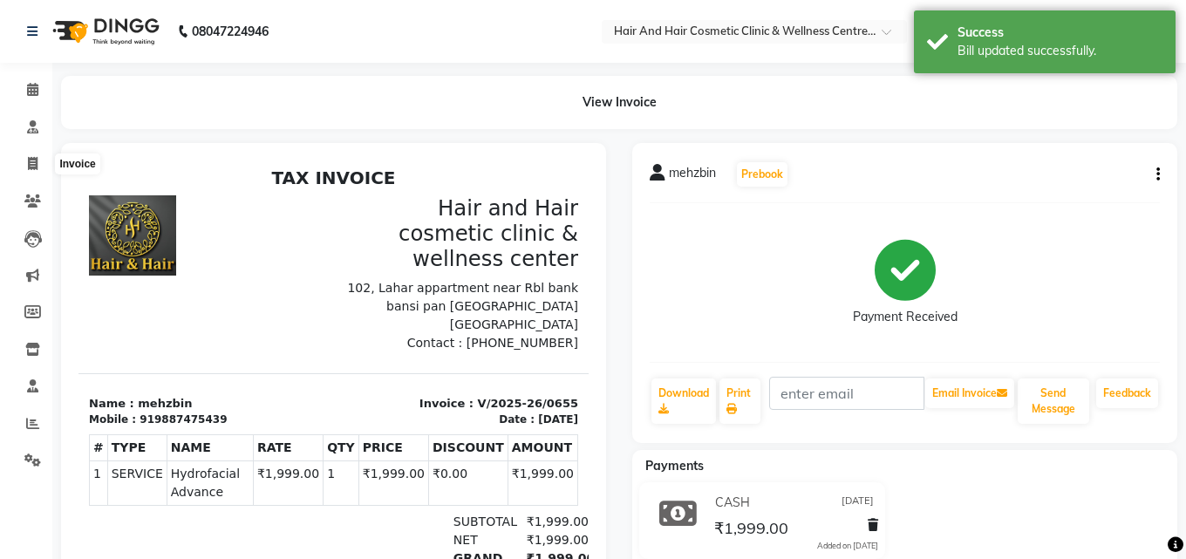
select select "service"
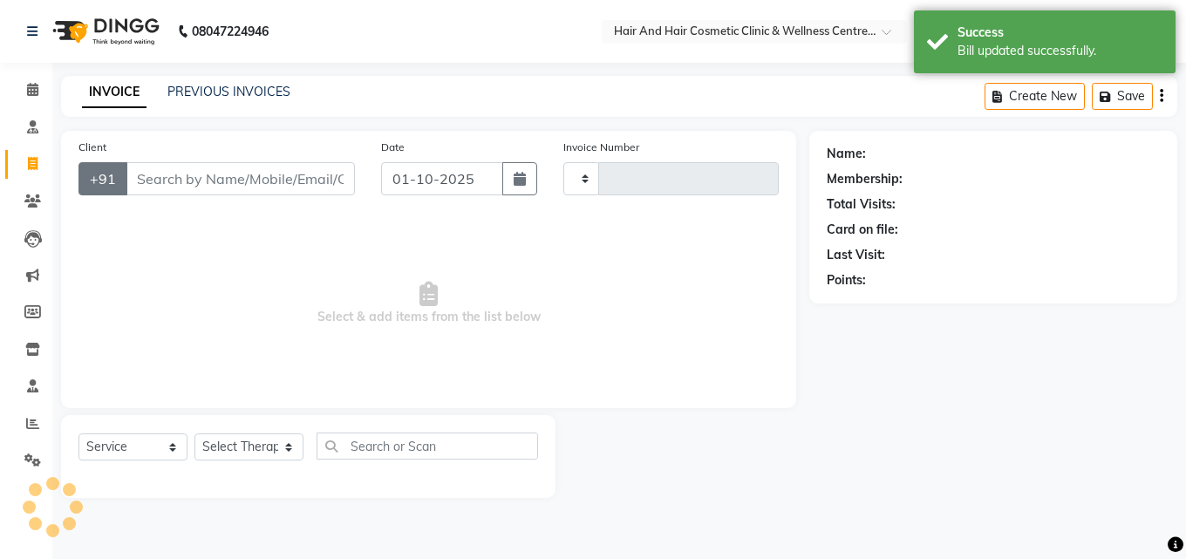
type input "0785"
select select "5272"
select select "package"
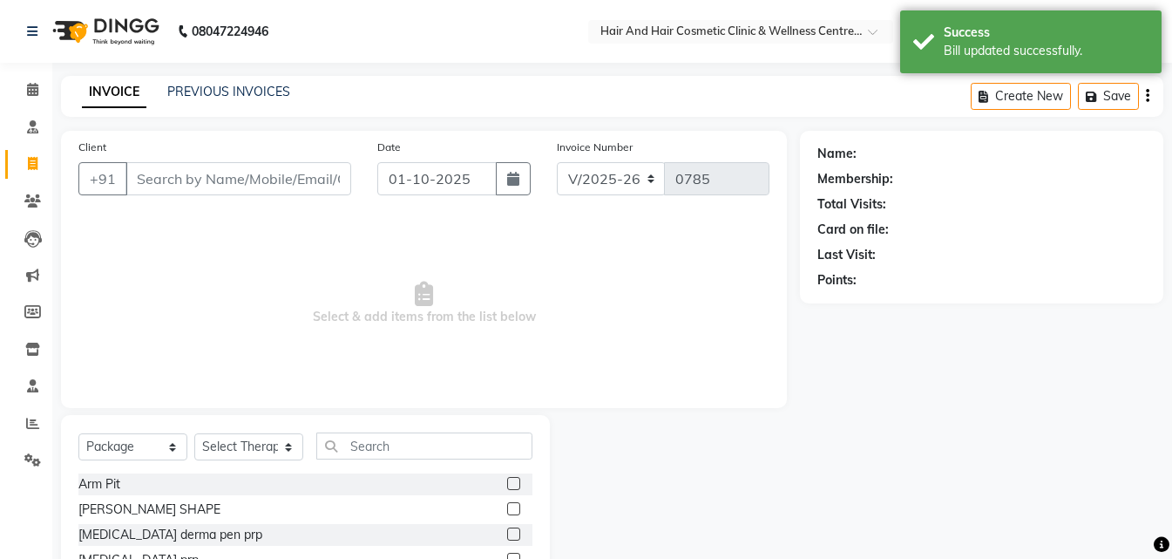
click at [182, 189] on input "Client" at bounding box center [239, 178] width 226 height 33
type input "9887475439"
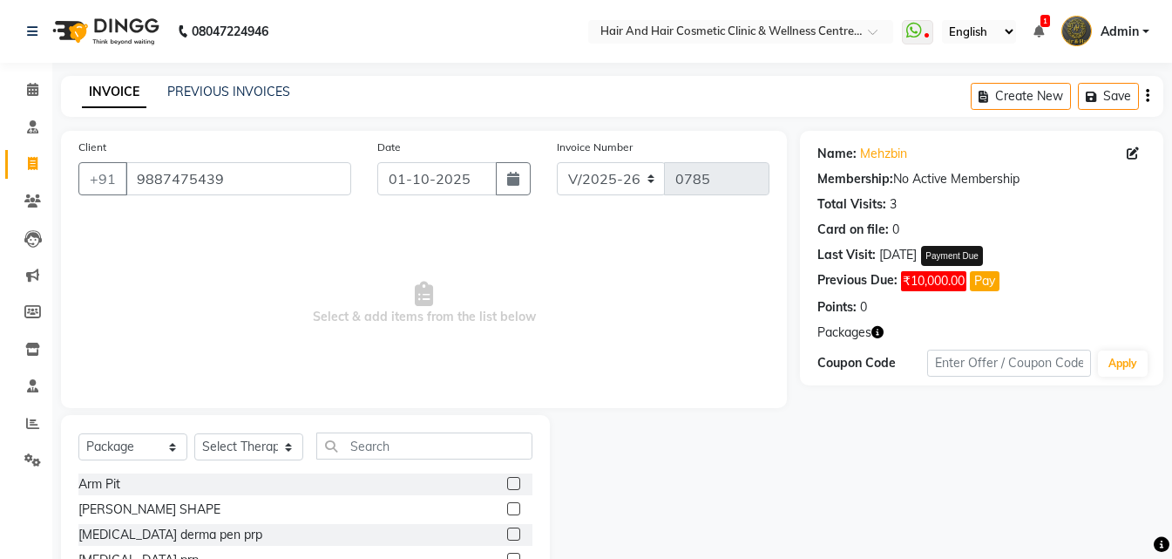
click at [999, 280] on button "Pay" at bounding box center [985, 281] width 30 height 20
select select "1"
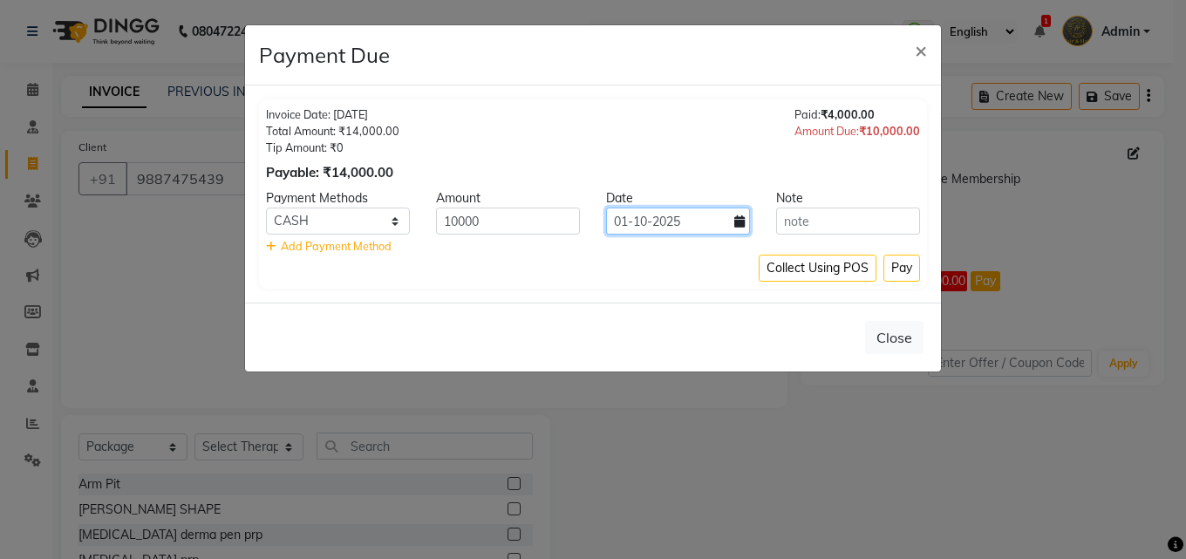
click at [648, 227] on input "01-10-2025" at bounding box center [678, 220] width 144 height 27
select select "10"
select select "2025"
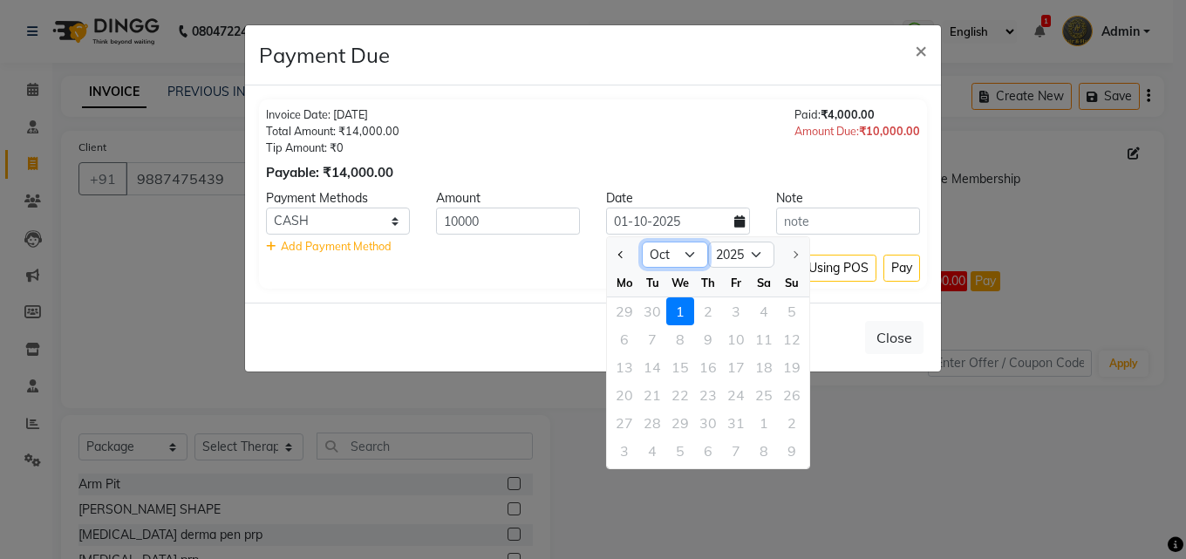
drag, startPoint x: 684, startPoint y: 255, endPoint x: 683, endPoint y: 265, distance: 9.7
click at [684, 255] on select "Jan Feb Mar Apr May Jun [DATE] Aug Sep Oct" at bounding box center [675, 254] width 66 height 26
select select "9"
click at [642, 241] on select "Jan Feb Mar Apr May Jun [DATE] Aug Sep Oct" at bounding box center [675, 254] width 66 height 26
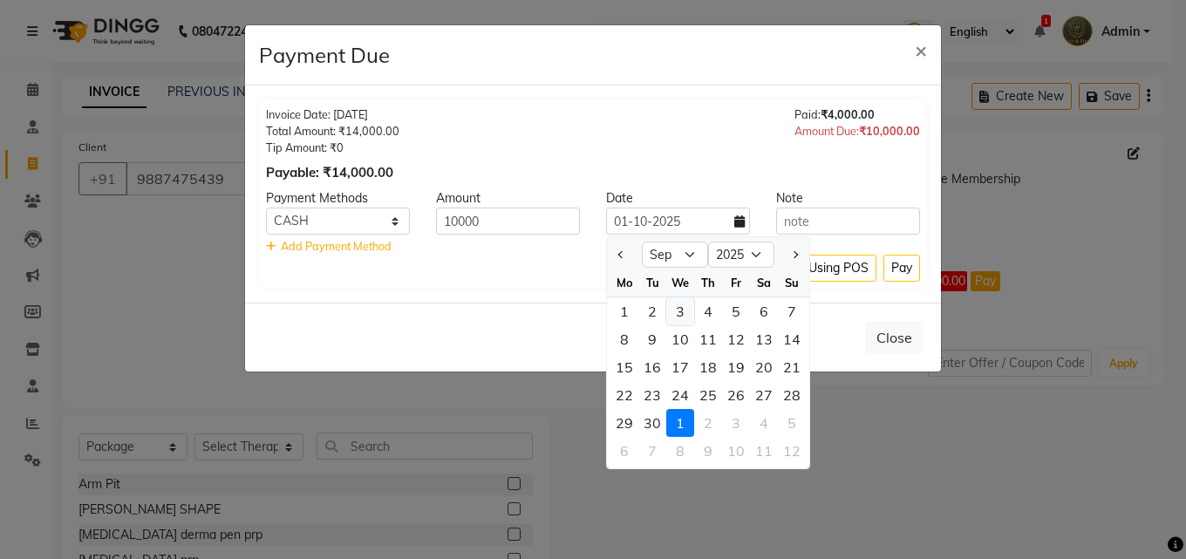
click at [680, 309] on div "3" at bounding box center [680, 311] width 28 height 28
type input "[DATE]"
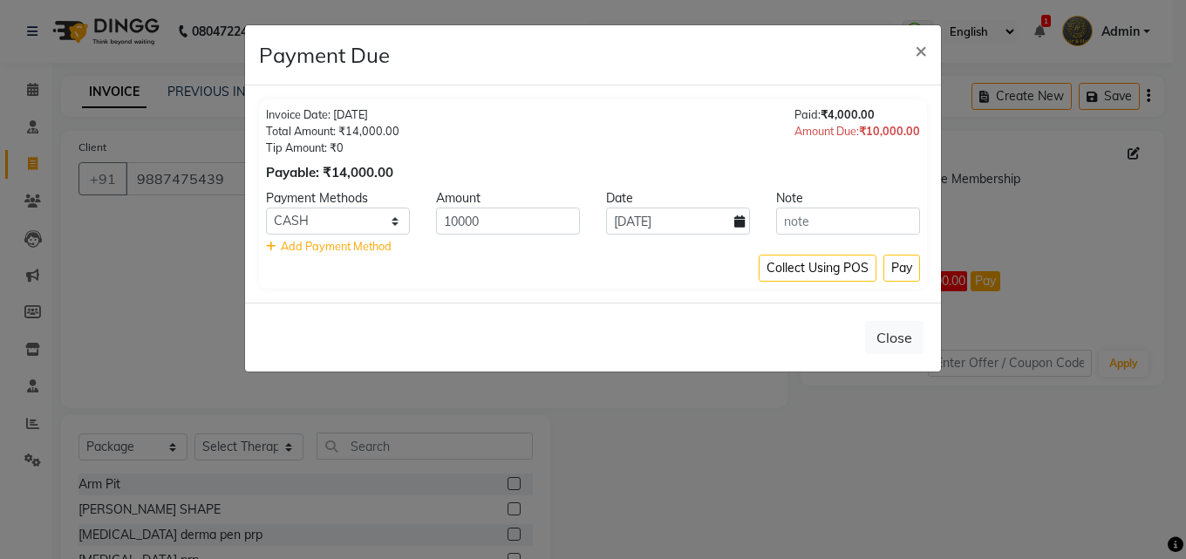
click at [510, 199] on div "Amount" at bounding box center [508, 198] width 170 height 18
click at [507, 209] on input "10000" at bounding box center [508, 220] width 144 height 27
type input "1000"
click at [910, 273] on button "Pay" at bounding box center [901, 268] width 37 height 27
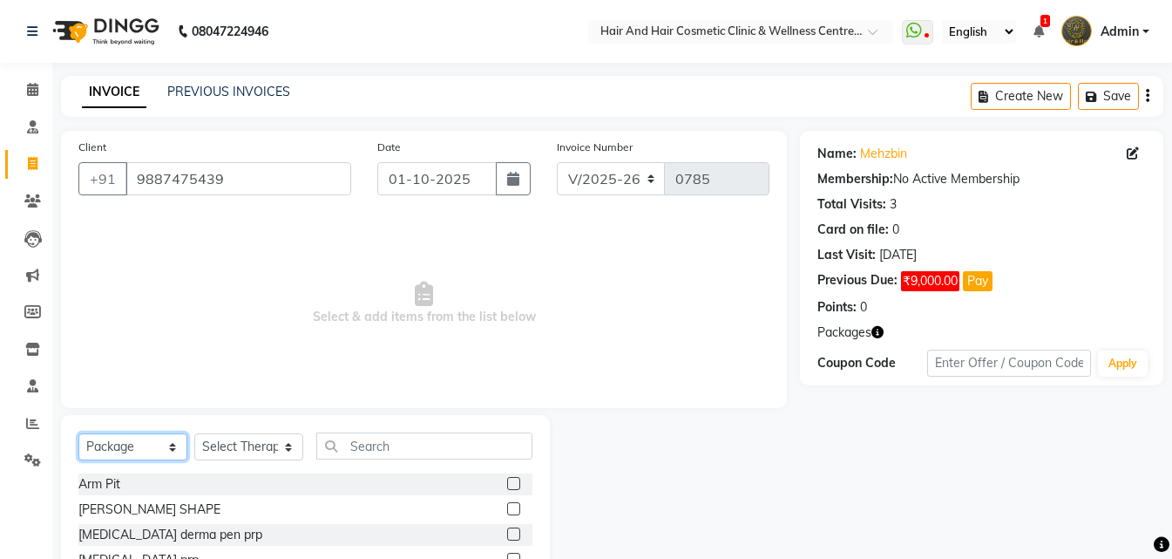
click at [131, 440] on select "Select Service Product Membership Package Voucher Prepaid Gift Card" at bounding box center [132, 446] width 109 height 27
select select "service"
click at [78, 433] on select "Select Service Product Membership Package Voucher Prepaid Gift Card" at bounding box center [132, 446] width 109 height 27
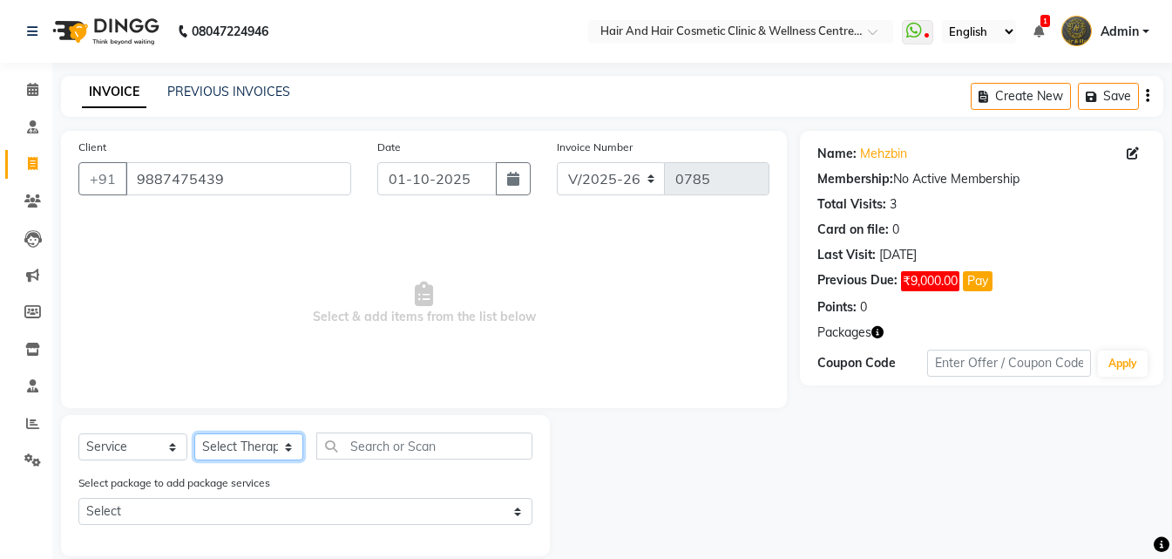
drag, startPoint x: 275, startPoint y: 447, endPoint x: 262, endPoint y: 436, distance: 17.3
click at [275, 447] on select "Select Therapist [PERSON_NAME] [PERSON_NAME] DR [PERSON_NAME] Frontdesk [PERSON…" at bounding box center [248, 446] width 109 height 27
select select "34516"
click at [194, 433] on select "Select Therapist [PERSON_NAME] [PERSON_NAME] DR [PERSON_NAME] Frontdesk [PERSON…" at bounding box center [248, 446] width 109 height 27
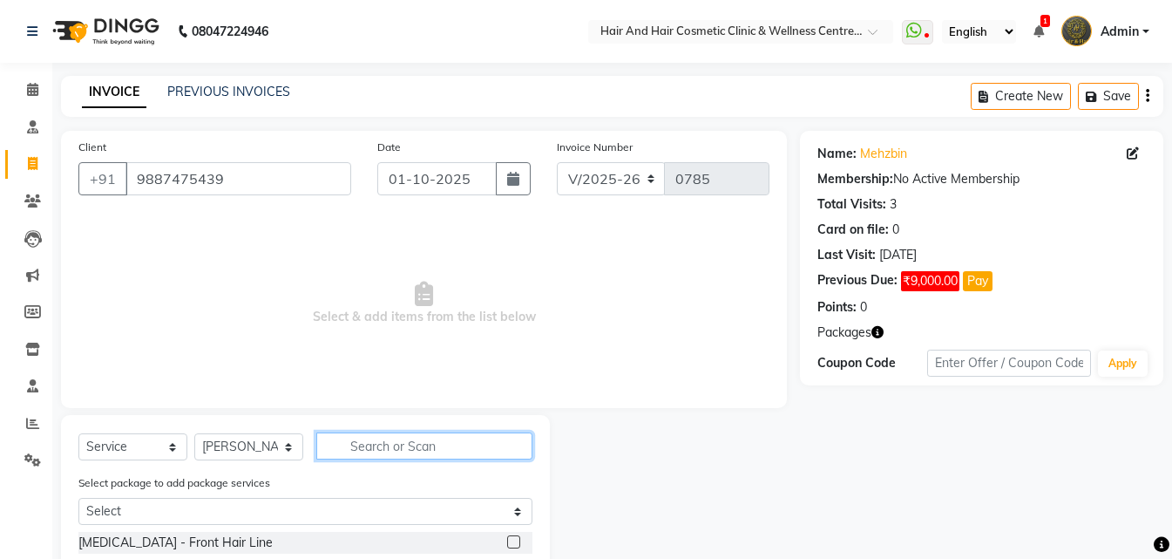
click at [390, 449] on input "text" at bounding box center [424, 445] width 216 height 27
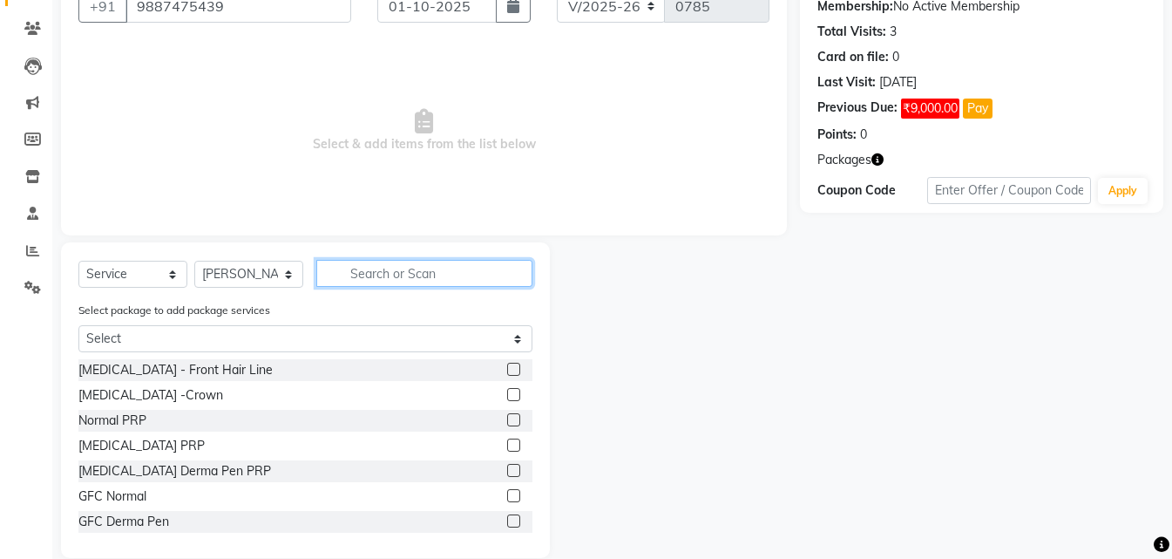
scroll to position [174, 0]
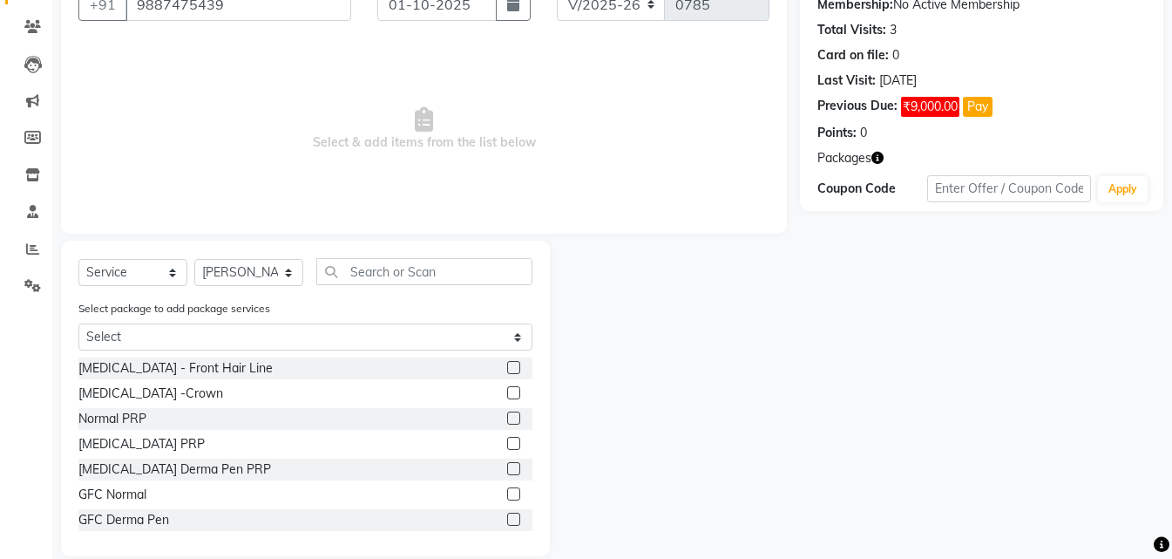
click at [877, 159] on icon "button" at bounding box center [878, 158] width 12 height 12
click at [349, 289] on div "Select Service Product Membership Package Voucher Prepaid Gift Card Select Ther…" at bounding box center [305, 278] width 454 height 41
click at [352, 268] on input "text" at bounding box center [424, 271] width 216 height 27
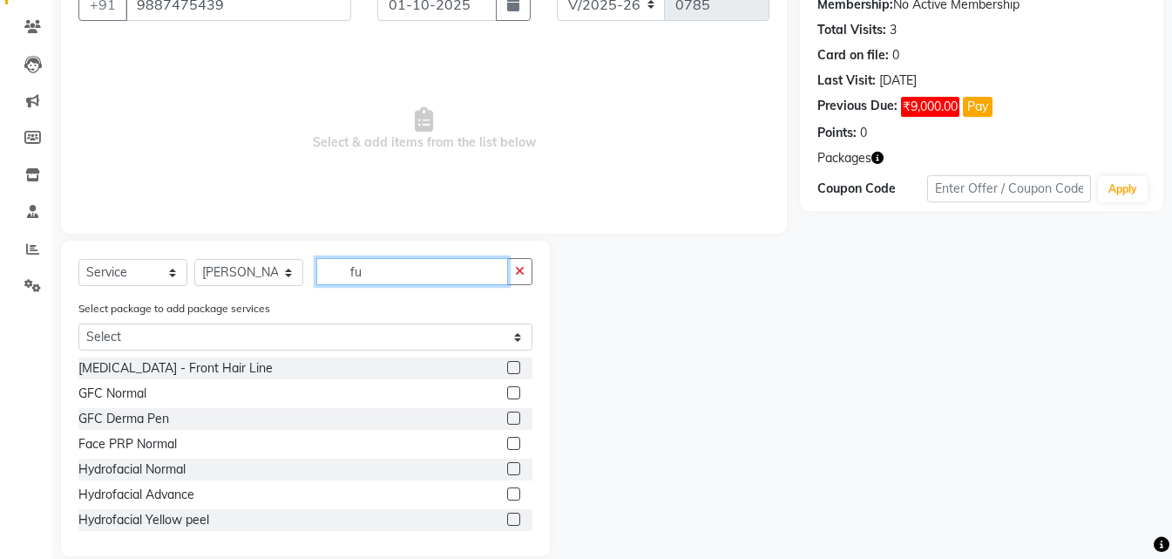
scroll to position [99, 0]
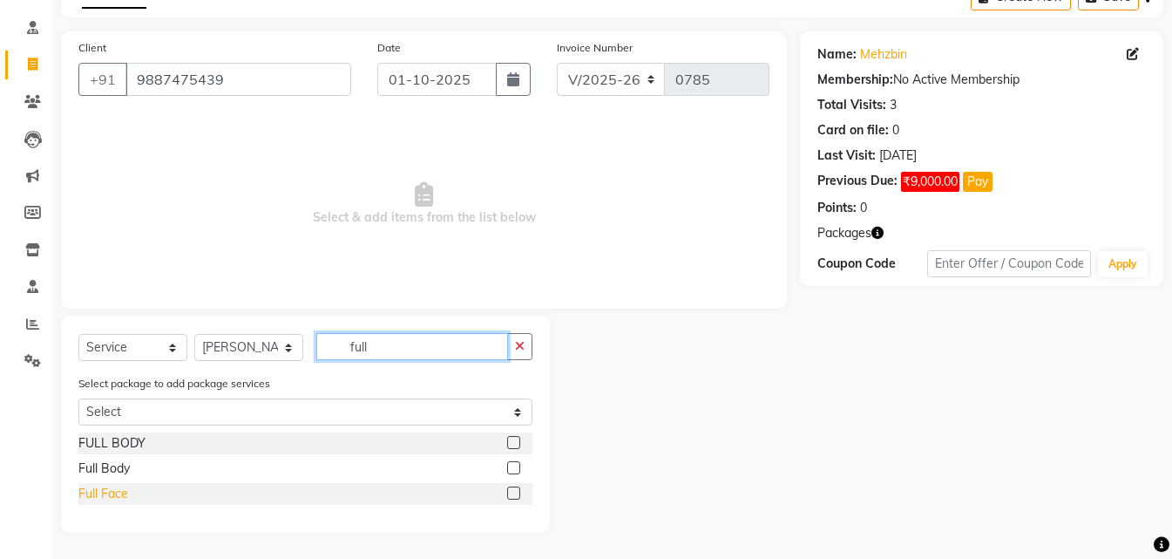
type input "full"
click at [99, 498] on div "Full Face" at bounding box center [103, 494] width 50 height 18
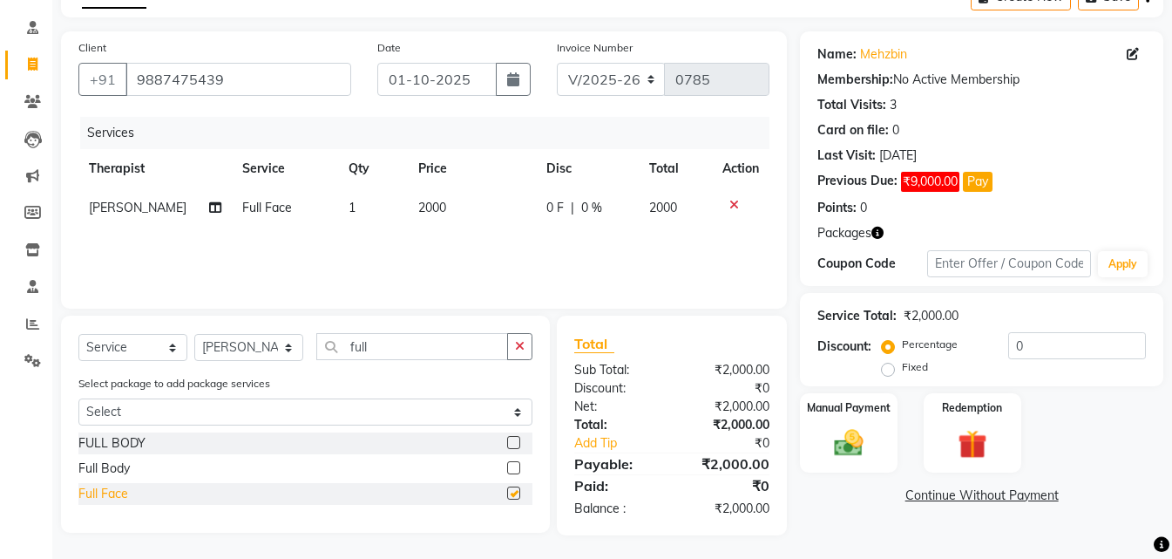
checkbox input "false"
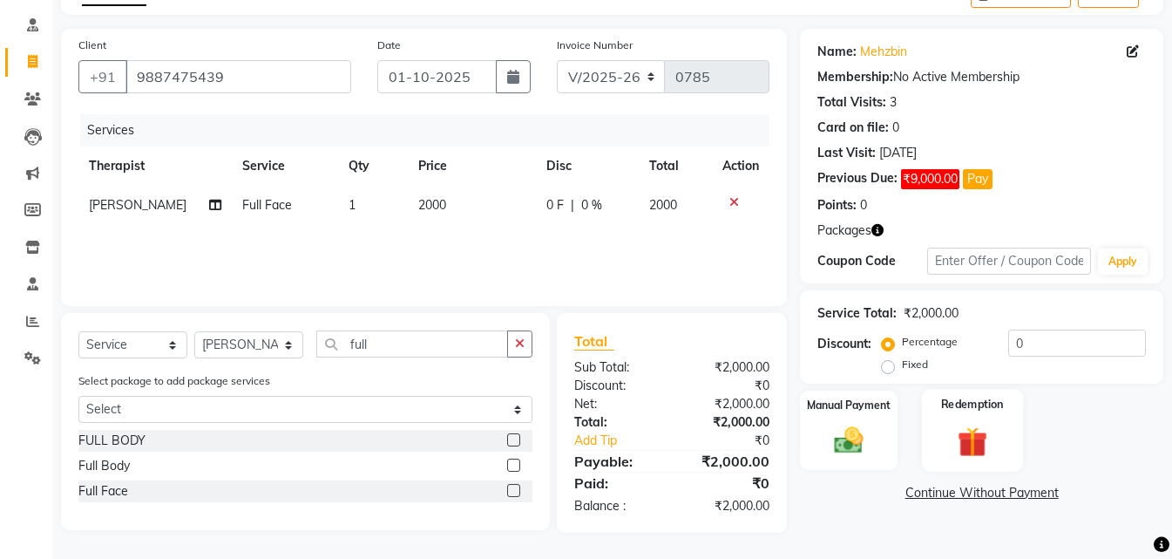
click at [994, 435] on img at bounding box center [972, 441] width 49 height 37
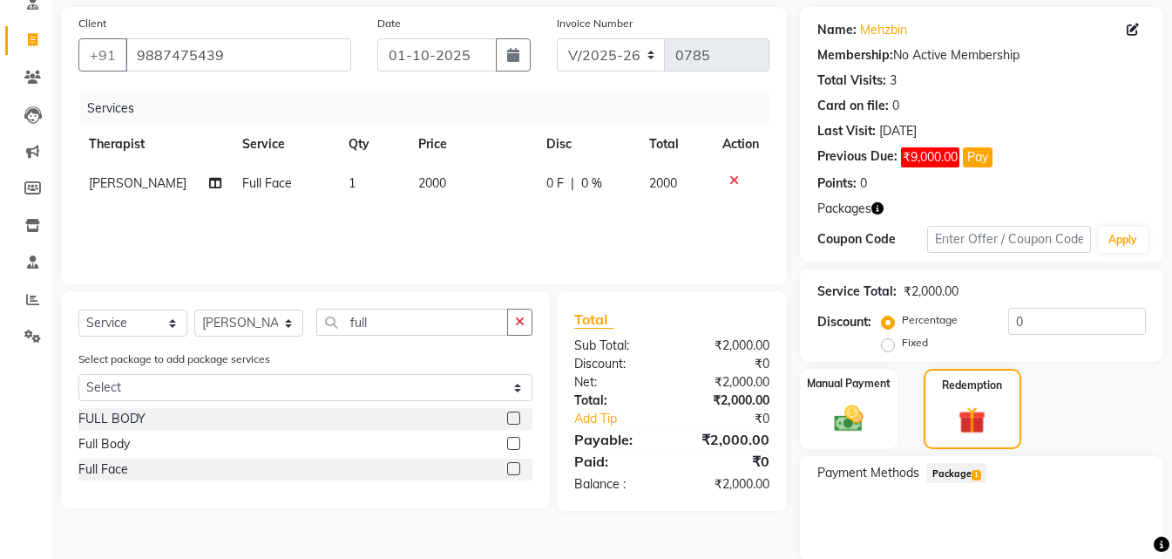
scroll to position [187, 0]
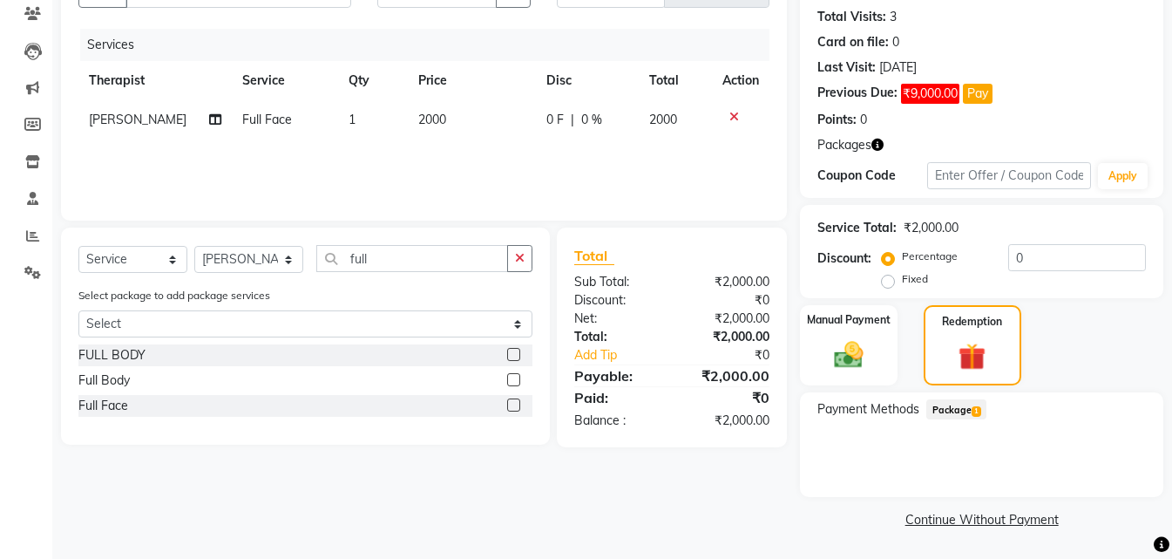
click at [970, 404] on span "Package 1" at bounding box center [957, 409] width 60 height 20
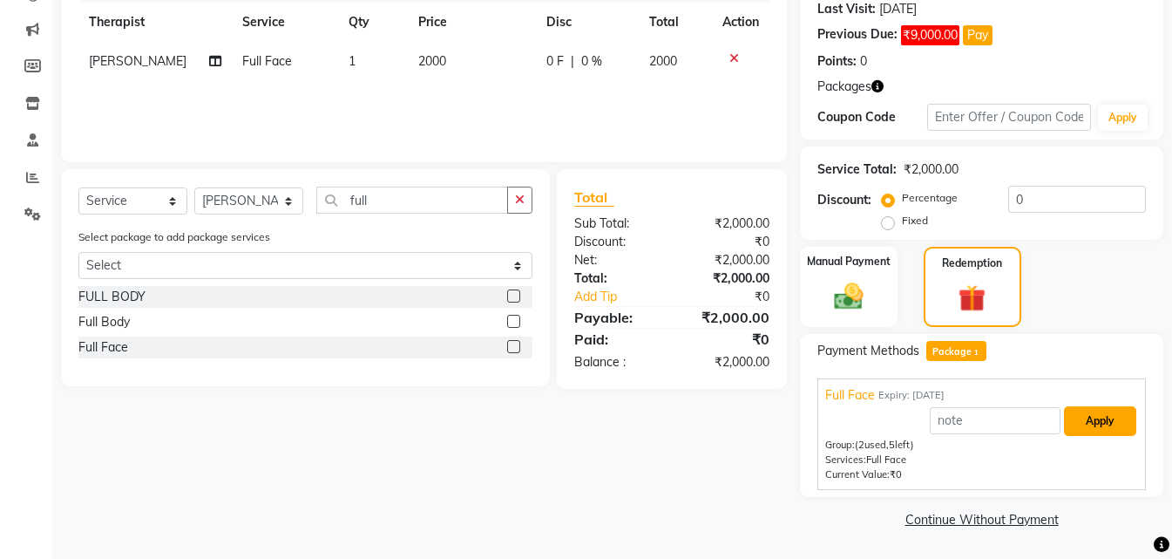
click at [1112, 419] on button "Apply" at bounding box center [1100, 421] width 72 height 30
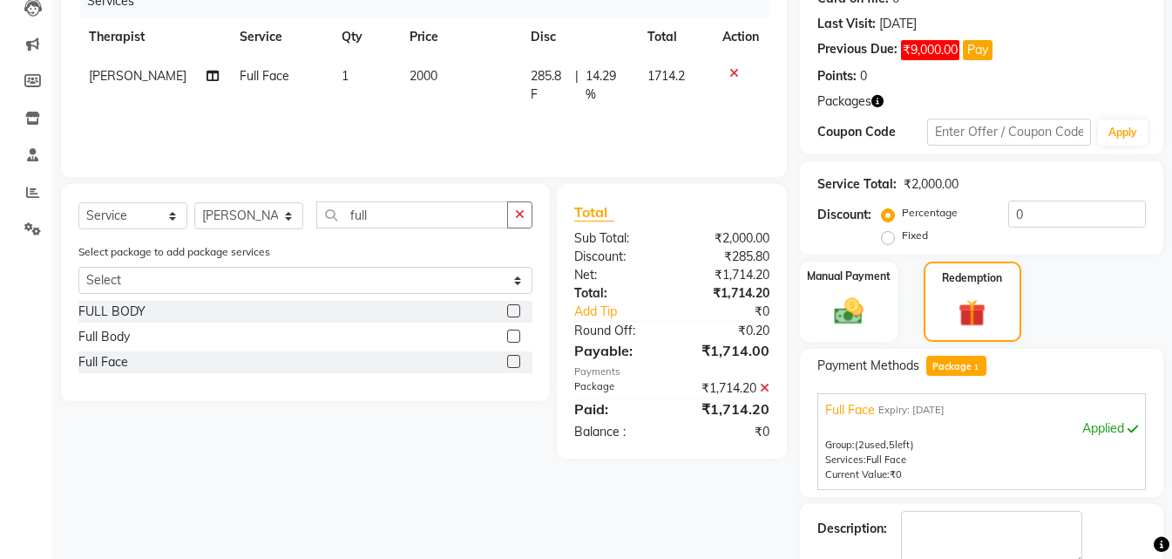
scroll to position [0, 0]
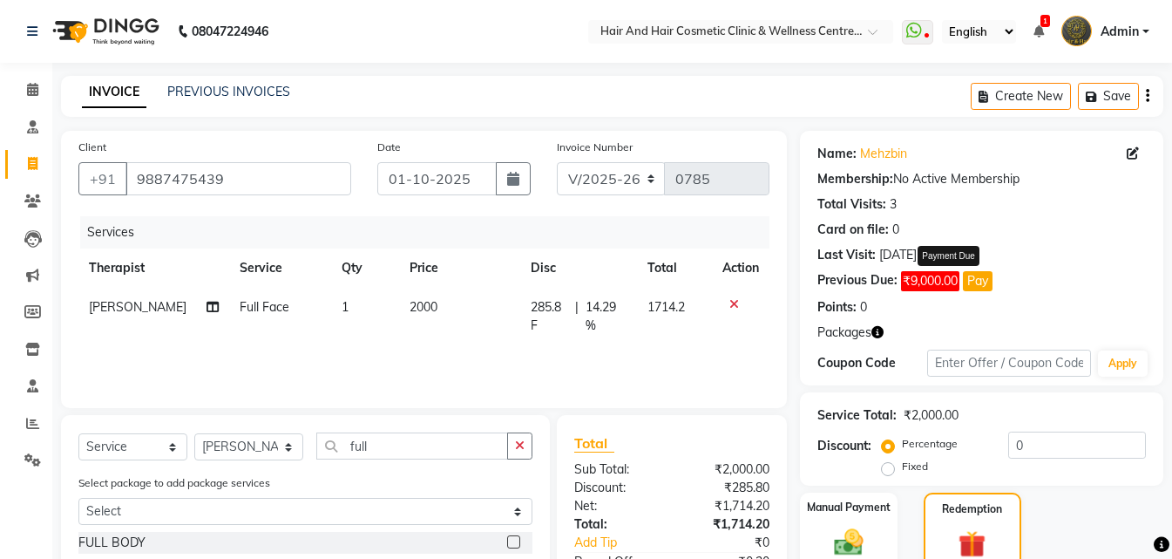
click at [981, 290] on button "Pay" at bounding box center [978, 281] width 30 height 20
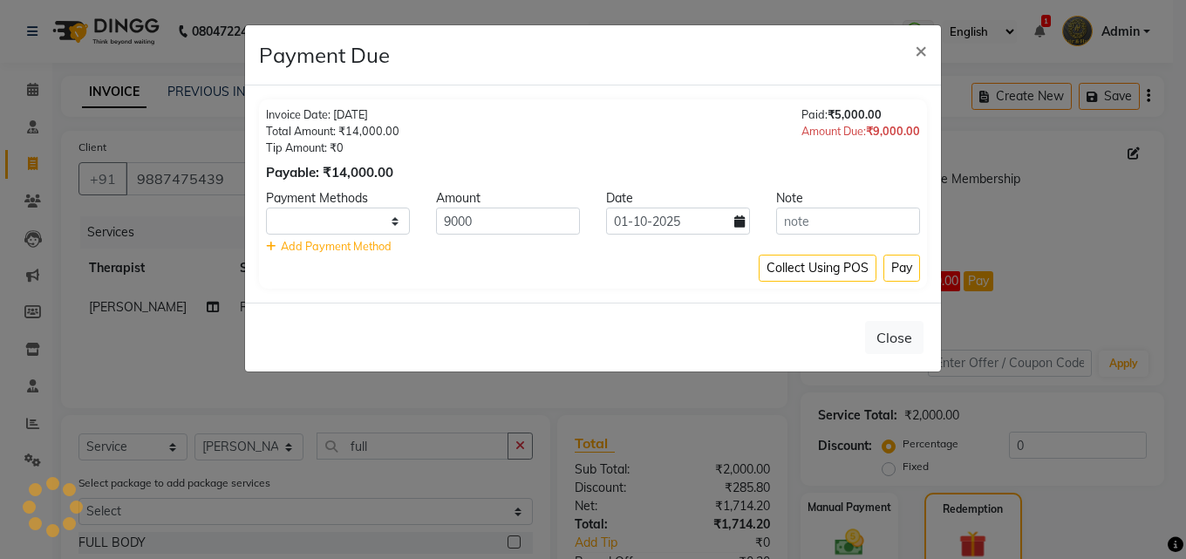
select select "1"
drag, startPoint x: 481, startPoint y: 221, endPoint x: 273, endPoint y: 228, distance: 208.4
click at [273, 228] on div "PhonePe CASH PayTM CARD GPay 9000 [DATE]" at bounding box center [593, 220] width 680 height 27
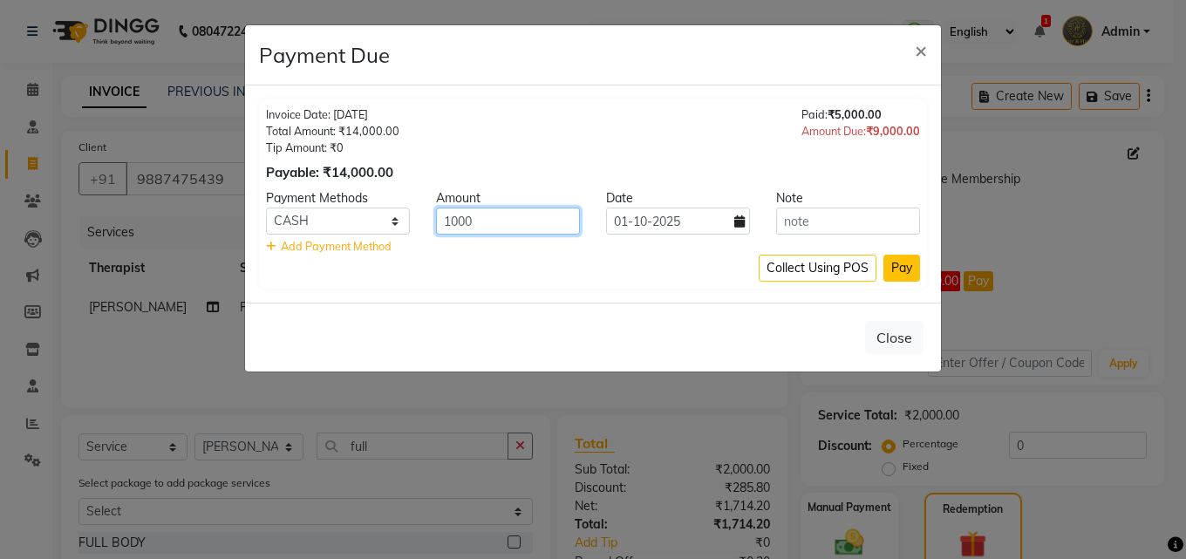
type input "1000"
click at [903, 266] on button "Pay" at bounding box center [901, 268] width 37 height 27
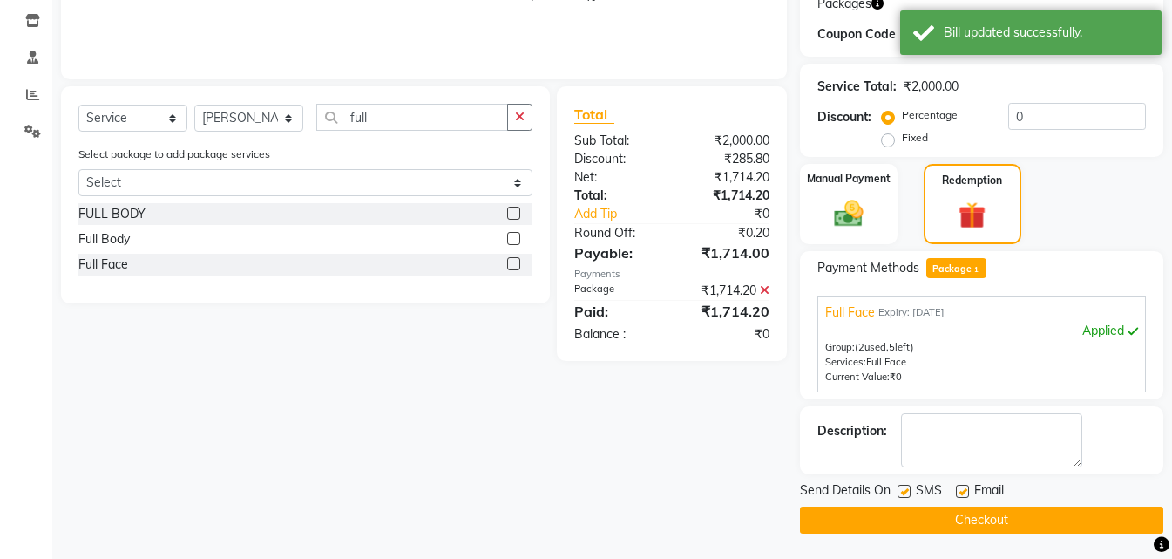
scroll to position [330, 0]
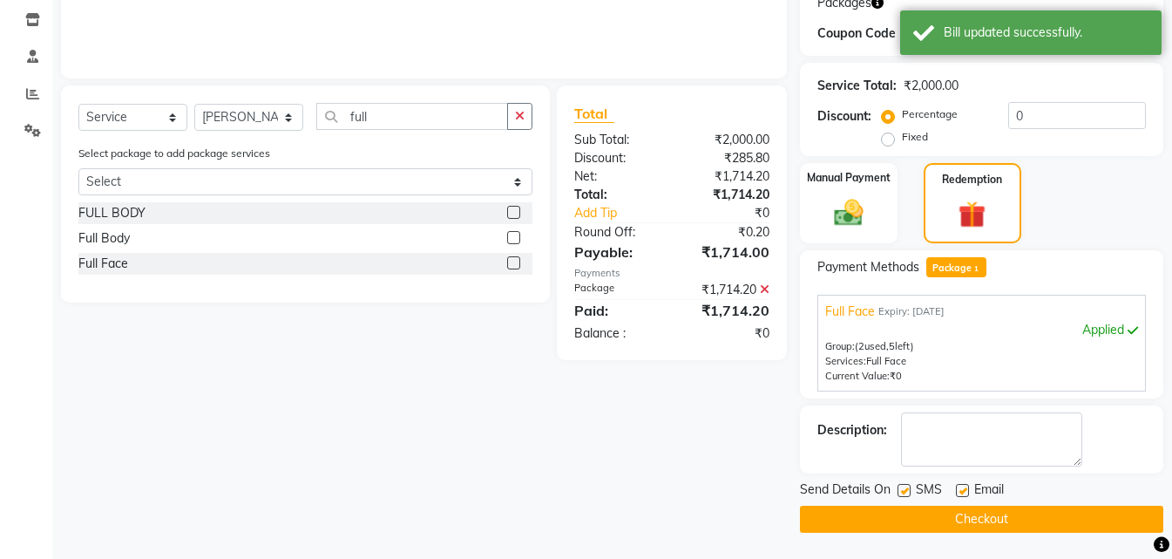
click at [935, 513] on button "Checkout" at bounding box center [982, 519] width 364 height 27
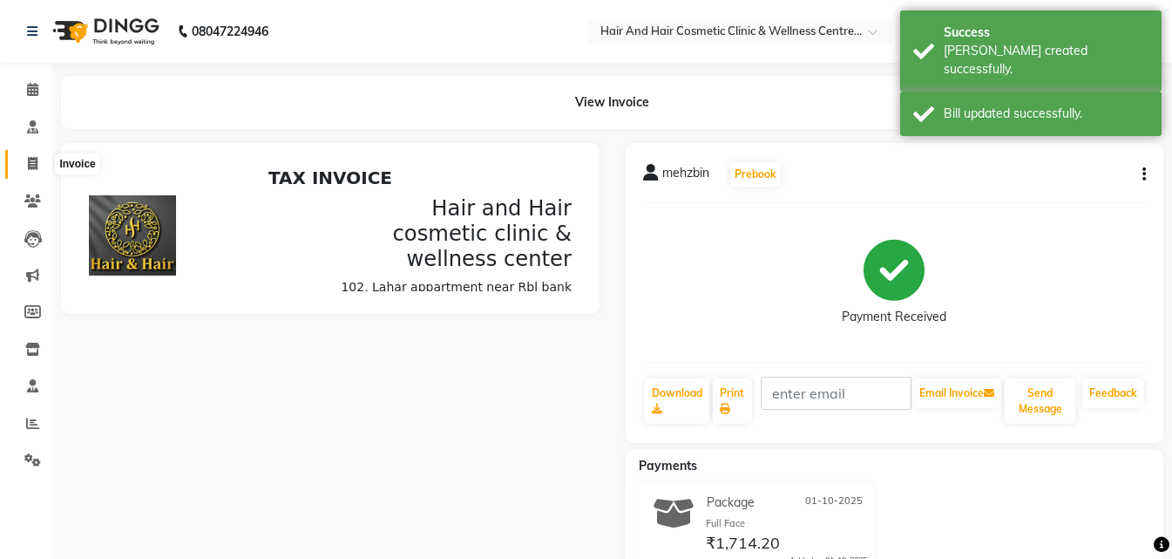
click at [35, 168] on icon at bounding box center [33, 163] width 10 height 13
select select "service"
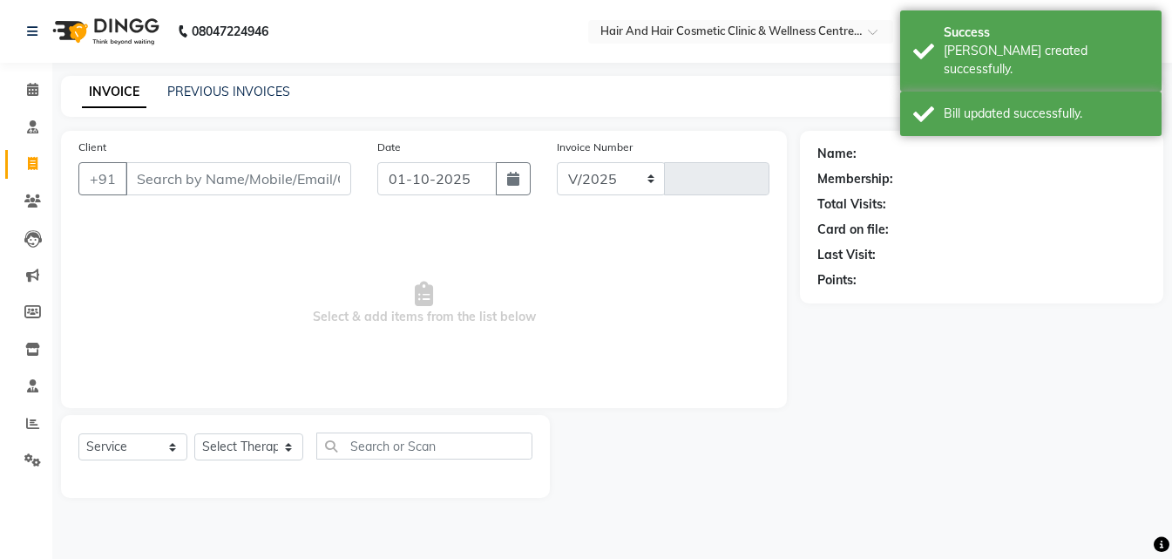
select select "5272"
type input "0786"
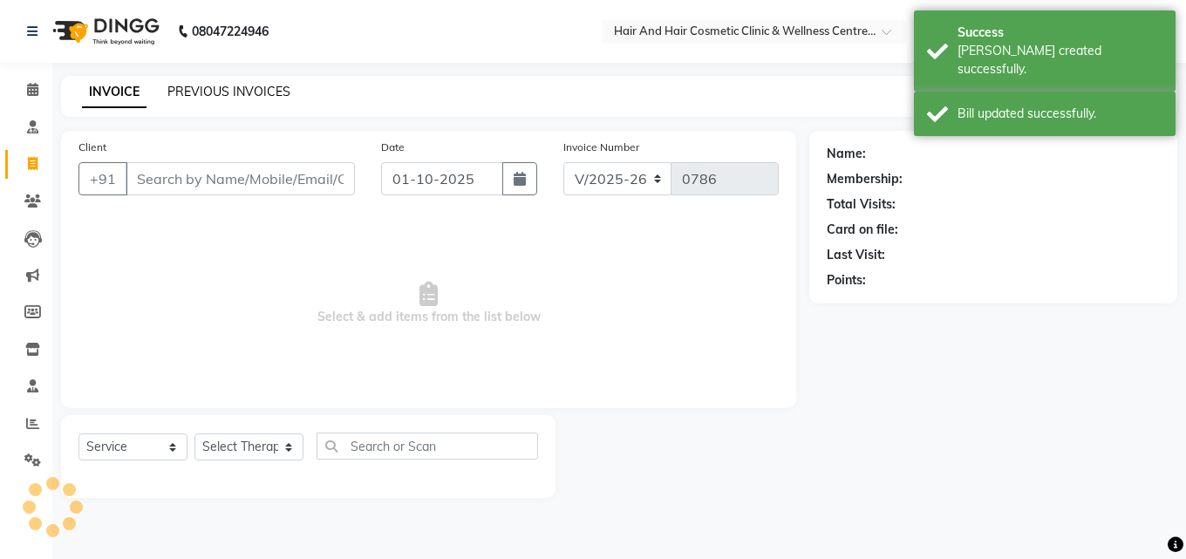
select select "package"
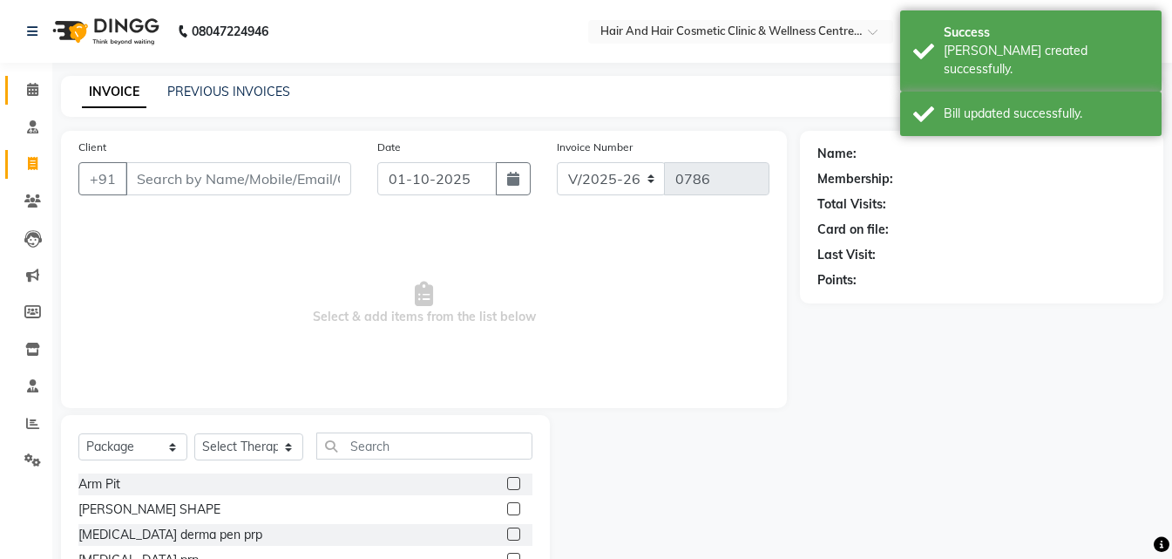
click at [39, 78] on link "Calendar" at bounding box center [26, 90] width 42 height 29
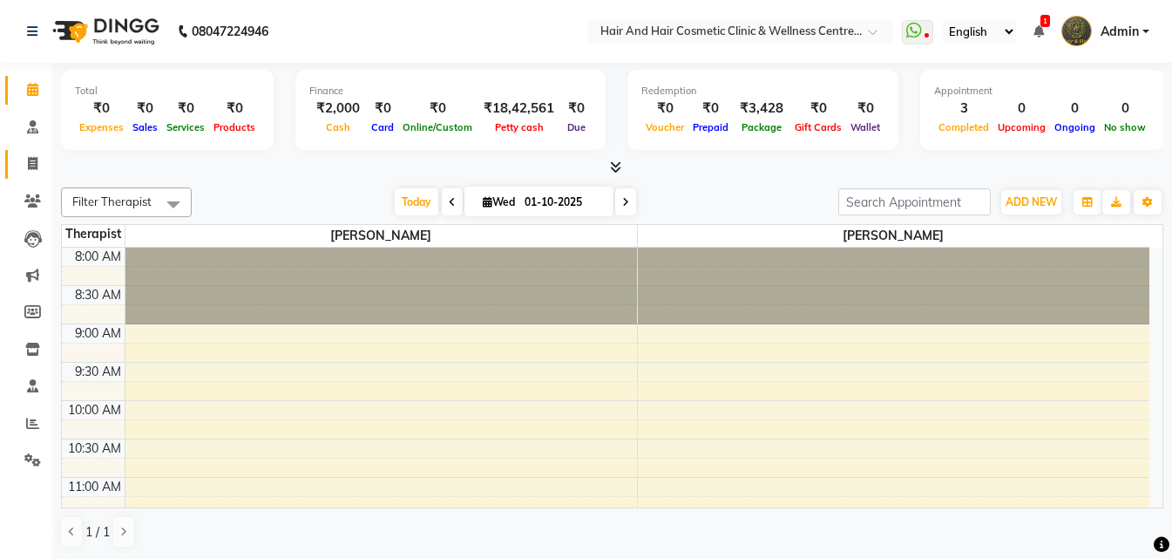
click at [17, 160] on link "Invoice" at bounding box center [26, 164] width 42 height 29
select select "service"
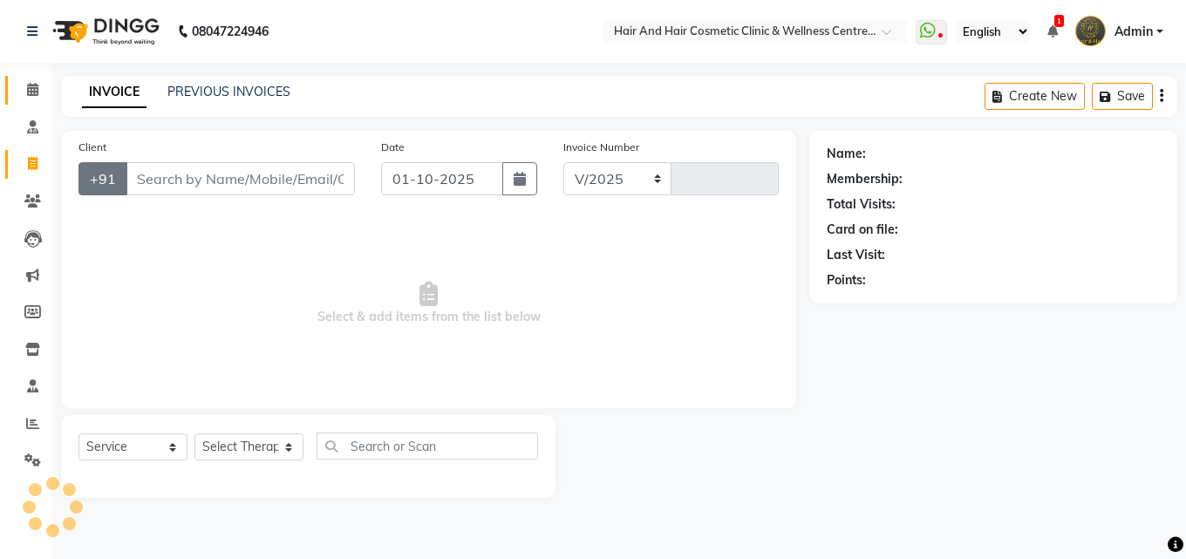
select select "5272"
type input "0786"
select select "package"
click at [199, 179] on input "Client" at bounding box center [240, 178] width 229 height 33
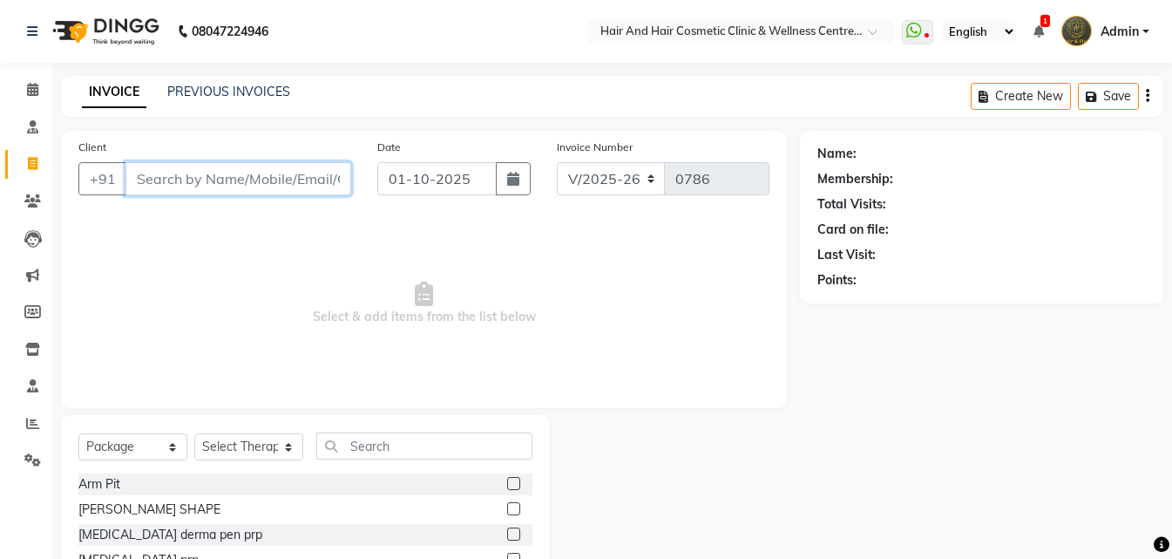
paste input "9887475439"
type input "9887475439"
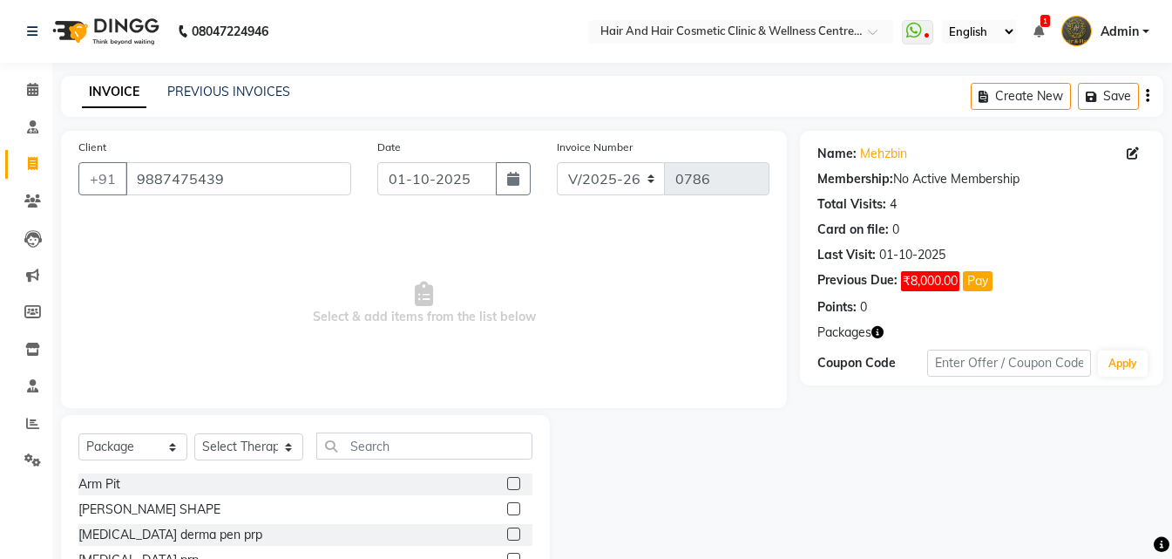
click at [880, 321] on div "Name: Mehzbin Membership: No Active Membership Total Visits: 4 Card on file: 0 …" at bounding box center [982, 258] width 364 height 255
drag, startPoint x: 859, startPoint y: 336, endPoint x: 872, endPoint y: 336, distance: 13.1
click at [865, 336] on span "Packages" at bounding box center [845, 332] width 54 height 18
click at [877, 336] on icon "button" at bounding box center [878, 332] width 12 height 12
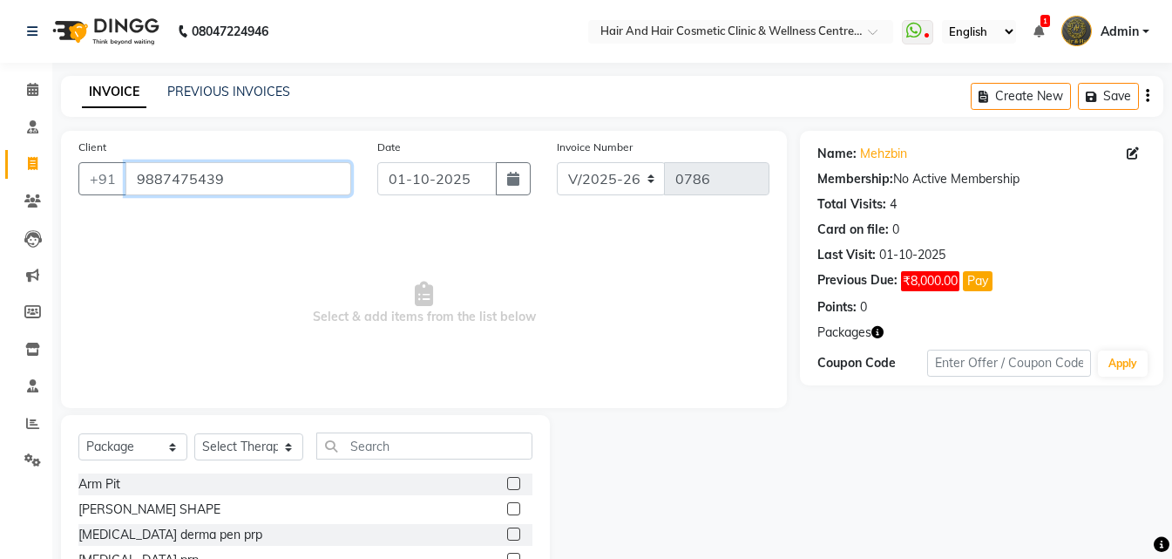
drag, startPoint x: 266, startPoint y: 182, endPoint x: 0, endPoint y: 167, distance: 266.3
click at [0, 167] on app-home "08047224946 Select Location × Hair And Hair Cosmetic Clinic & Wellness Centre, …" at bounding box center [586, 349] width 1172 height 698
